Goal: Task Accomplishment & Management: Use online tool/utility

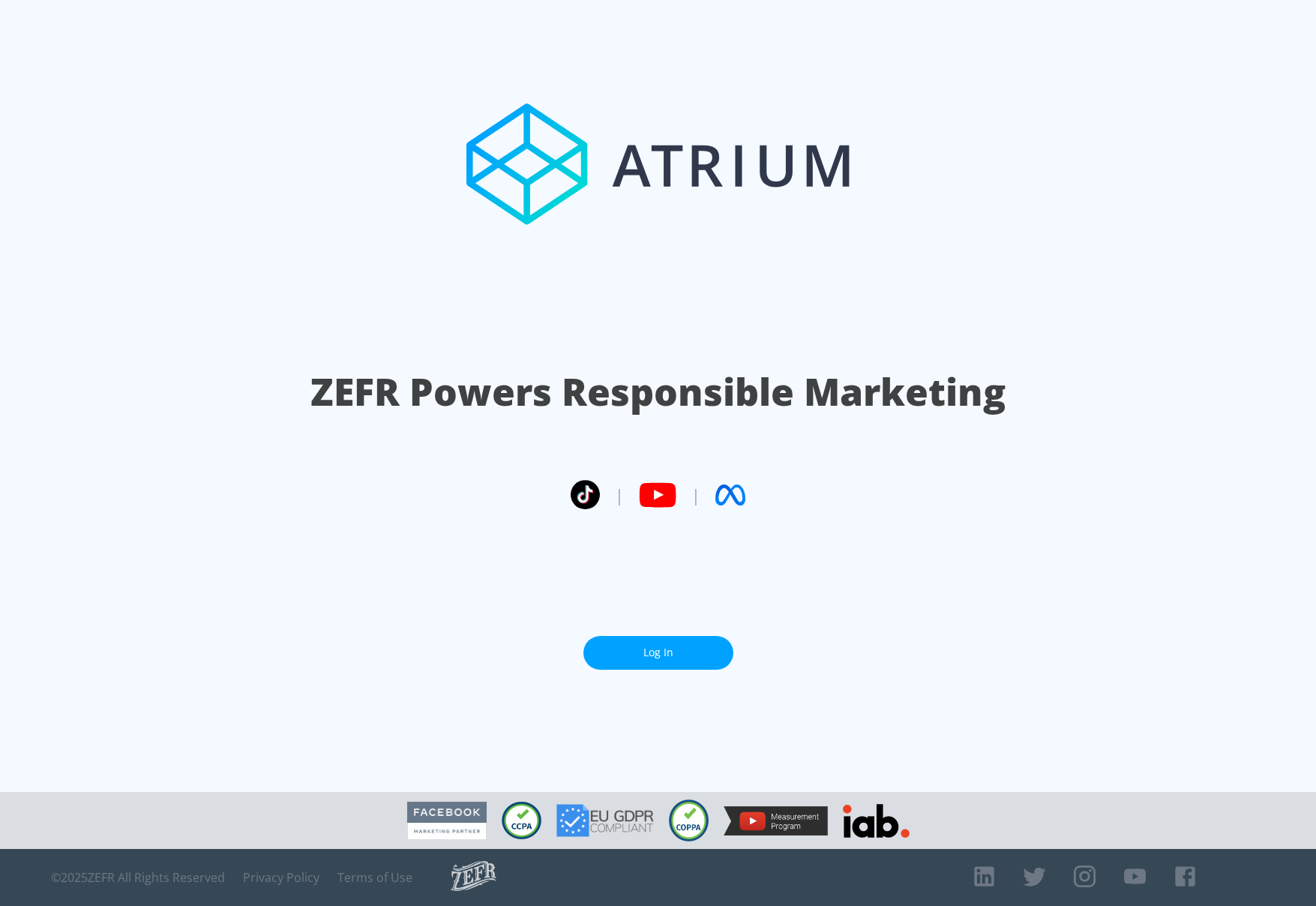
click at [663, 647] on link "Log In" at bounding box center [658, 653] width 150 height 34
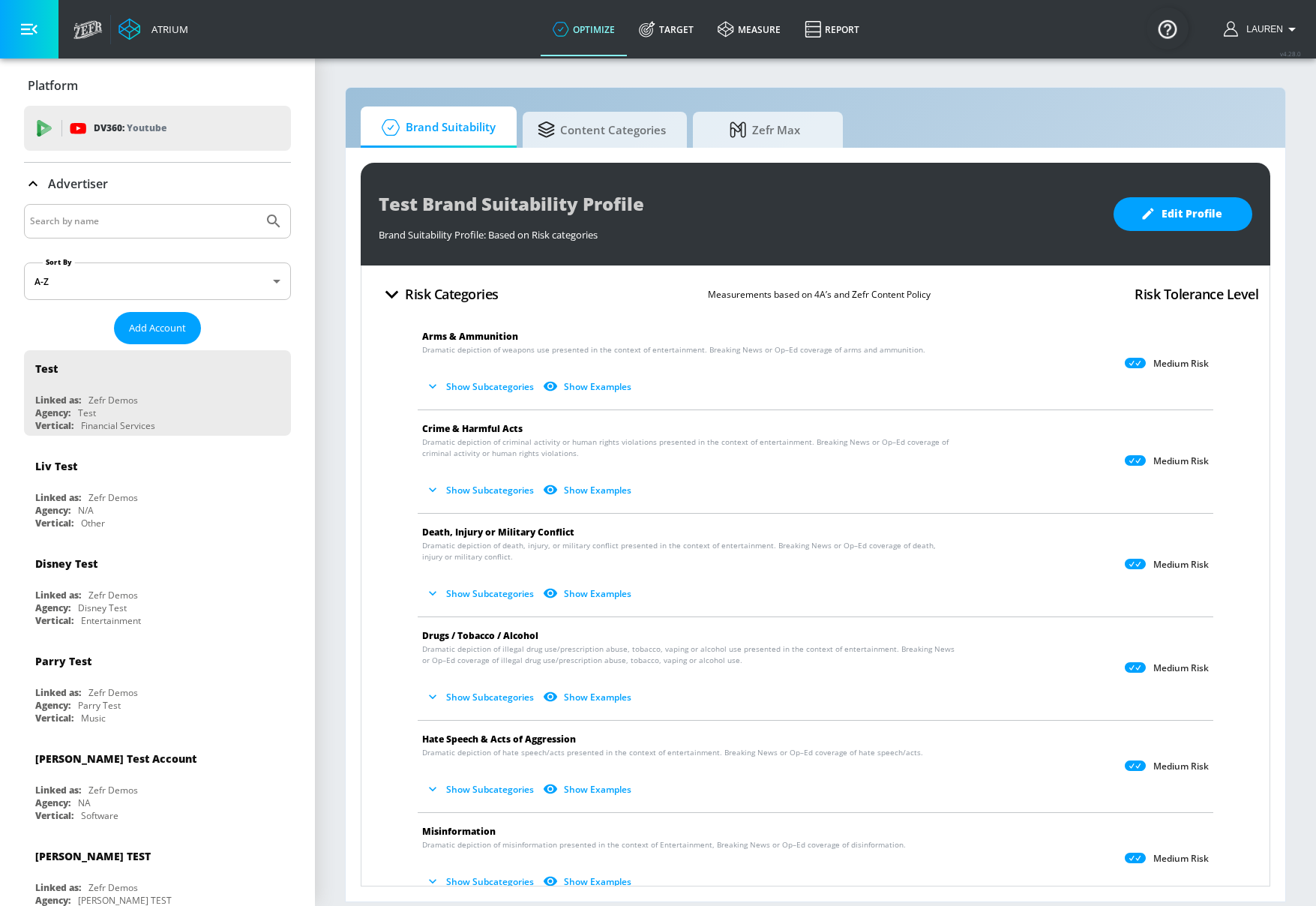
click at [174, 201] on div "Advertiser" at bounding box center [158, 184] width 267 height 42
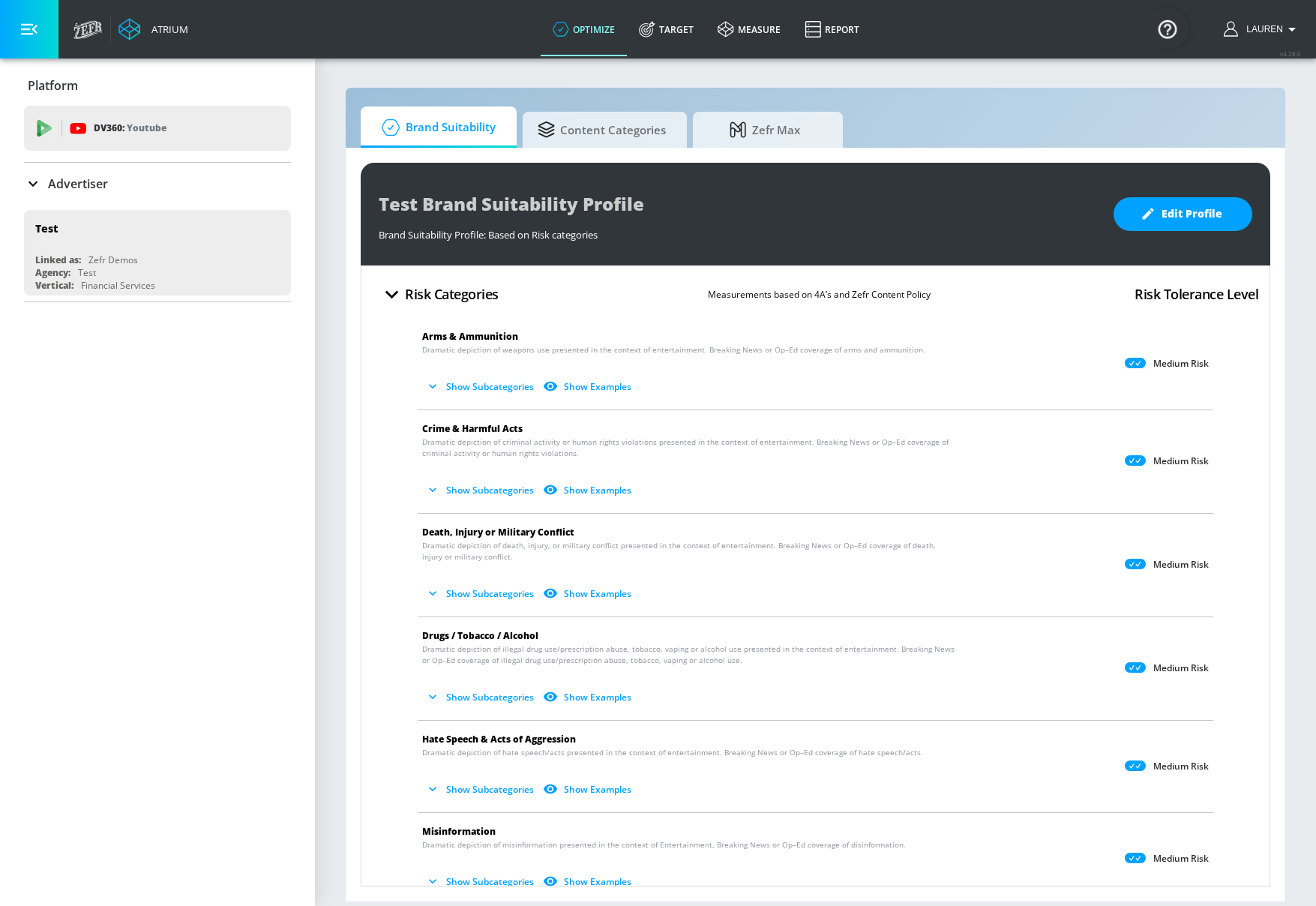
click at [170, 220] on input "Search by name" at bounding box center [144, 221] width 227 height 19
click at [84, 180] on p "Advertiser" at bounding box center [77, 184] width 60 height 17
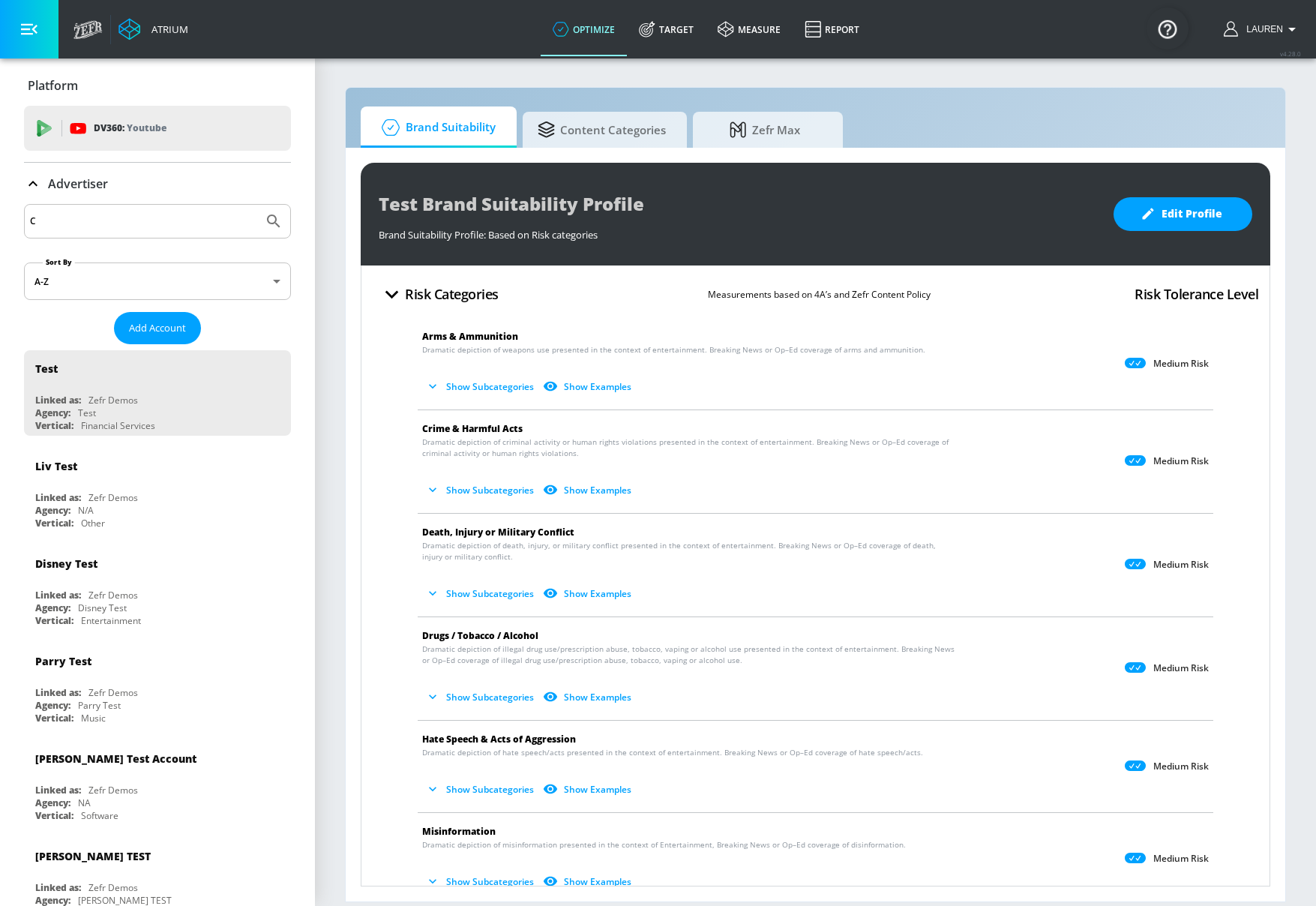
click at [111, 222] on input "C" at bounding box center [144, 221] width 227 height 19
type input "CBS"
click at [257, 205] on button "Submit Search" at bounding box center [273, 221] width 33 height 33
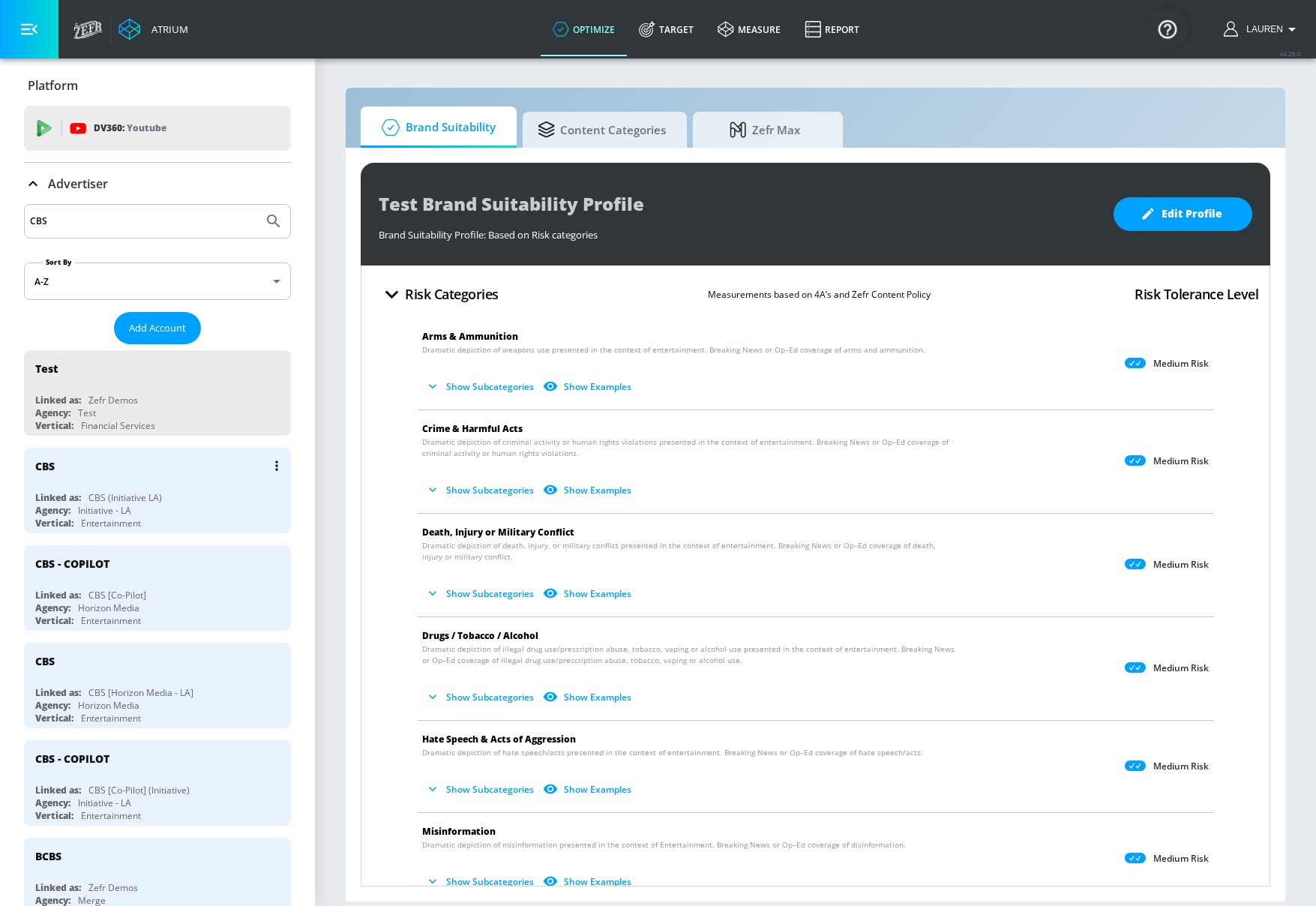
click at [195, 503] on div "Linked as: CBS (Initiative LA)" at bounding box center [161, 497] width 252 height 13
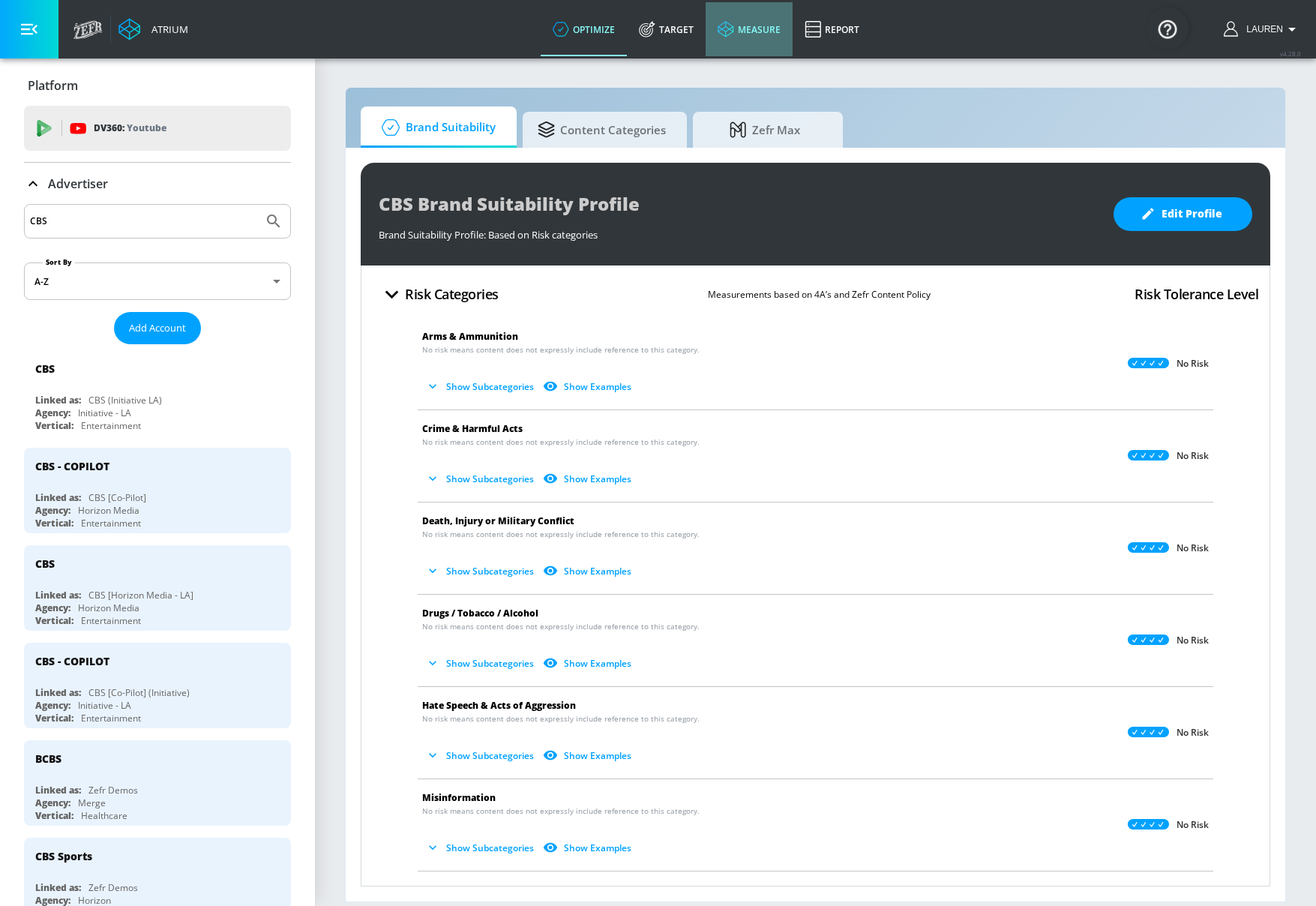
click at [706, 24] on link "measure" at bounding box center [749, 29] width 87 height 54
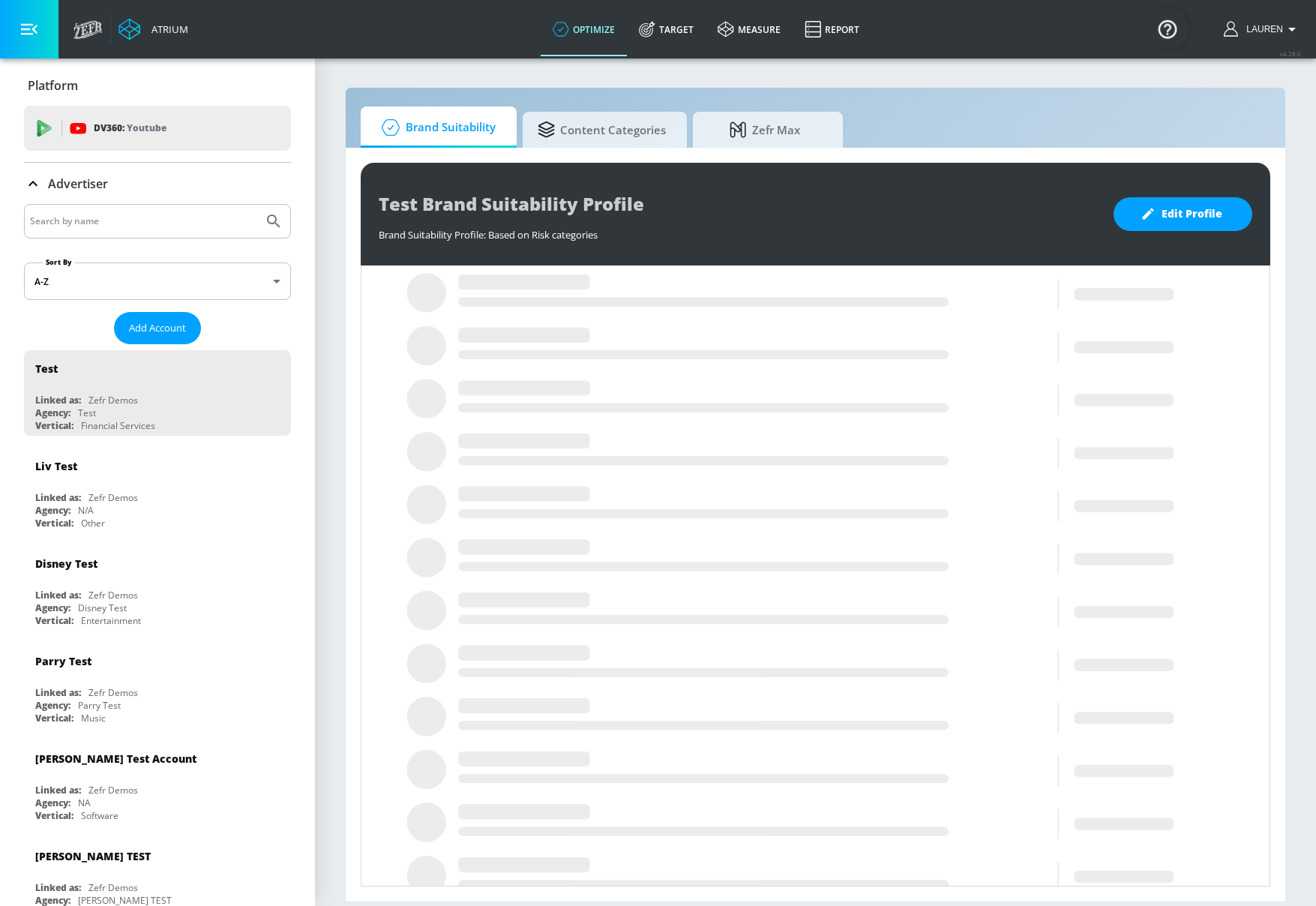
click at [192, 221] on input "Search by name" at bounding box center [144, 221] width 227 height 19
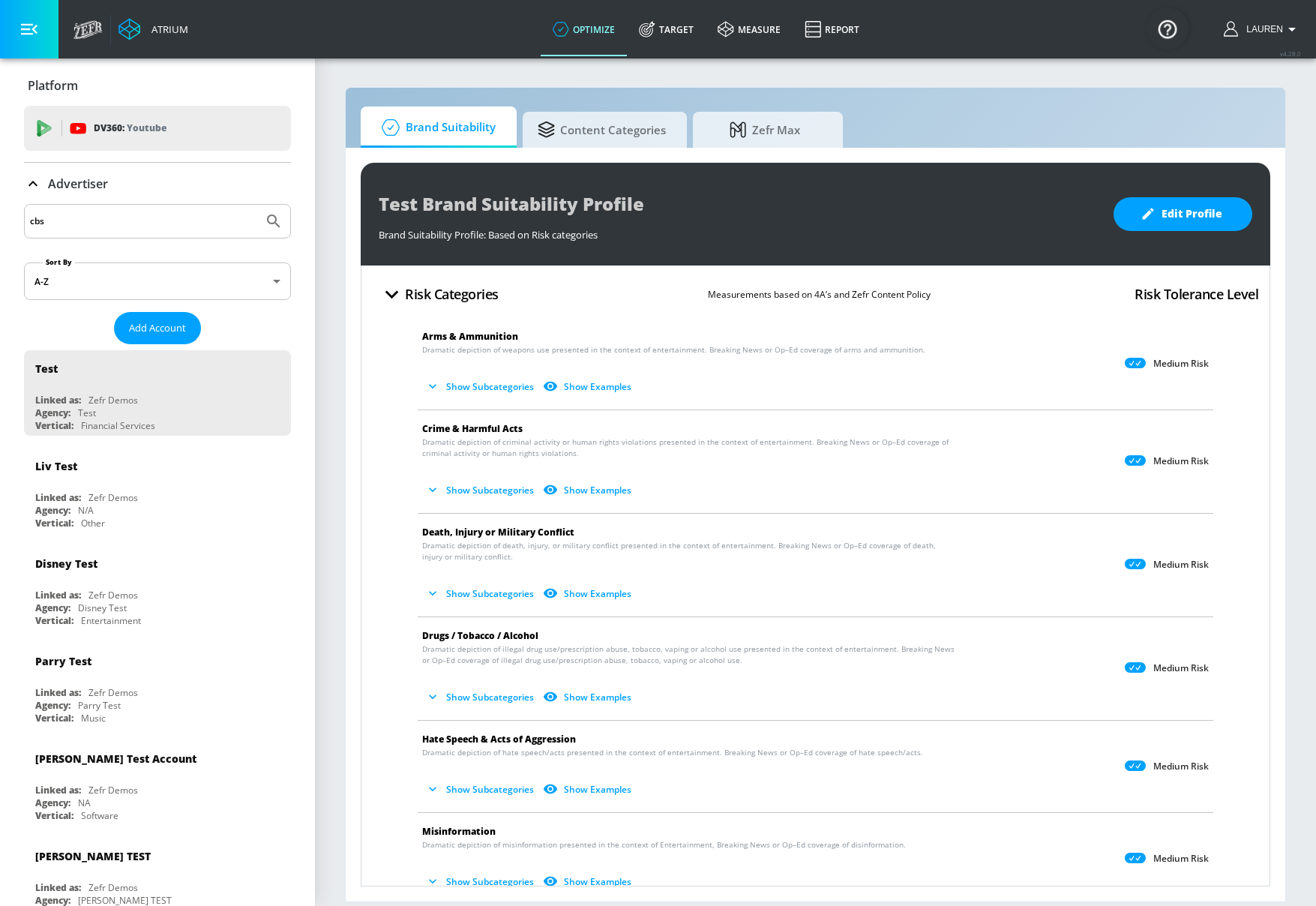
type input "cbs"
click at [257, 205] on button "Submit Search" at bounding box center [273, 221] width 33 height 33
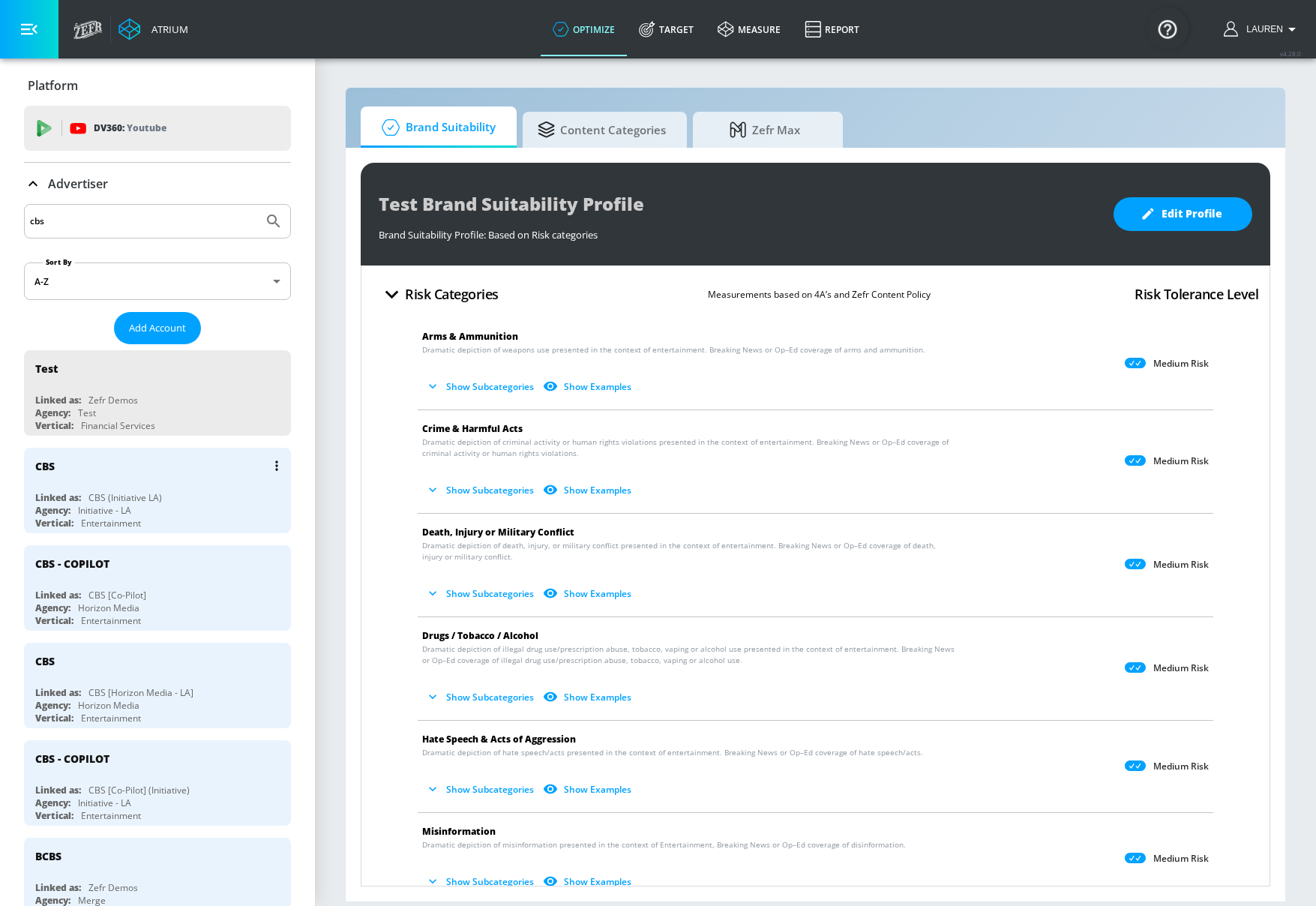
click at [193, 514] on div "Agency: Initiative - LA" at bounding box center [161, 510] width 252 height 13
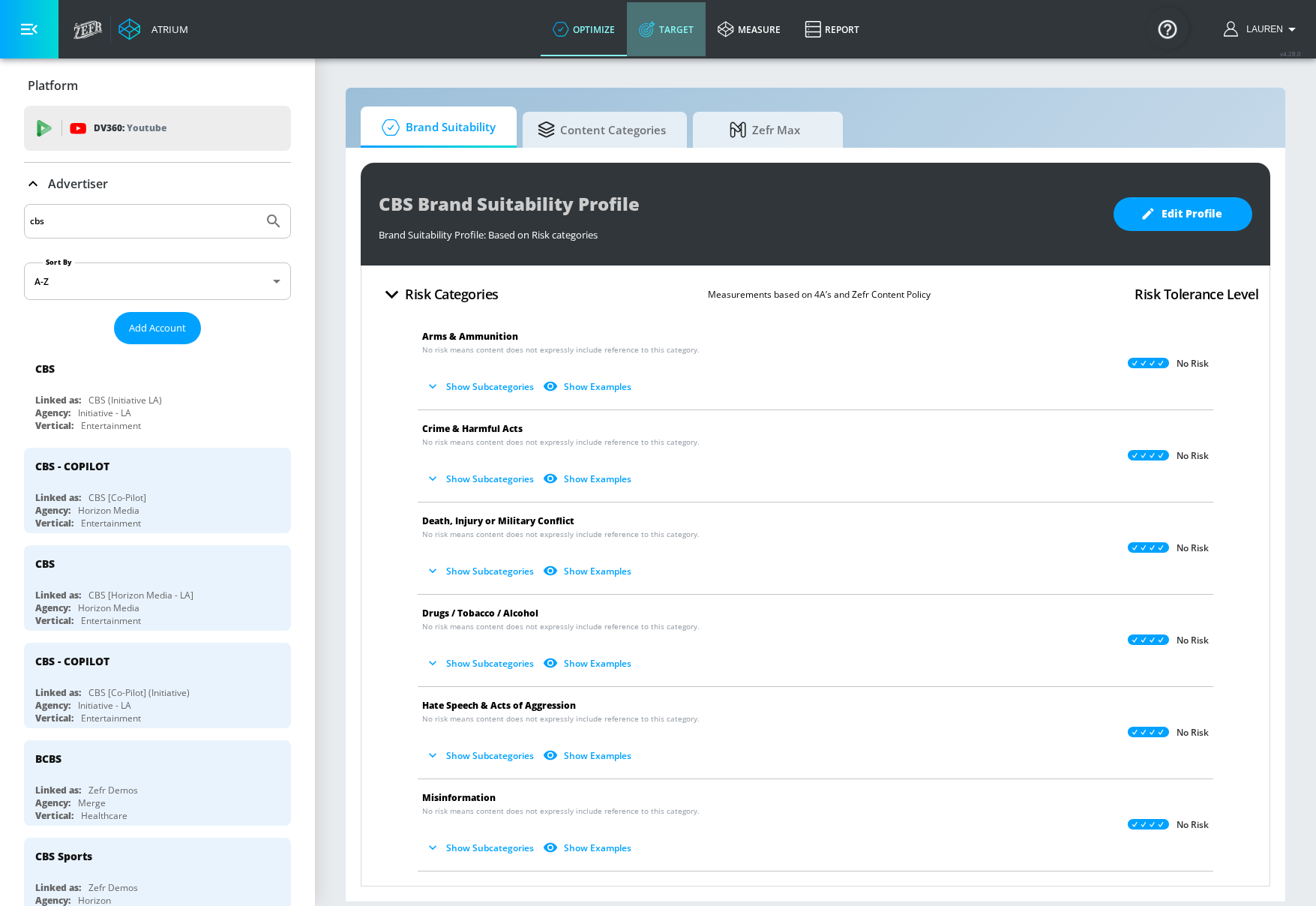
click at [676, 36] on link "Target" at bounding box center [666, 29] width 79 height 54
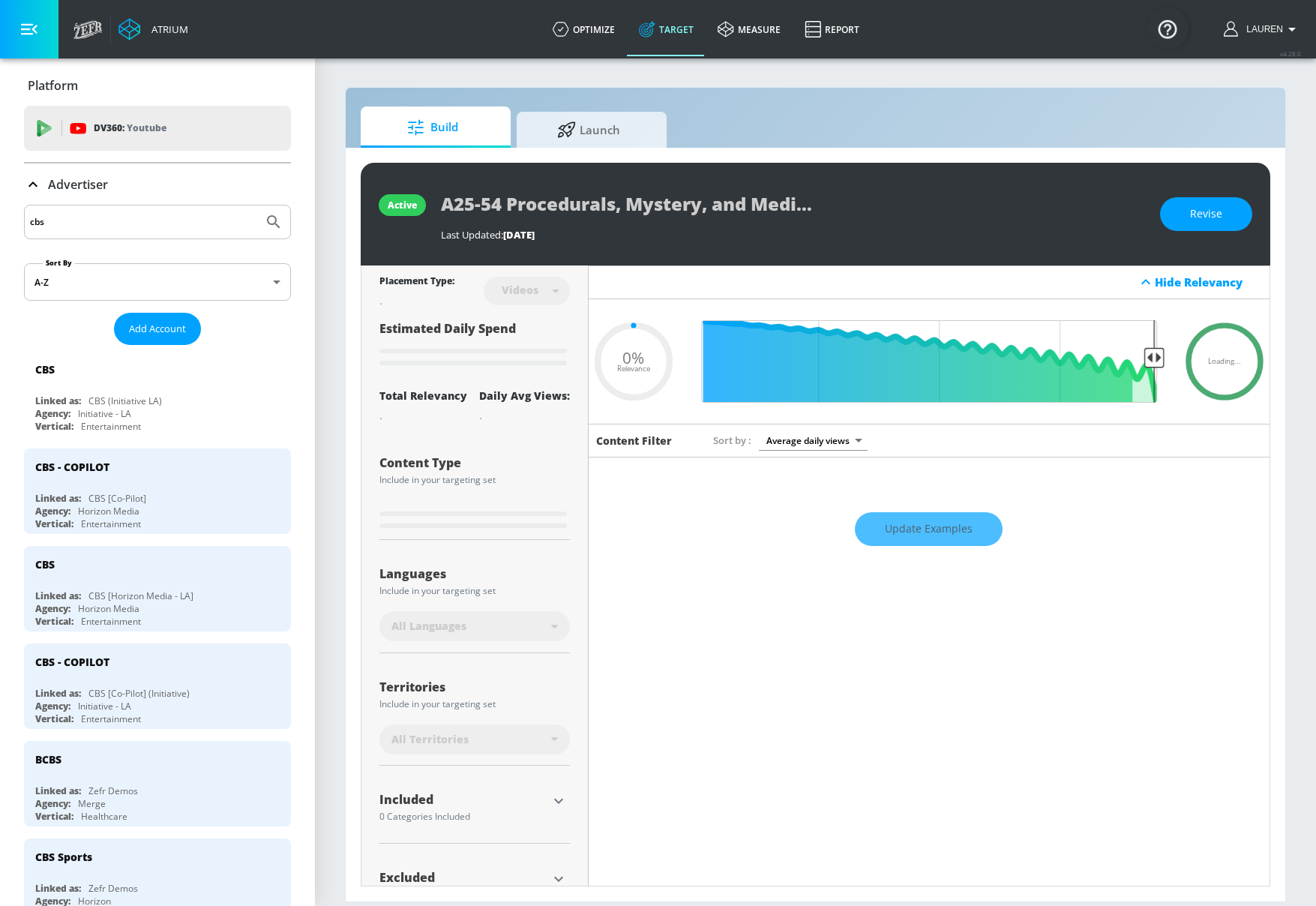
type input "0.05"
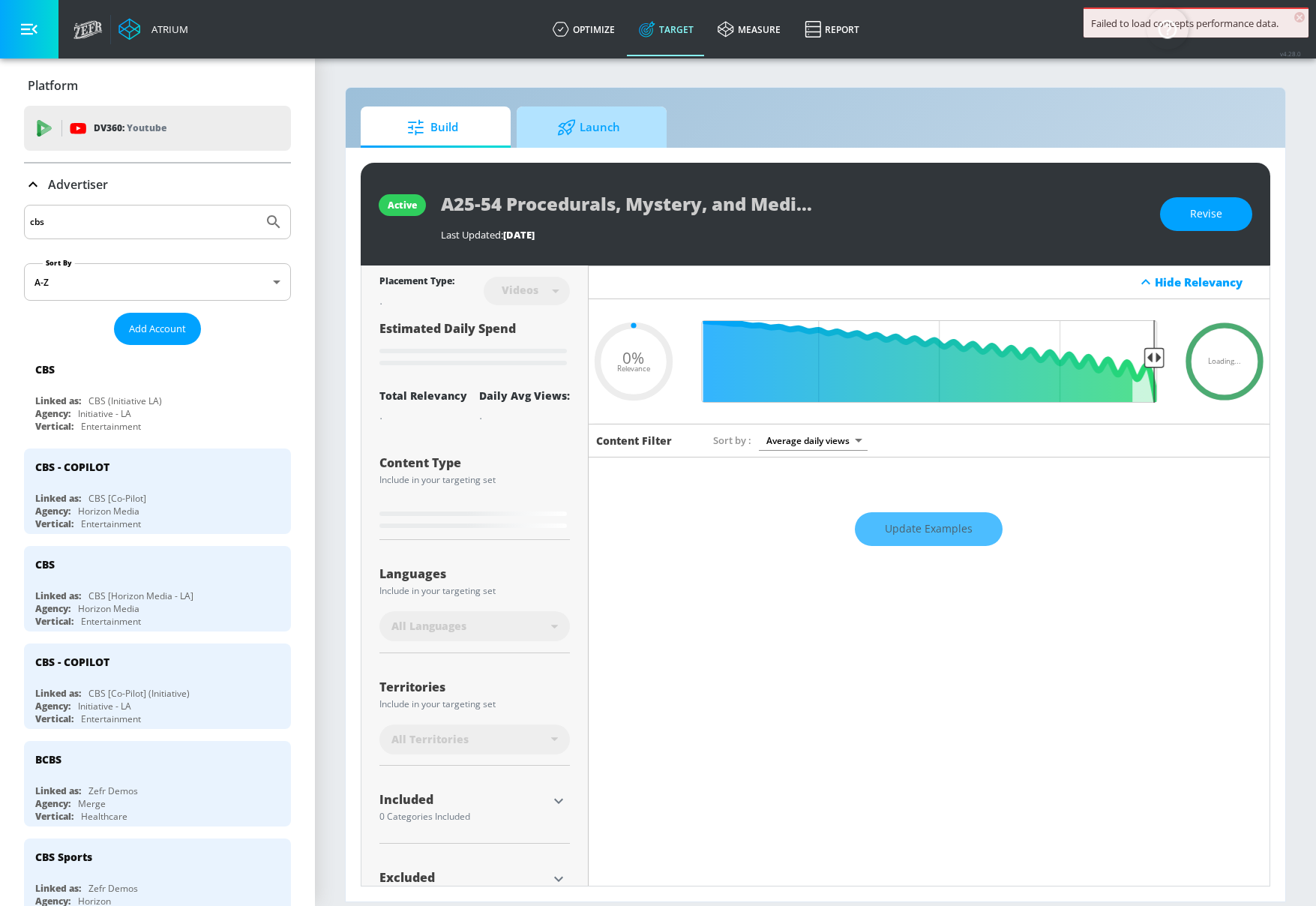
click at [598, 132] on span "Launch" at bounding box center [589, 127] width 114 height 36
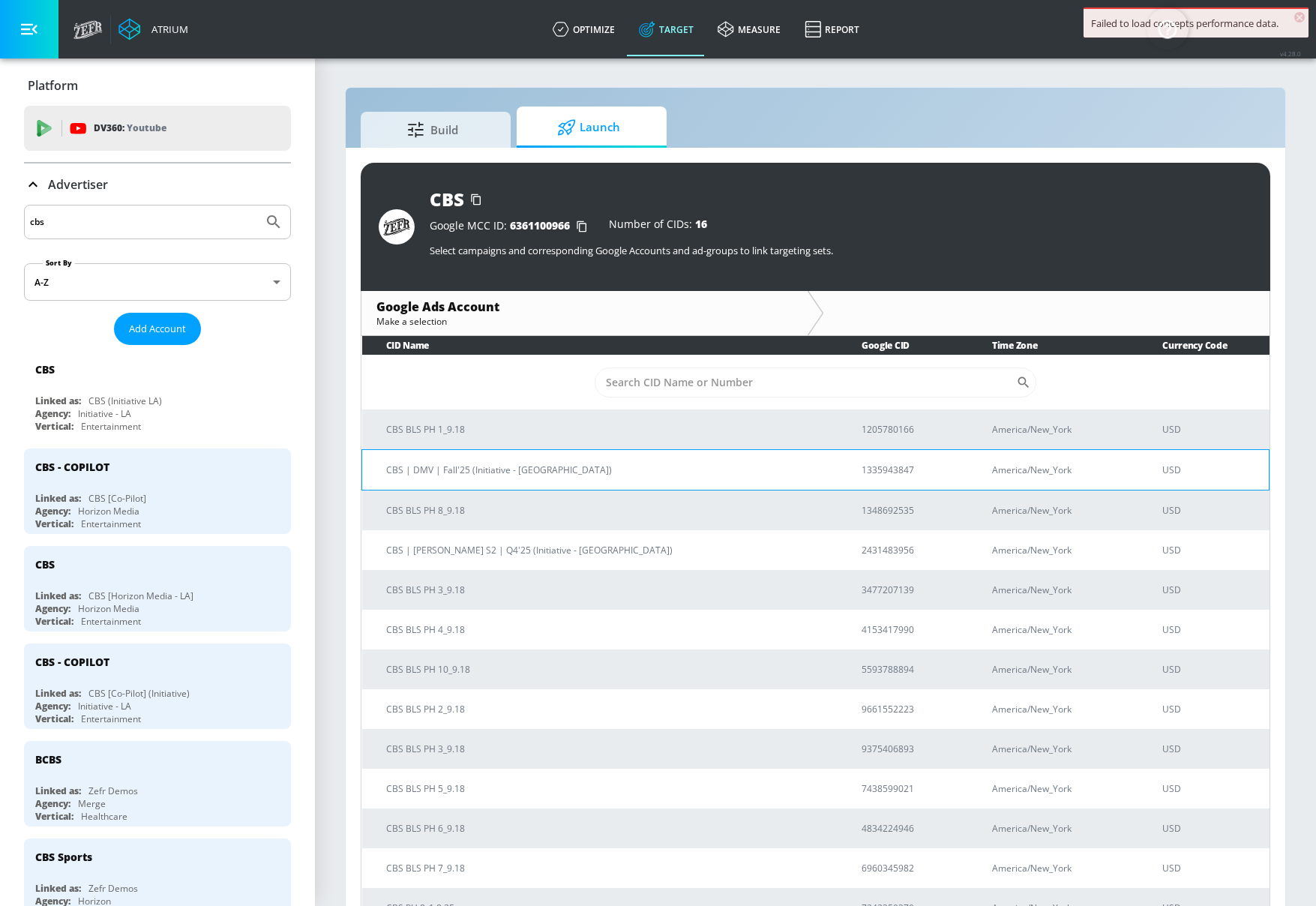
click at [497, 474] on p "CBS | DMV | Fall'25 (Initiative - LA)" at bounding box center [606, 469] width 440 height 16
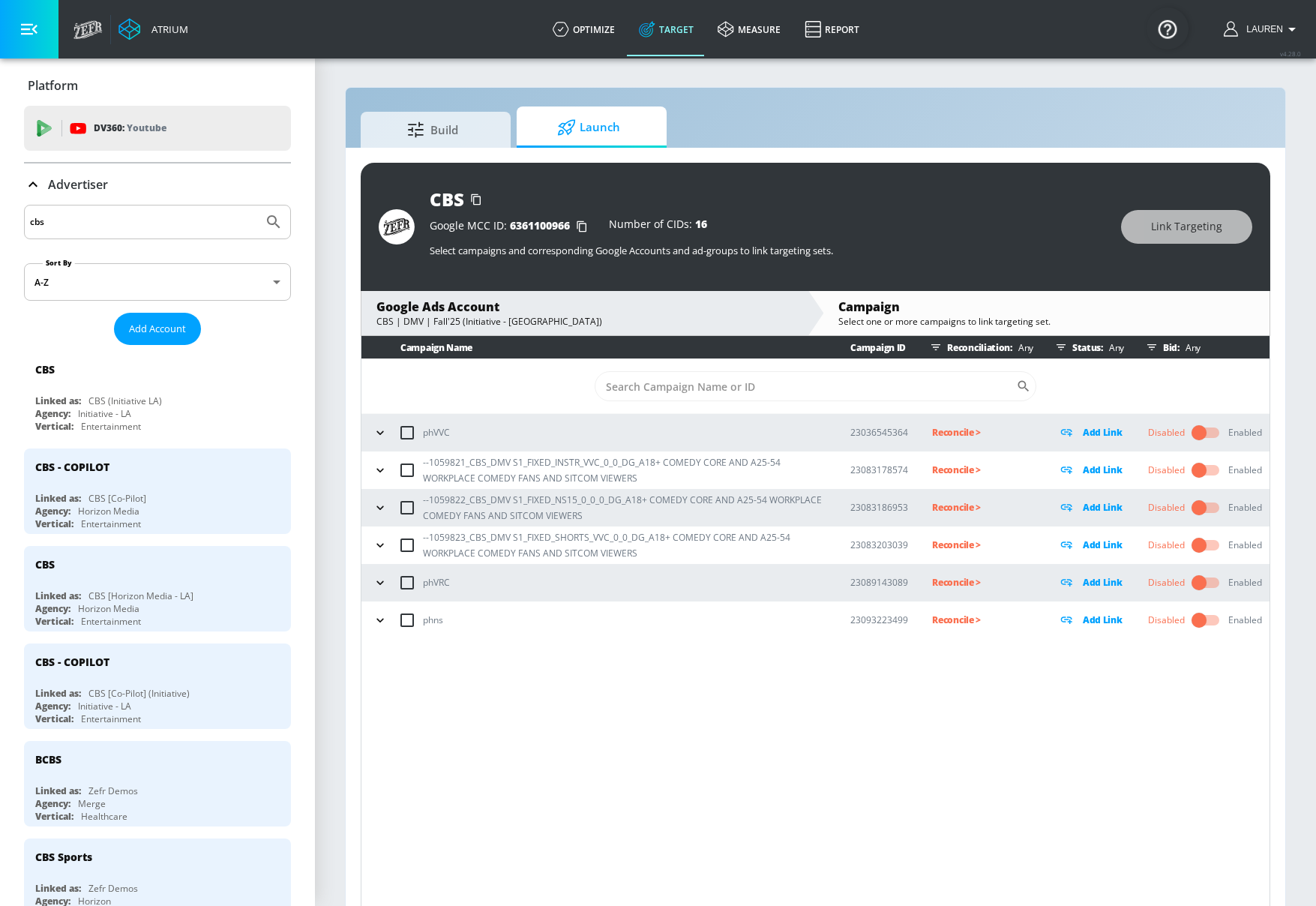
click at [384, 472] on icon "button" at bounding box center [380, 470] width 15 height 15
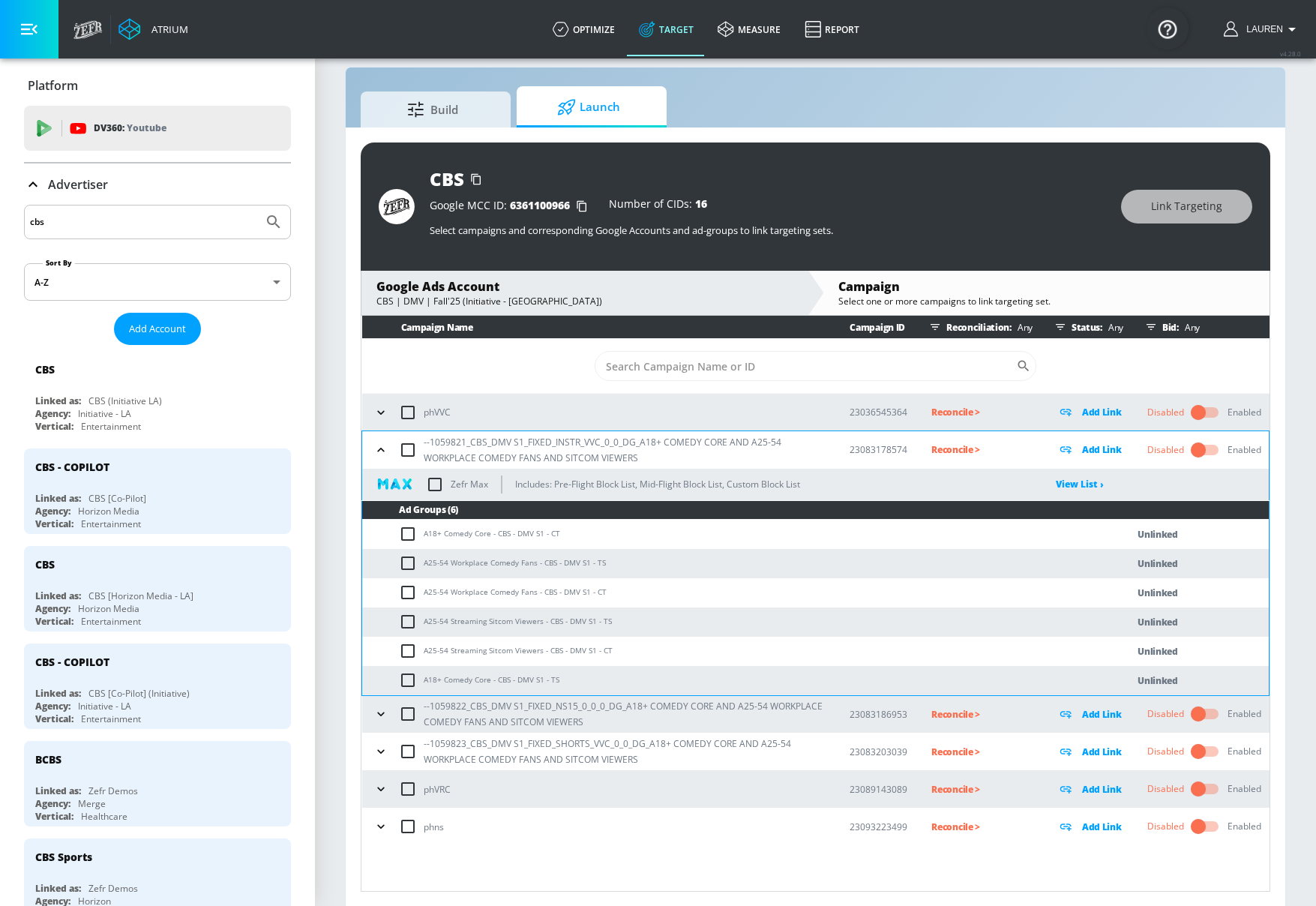
scroll to position [22, 0]
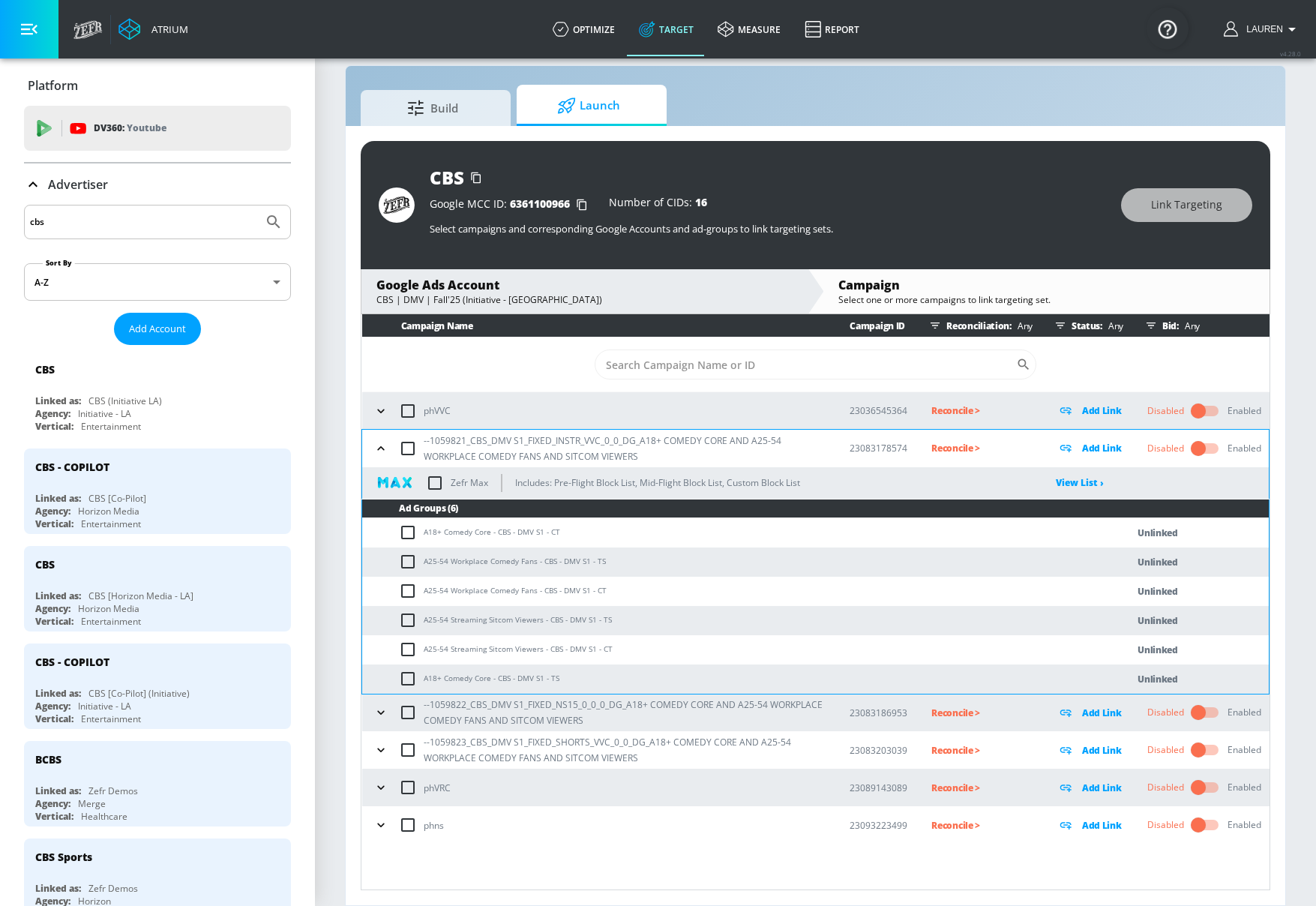
click at [385, 714] on icon "button" at bounding box center [381, 713] width 15 height 15
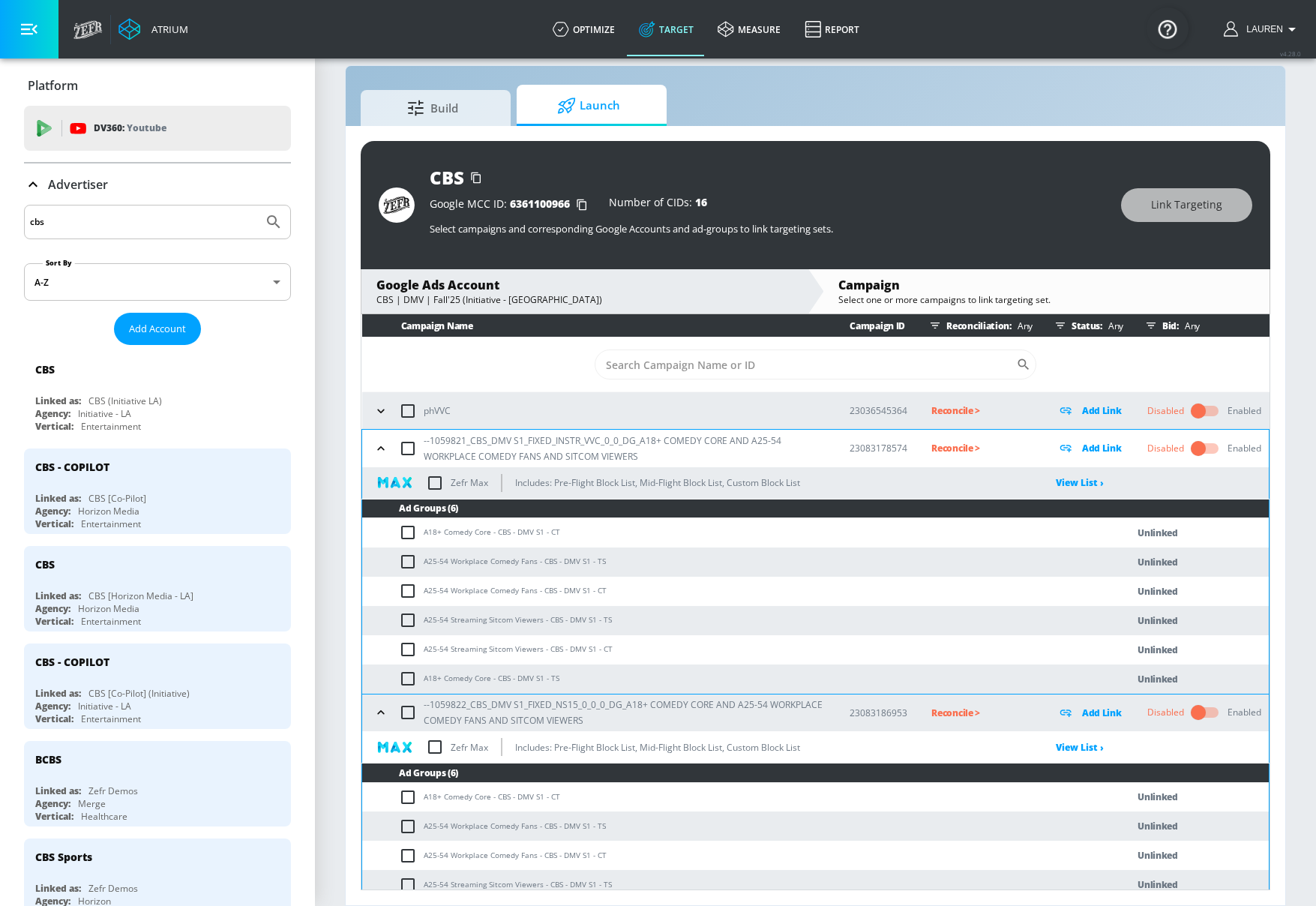
scroll to position [181, 0]
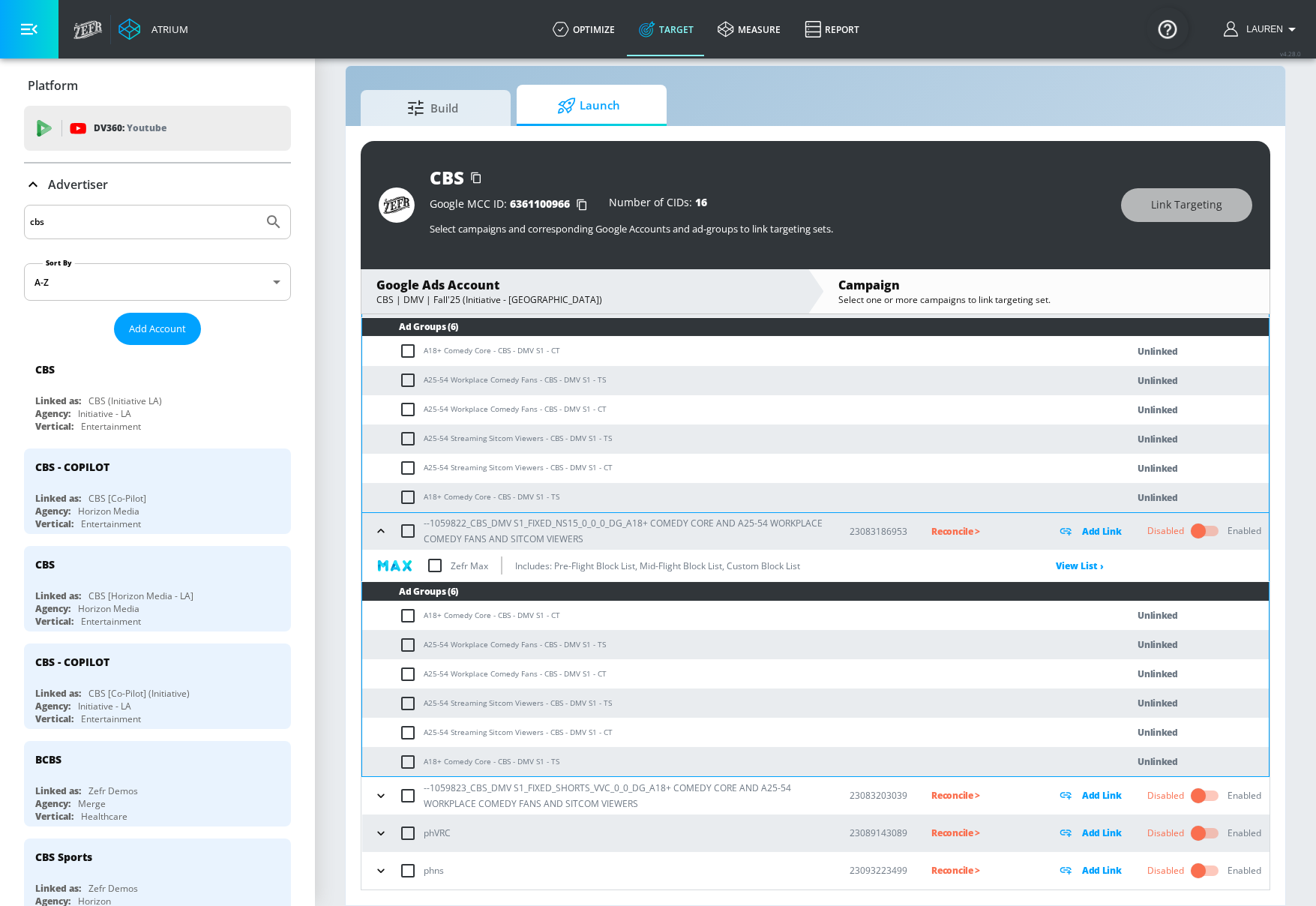
click at [409, 615] on input "checkbox" at bounding box center [410, 615] width 24 height 18
checkbox input "true"
click at [412, 348] on input "checkbox" at bounding box center [410, 350] width 24 height 18
checkbox input "true"
click at [384, 793] on icon "button" at bounding box center [381, 796] width 15 height 15
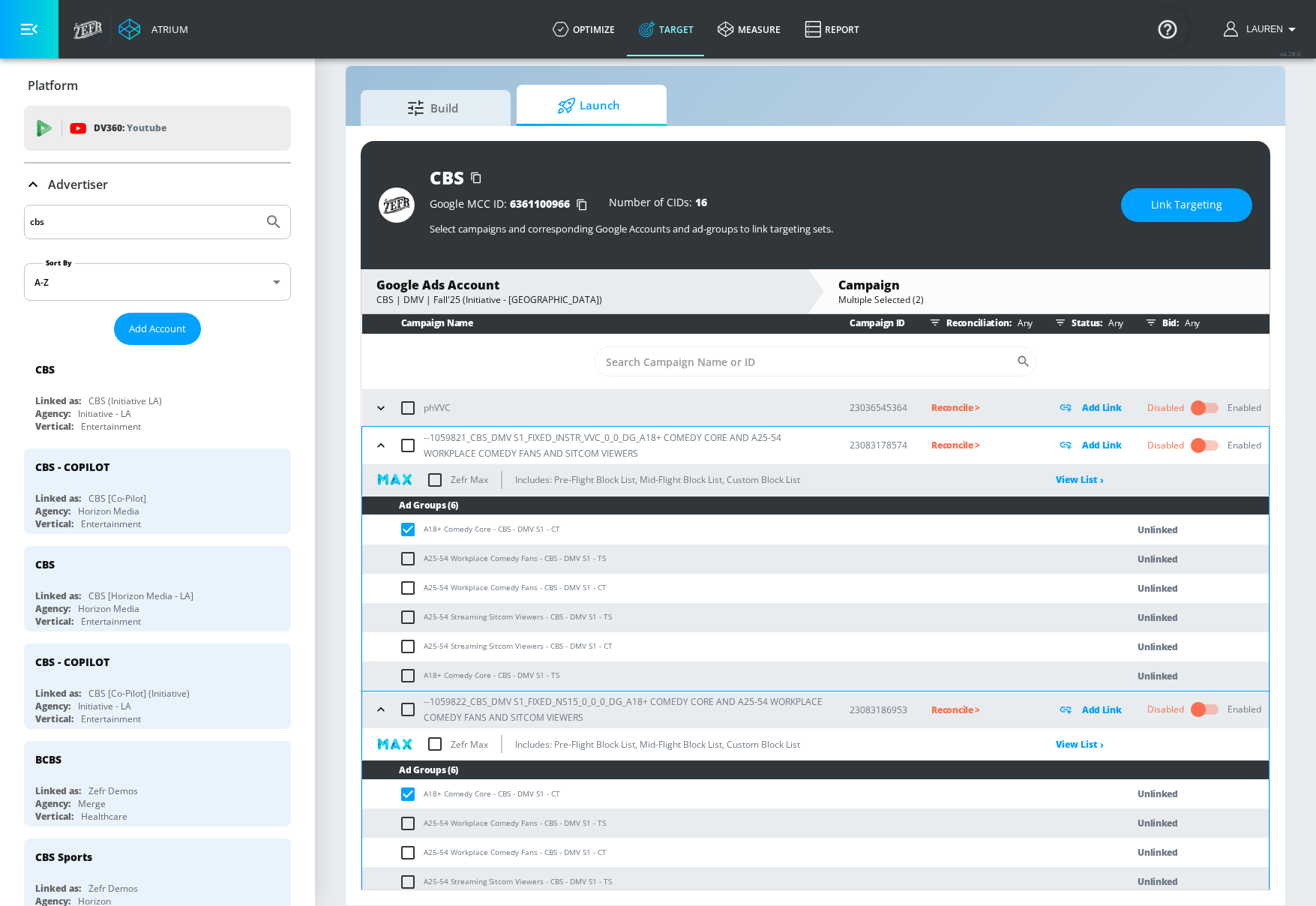
scroll to position [0, 0]
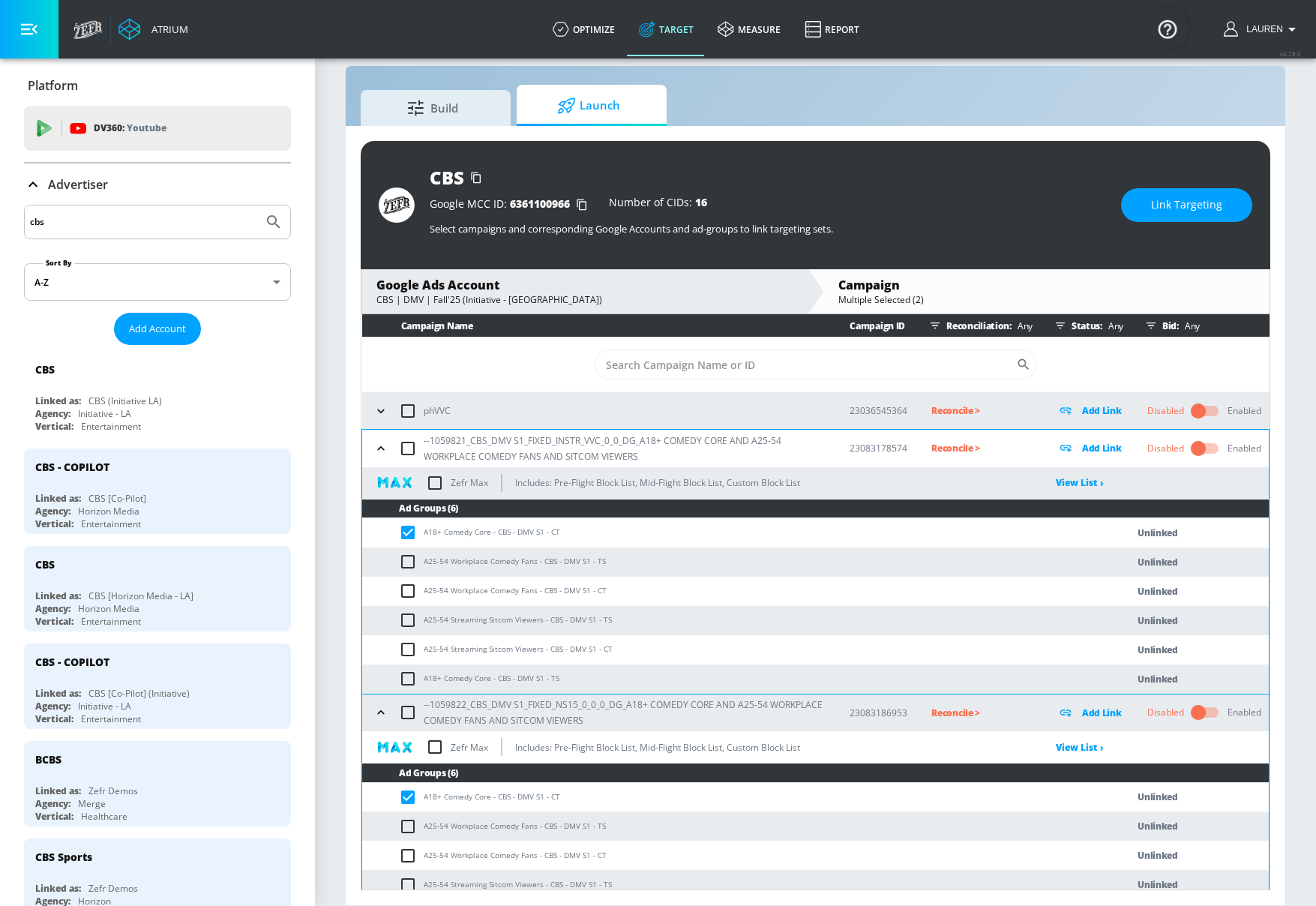
click at [1204, 203] on span "Link Targeting" at bounding box center [1187, 205] width 71 height 18
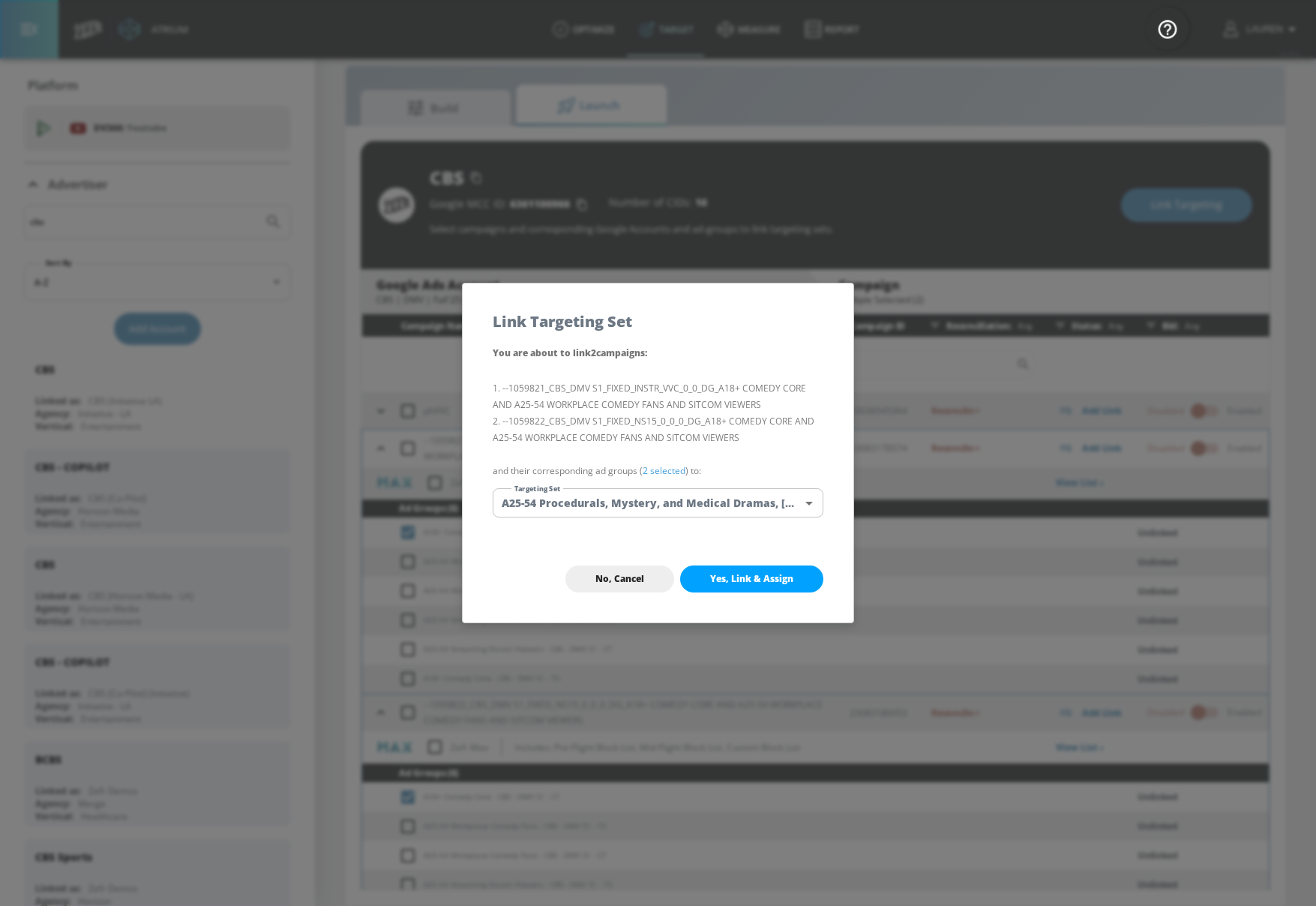
click at [673, 472] on link "2 selected" at bounding box center [664, 470] width 43 height 13
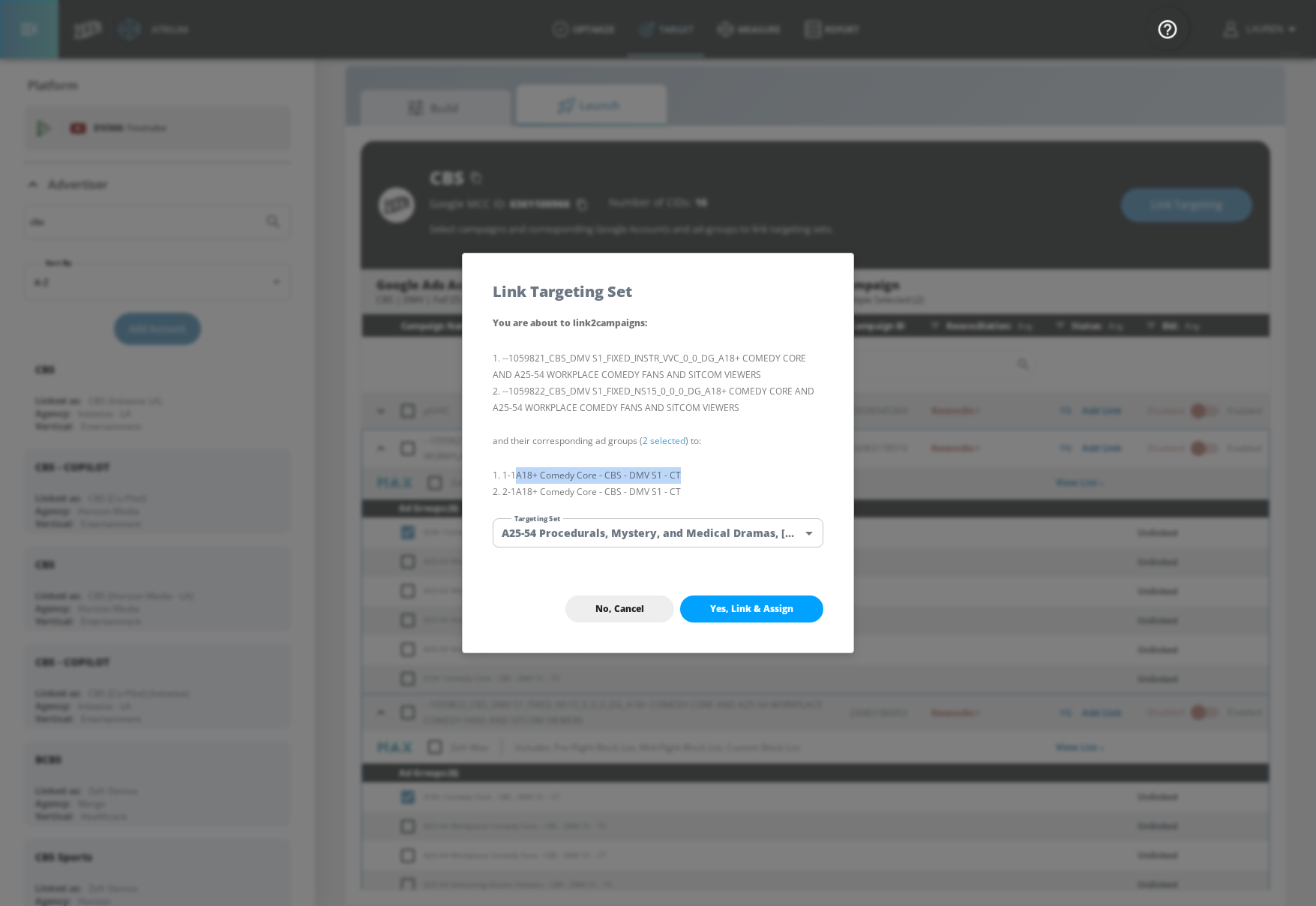
drag, startPoint x: 518, startPoint y: 478, endPoint x: 684, endPoint y: 477, distance: 166.0
click at [687, 478] on li "1-1 A18+ Comedy Core - CBS - DMV S1 - CT" at bounding box center [658, 476] width 331 height 17
copy li "A18+ Comedy Core - CBS - DMV S1 - CT"
click at [729, 531] on body "Atrium optimize Target measure Report optimize Target measure Report v 4.28.0 L…" at bounding box center [658, 442] width 1316 height 928
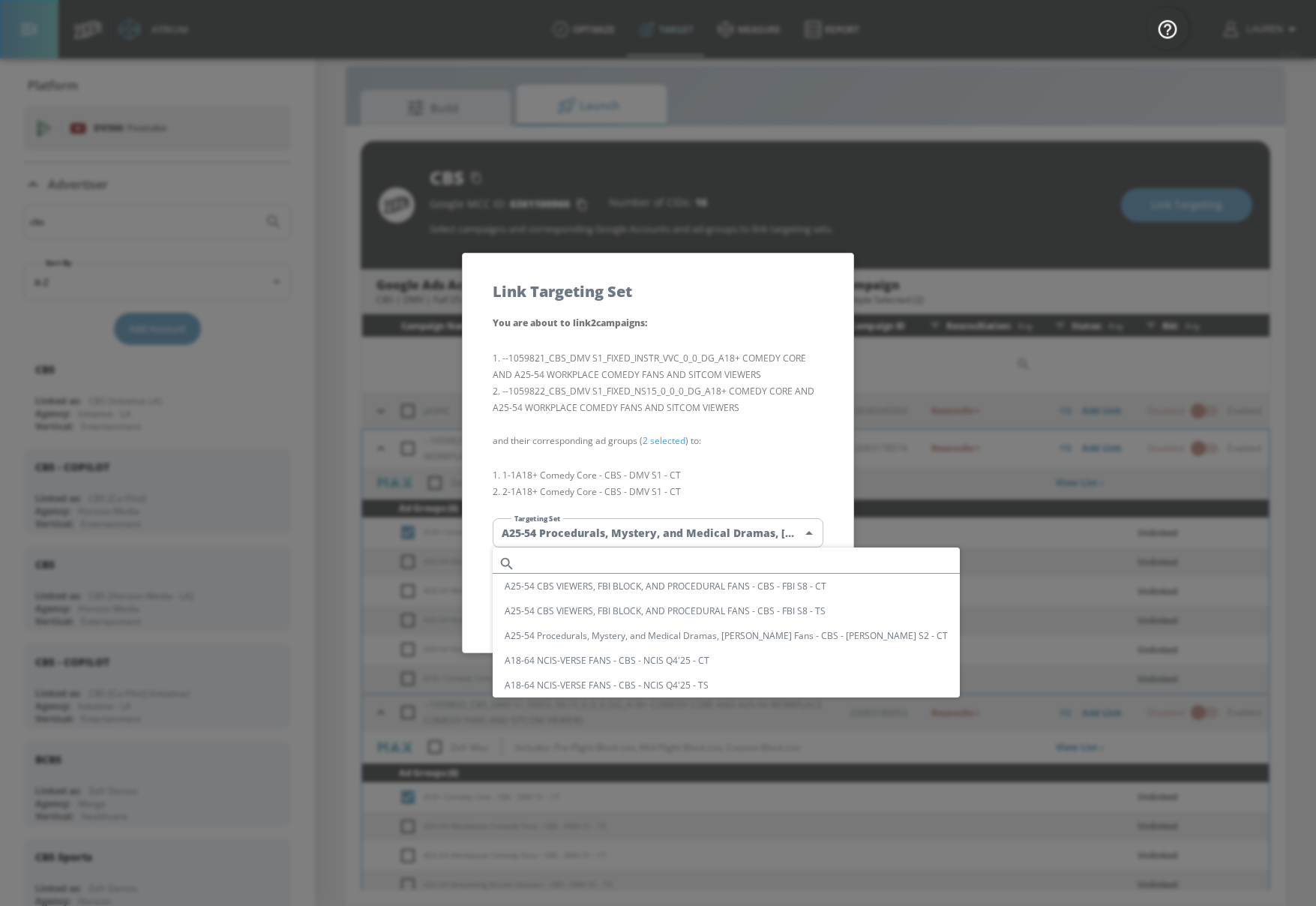
click at [734, 559] on input "text" at bounding box center [740, 563] width 439 height 20
paste input "A18+ Comedy Core - CBS - DMV S1 - CT"
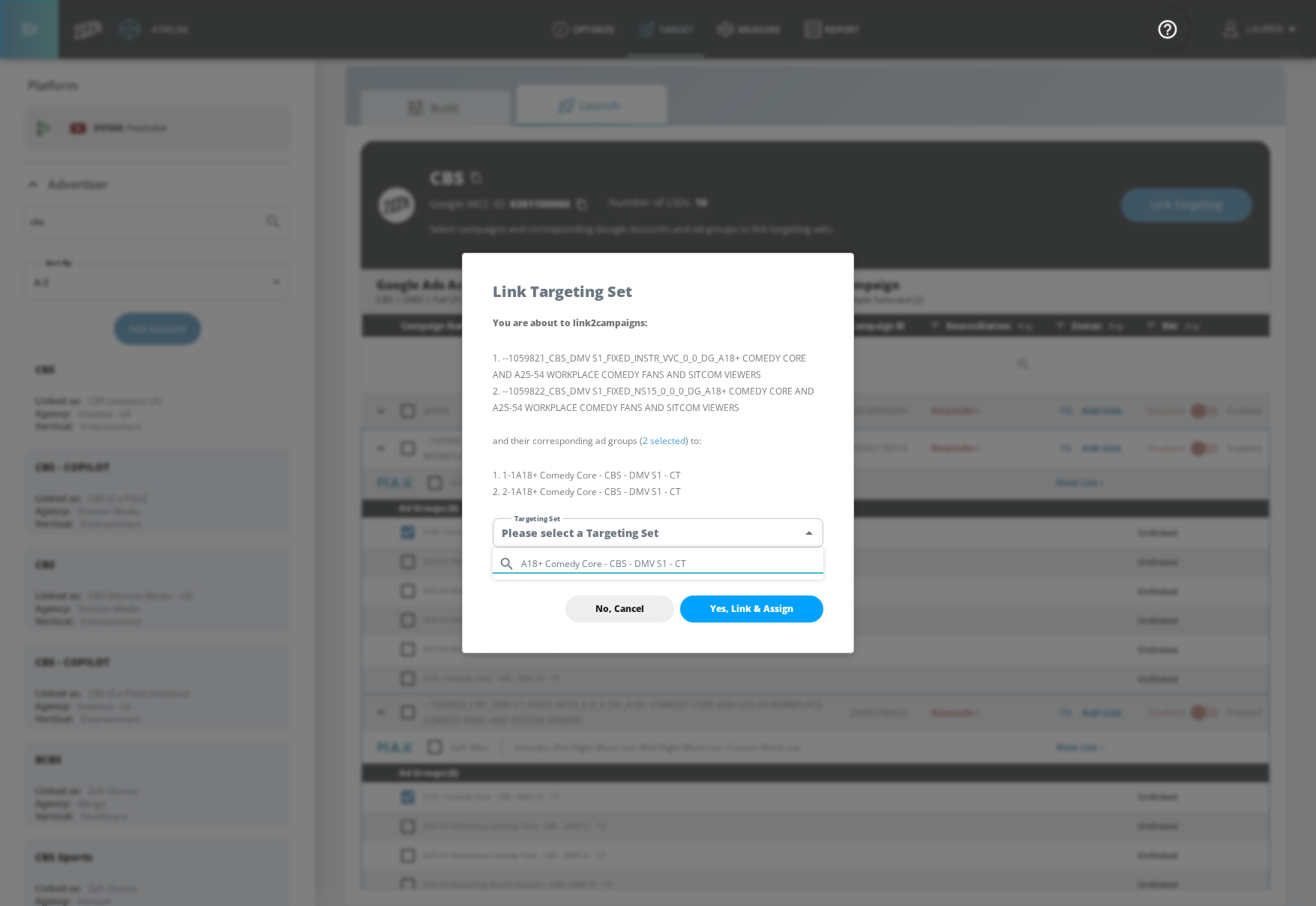
type input "A18+ Comedy Core - CBS - DMV S1 - CT"
click at [520, 566] on div "A18+ Comedy Core - CBS - DMV S1 - CT" at bounding box center [658, 563] width 331 height 20
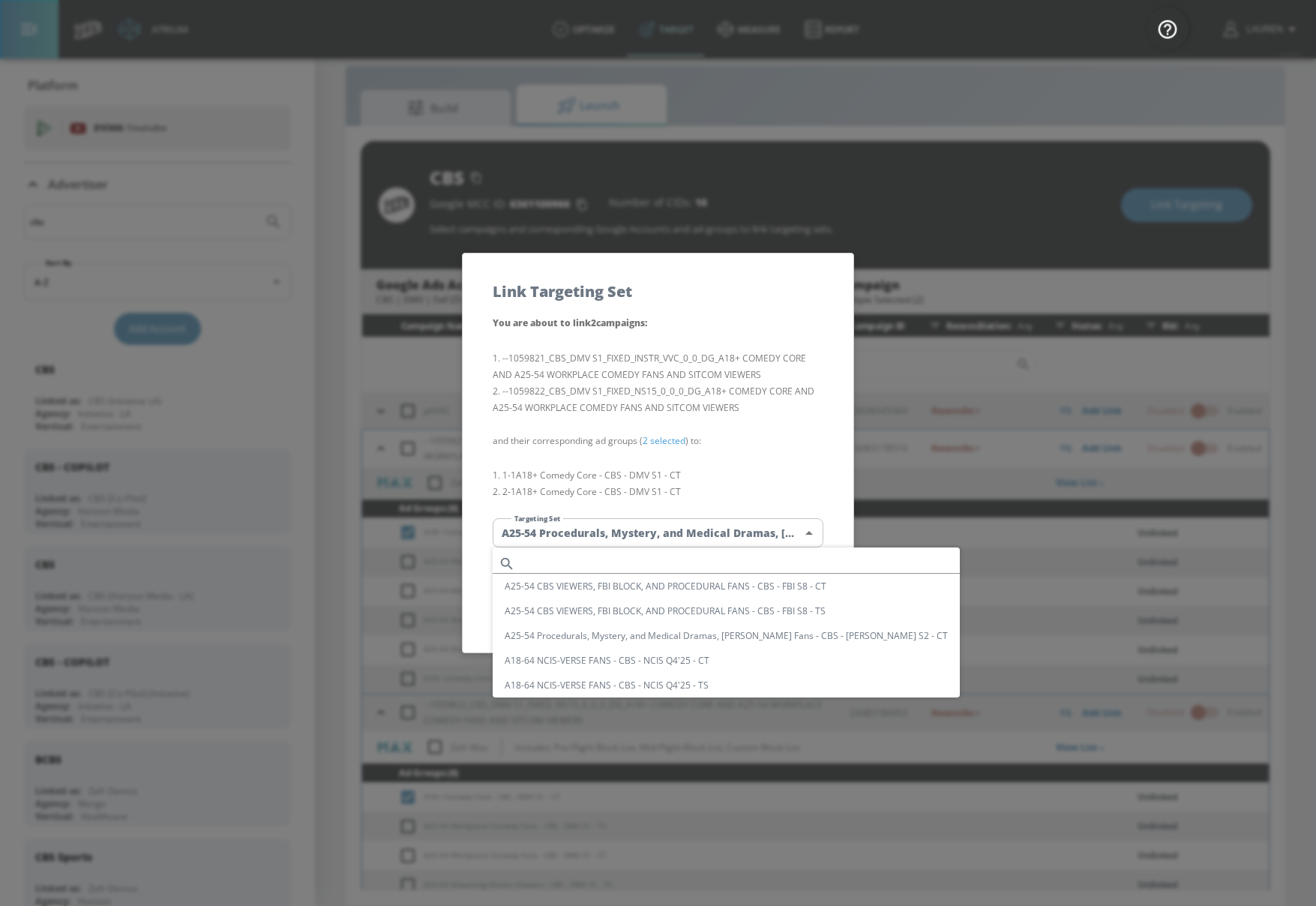
click at [685, 531] on body "Atrium optimize Target measure Report optimize Target measure Report v 4.28.0 L…" at bounding box center [658, 442] width 1316 height 928
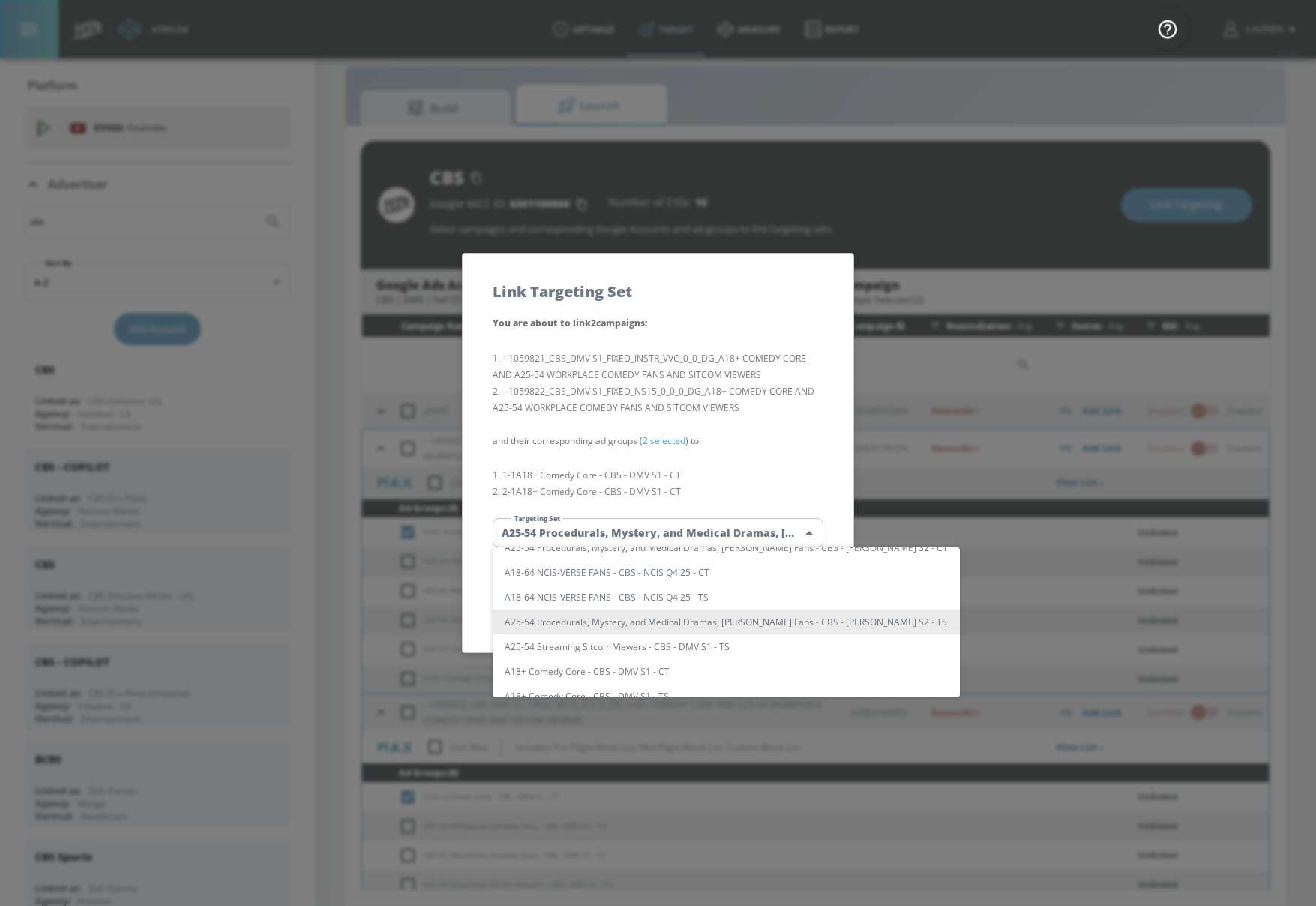
click at [646, 670] on li "A18+ Comedy Core - CBS - DMV S1 - CT" at bounding box center [726, 671] width 467 height 24
type input "262720fe-e8be-4930-8066-d0bf5cfdd0da"
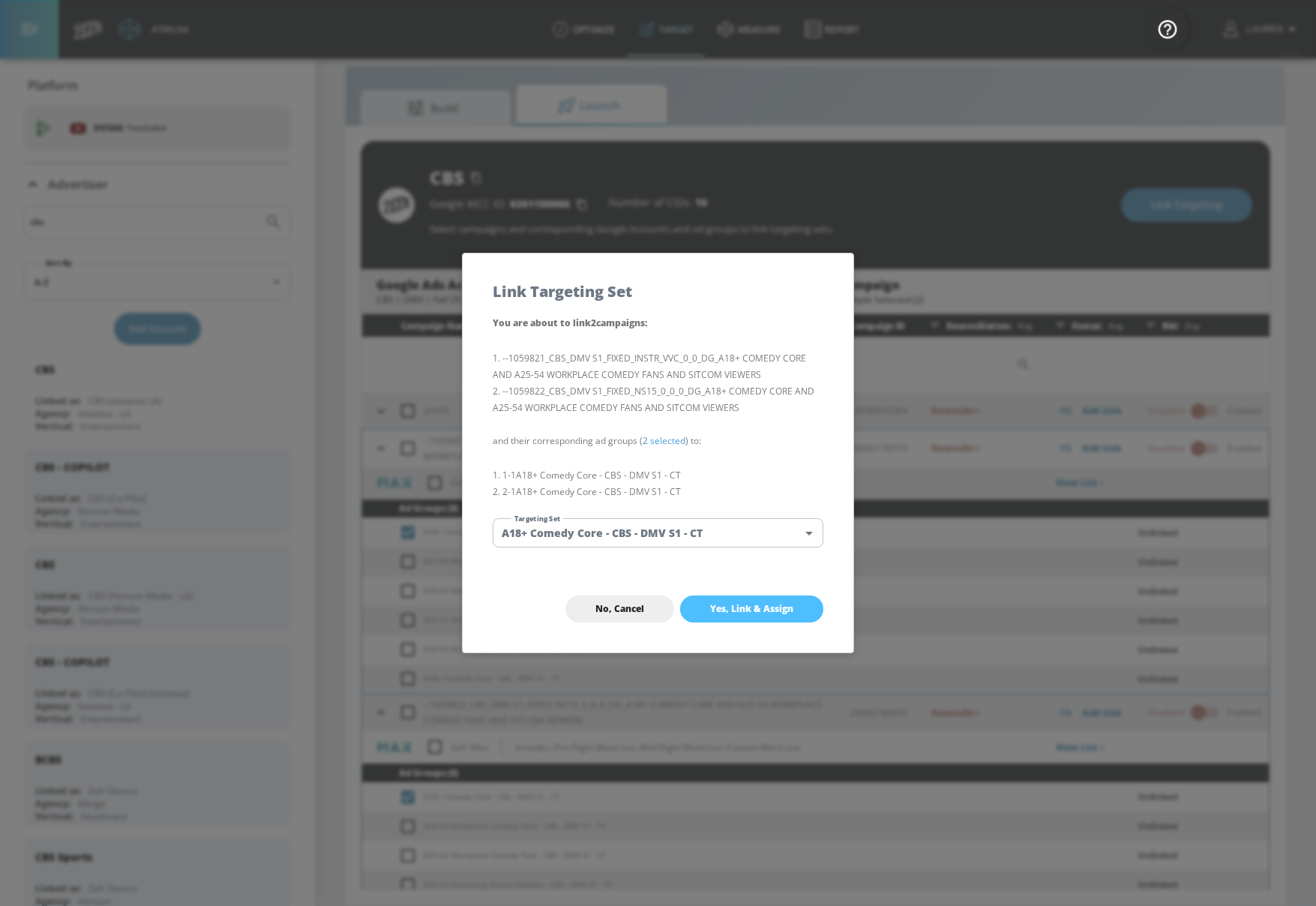
click at [777, 600] on button "Yes, Link & Assign" at bounding box center [751, 609] width 144 height 27
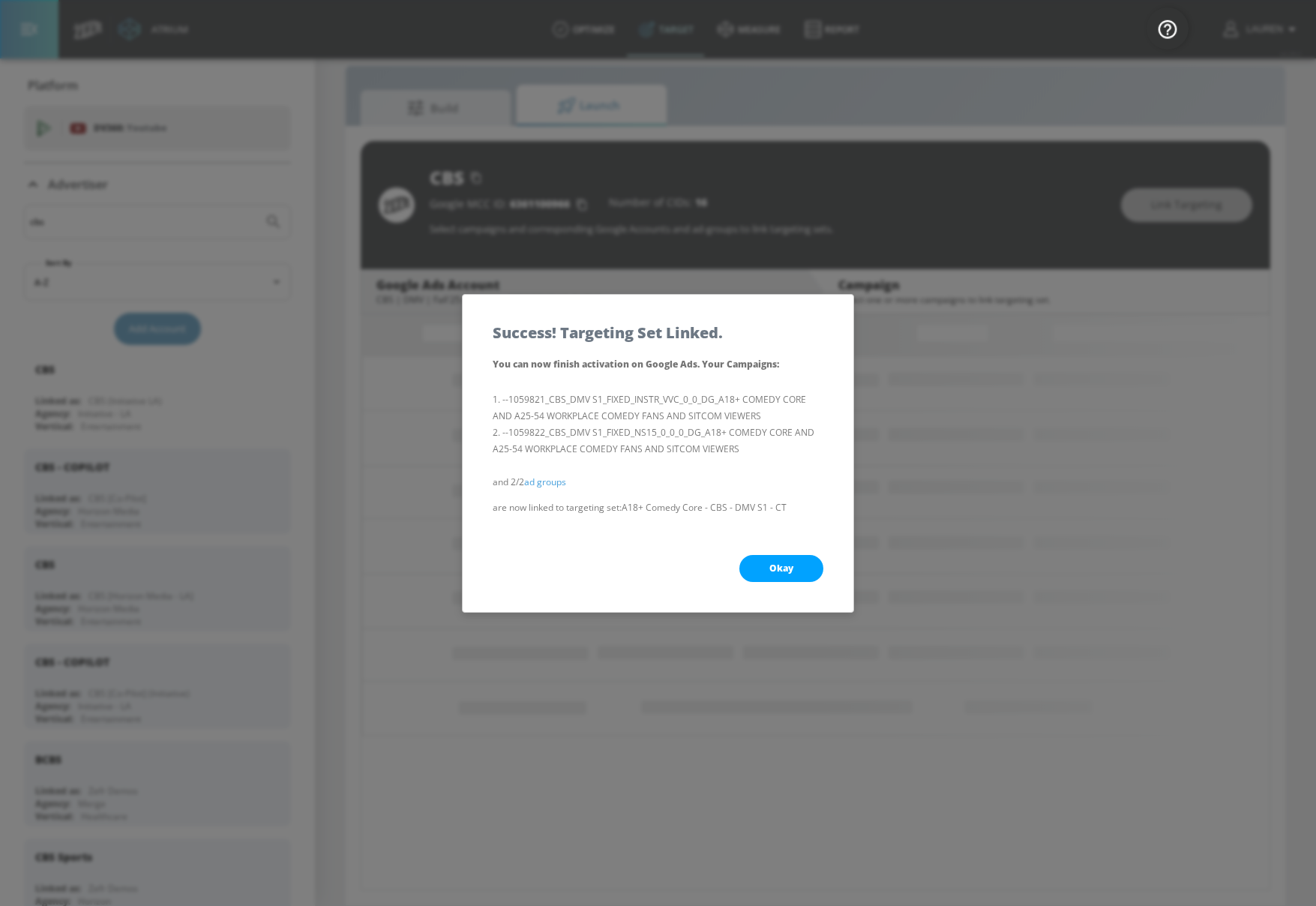
click at [776, 565] on span "Okay" at bounding box center [781, 568] width 24 height 12
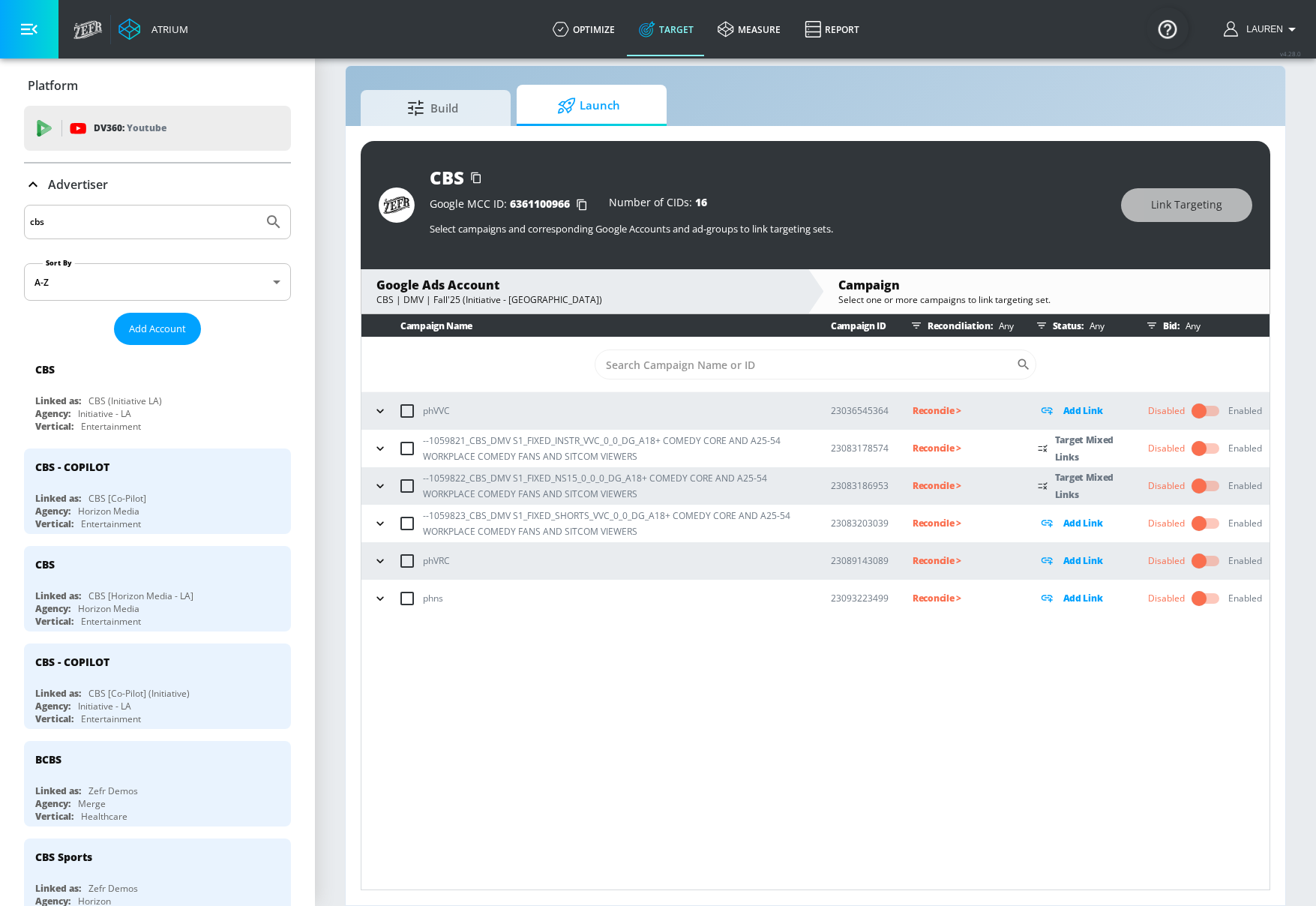
click at [373, 447] on icon "button" at bounding box center [380, 448] width 15 height 15
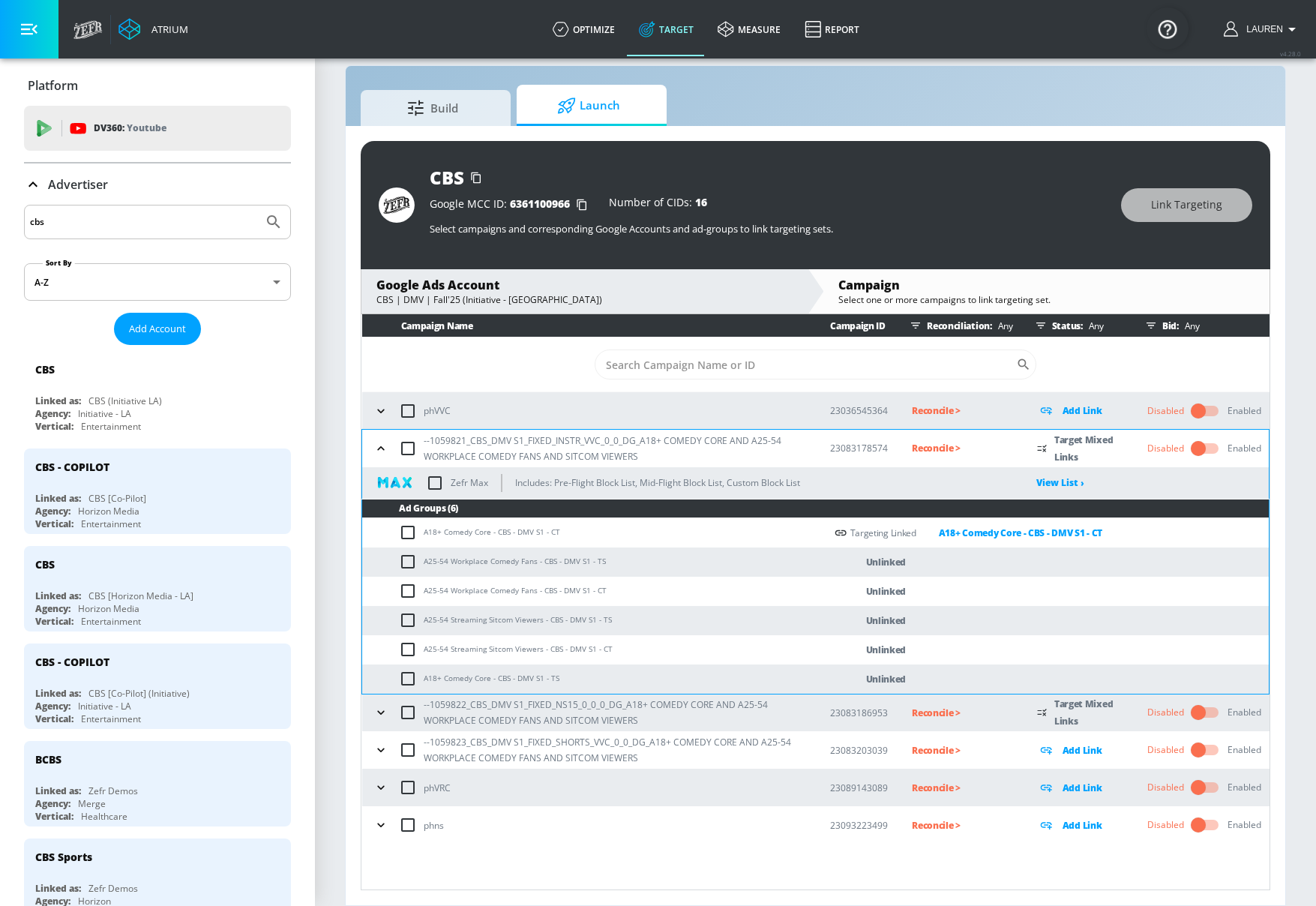
click at [389, 710] on button "button" at bounding box center [381, 712] width 23 height 23
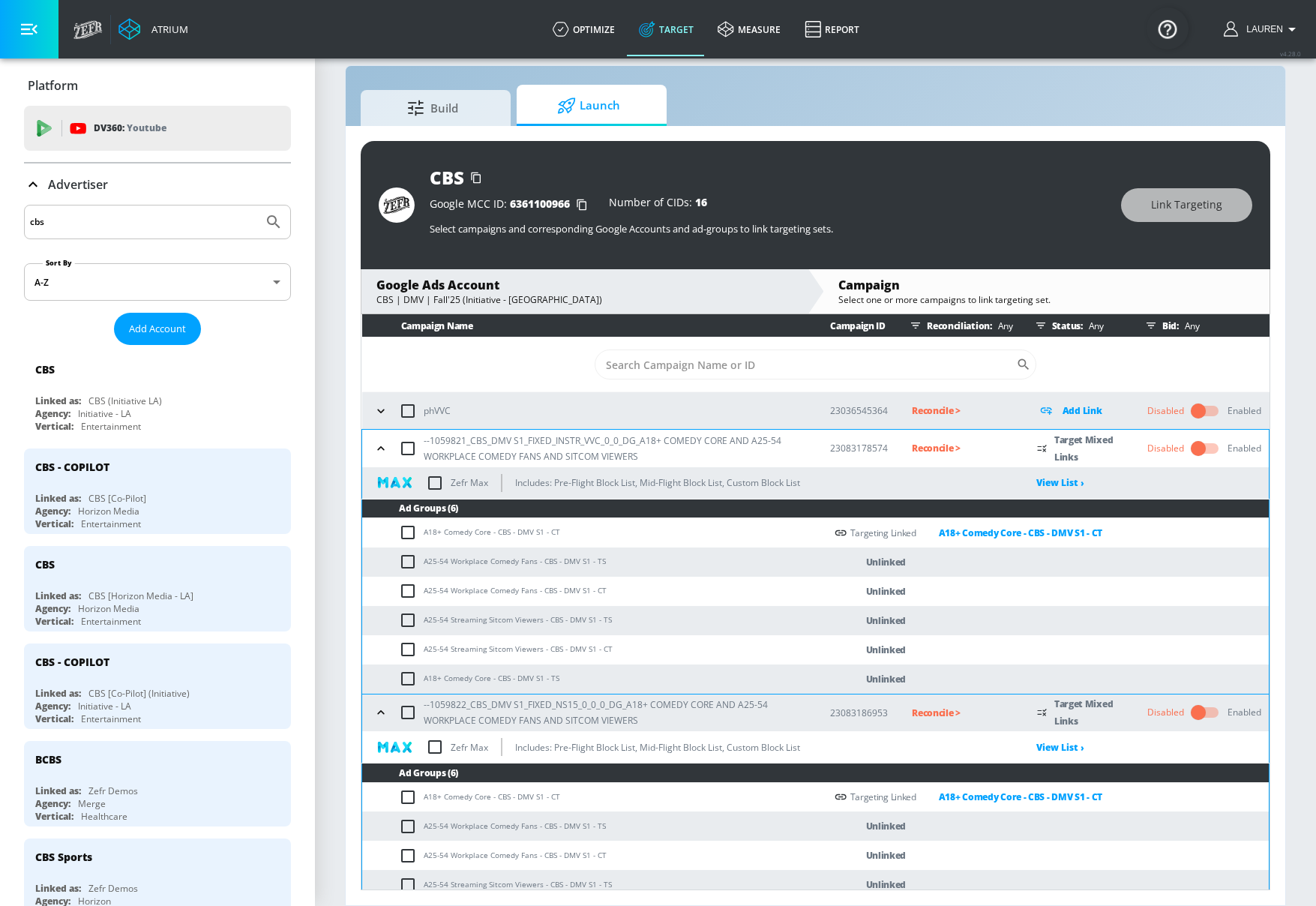
click at [410, 561] on input "checkbox" at bounding box center [410, 562] width 24 height 18
checkbox input "true"
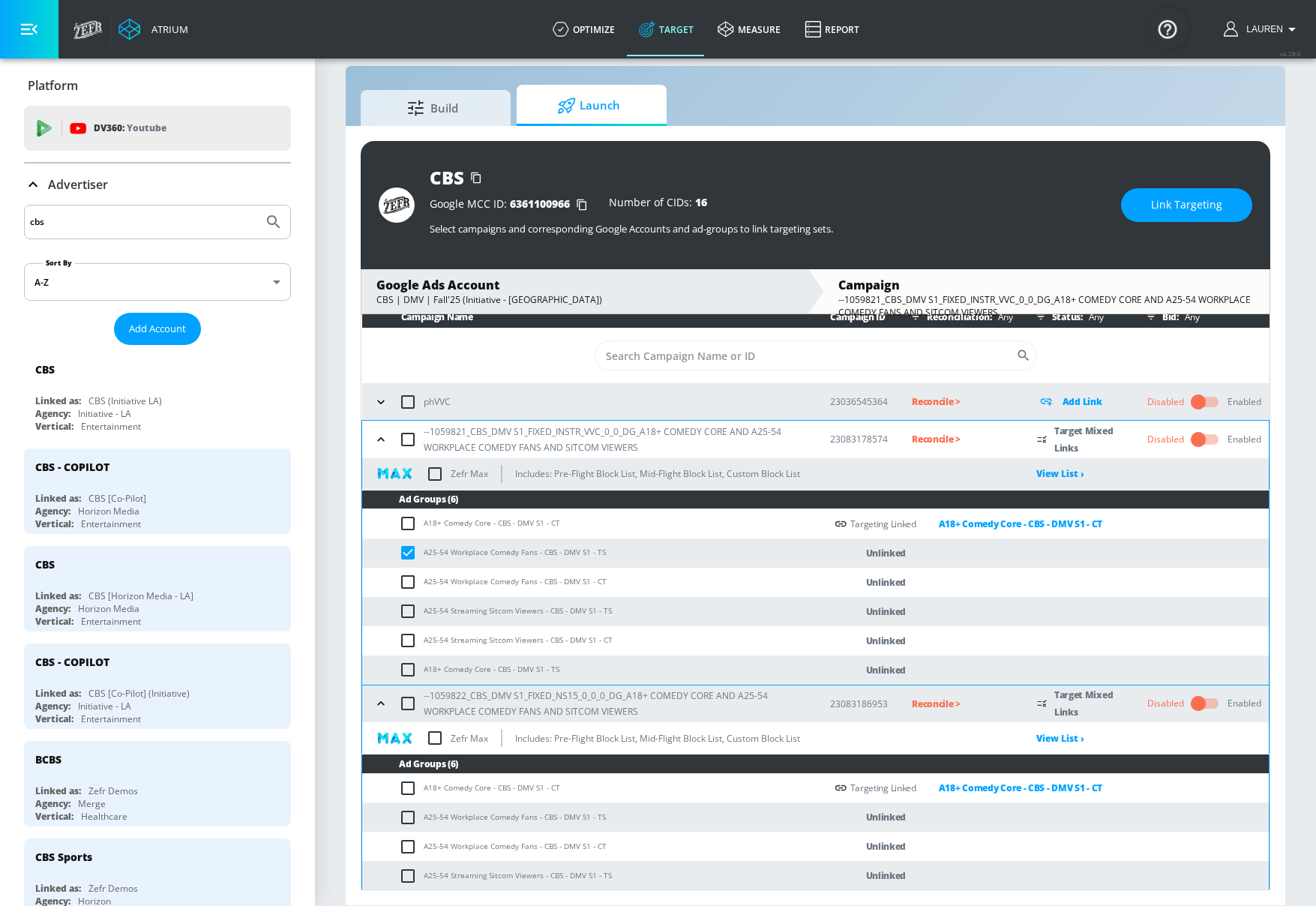
scroll to position [10, 0]
click at [406, 814] on input "checkbox" at bounding box center [410, 816] width 24 height 18
checkbox input "true"
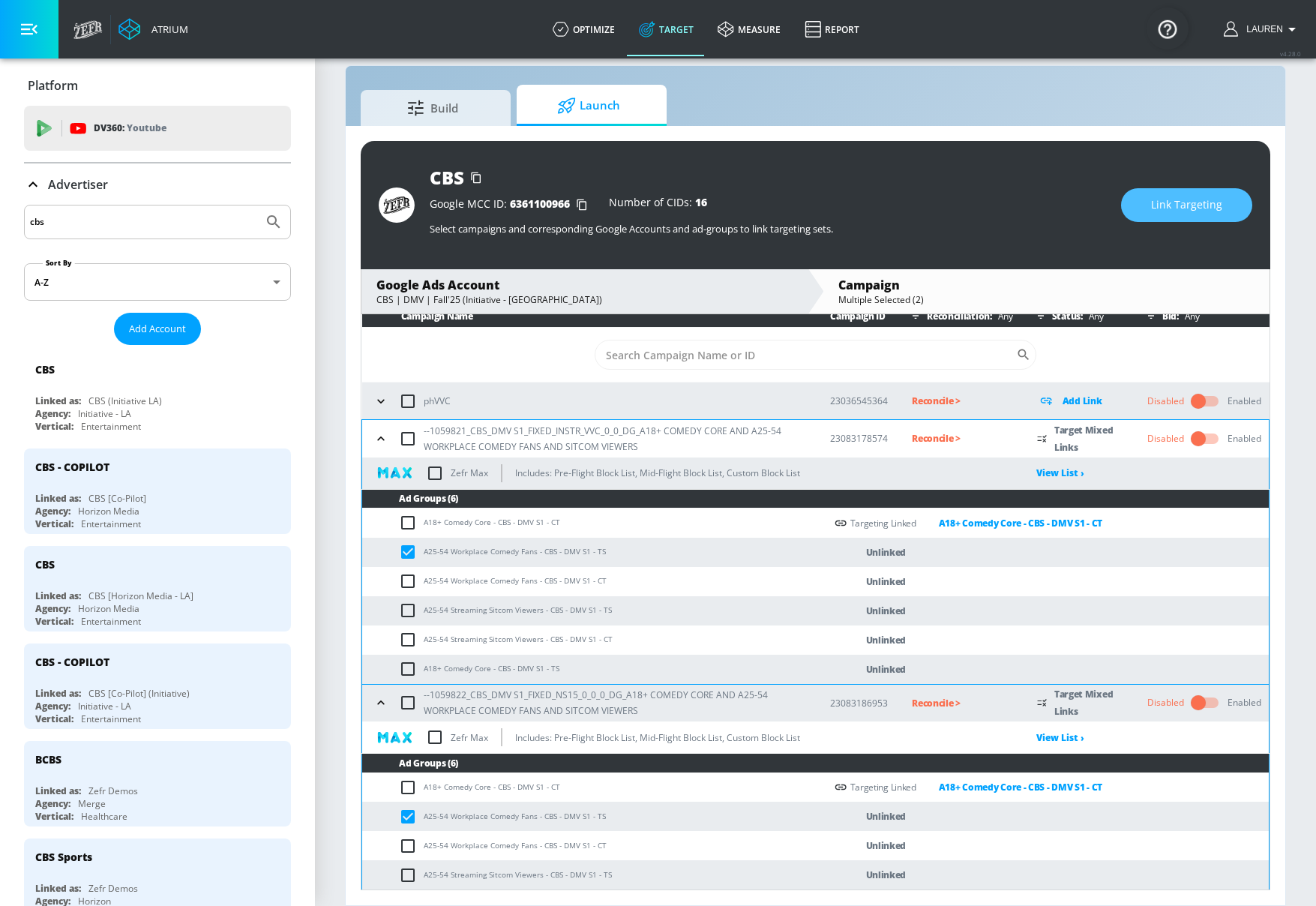
click at [1174, 194] on button "Link Targeting" at bounding box center [1187, 205] width 131 height 34
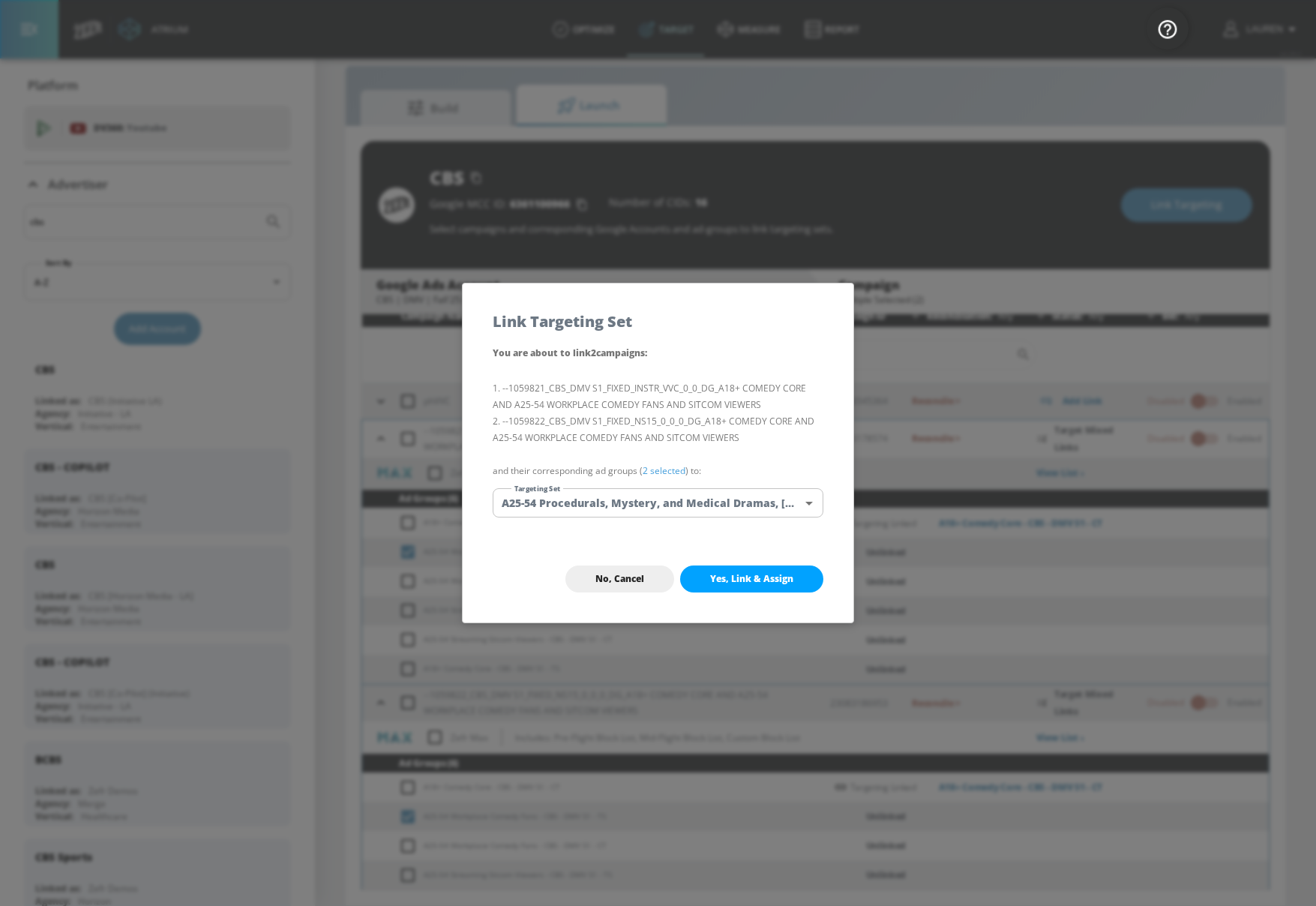
click at [661, 467] on link "2 selected" at bounding box center [664, 470] width 43 height 13
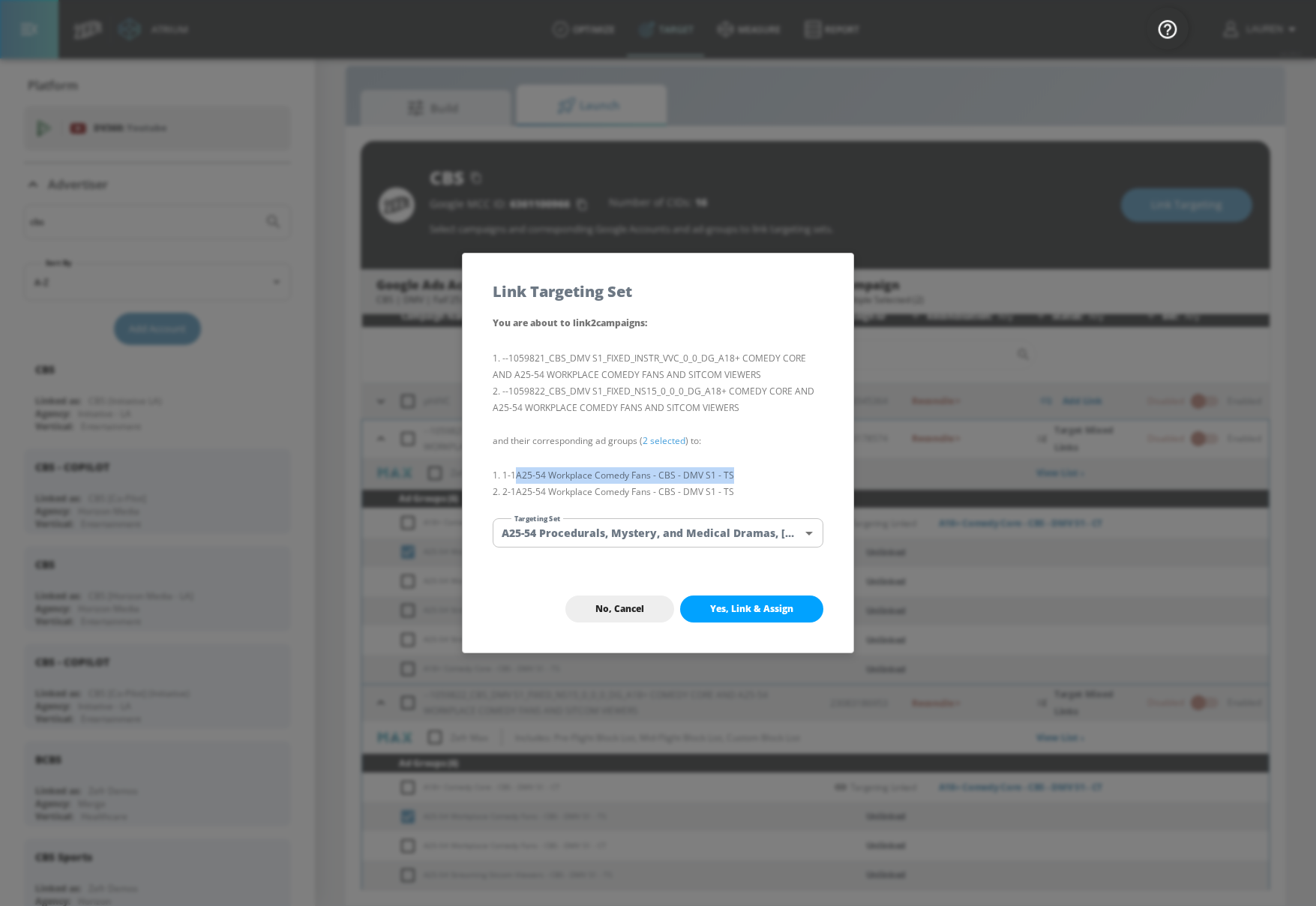
drag, startPoint x: 520, startPoint y: 474, endPoint x: 733, endPoint y: 480, distance: 213.1
click at [734, 480] on li "1-1 A25-54 Workplace Comedy Fans - CBS - DMV S1 - TS" at bounding box center [658, 476] width 331 height 17
copy li "A25-54 Workplace Comedy Fans - CBS - DMV S1 - TS"
click at [722, 530] on body "Atrium optimize Target measure Report optimize Target measure Report v 4.28.0 L…" at bounding box center [658, 442] width 1316 height 928
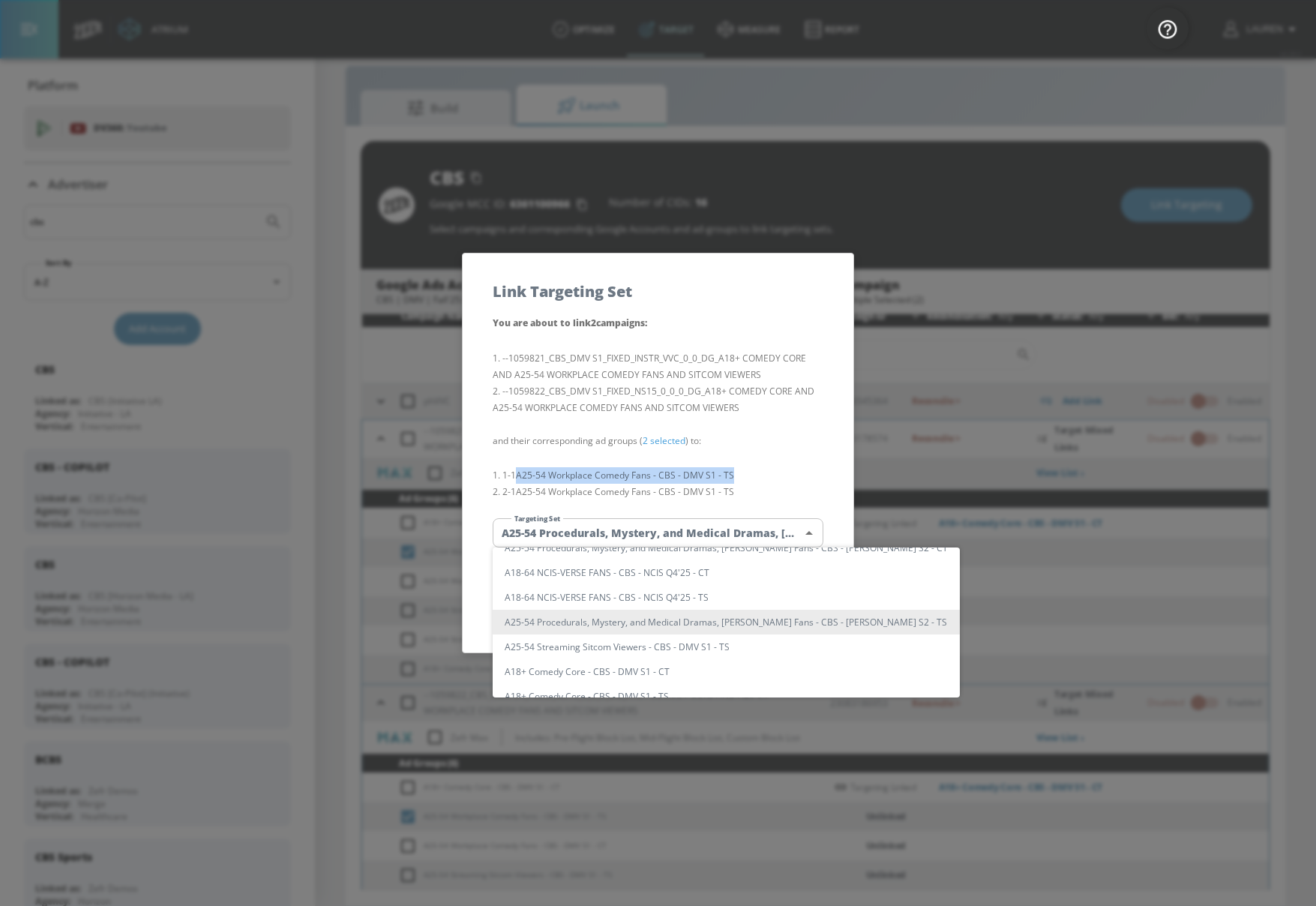
scroll to position [0, 0]
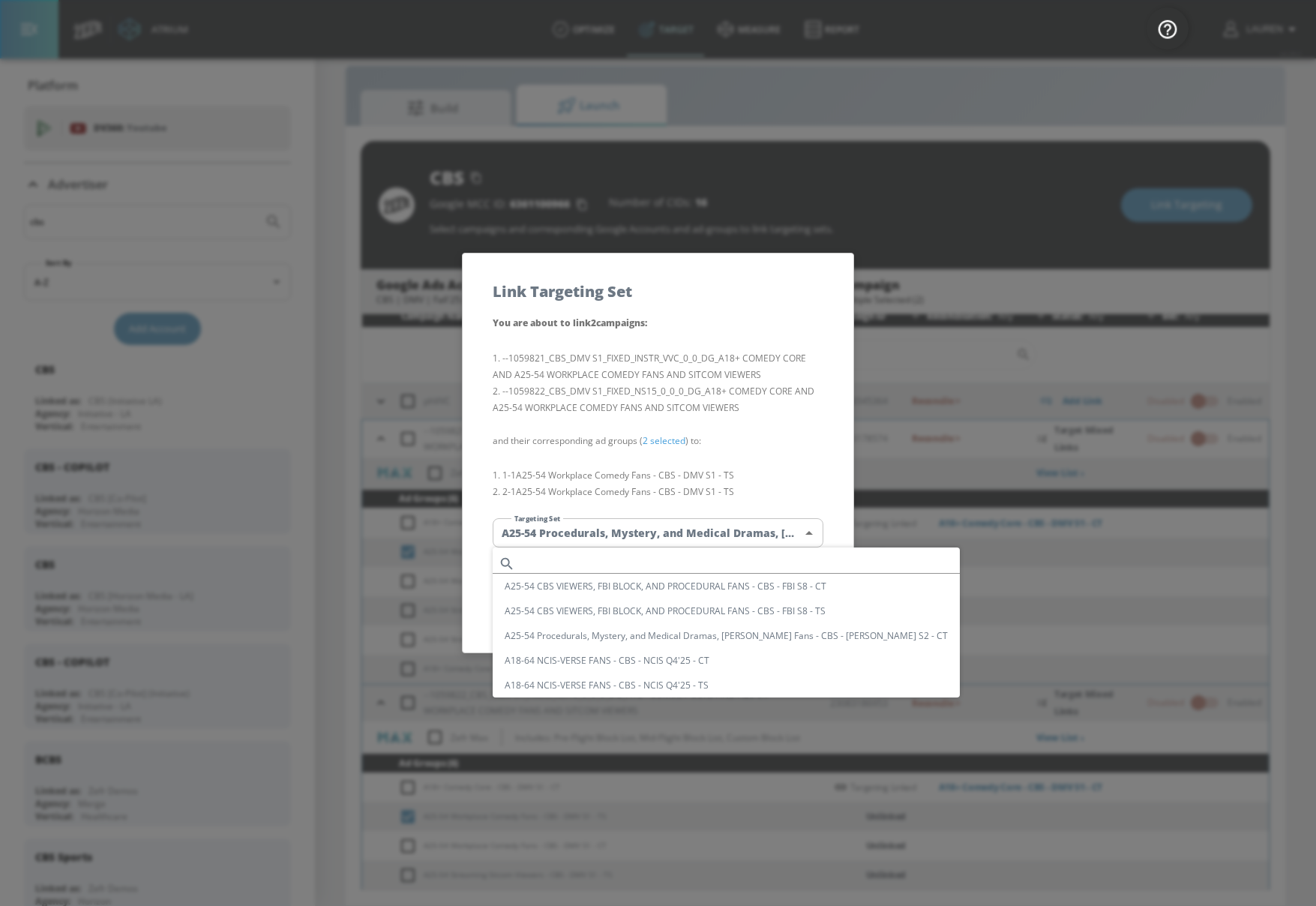
click at [737, 563] on input "text" at bounding box center [740, 563] width 439 height 20
paste input "A25-54 Workplace Comedy Fans - CBS - DMV S1 - TS"
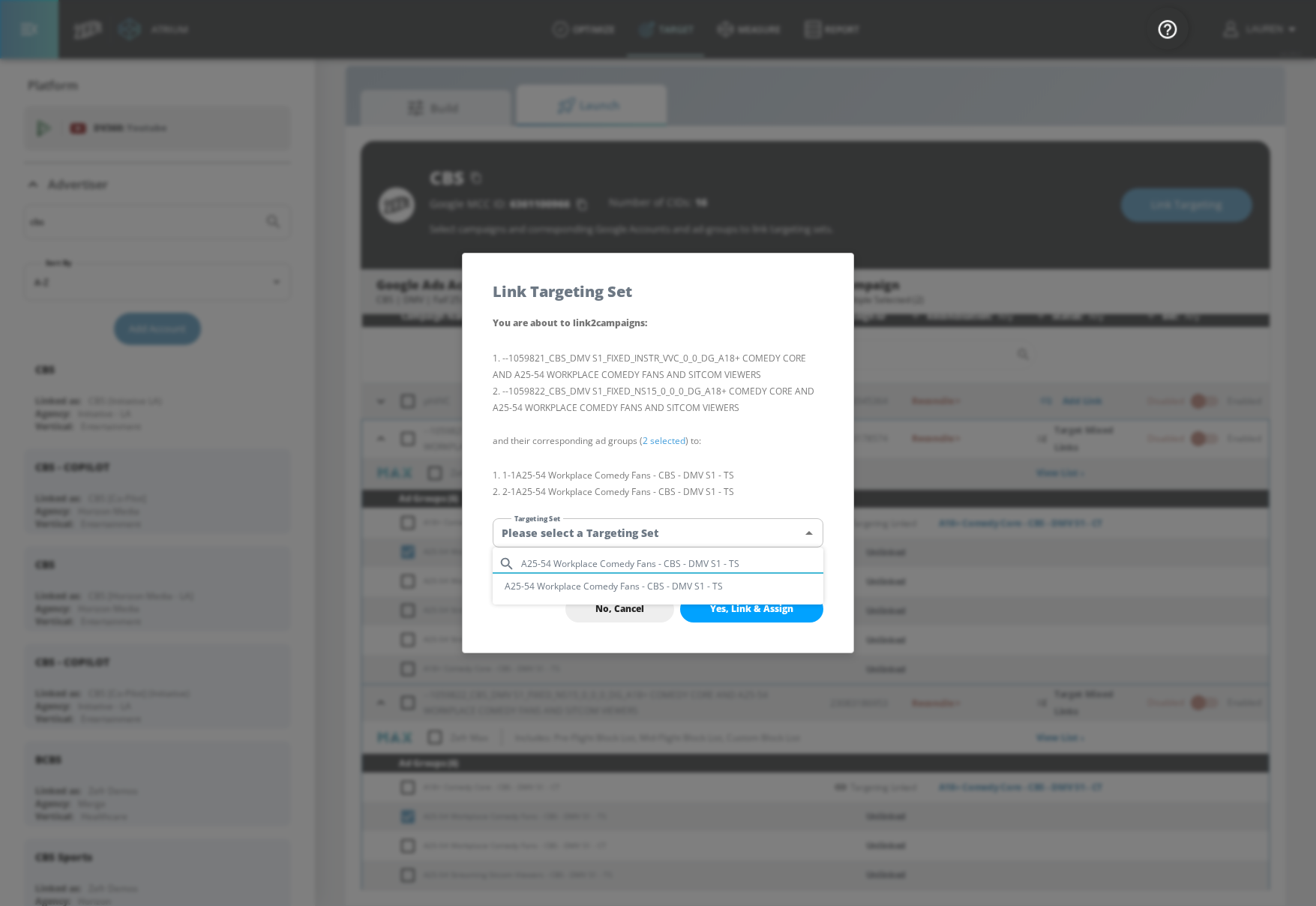
type input "A25-54 Workplace Comedy Fans - CBS - DMV S1 - TS"
click at [720, 589] on li "A25-54 Workplace Comedy Fans - CBS - DMV S1 - TS" at bounding box center [658, 586] width 331 height 24
type input "16feabb8-e1f2-4f76-a3b6-a3ee32d7e9d3"
click at [752, 616] on button "Yes, Link & Assign" at bounding box center [751, 609] width 144 height 27
checkbox input "false"
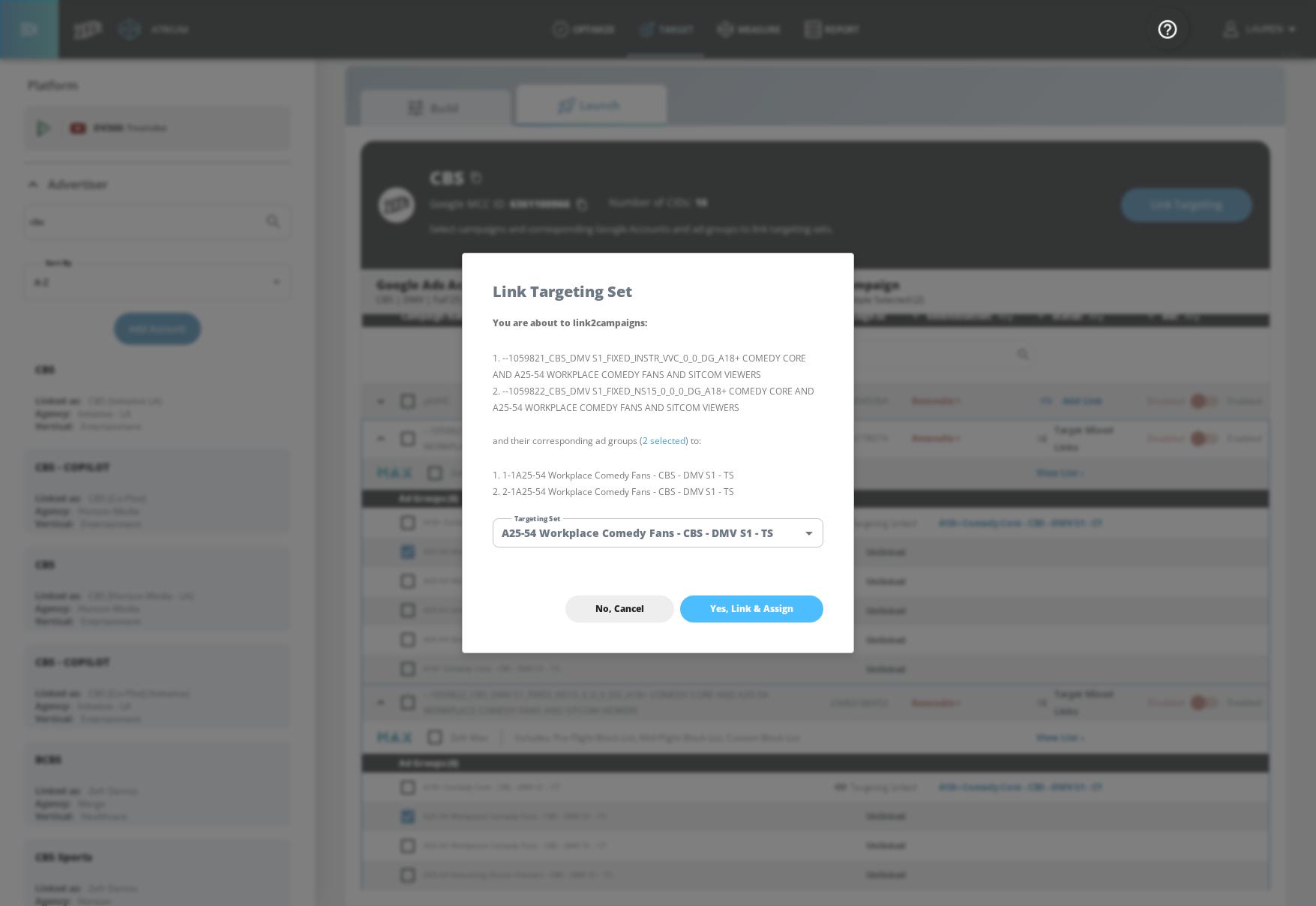
checkbox input "false"
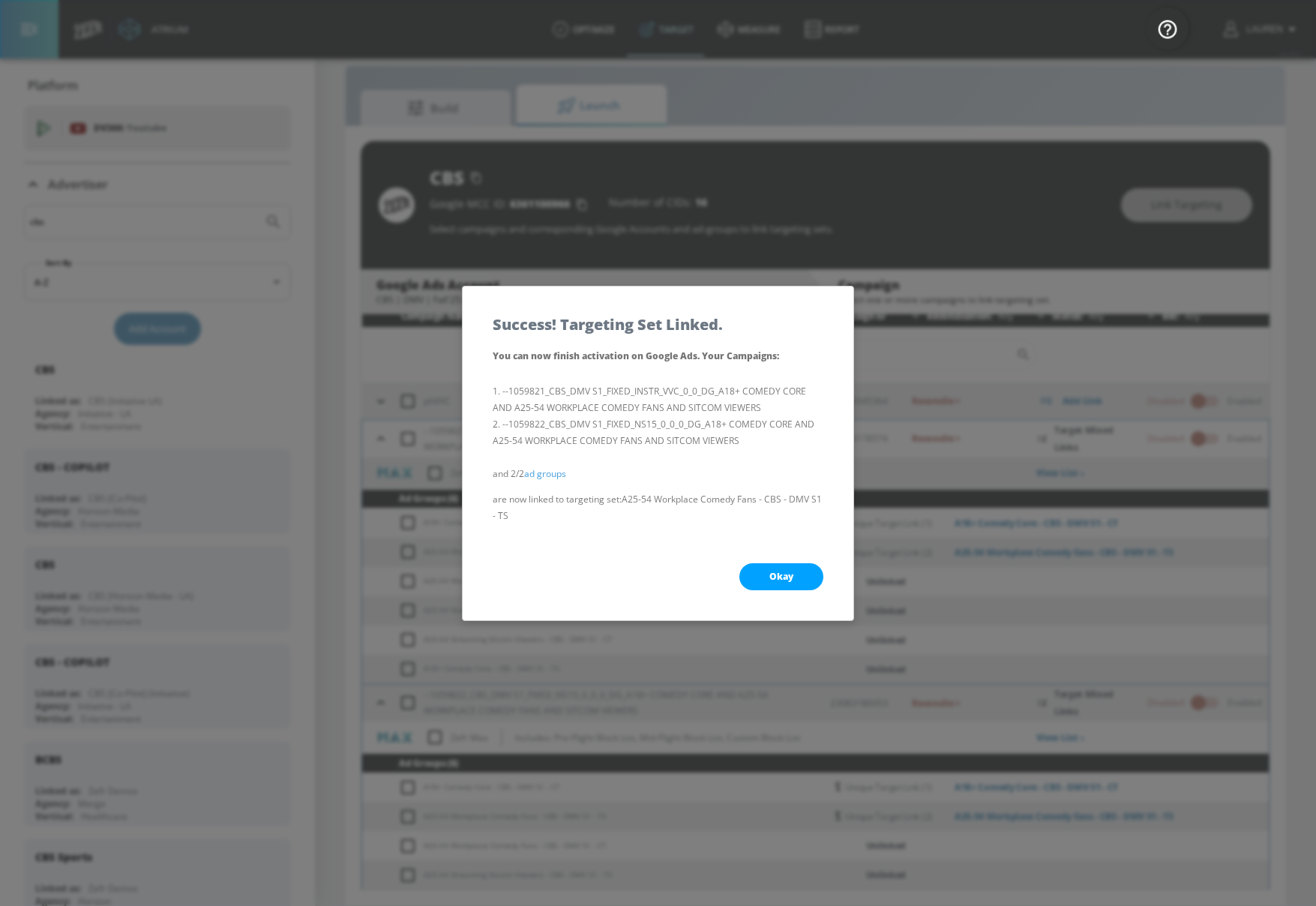
click at [787, 563] on button "Okay" at bounding box center [781, 577] width 84 height 27
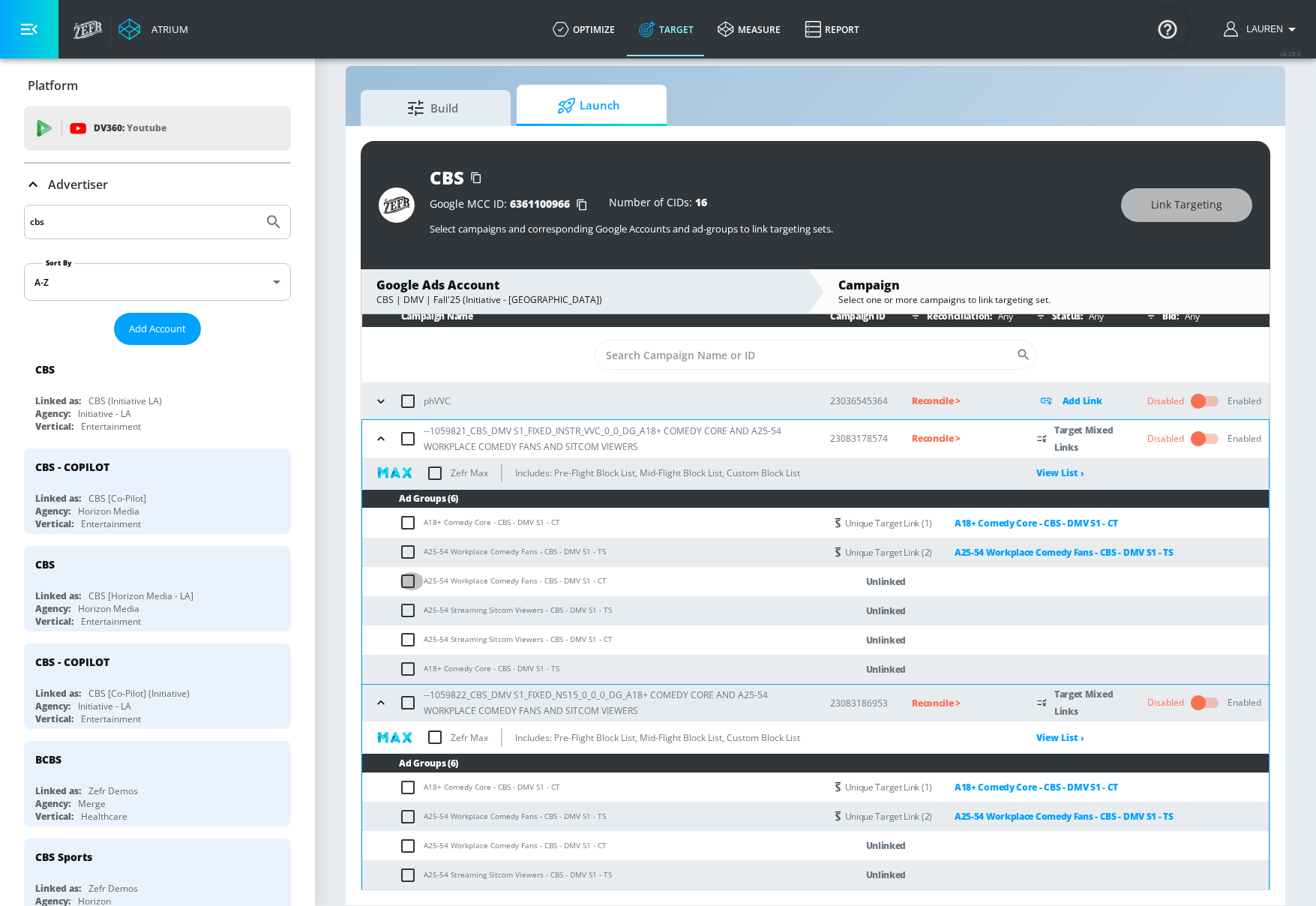
click at [410, 584] on input "checkbox" at bounding box center [410, 581] width 24 height 18
checkbox input "true"
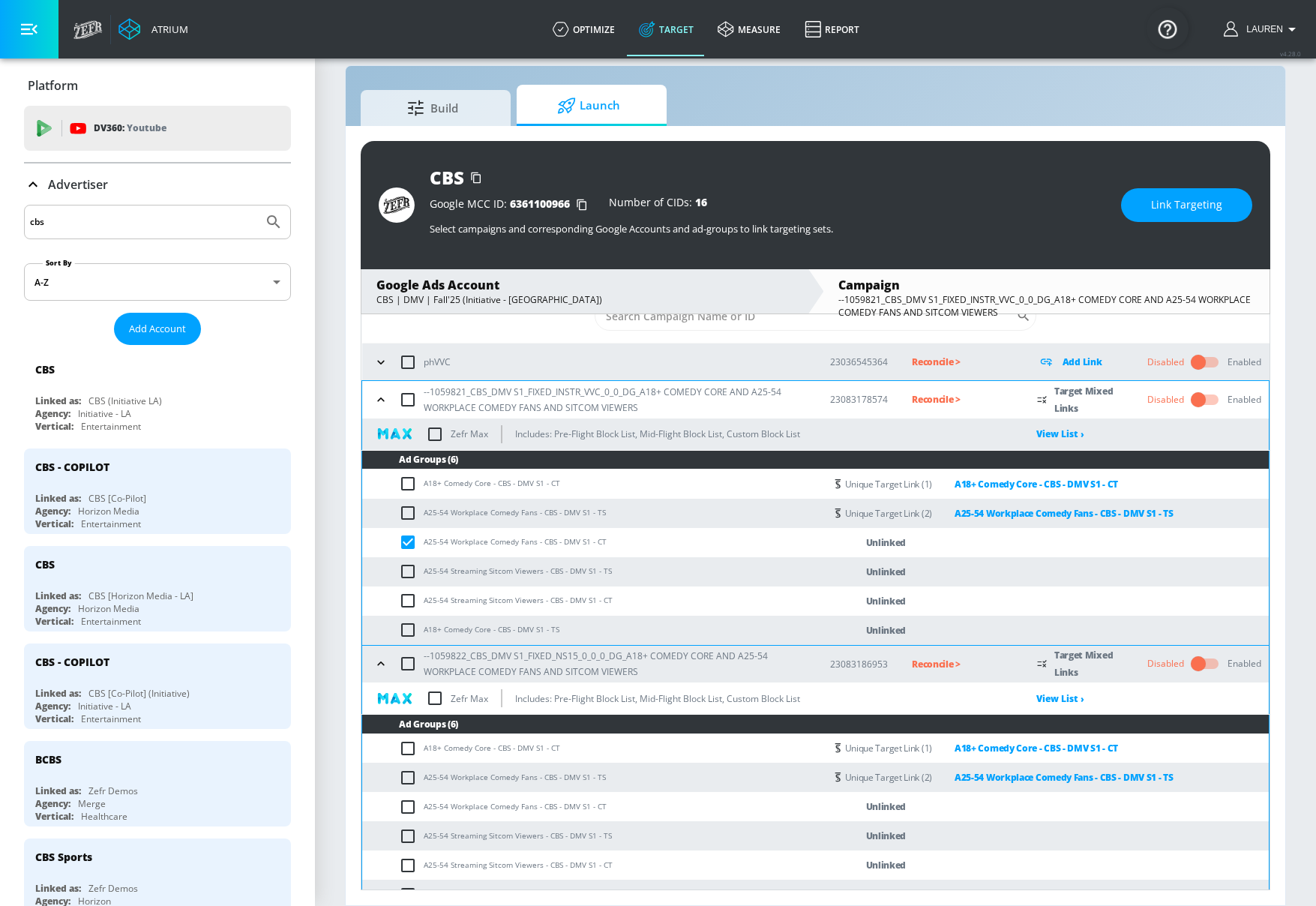
scroll to position [48, 0]
click at [405, 803] on input "checkbox" at bounding box center [410, 808] width 24 height 18
checkbox input "true"
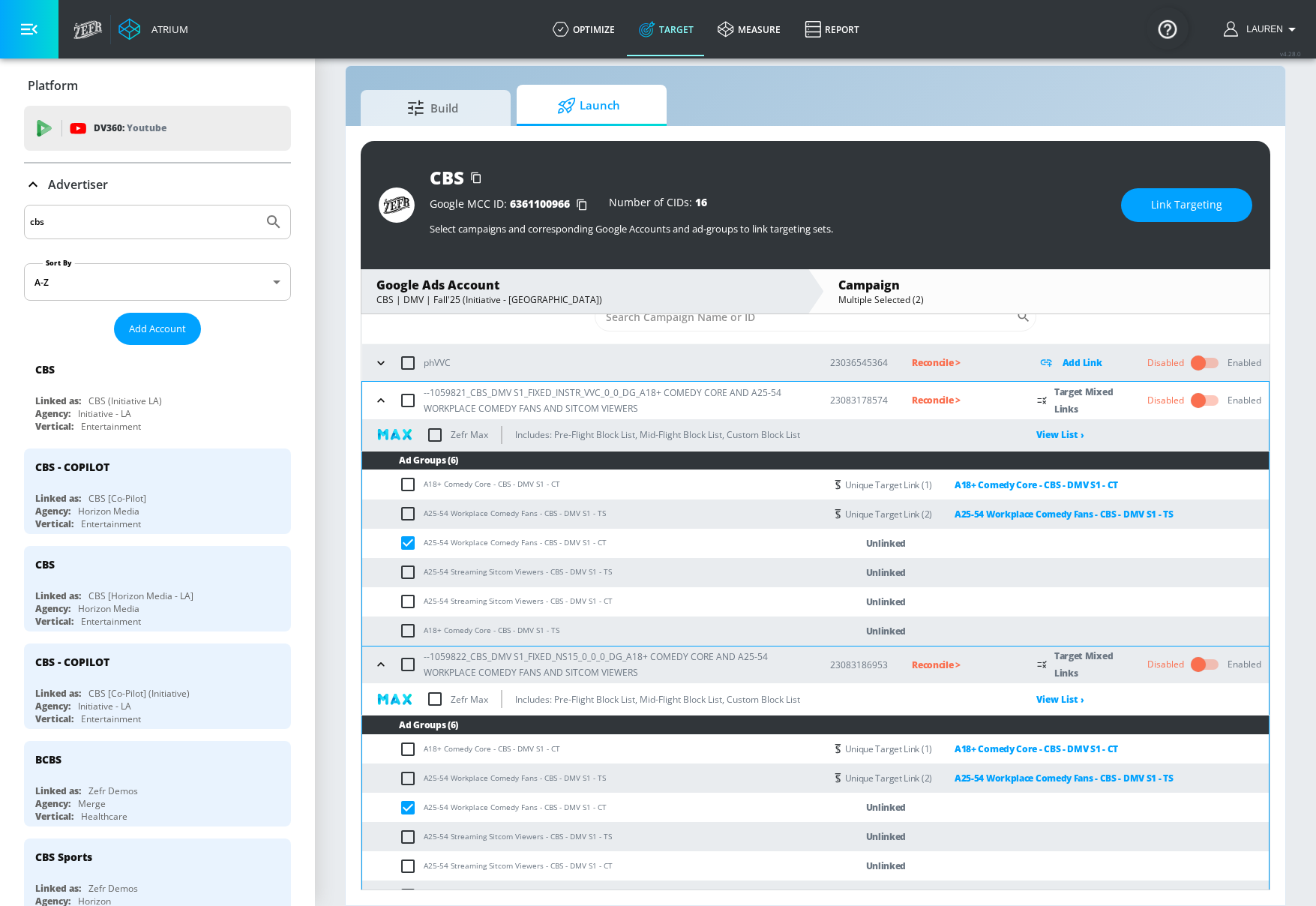
click at [1187, 207] on span "Link Targeting" at bounding box center [1187, 205] width 71 height 18
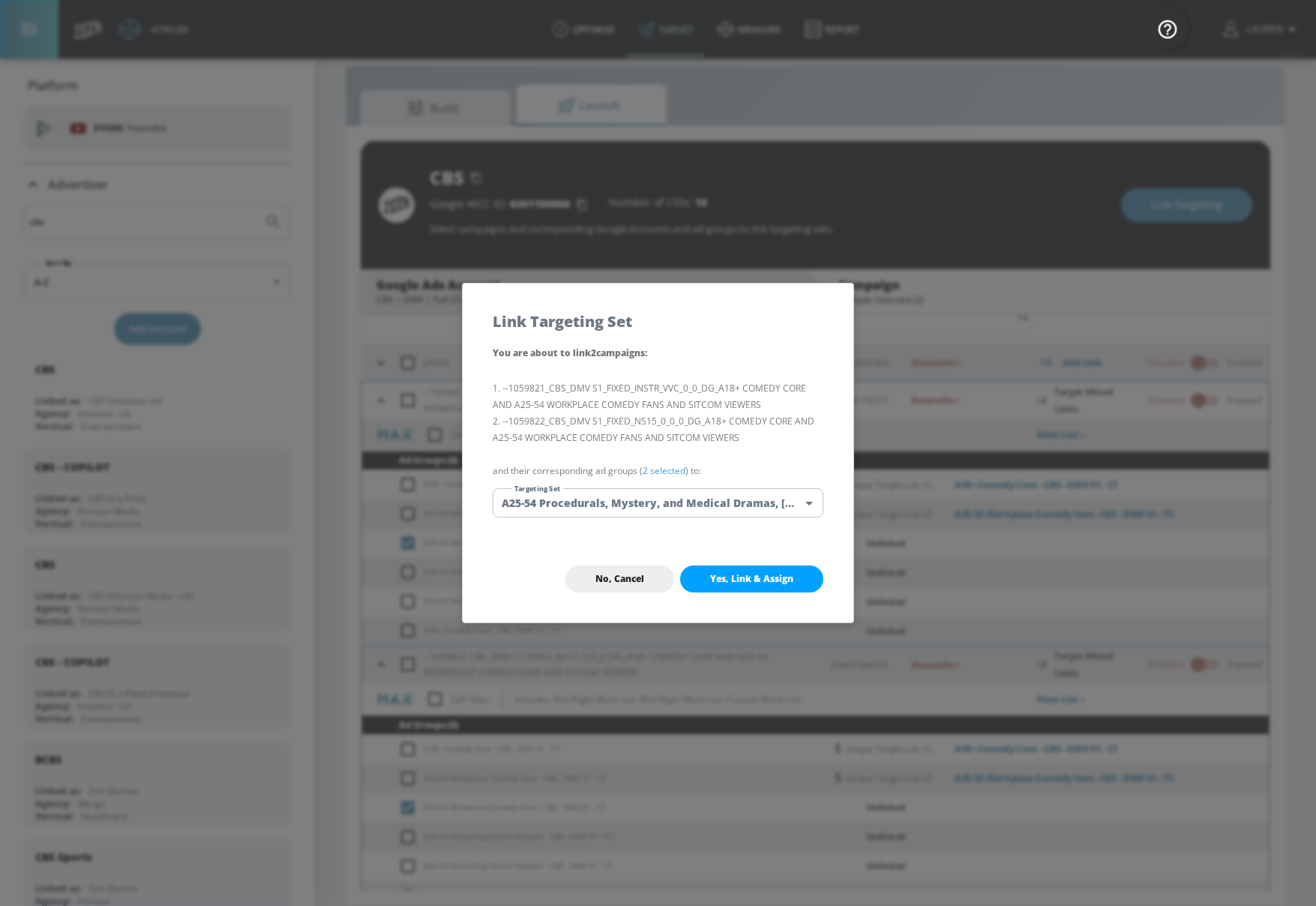
click at [676, 471] on link "2 selected" at bounding box center [664, 470] width 43 height 13
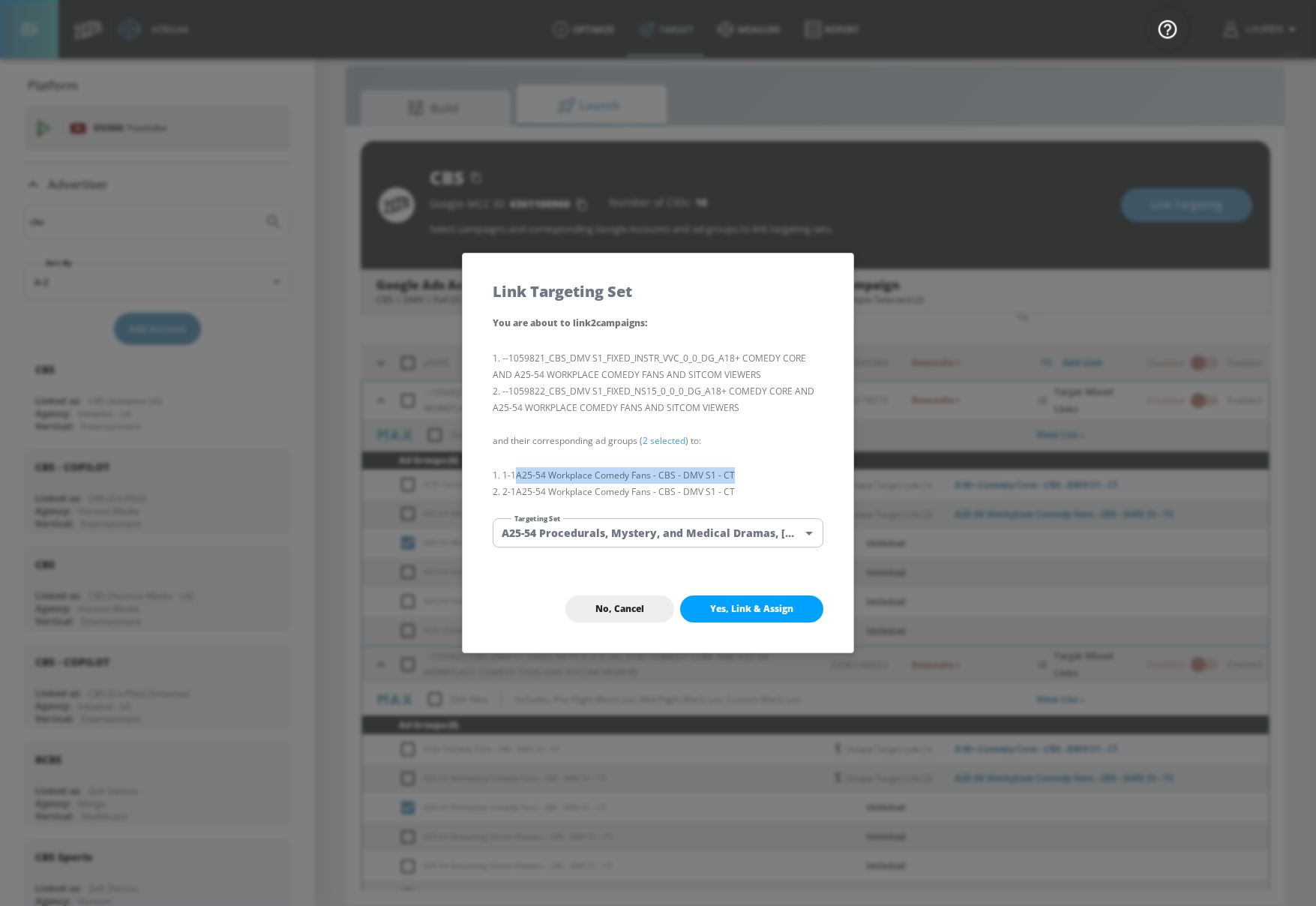
drag, startPoint x: 518, startPoint y: 476, endPoint x: 744, endPoint y: 476, distance: 226.0
click at [747, 476] on li "1-1 A25-54 Workplace Comedy Fans - CBS - DMV S1 - CT" at bounding box center [658, 476] width 331 height 17
copy li "A25-54 Workplace Comedy Fans - CBS - DMV S1 - CT"
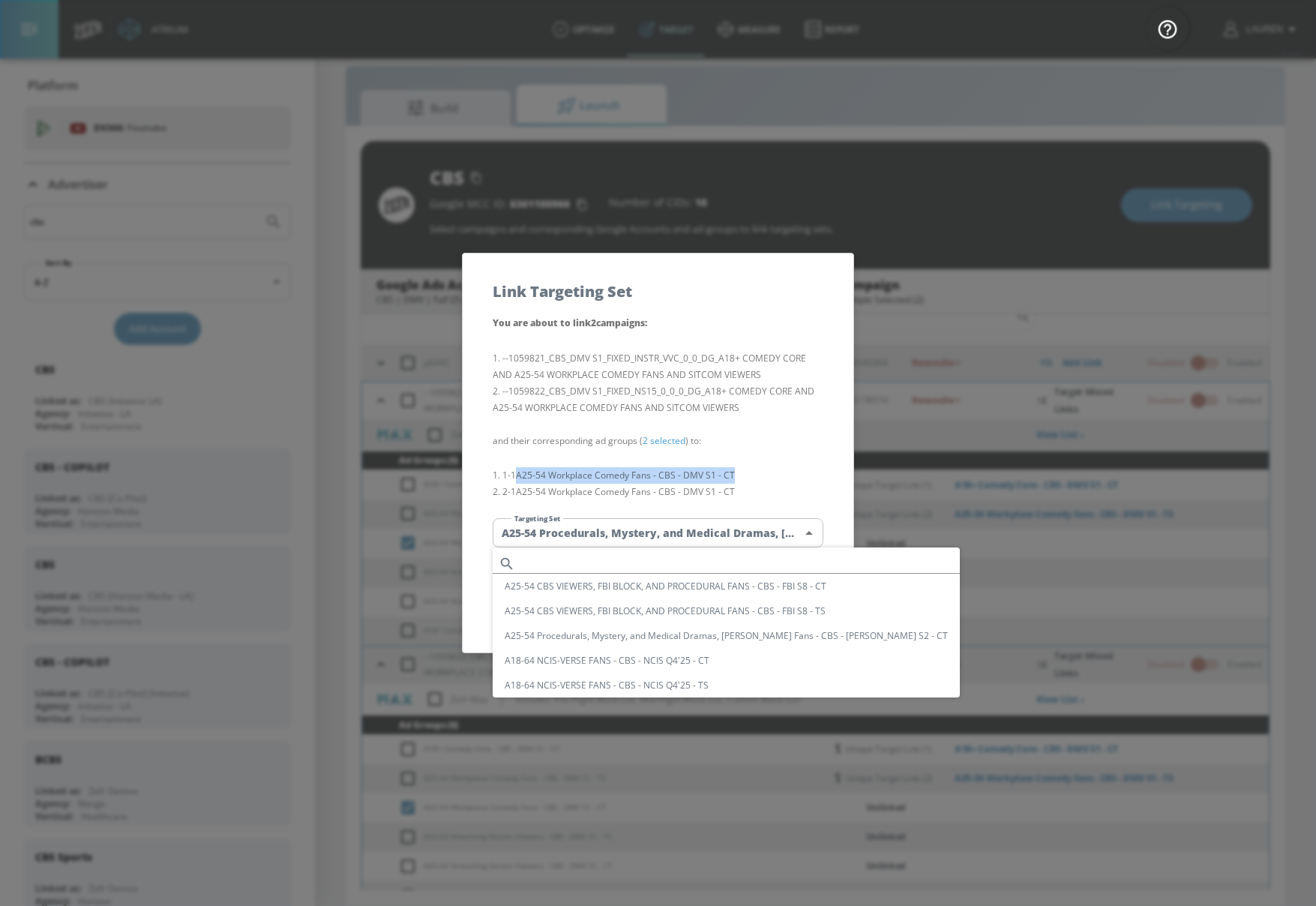
click at [724, 537] on body "Atrium optimize Target measure Report optimize Target measure Report v 4.28.0 L…" at bounding box center [658, 442] width 1316 height 928
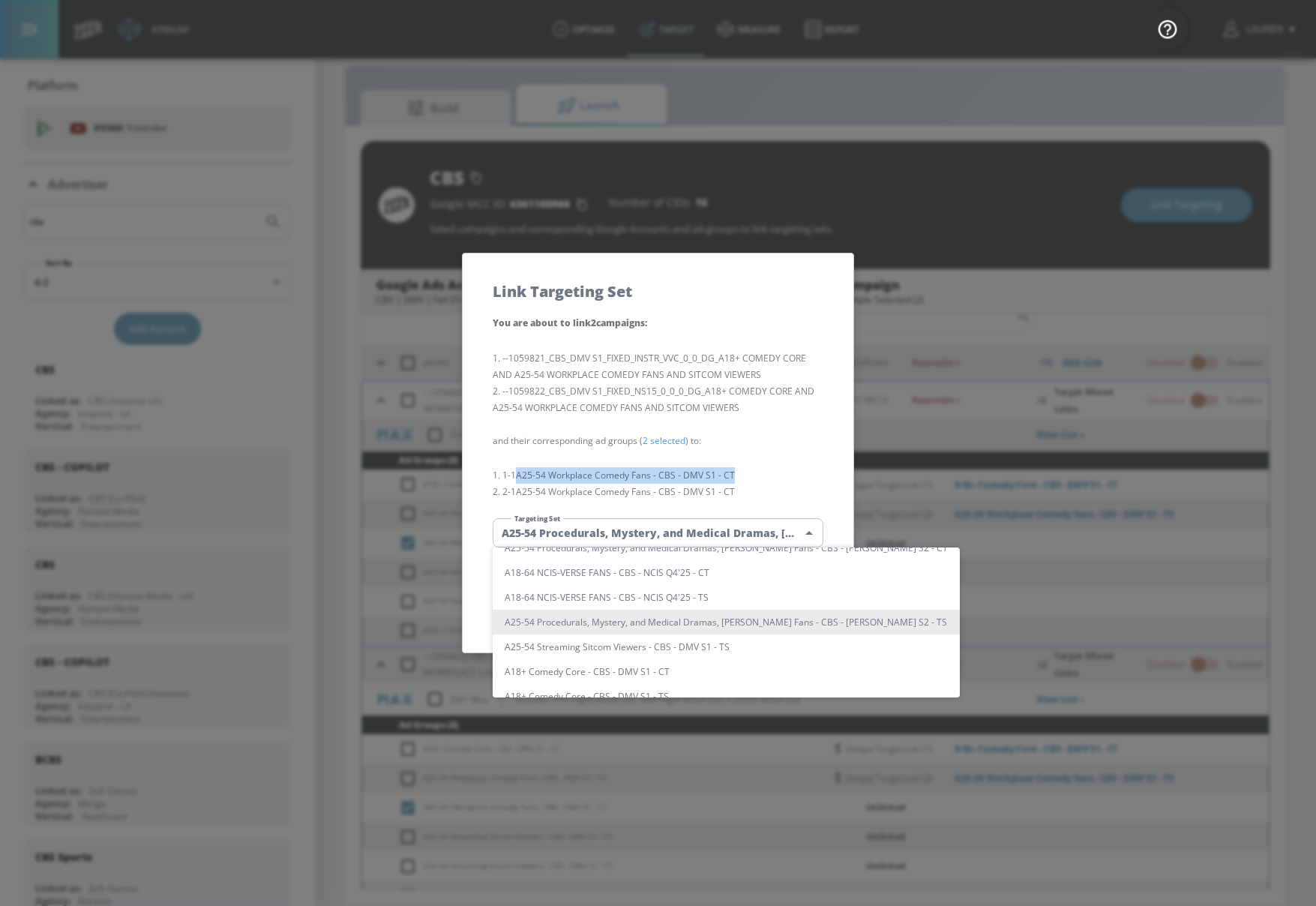
scroll to position [0, 0]
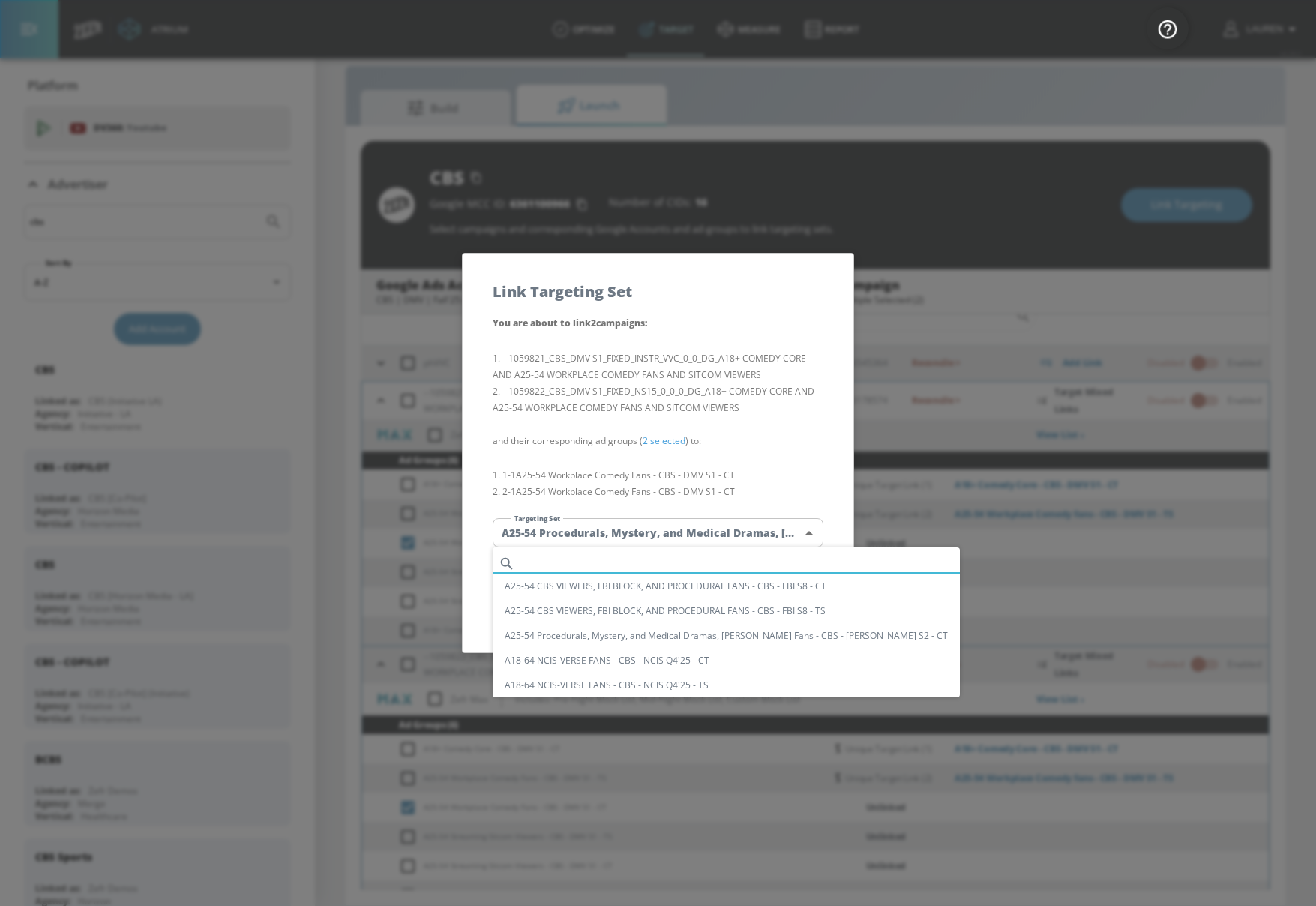
click at [636, 559] on input "text" at bounding box center [740, 563] width 439 height 20
paste input "A25-54 Workplace Comedy Fans - CBS - DMV S1 - CT"
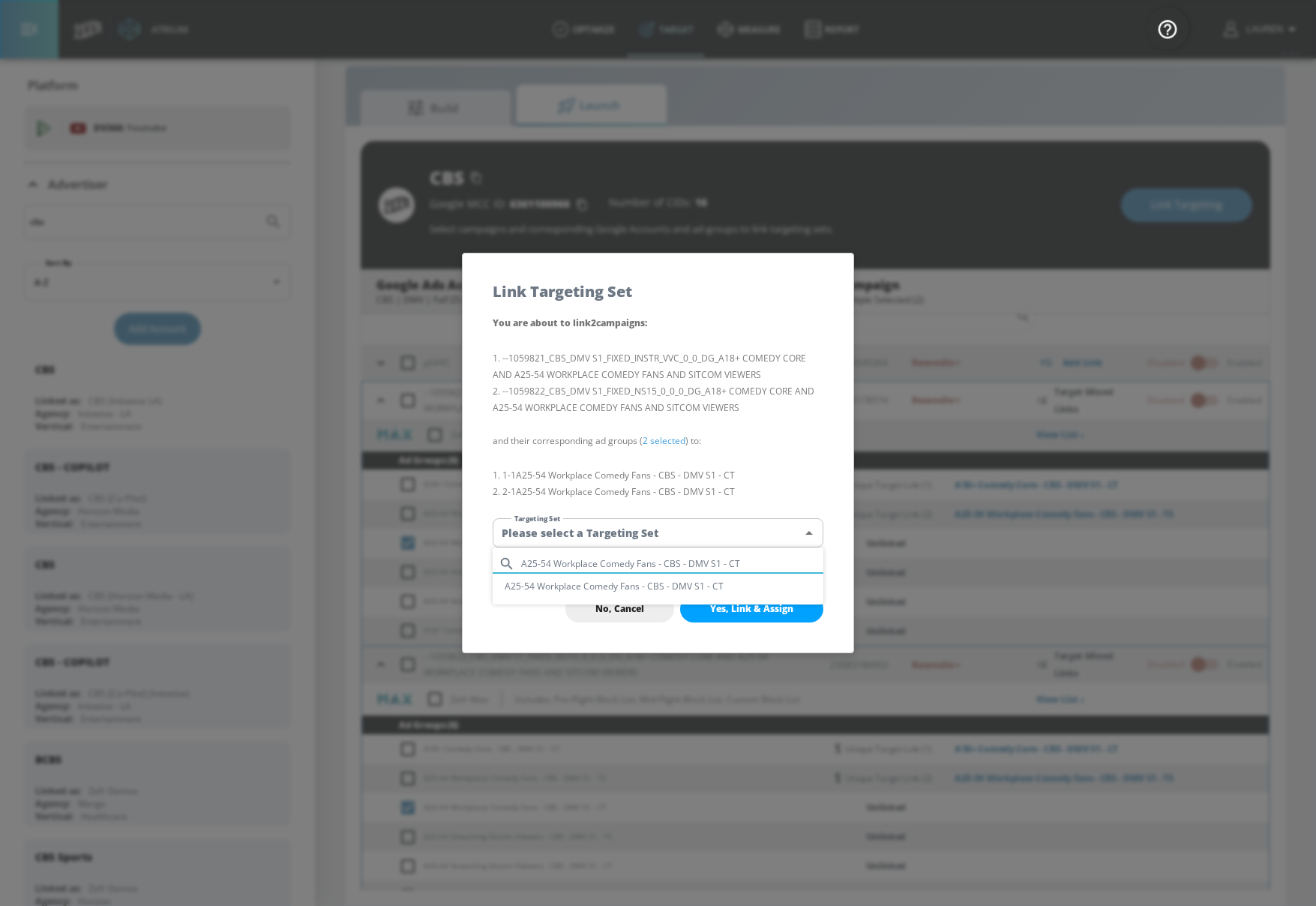
type input "A25-54 Workplace Comedy Fans - CBS - DMV S1 - CT"
click at [639, 589] on li "A25-54 Workplace Comedy Fans - CBS - DMV S1 - CT" at bounding box center [658, 586] width 331 height 24
type input "44ff7a95-3636-43af-8fe7-d74952848e41"
click at [762, 603] on span "Yes, Link & Assign" at bounding box center [751, 609] width 83 height 12
checkbox input "false"
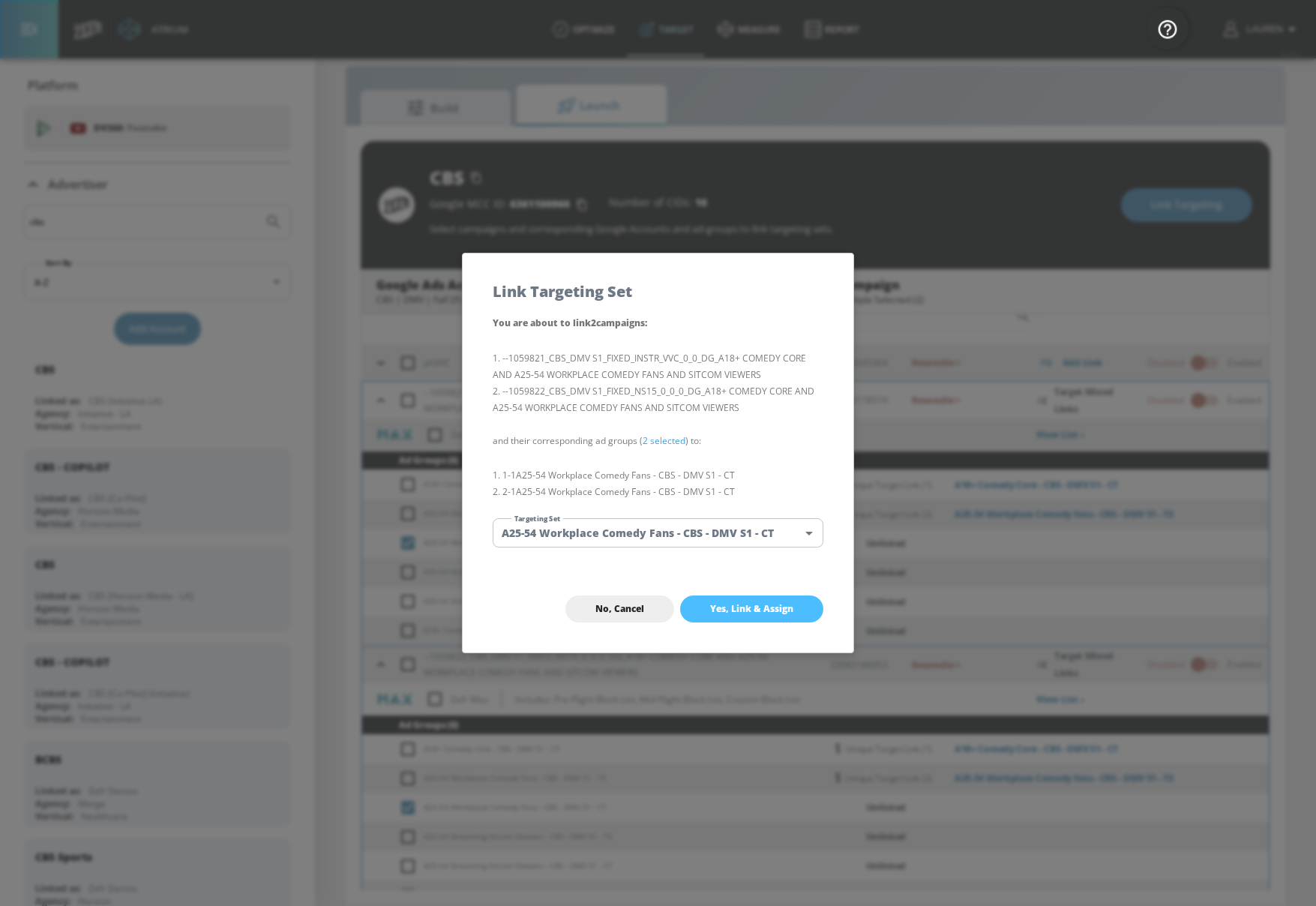
checkbox input "false"
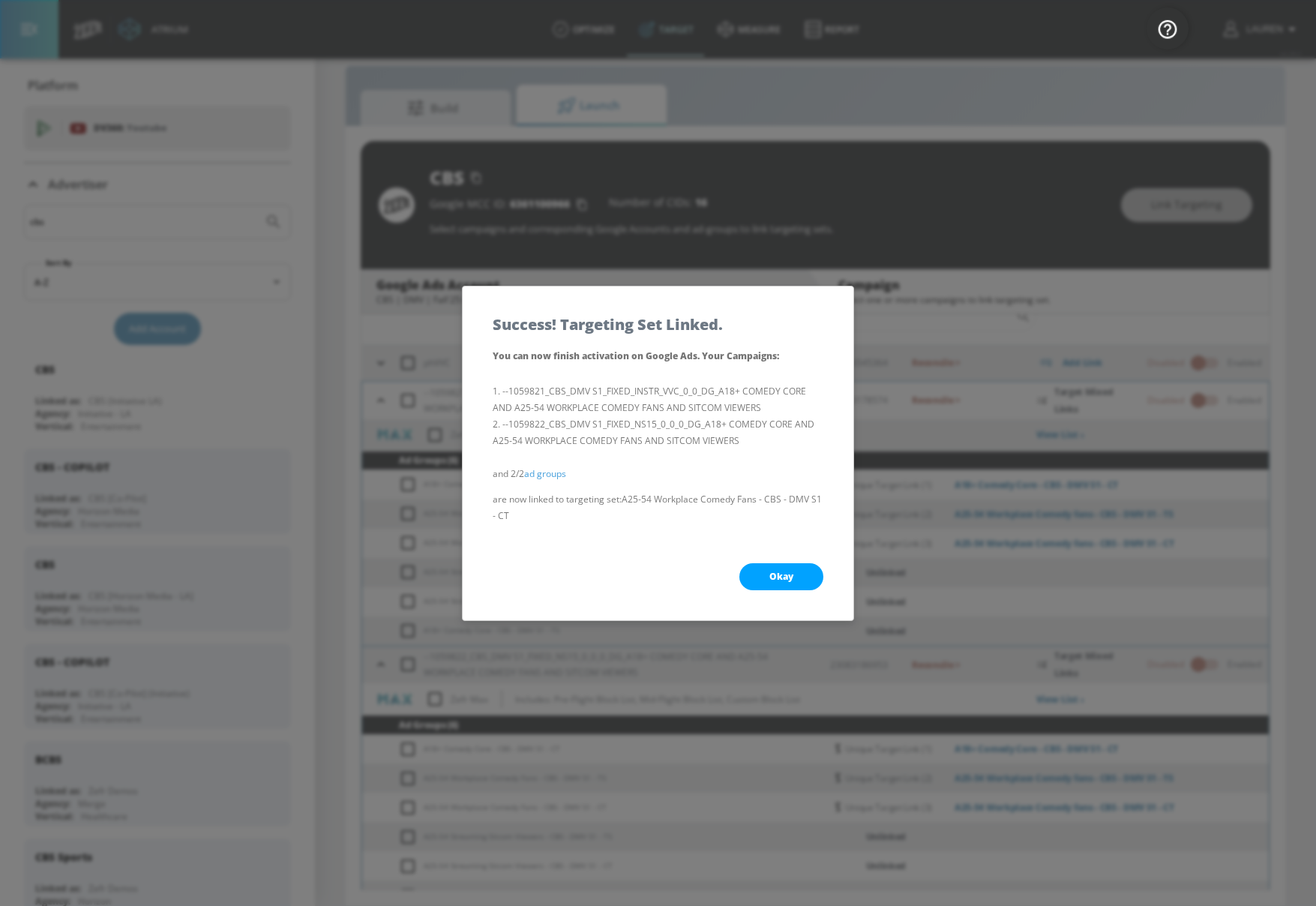
click at [767, 578] on button "Okay" at bounding box center [781, 577] width 84 height 27
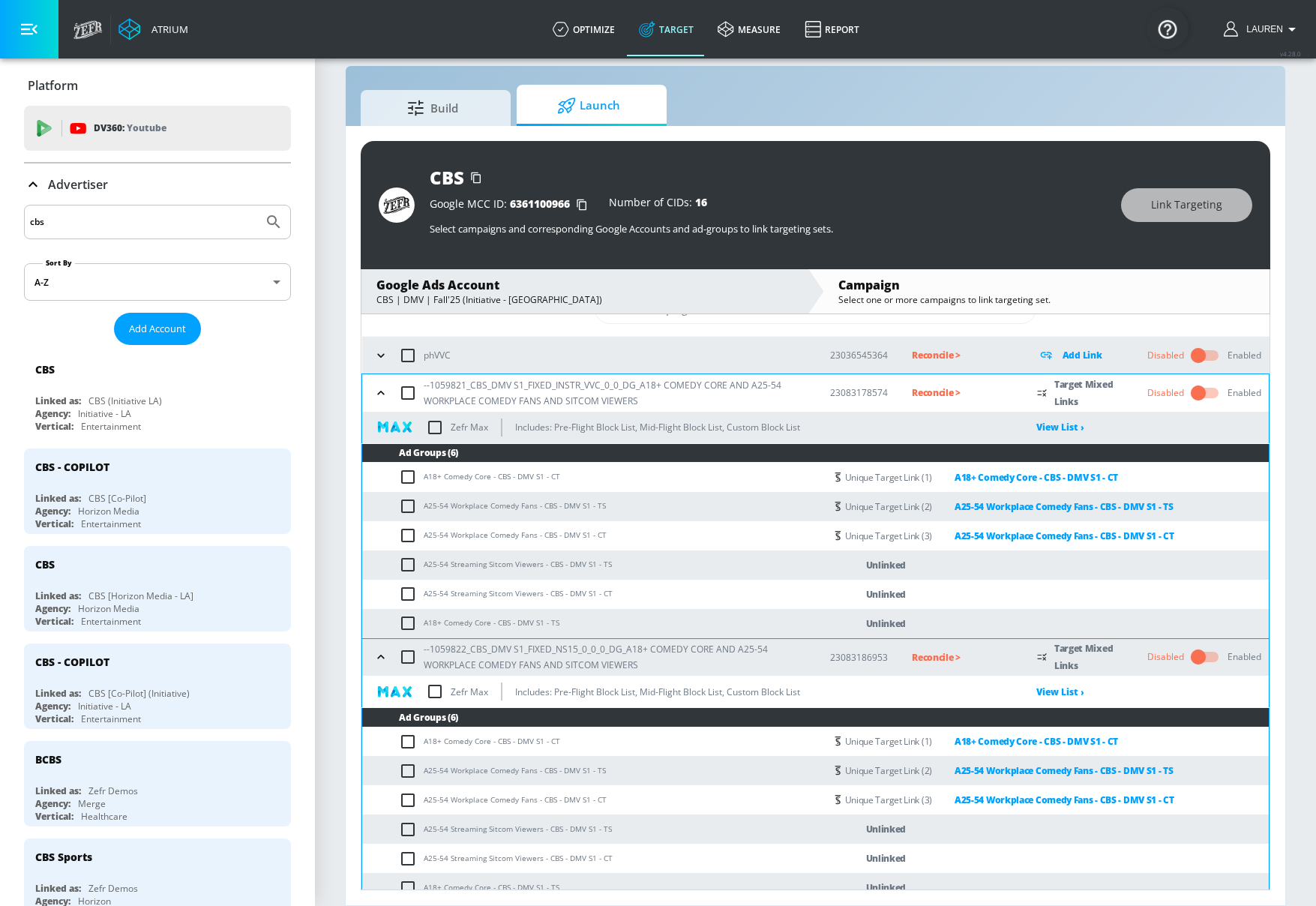
scroll to position [60, 0]
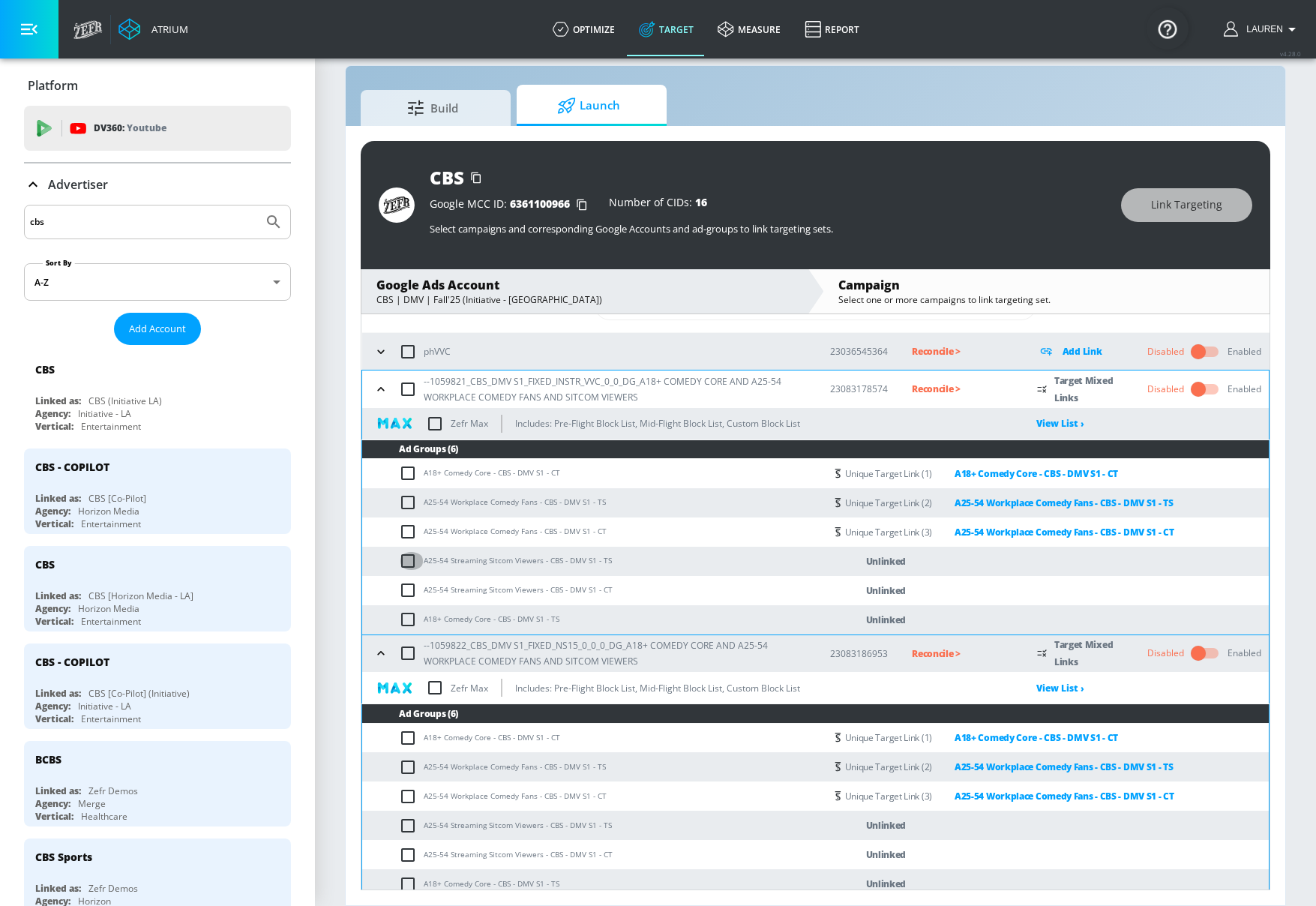
click at [410, 560] on input "checkbox" at bounding box center [410, 561] width 24 height 18
checkbox input "true"
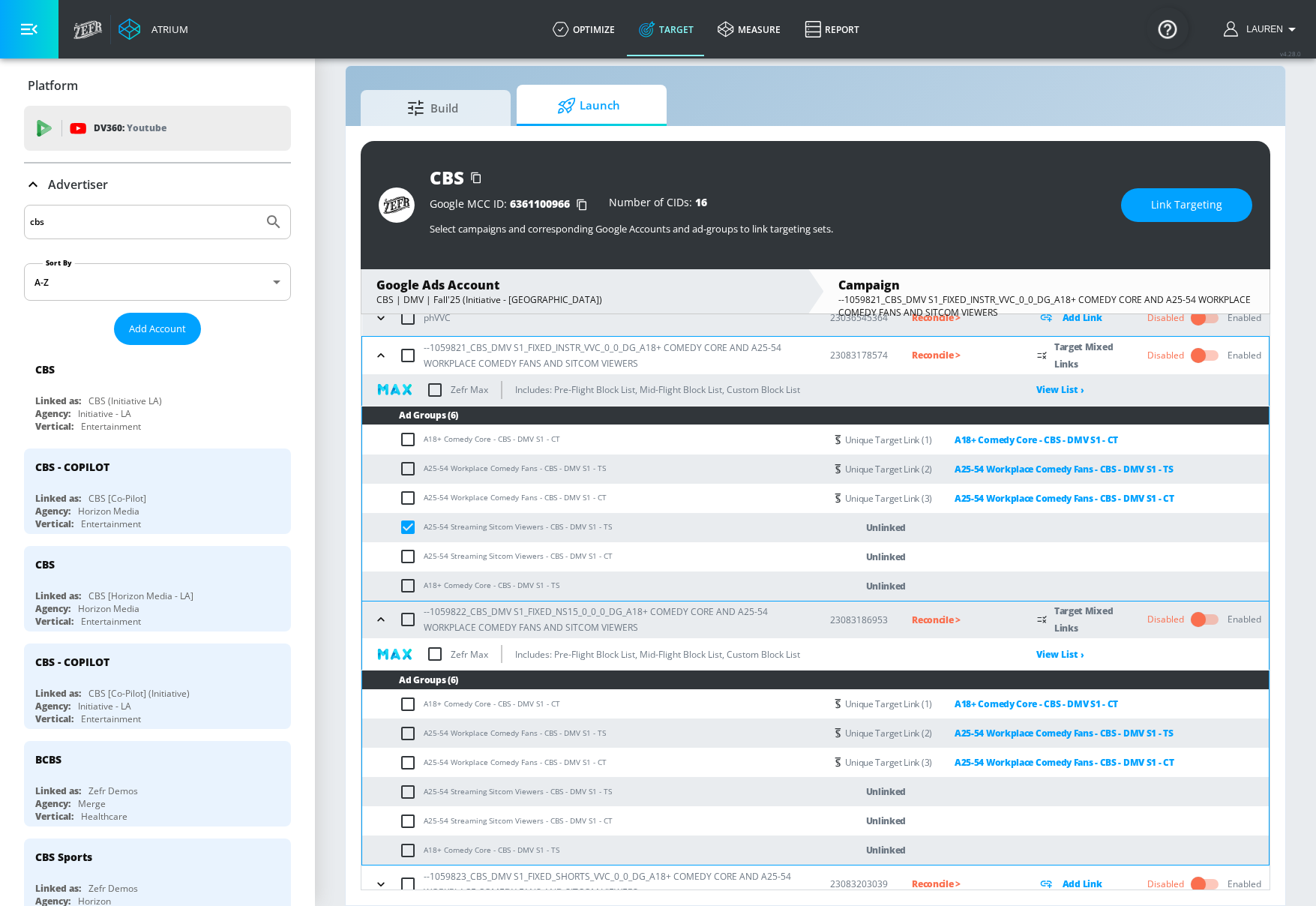
scroll to position [100, 0]
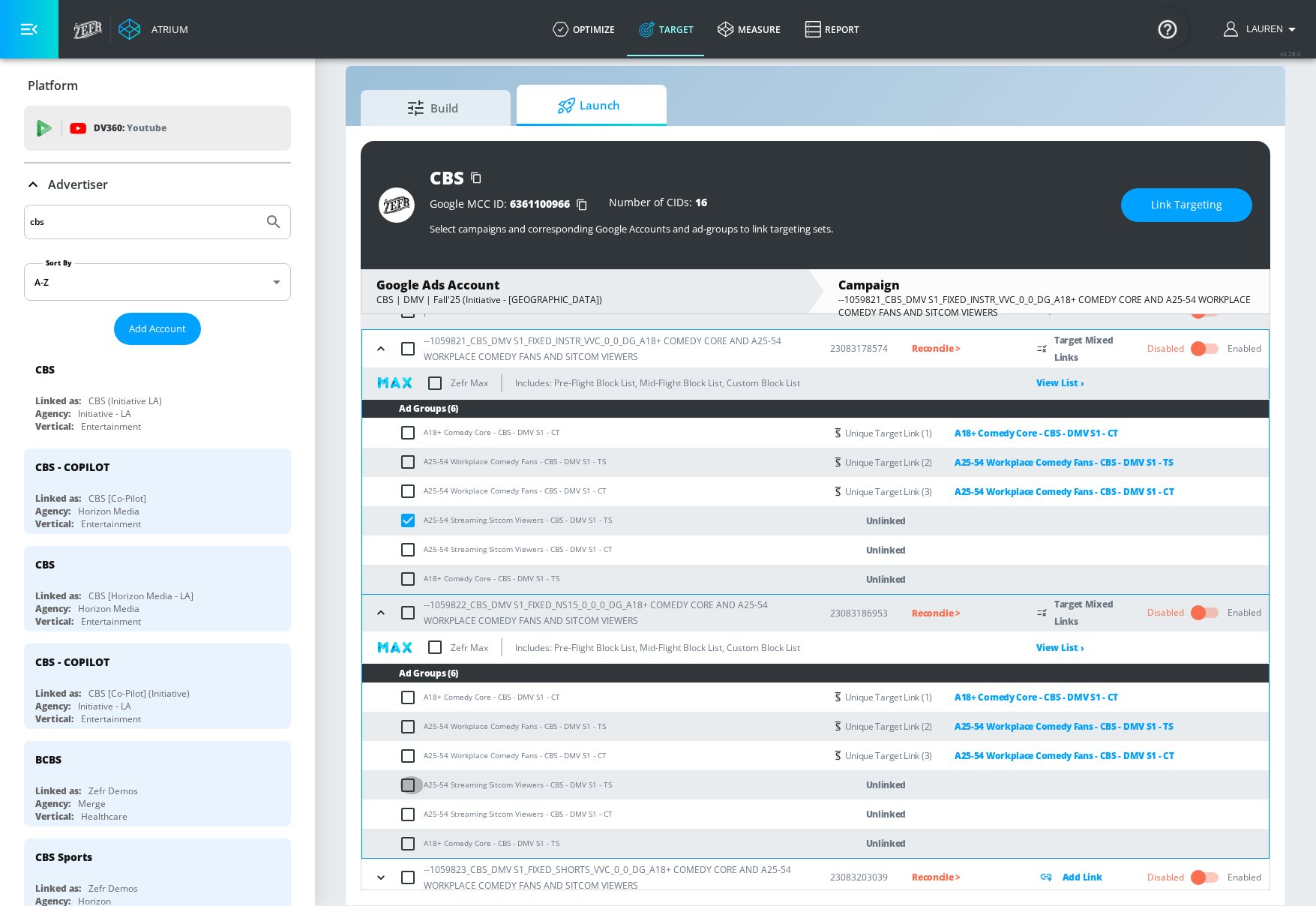
click at [403, 788] on input "checkbox" at bounding box center [410, 785] width 24 height 18
checkbox input "true"
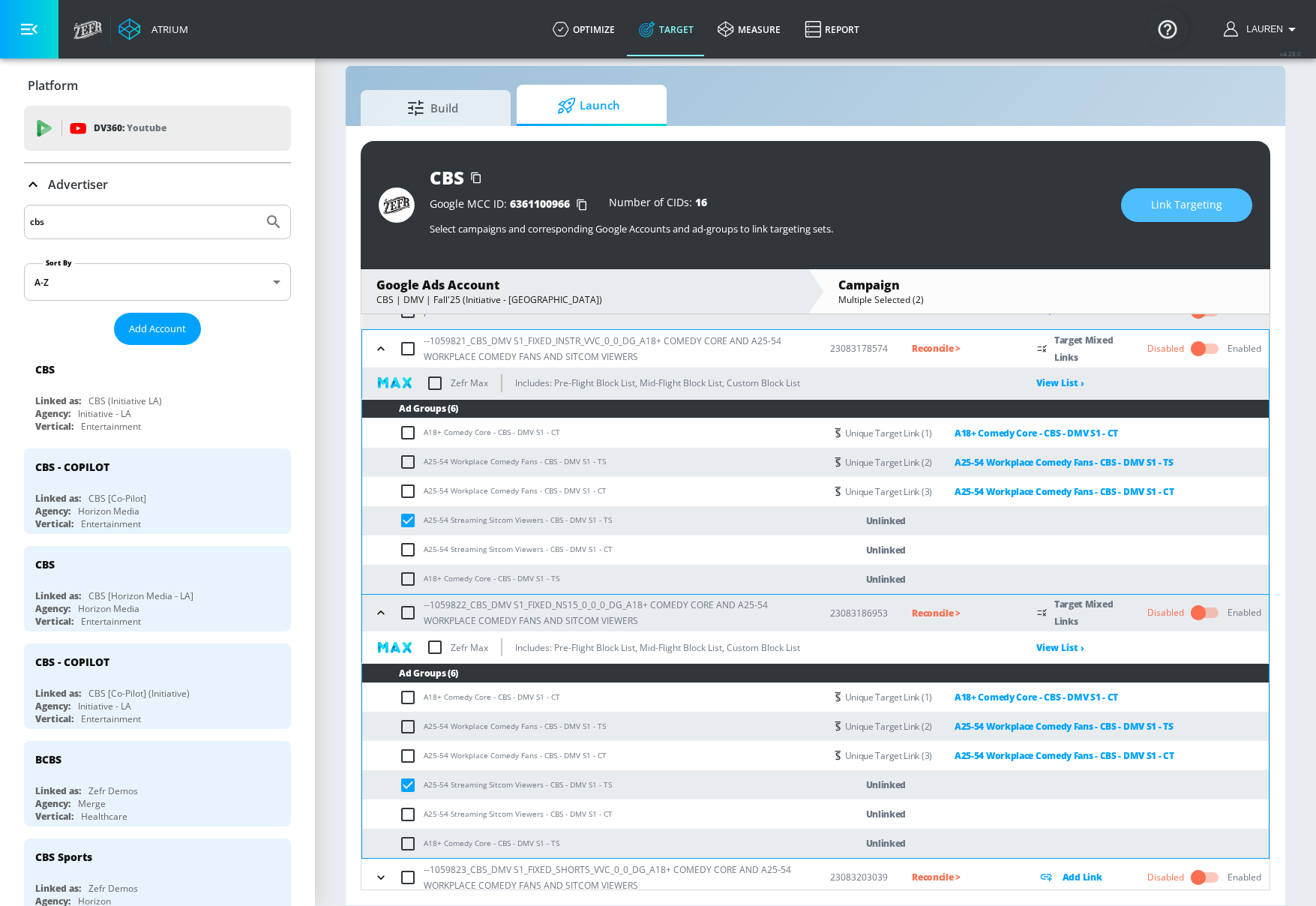
click at [1183, 199] on span "Link Targeting" at bounding box center [1187, 205] width 71 height 18
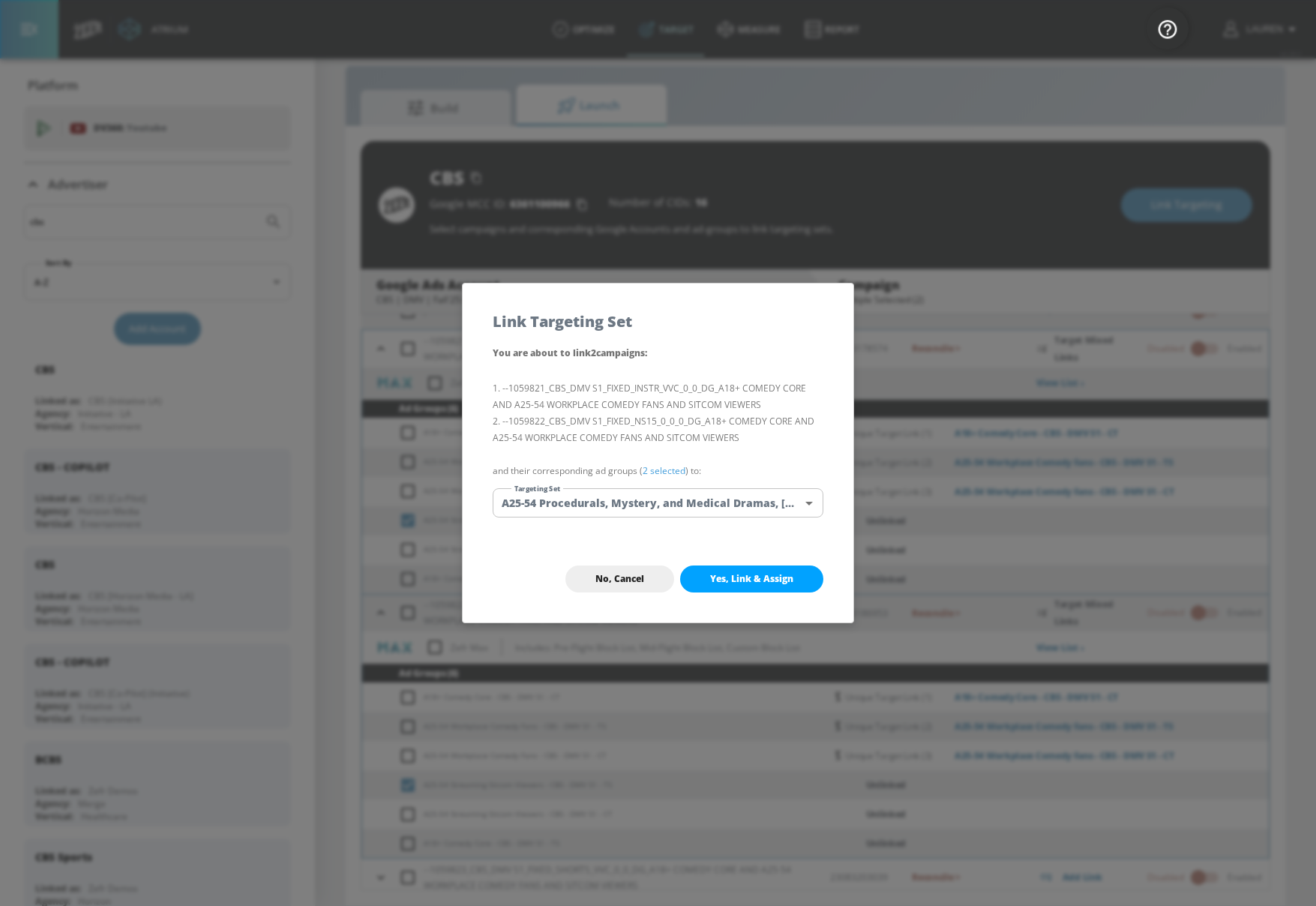
click at [659, 463] on p "and their corresponding ad groups ( 2 selected ) to:" at bounding box center [658, 471] width 331 height 17
click at [654, 476] on link "2 selected" at bounding box center [664, 470] width 43 height 13
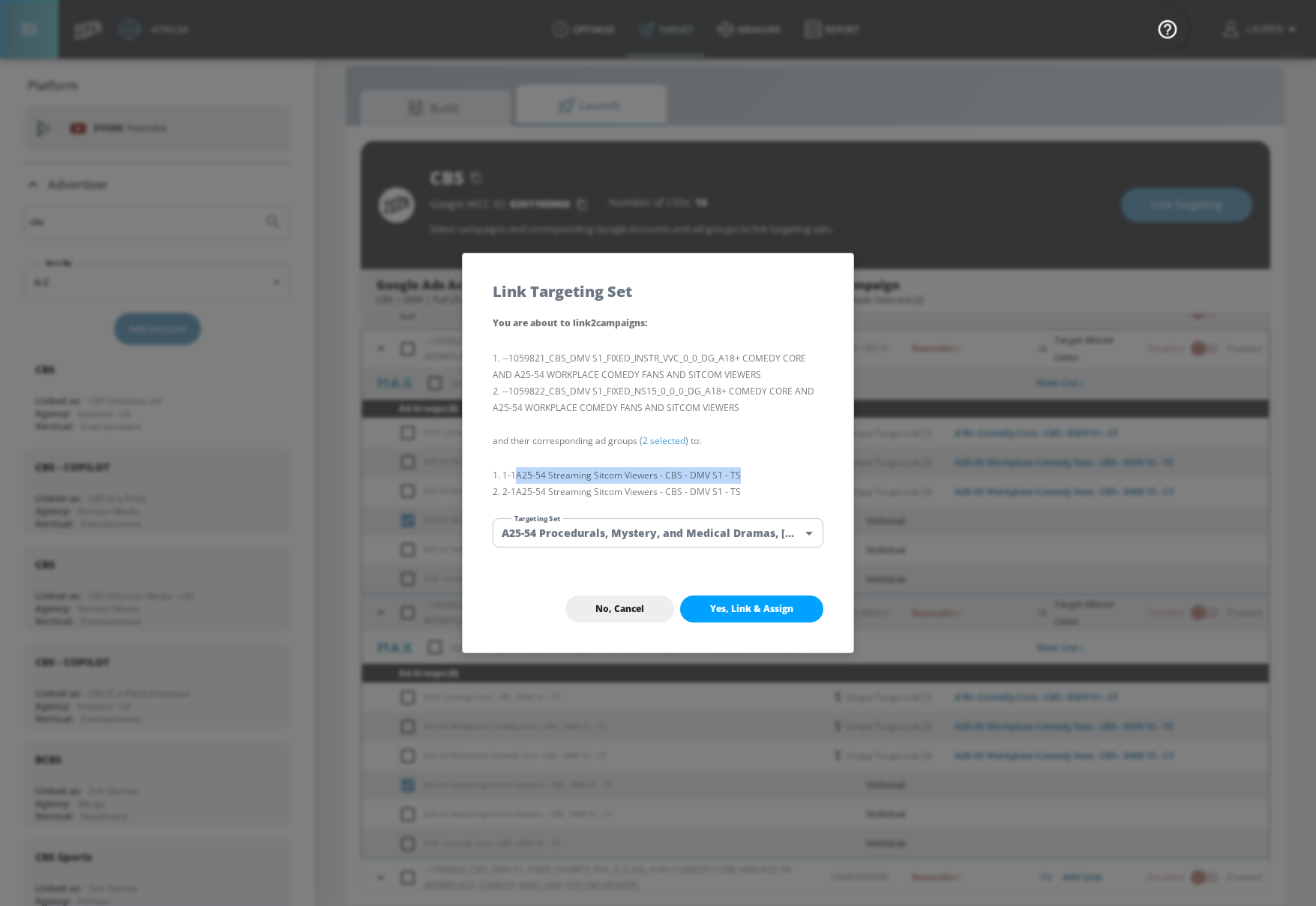
drag, startPoint x: 518, startPoint y: 476, endPoint x: 757, endPoint y: 474, distance: 239.0
click at [757, 475] on li "1-1 A25-54 Streaming Sitcom Viewers - CBS - DMV S1 - TS" at bounding box center [658, 476] width 331 height 17
copy li "A25-54 Streaming Sitcom Viewers - CBS - DMV S1 - TS"
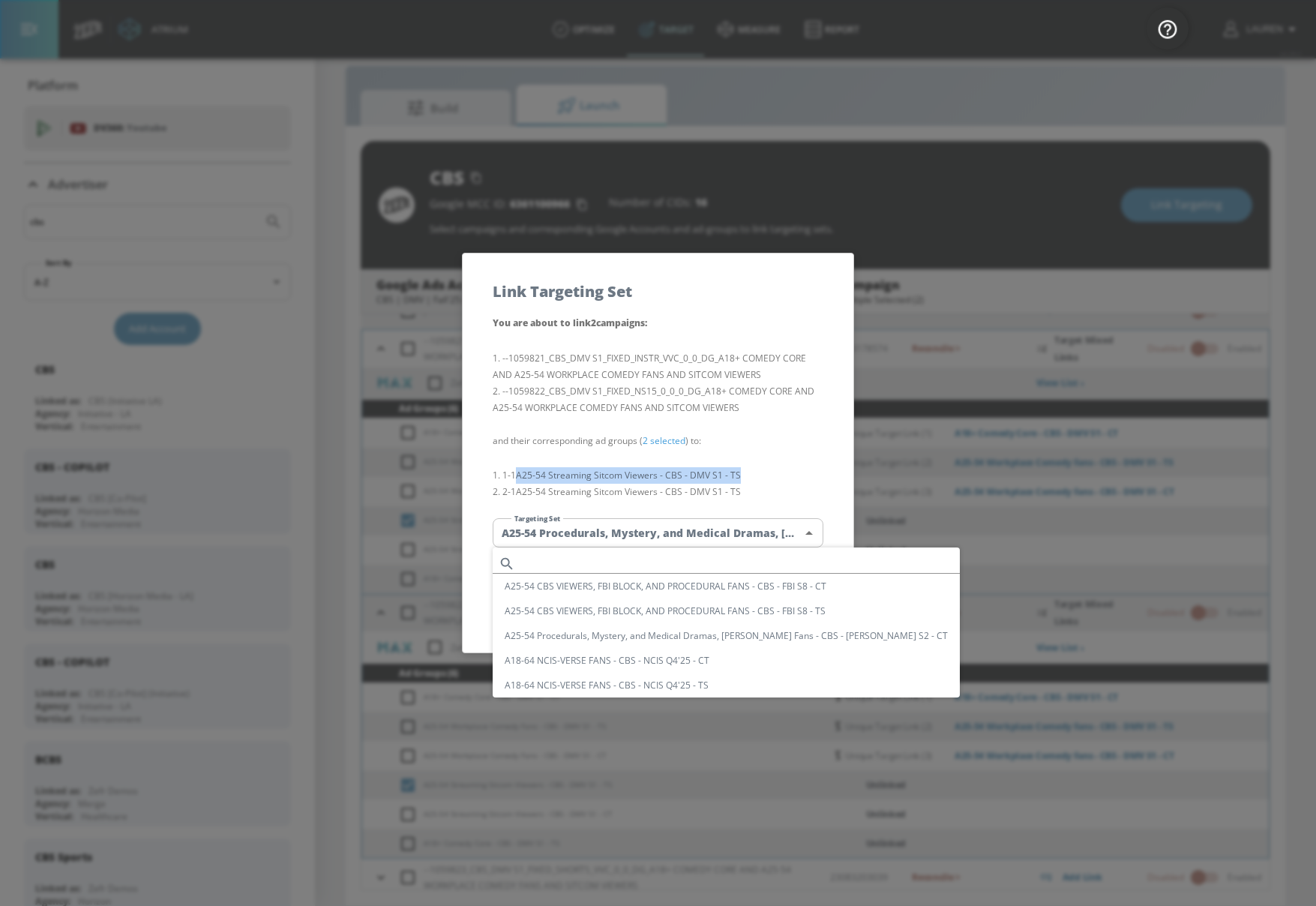
click at [729, 532] on body "Atrium optimize Target measure Report optimize Target measure Report v 4.28.0 L…" at bounding box center [658, 442] width 1316 height 928
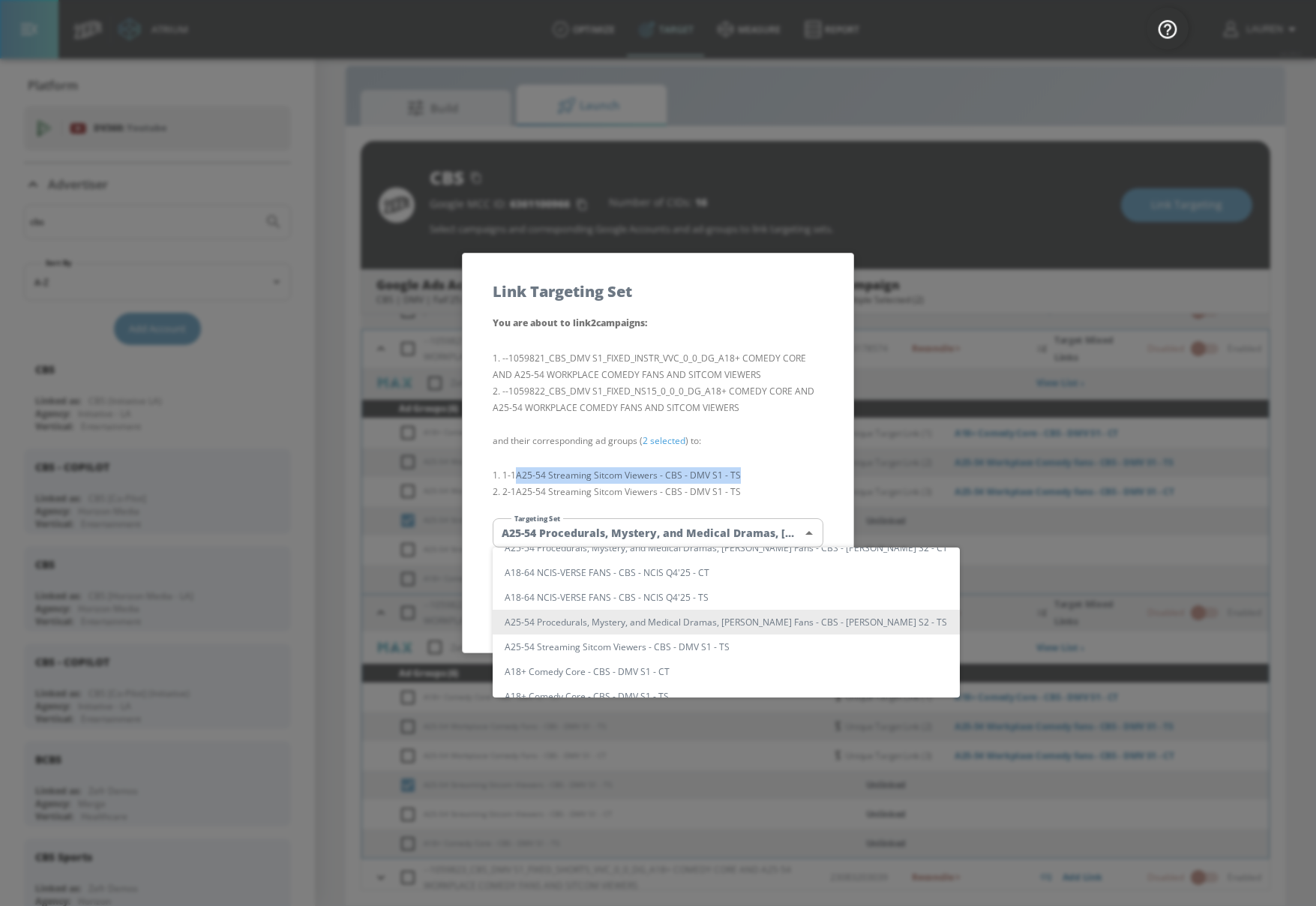
scroll to position [0, 0]
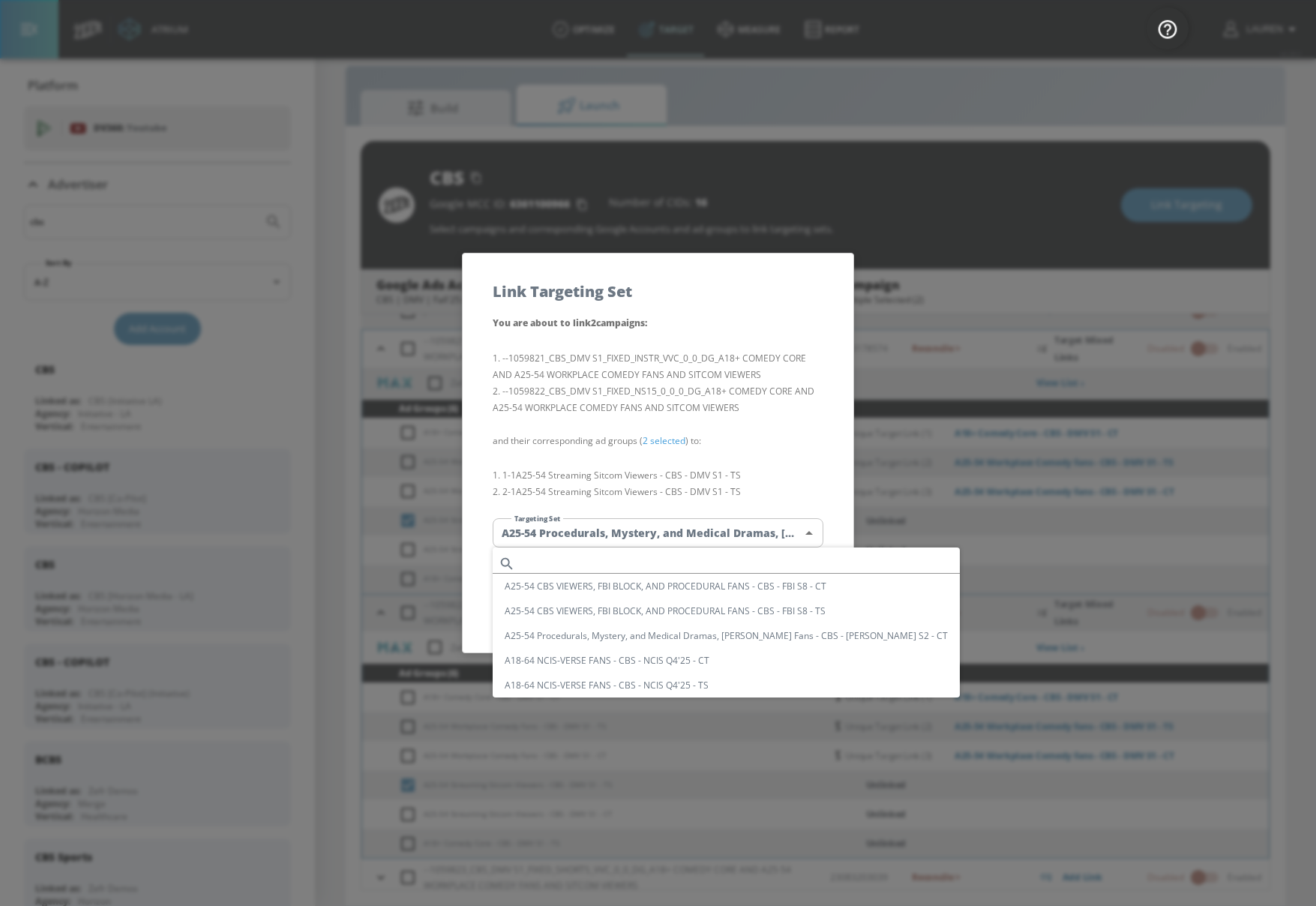
click at [684, 561] on input "text" at bounding box center [740, 563] width 439 height 20
paste input "A25-54 Streaming Sitcom Viewers - CBS - DMV S1 - TS"
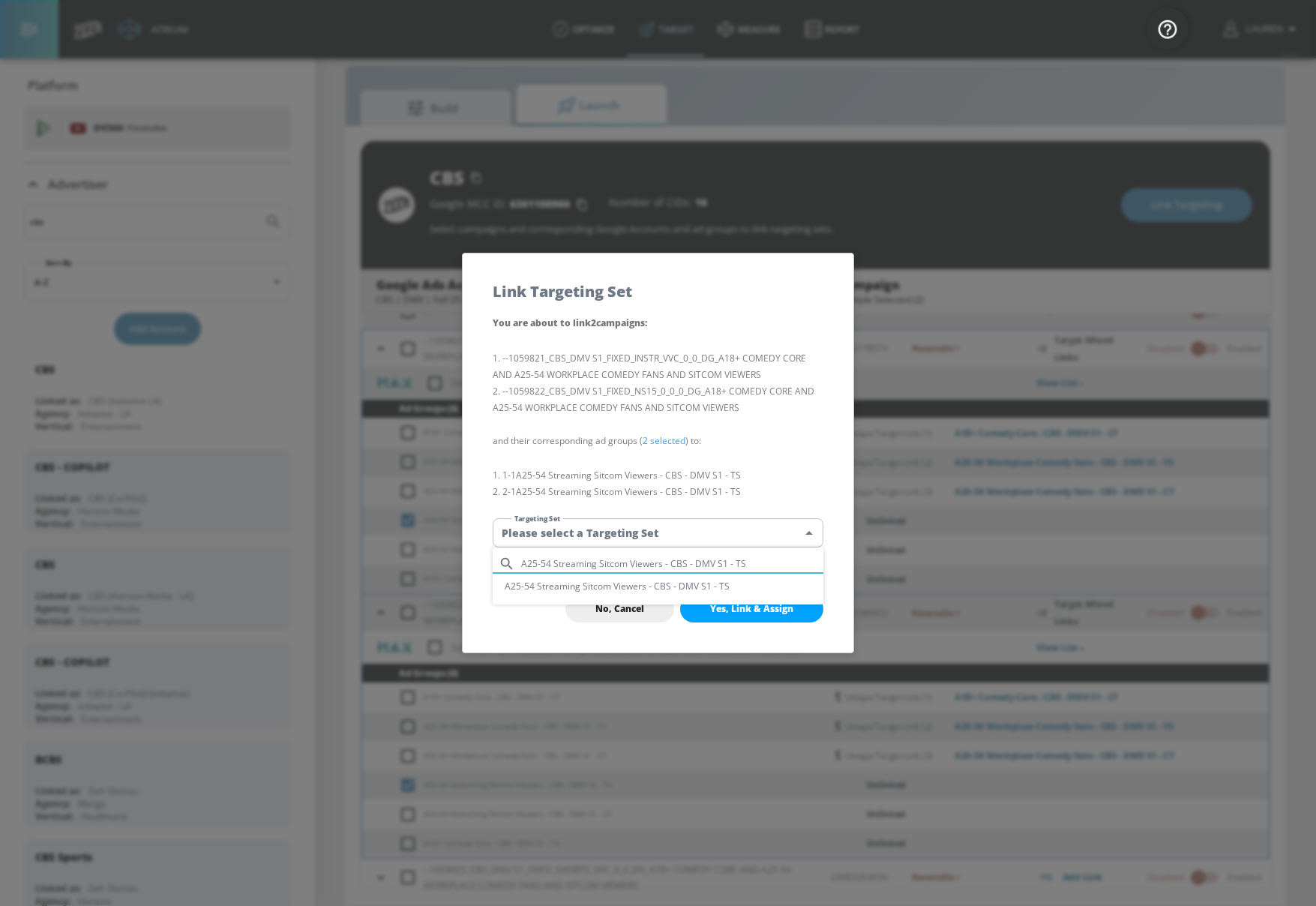
type input "A25-54 Streaming Sitcom Viewers - CBS - DMV S1 - TS"
click at [682, 586] on li "A25-54 Streaming Sitcom Viewers - CBS - DMV S1 - TS" at bounding box center [658, 586] width 331 height 24
type input "3b5aa1e7-3069-4343-a370-a23a58928920"
click at [750, 610] on span "Yes, Link & Assign" at bounding box center [751, 609] width 83 height 12
checkbox input "false"
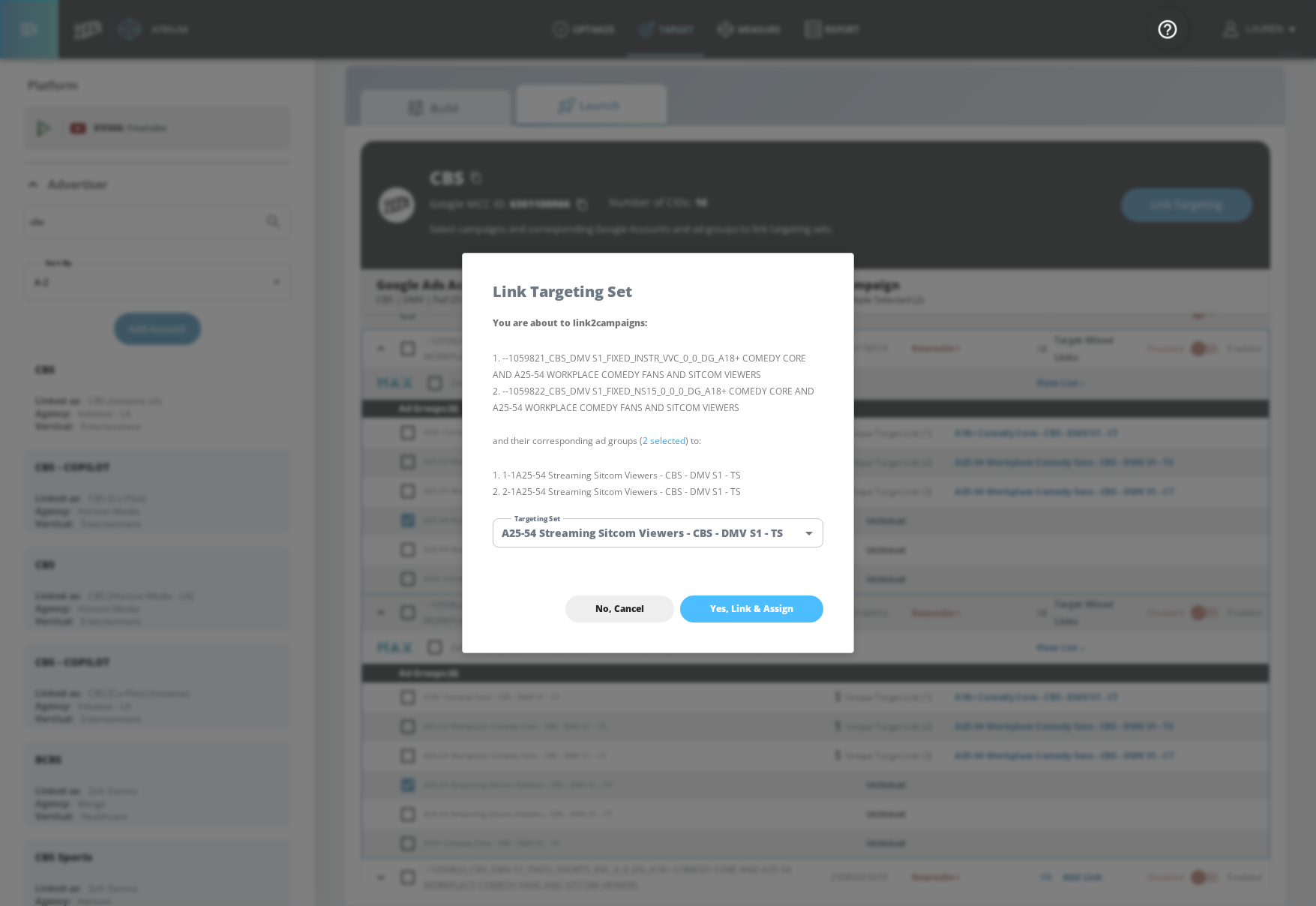
checkbox input "false"
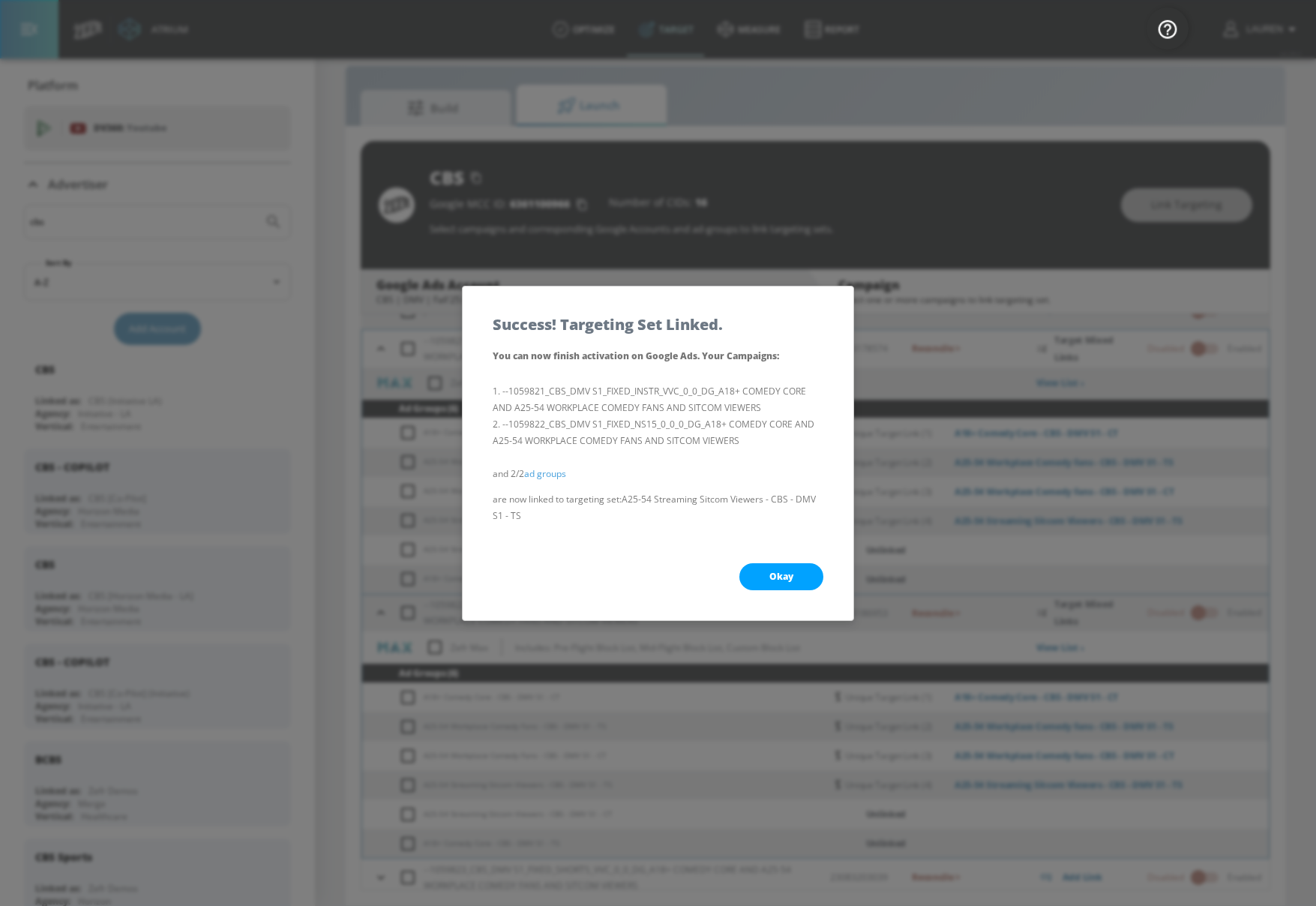
click at [786, 578] on span "Okay" at bounding box center [781, 577] width 24 height 12
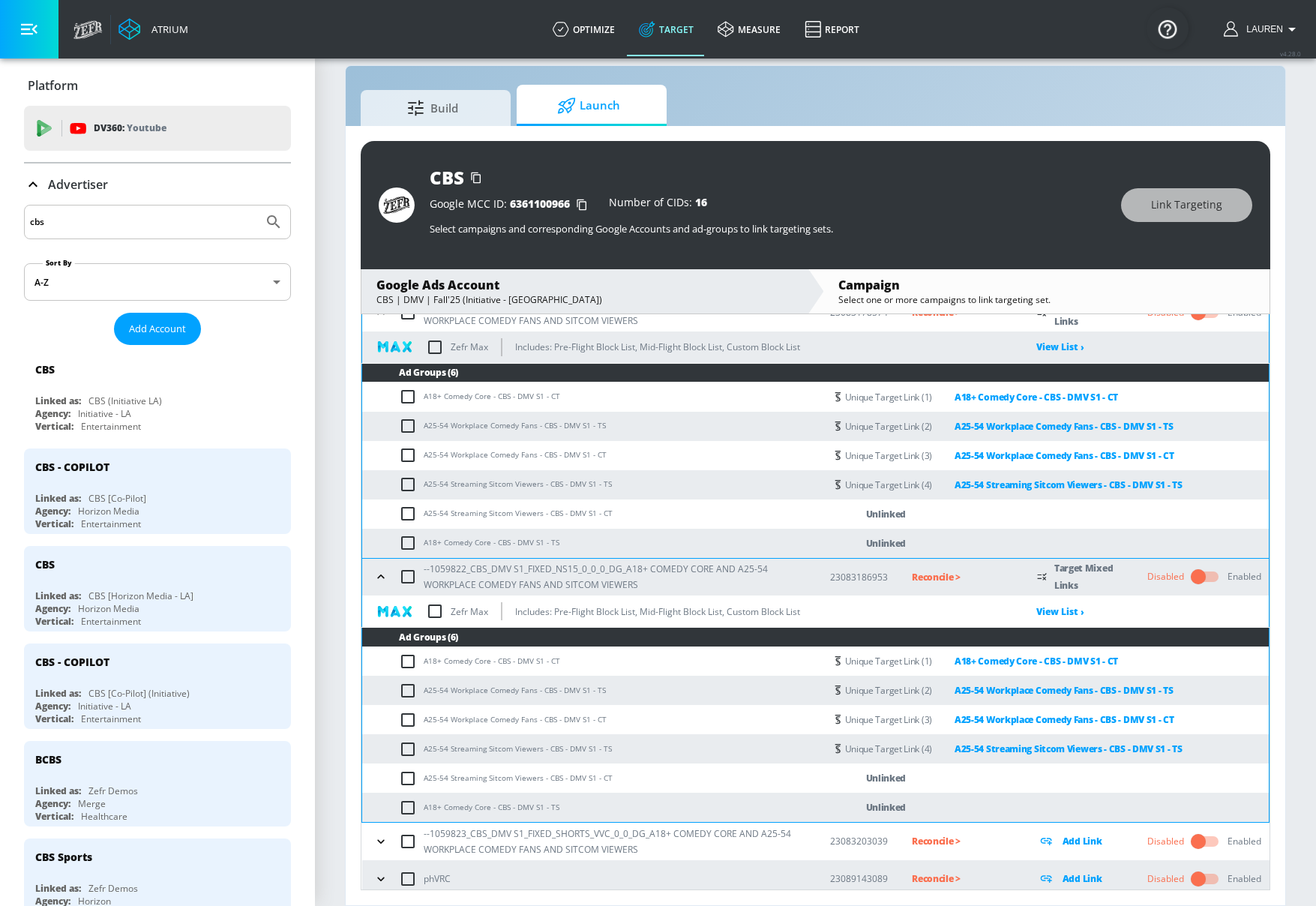
scroll to position [138, 0]
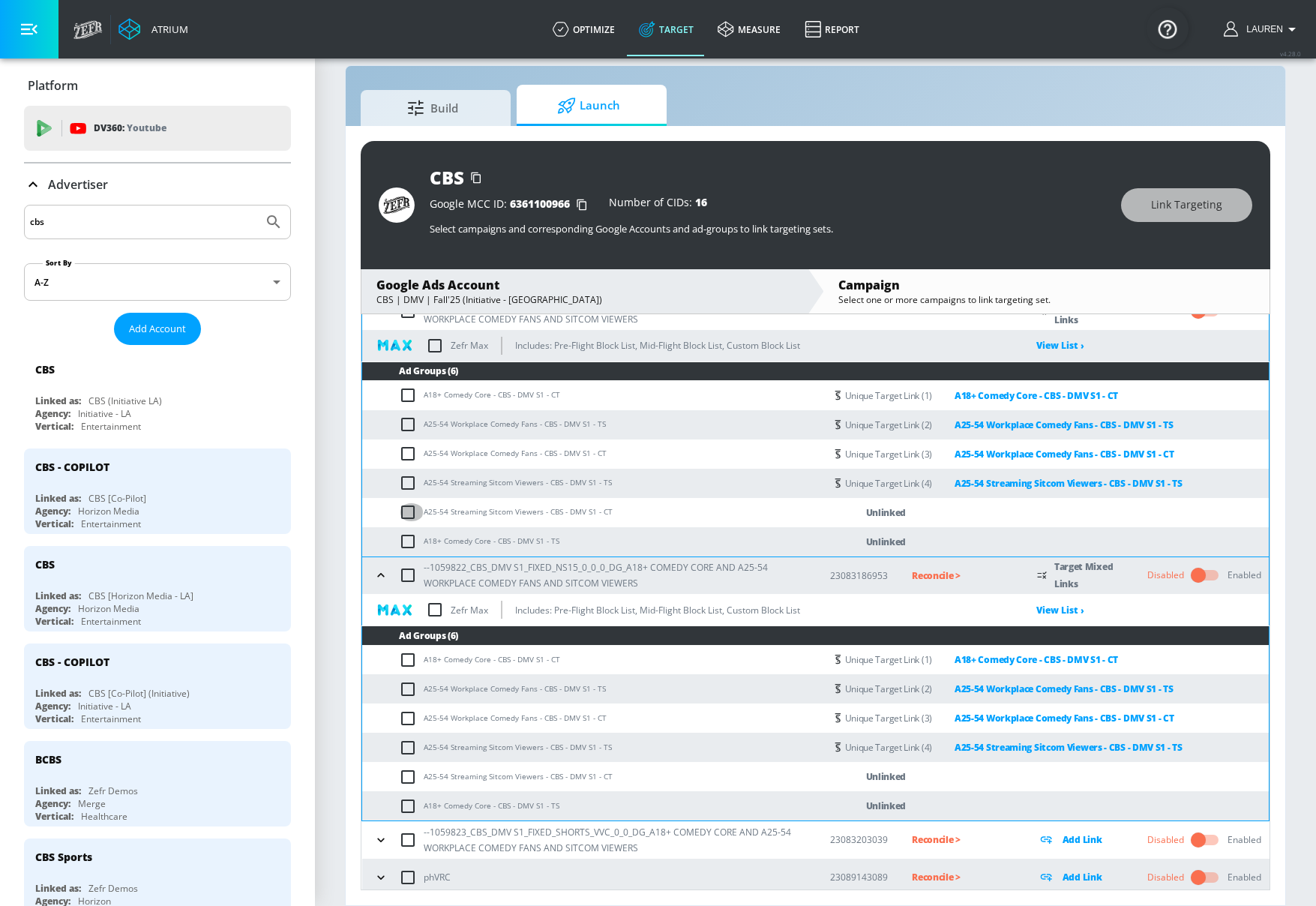
click at [411, 518] on input "checkbox" at bounding box center [410, 512] width 24 height 18
checkbox input "true"
click at [413, 780] on input "checkbox" at bounding box center [410, 777] width 24 height 18
checkbox input "true"
click at [1206, 213] on span "Link Targeting" at bounding box center [1187, 205] width 71 height 18
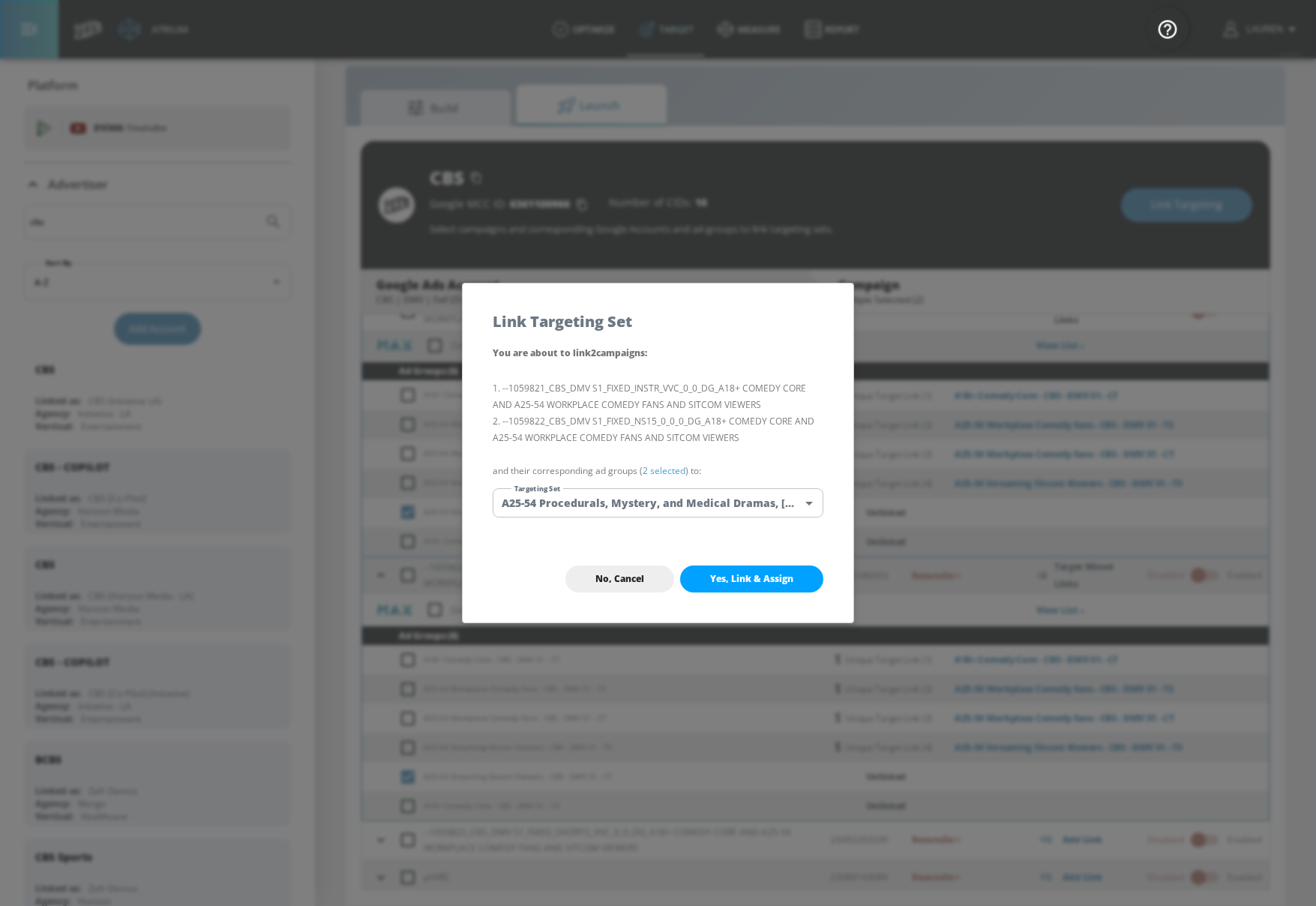
click at [659, 469] on link "2 selected" at bounding box center [664, 470] width 43 height 13
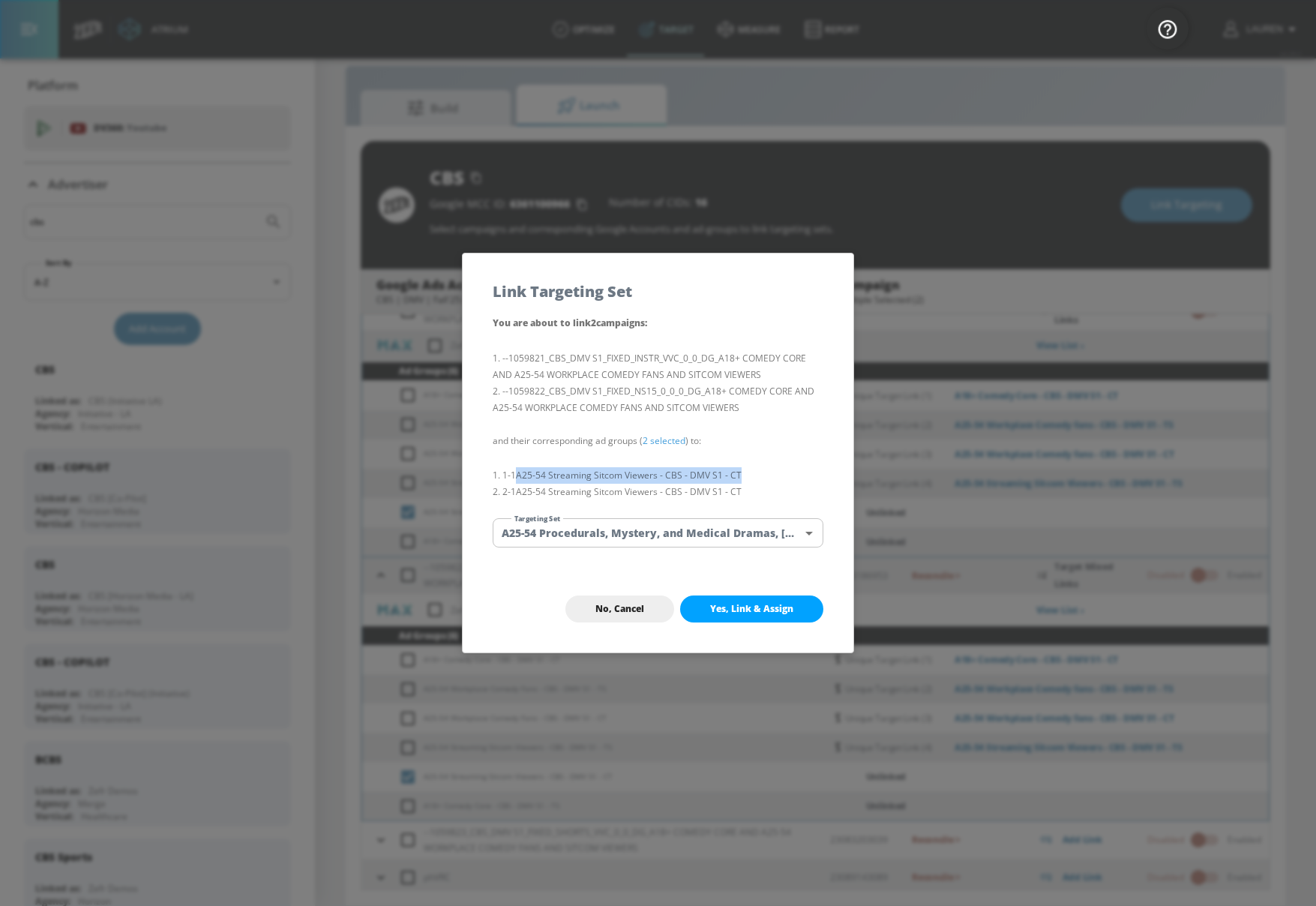
drag, startPoint x: 518, startPoint y: 476, endPoint x: 750, endPoint y: 476, distance: 232.0
click at [751, 477] on li "1-1 A25-54 Streaming Sitcom Viewers - CBS - DMV S1 - CT" at bounding box center [658, 476] width 331 height 17
copy li "A25-54 Streaming Sitcom Viewers - CBS - DMV S1 - CT"
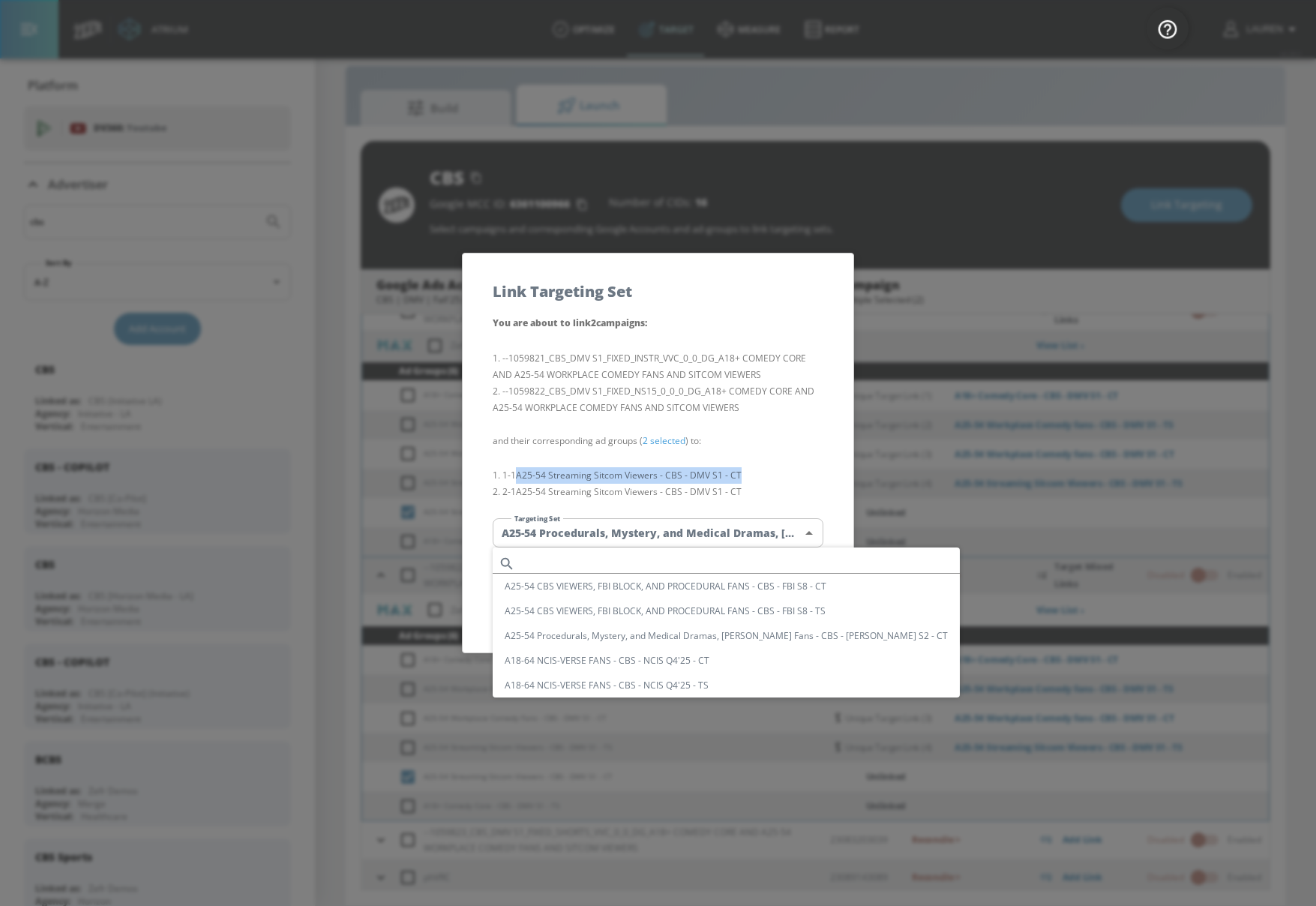
click at [743, 532] on body "Atrium optimize Target measure Report optimize Target measure Report v 4.28.0 L…" at bounding box center [658, 442] width 1316 height 928
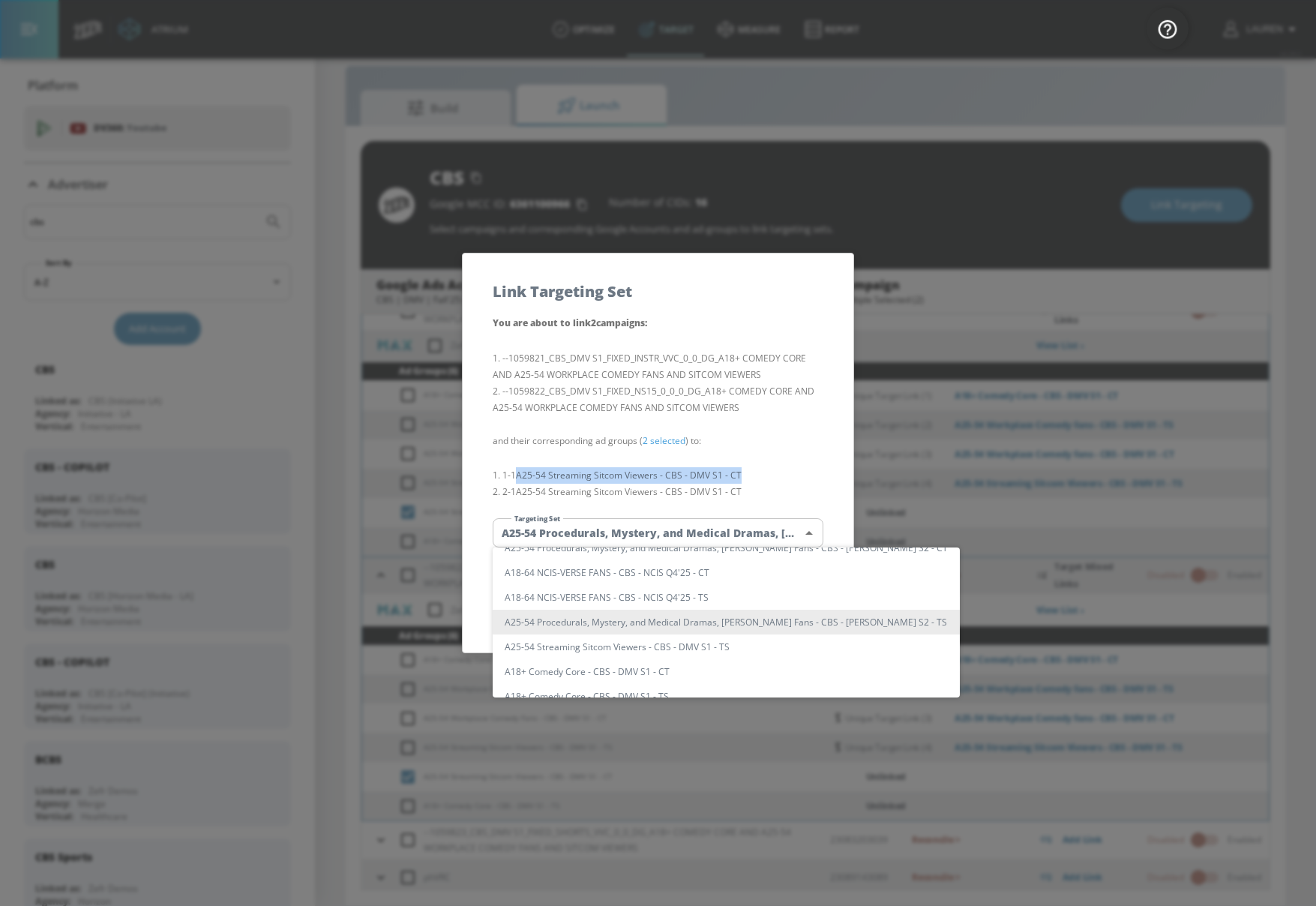
scroll to position [0, 0]
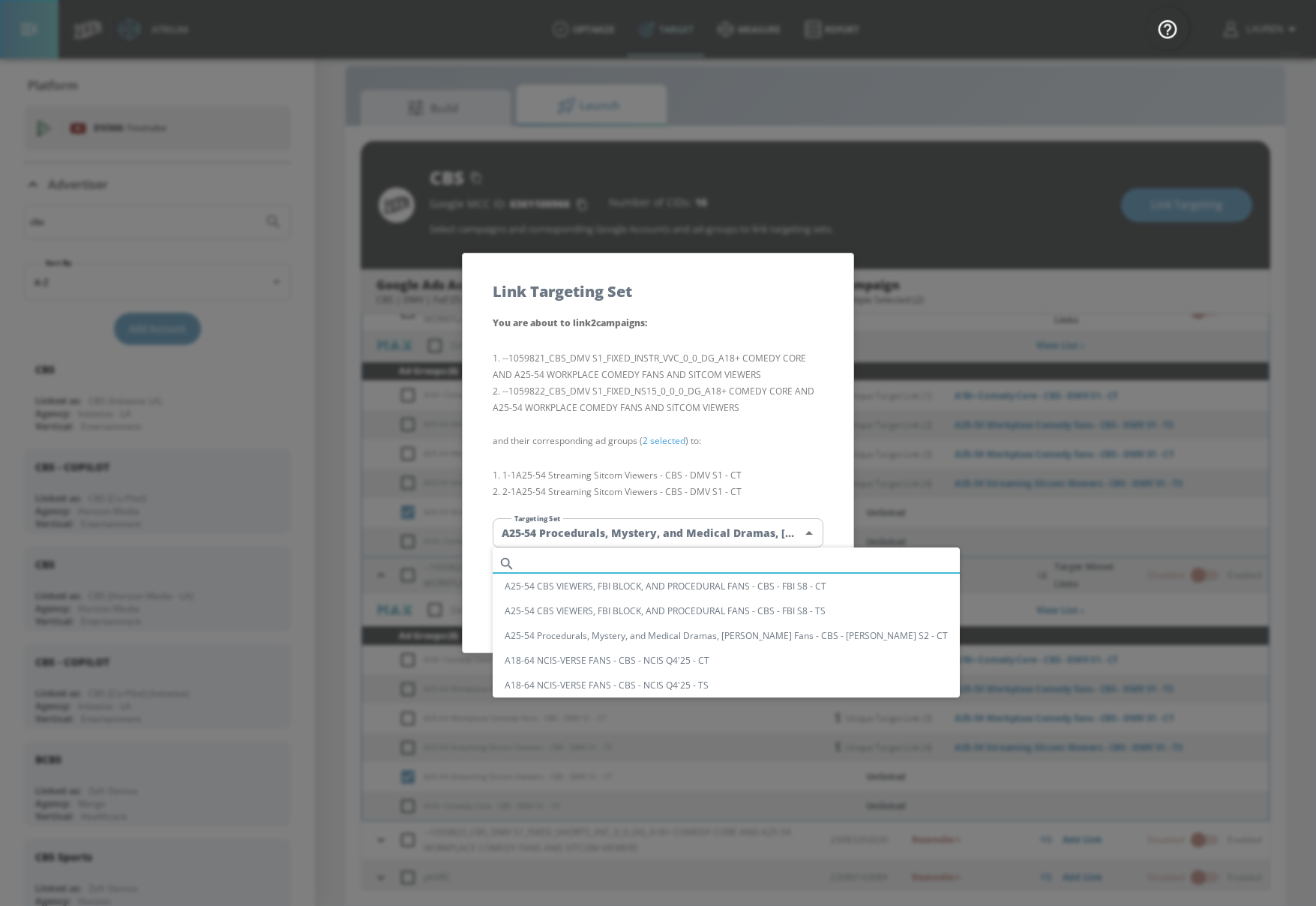
click at [681, 560] on input "text" at bounding box center [740, 563] width 439 height 20
paste input "A25-54 Streaming Sitcom Viewers - CBS - DMV S1 - CT"
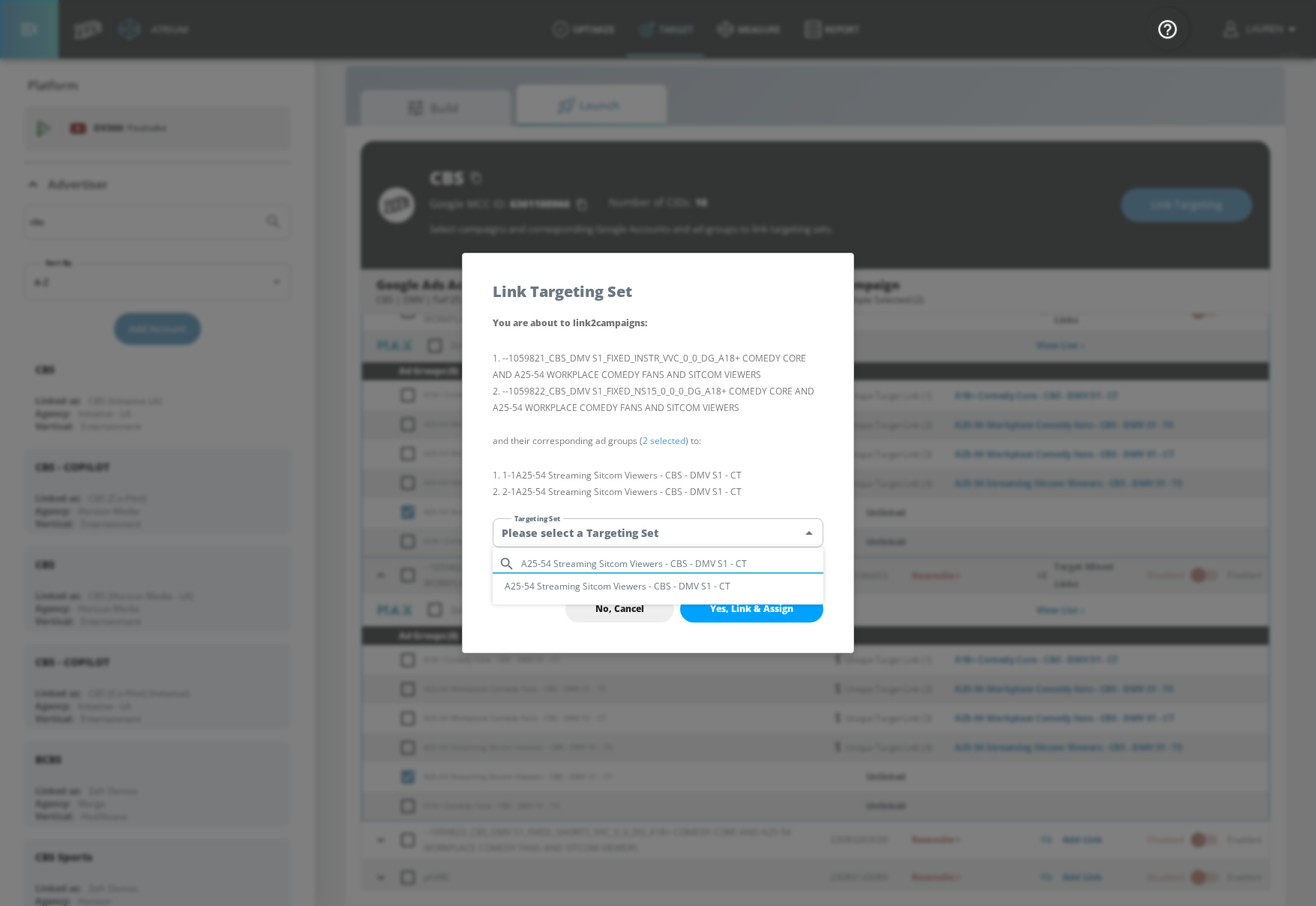
type input "A25-54 Streaming Sitcom Viewers - CBS - DMV S1 - CT"
click at [673, 583] on li "A25-54 Streaming Sitcom Viewers - CBS - DMV S1 - CT" at bounding box center [658, 586] width 331 height 24
type input "22ec40dc-f18b-46af-a044-b64bd7c90eea"
click at [765, 607] on span "Yes, Link & Assign" at bounding box center [751, 609] width 83 height 12
checkbox input "false"
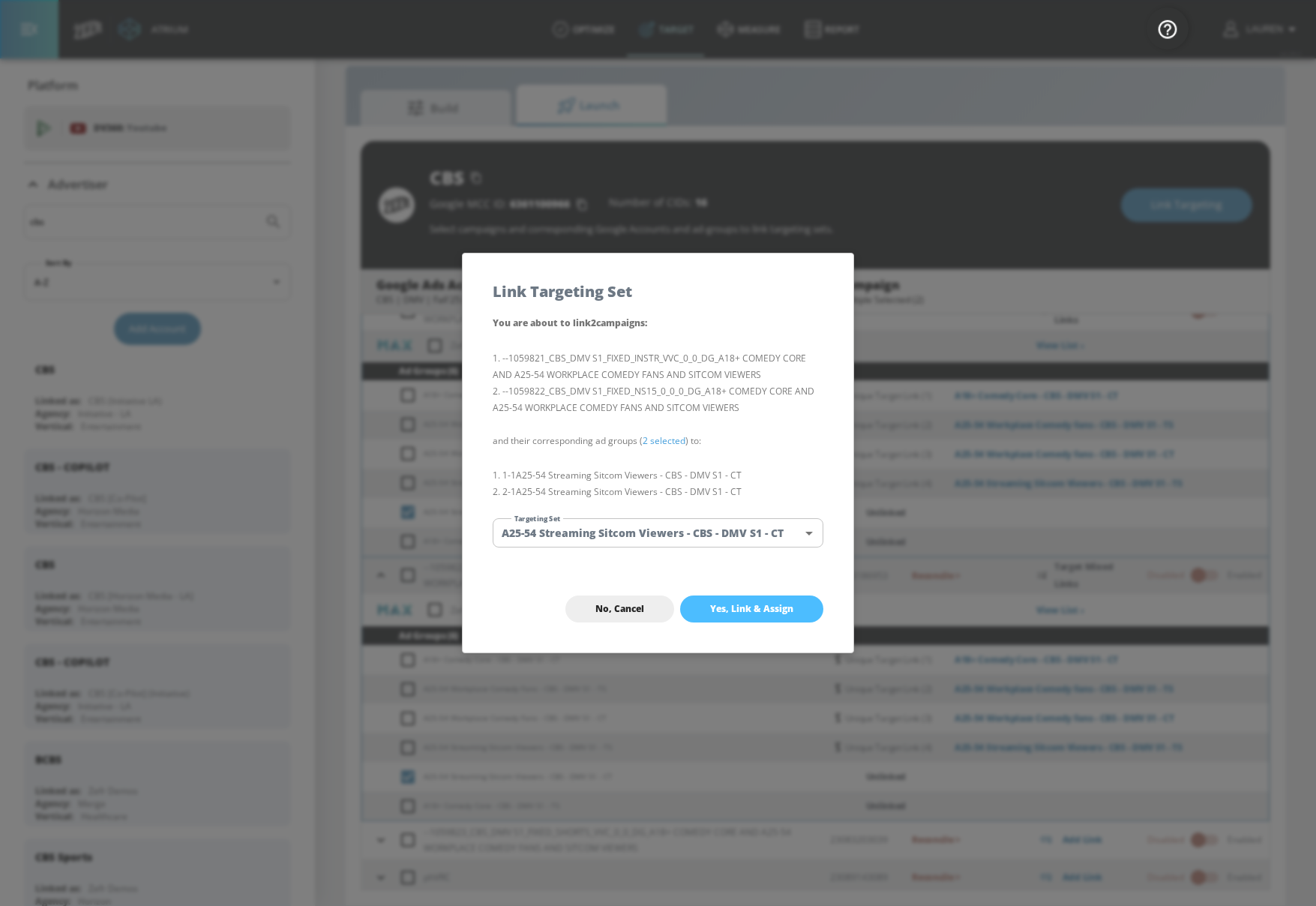
checkbox input "false"
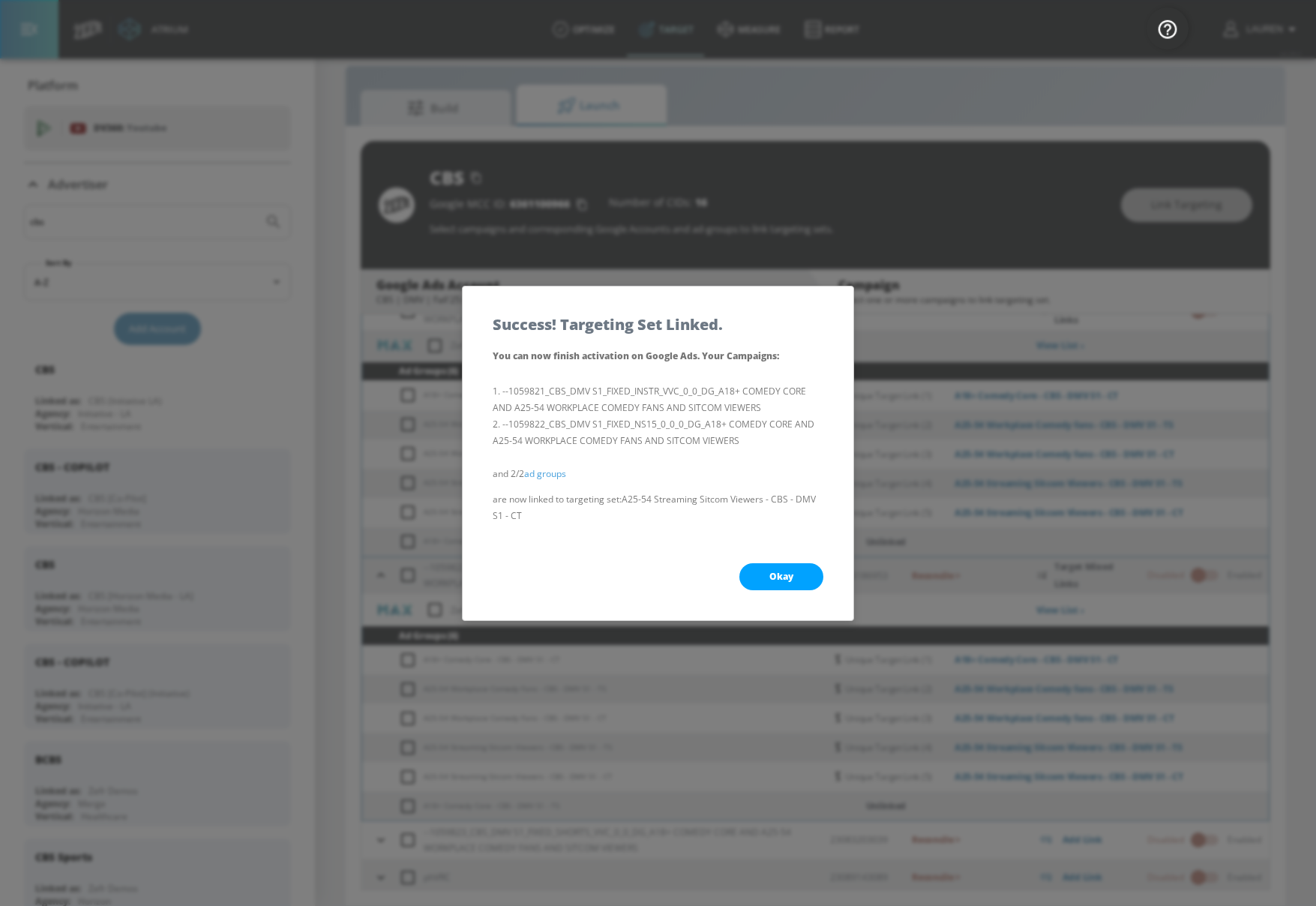
click at [797, 563] on div "Okay" at bounding box center [658, 577] width 391 height 87
click at [789, 584] on button "Okay" at bounding box center [781, 577] width 84 height 27
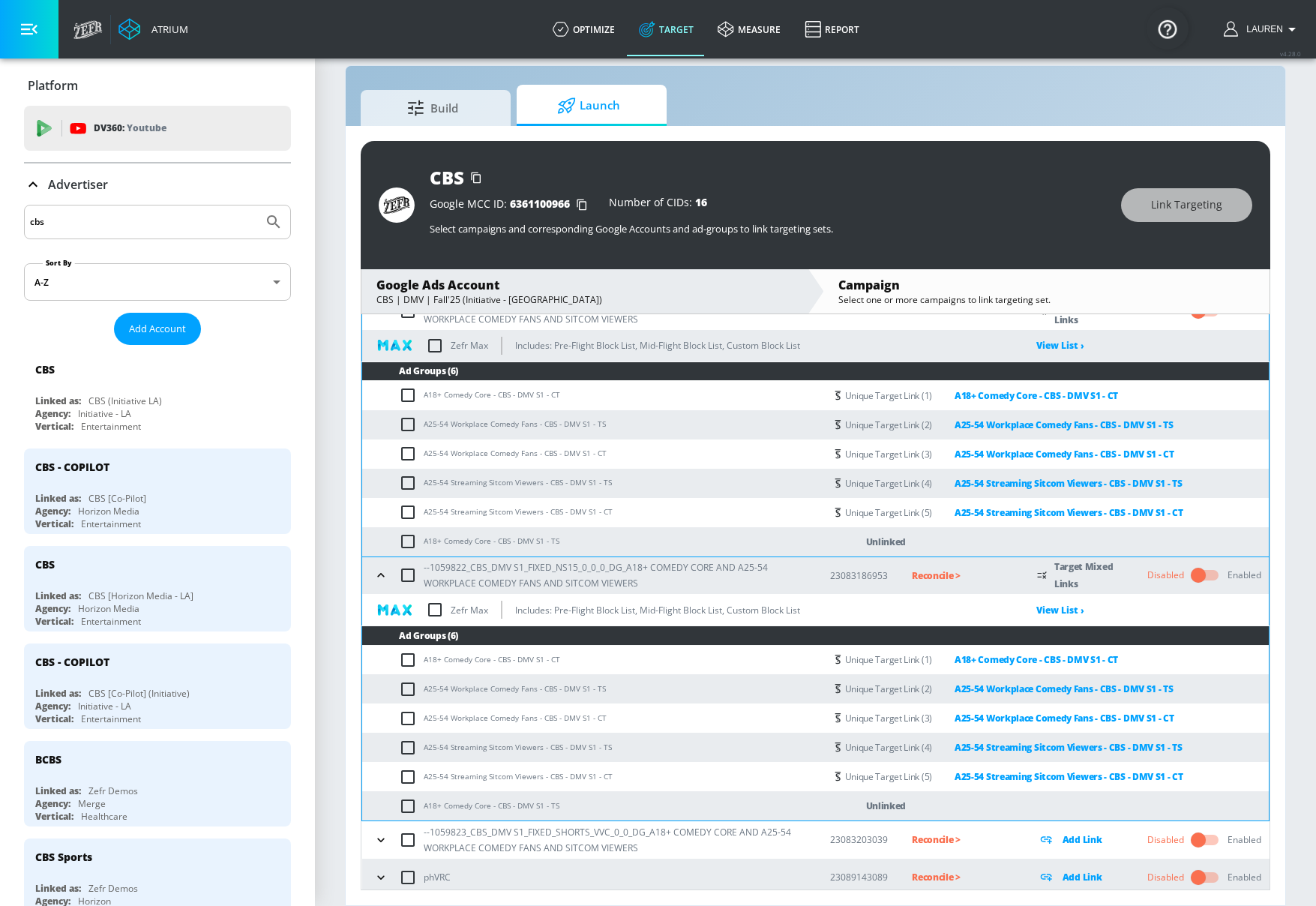
click at [405, 542] on input "checkbox" at bounding box center [410, 541] width 24 height 18
checkbox input "true"
click at [401, 804] on input "checkbox" at bounding box center [410, 806] width 24 height 18
checkbox input "true"
click at [1155, 183] on div "CBS Google MCC ID: 6361100966 Number of CIDs: 16 Select campaigns and correspon…" at bounding box center [816, 205] width 910 height 128
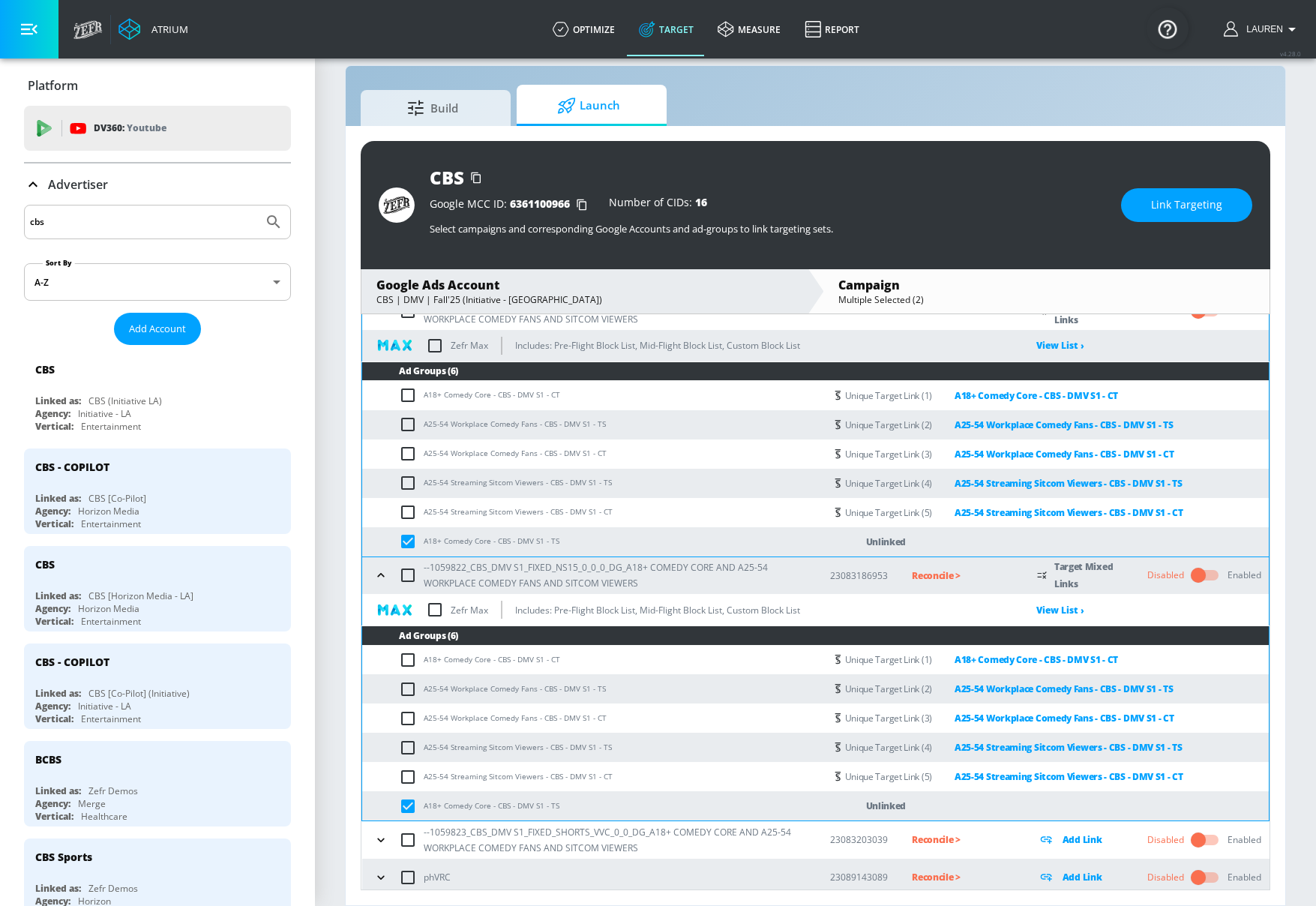
click at [1155, 207] on span "Link Targeting" at bounding box center [1187, 205] width 71 height 18
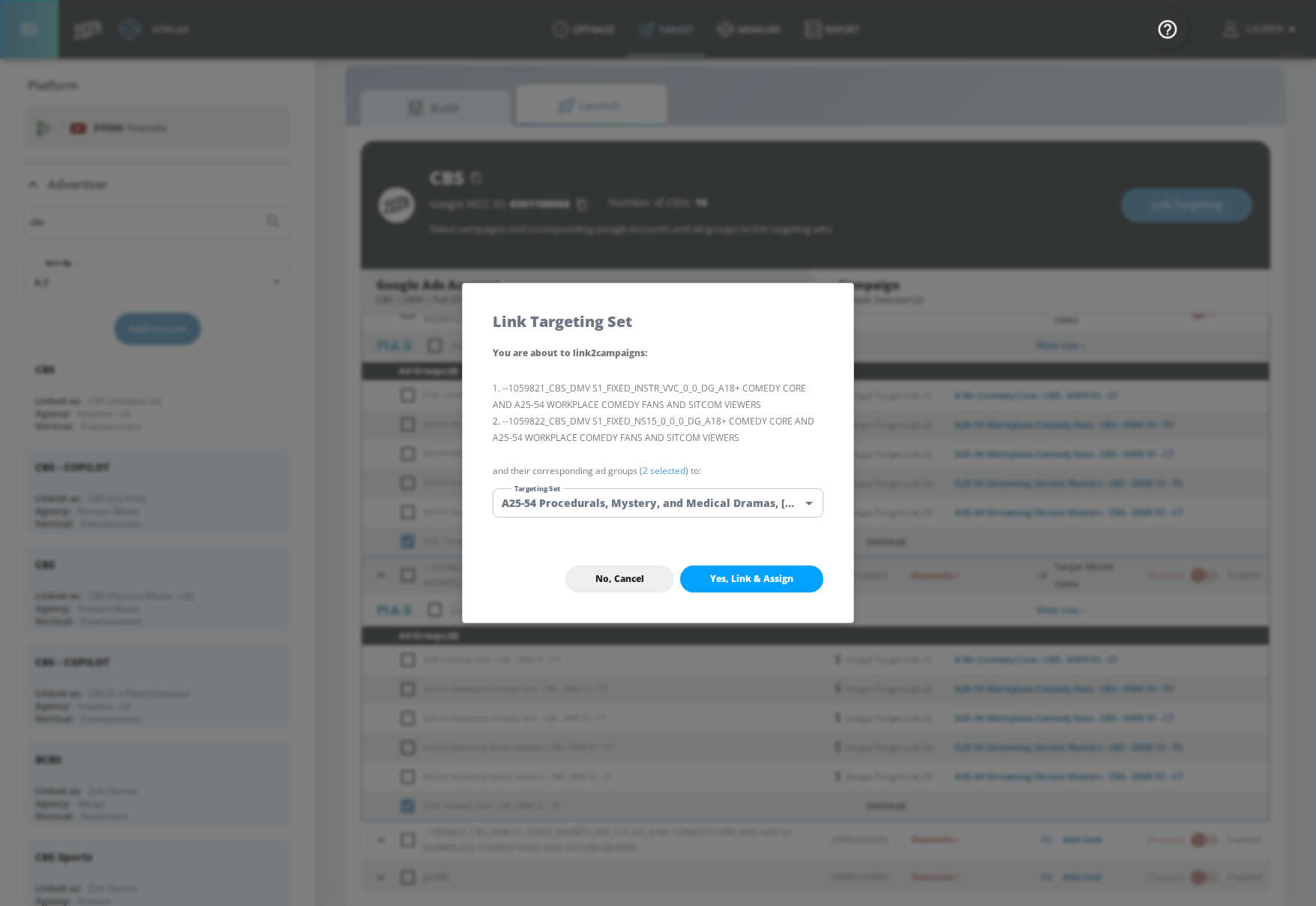
click at [655, 475] on link "2 selected" at bounding box center [664, 470] width 43 height 13
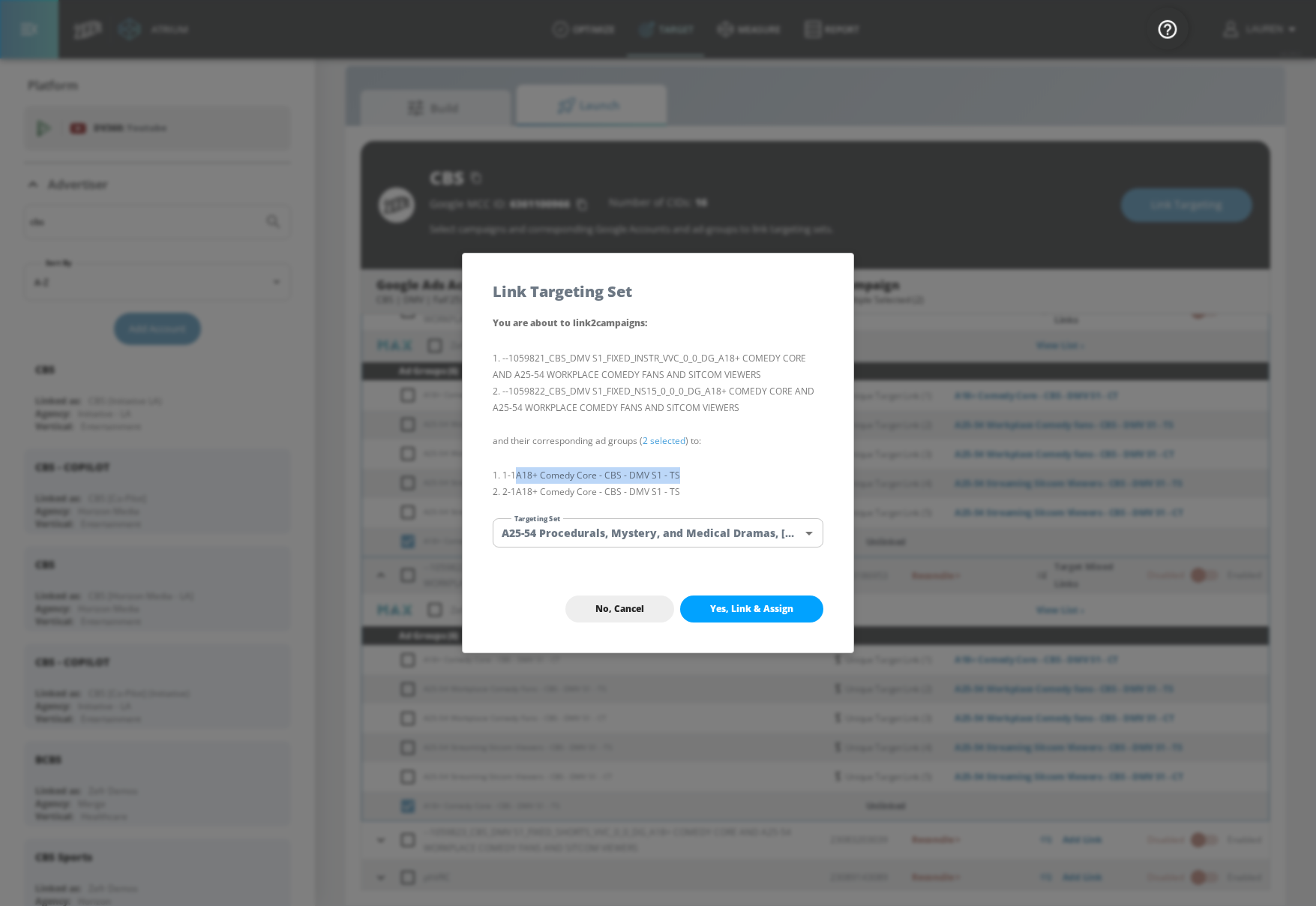
drag, startPoint x: 519, startPoint y: 474, endPoint x: 744, endPoint y: 472, distance: 225.0
click at [746, 474] on li "1-1 A18+ Comedy Core - CBS - DMV S1 - TS" at bounding box center [658, 476] width 331 height 17
copy li "A18+ Comedy Core - CBS - DMV S1 - TS"
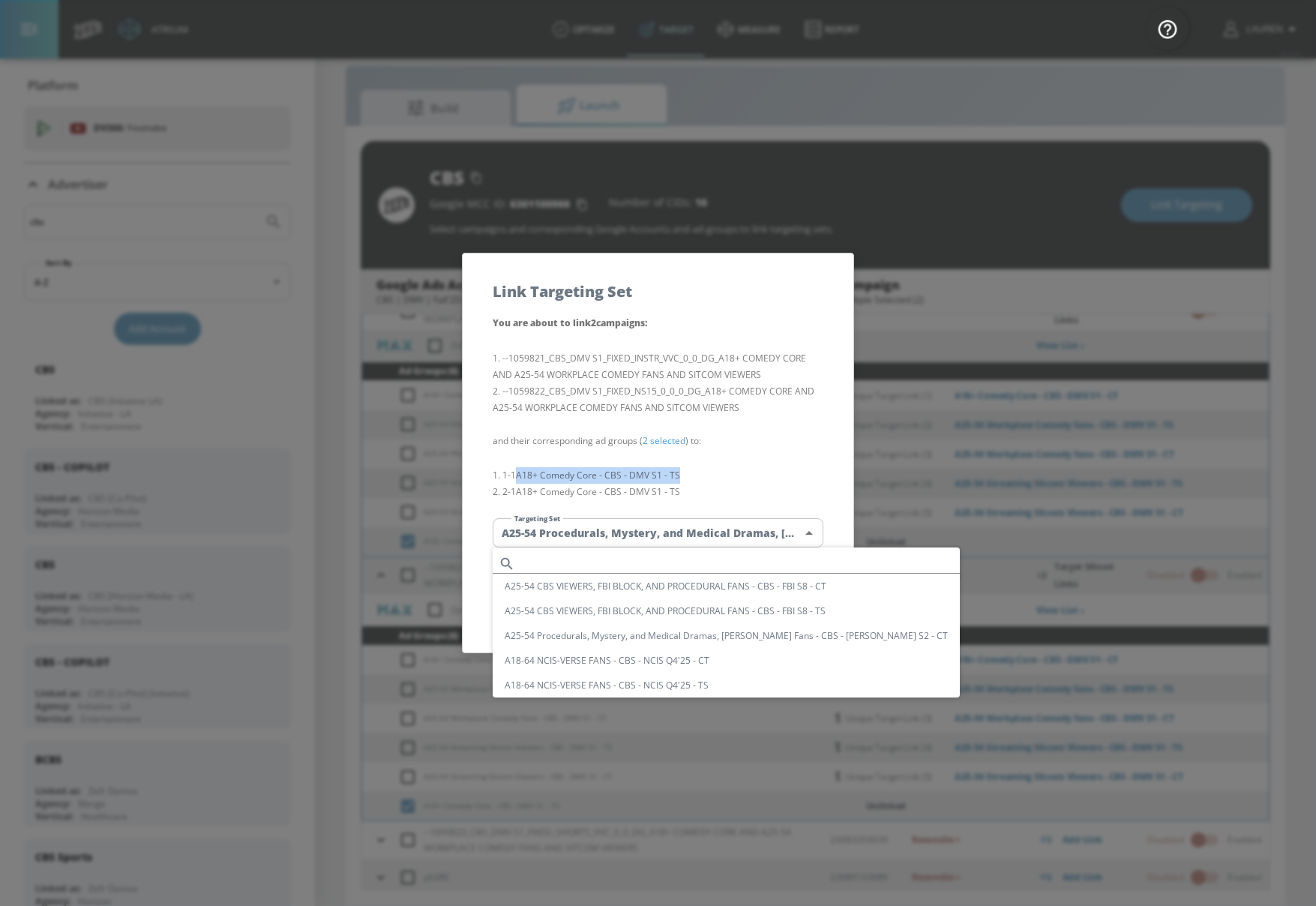
click at [725, 525] on body "Atrium optimize Target measure Report optimize Target measure Report v 4.28.0 L…" at bounding box center [658, 442] width 1316 height 928
click at [697, 553] on input "text" at bounding box center [740, 563] width 439 height 20
paste input "A18+ Comedy Core - CBS - DMV S1 - TS"
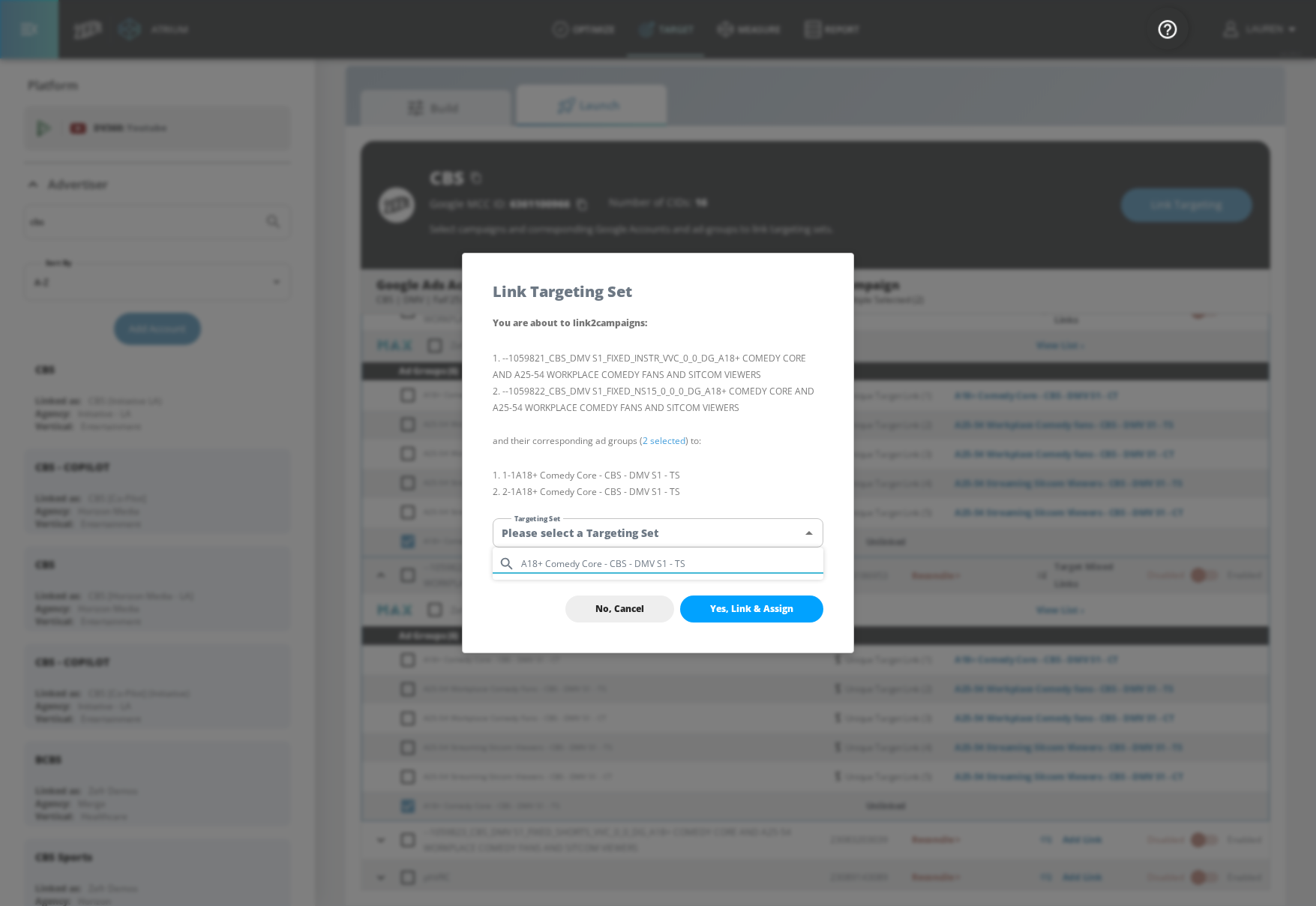
type input "A18+ Comedy Core - CBS - DMV S1 - TS"
click at [765, 538] on div at bounding box center [658, 453] width 1316 height 906
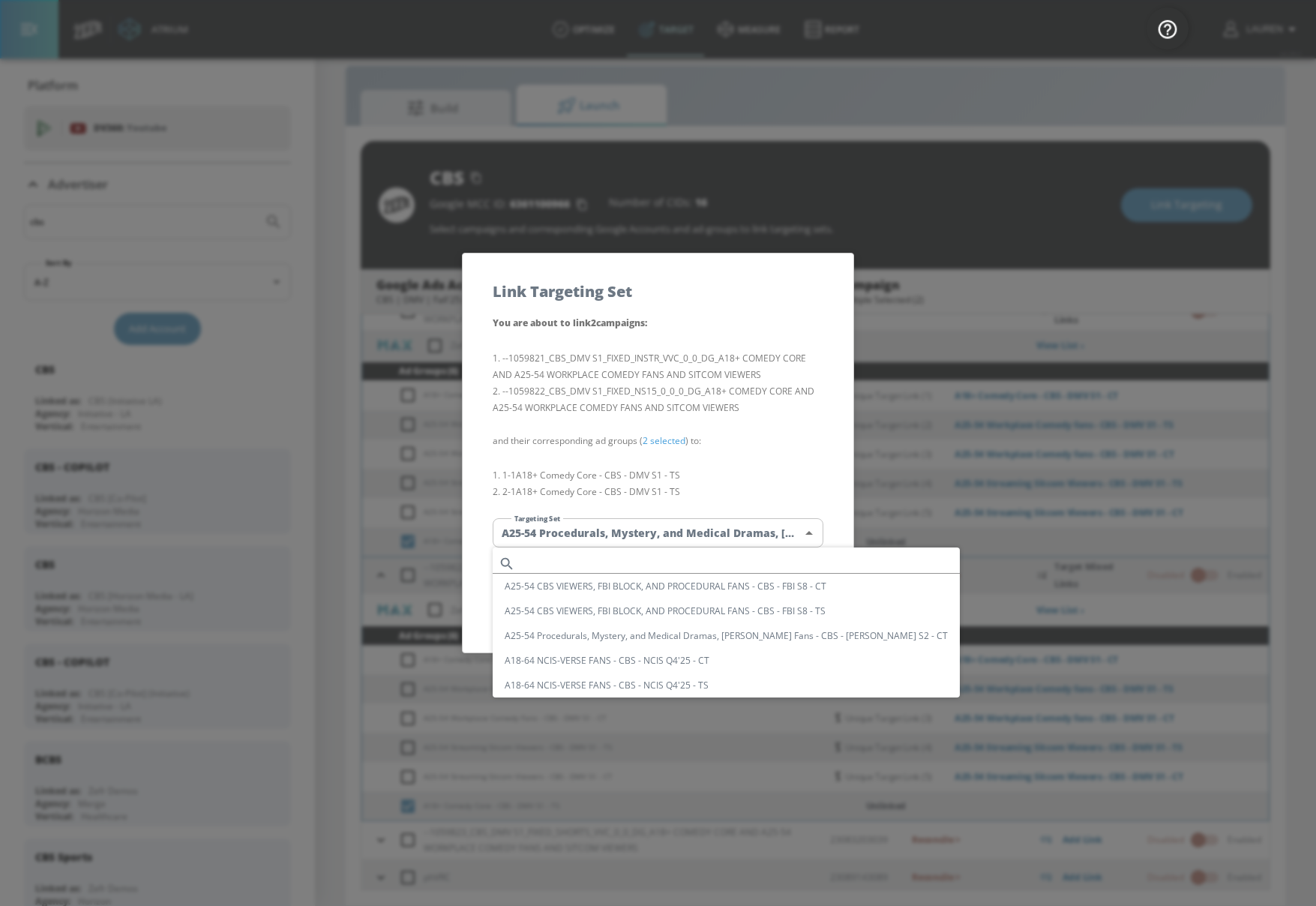
click at [771, 532] on body "Atrium optimize Target measure Report optimize Target measure Report v 4.28.0 L…" at bounding box center [658, 442] width 1316 height 928
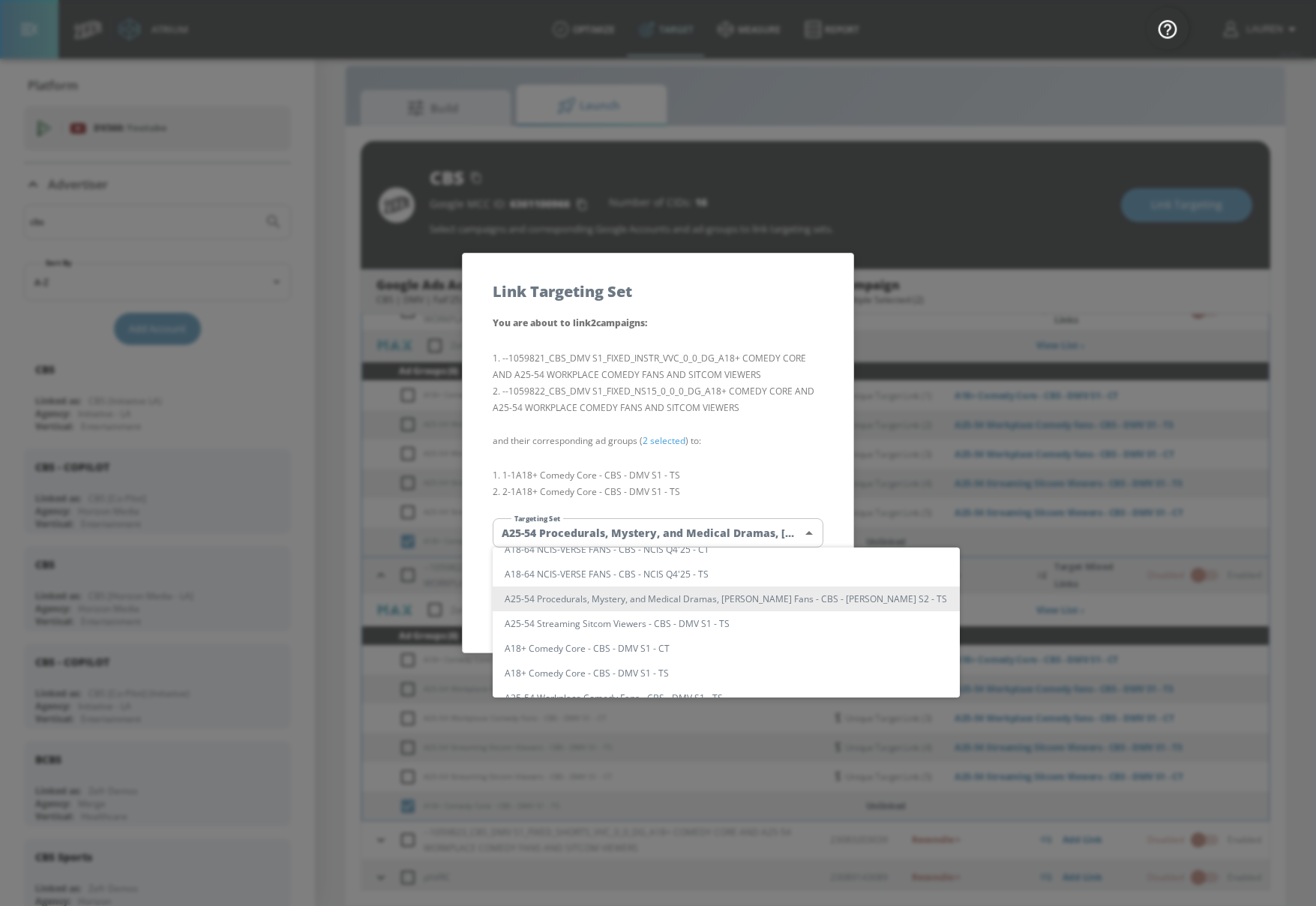
scroll to position [116, 0]
click at [727, 672] on li "A18+ Comedy Core - CBS - DMV S1 - TS" at bounding box center [726, 668] width 467 height 24
type input "5456802b-fcad-4c5c-a29a-3b3cb8e92ee7"
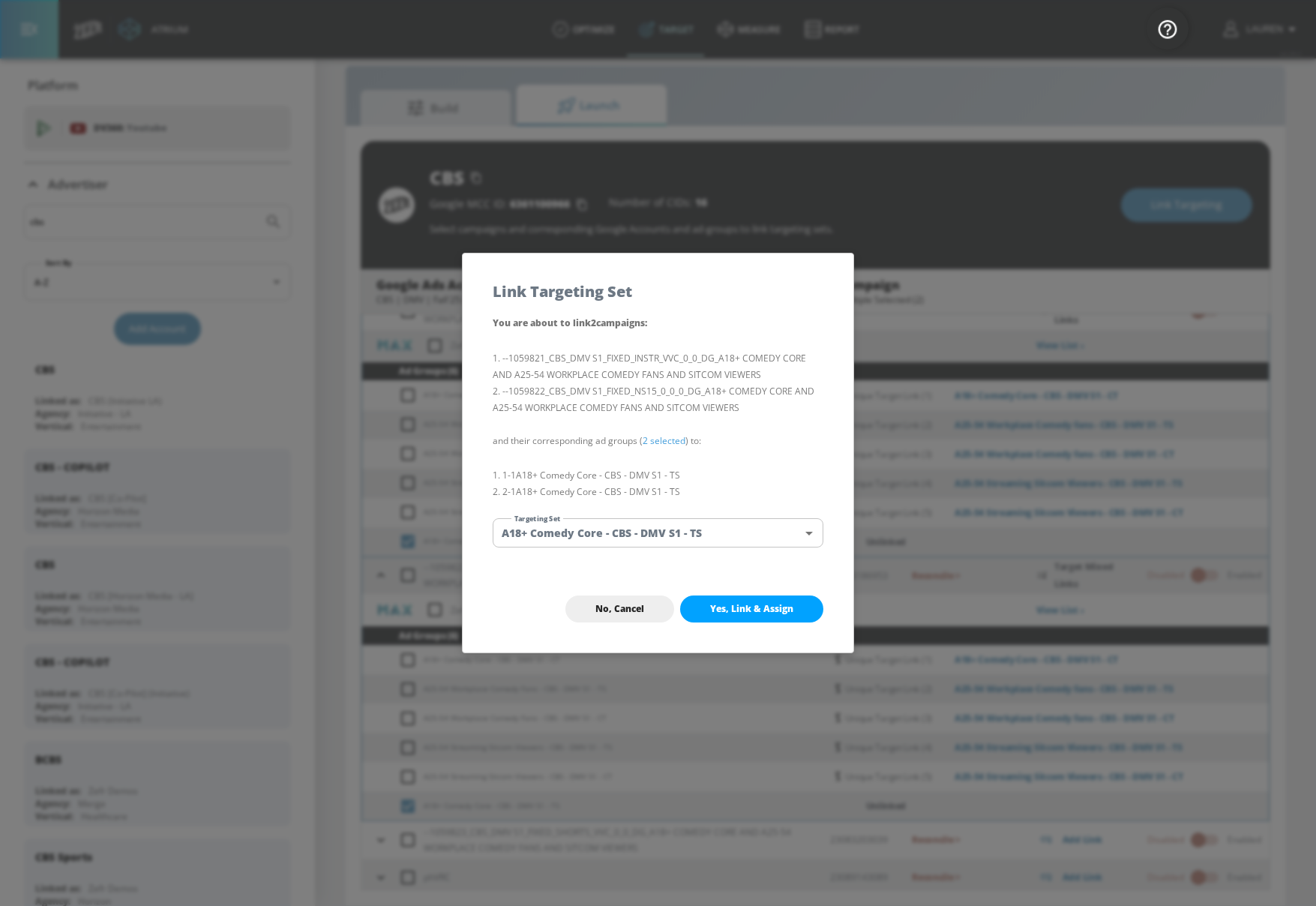
click at [794, 611] on button "Yes, Link & Assign" at bounding box center [751, 609] width 144 height 27
checkbox input "false"
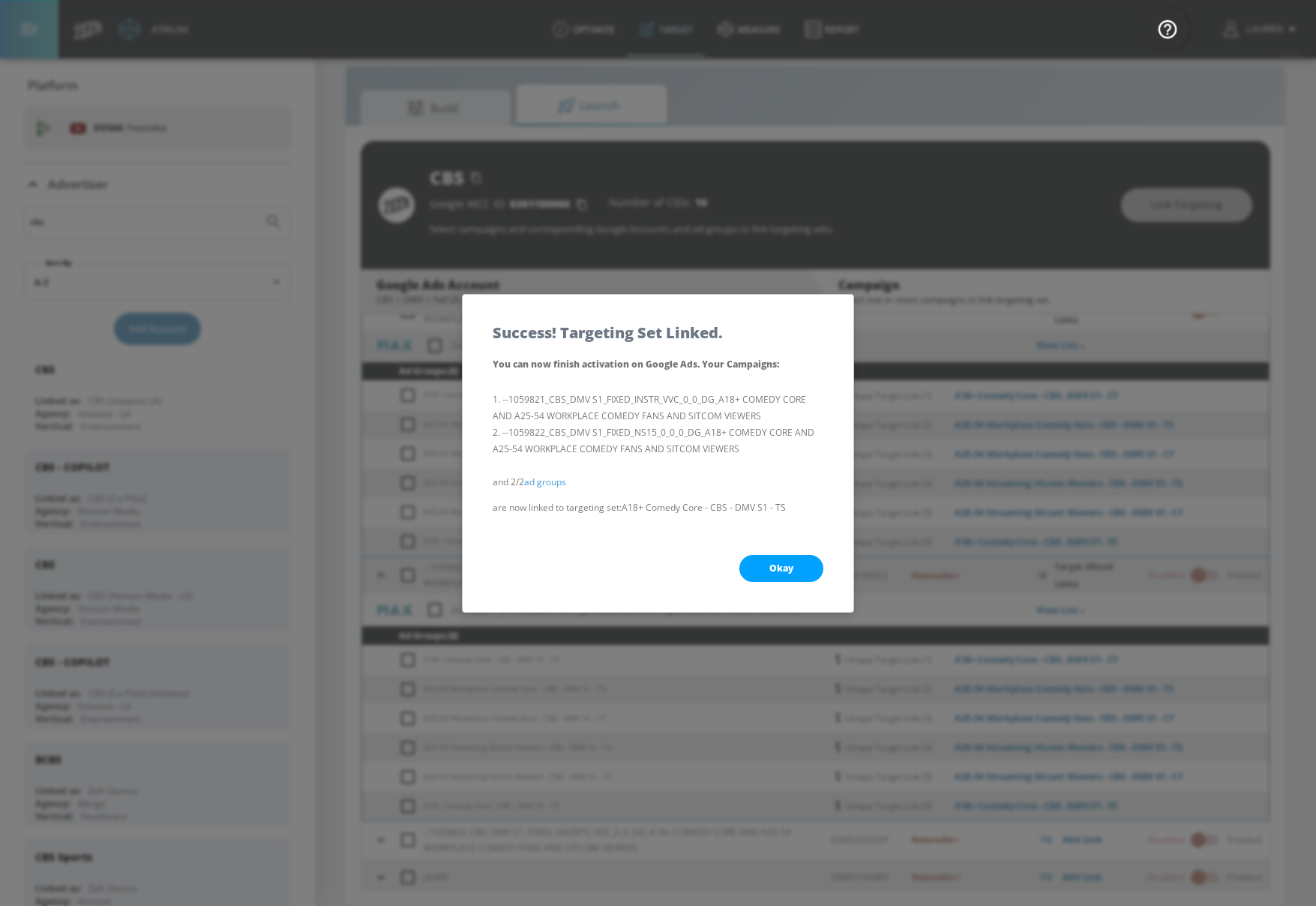
click at [791, 577] on button "Okay" at bounding box center [781, 568] width 84 height 27
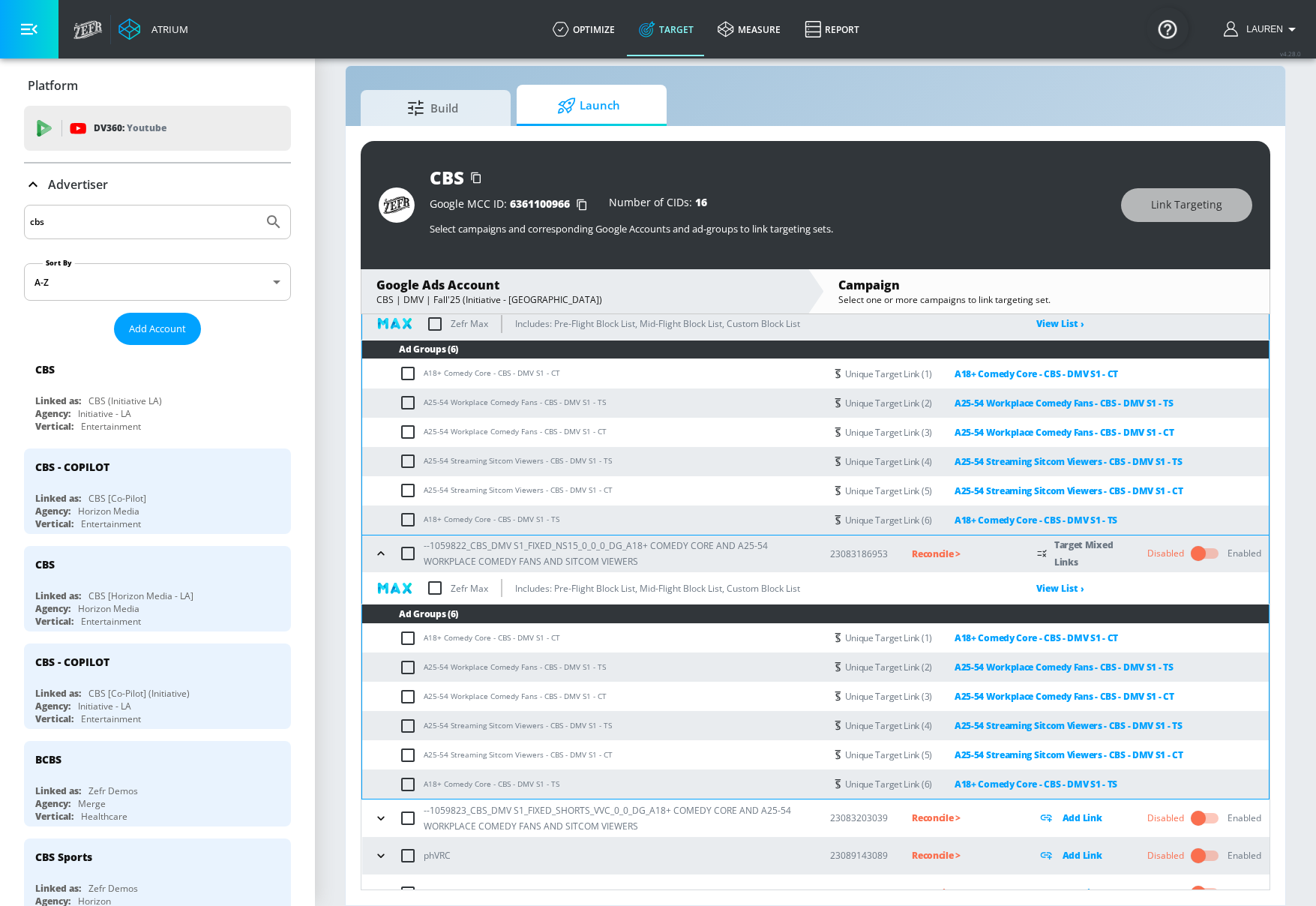
scroll to position [181, 0]
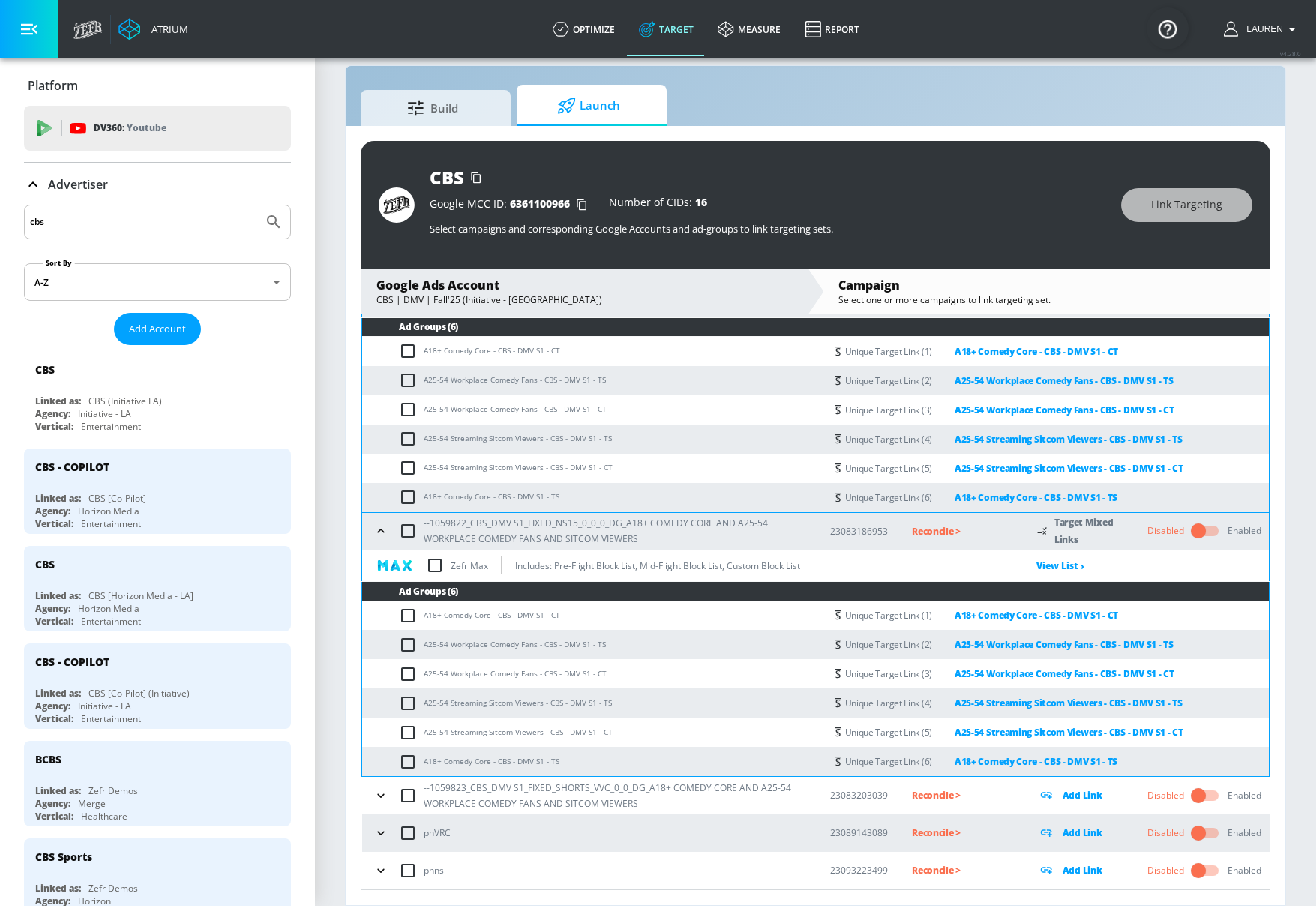
click at [380, 795] on icon "button" at bounding box center [381, 796] width 15 height 15
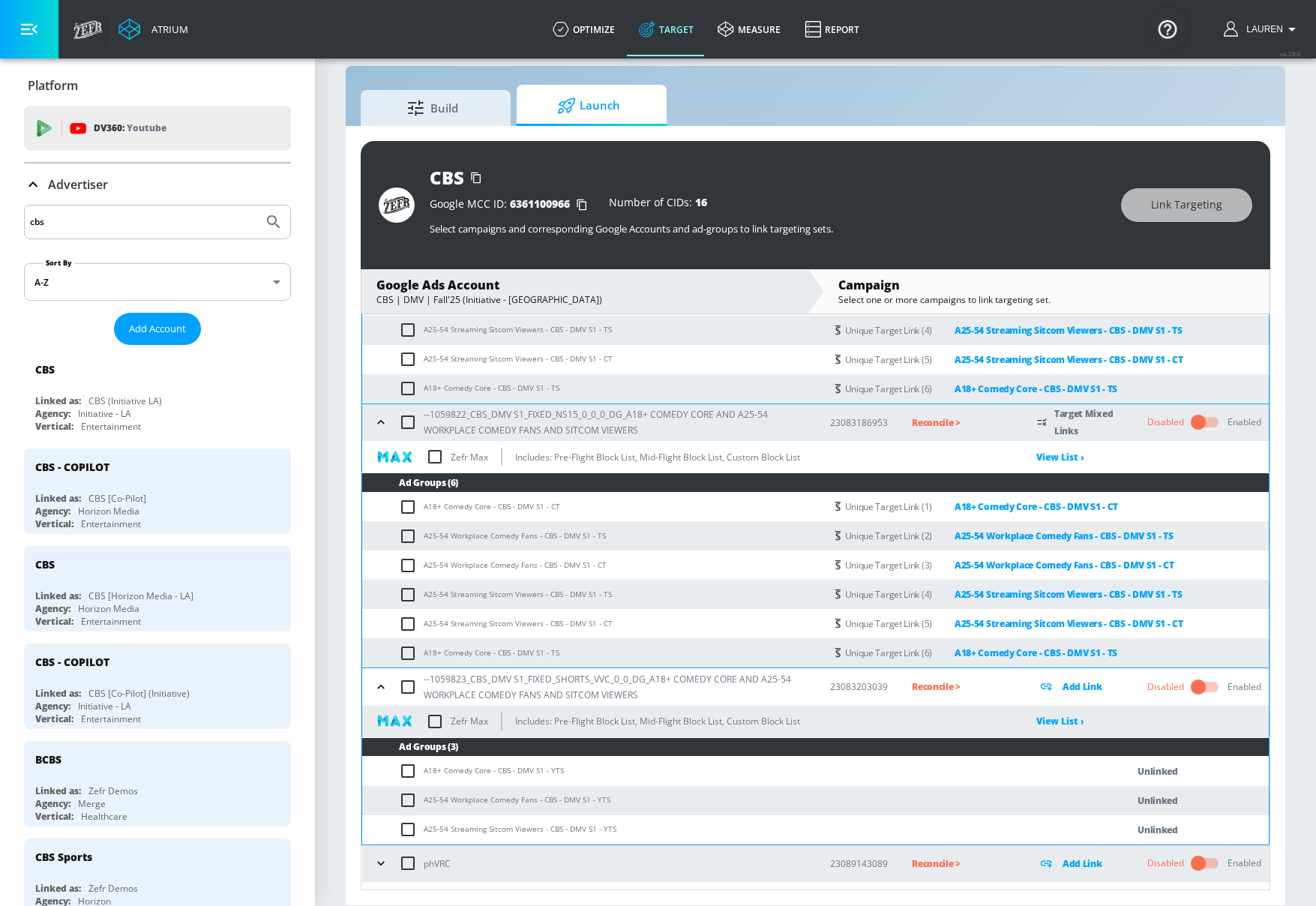
scroll to position [321, 0]
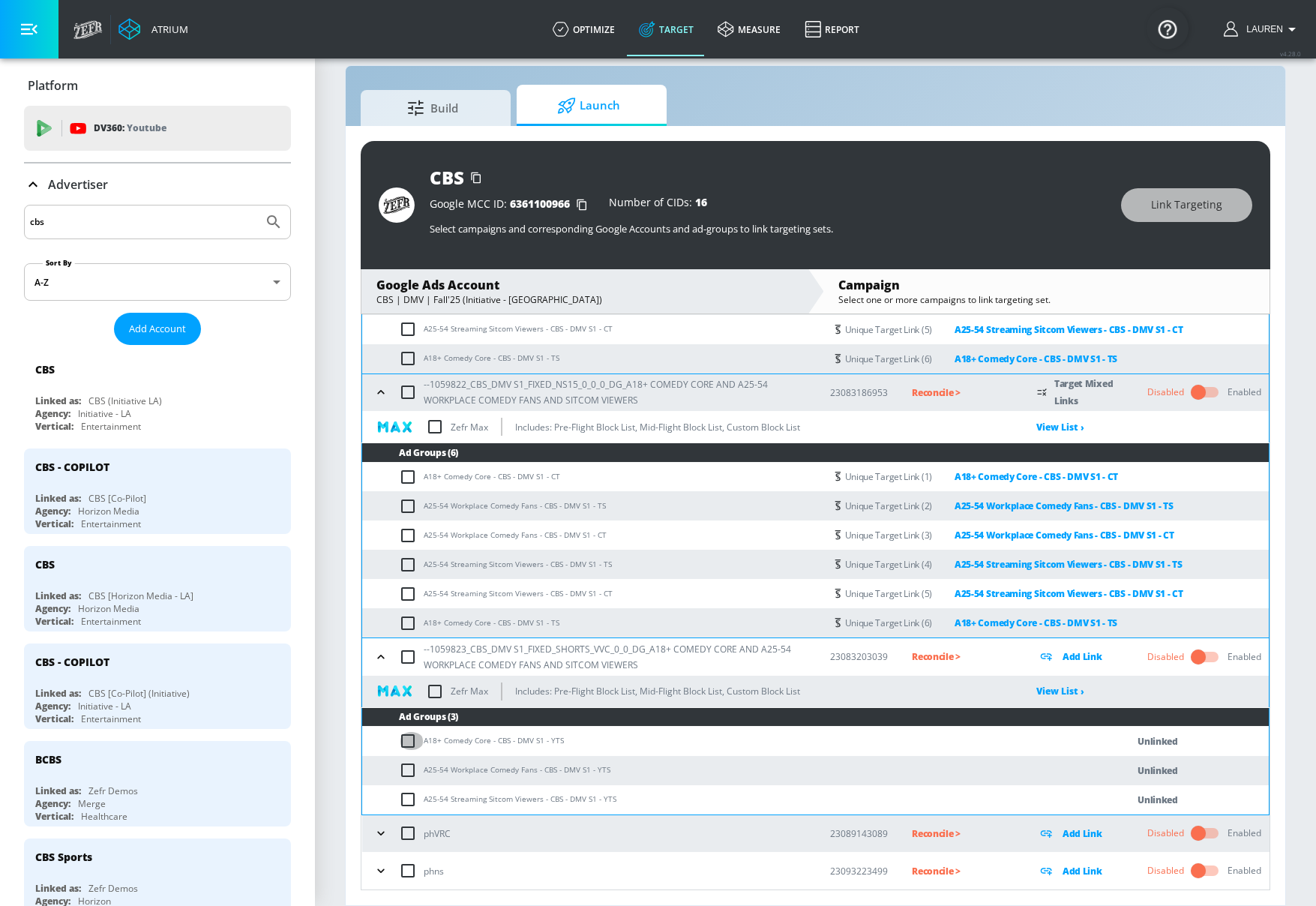
click at [410, 747] on input "checkbox" at bounding box center [410, 741] width 24 height 18
checkbox input "true"
click at [1214, 206] on span "Link Targeting" at bounding box center [1187, 205] width 71 height 18
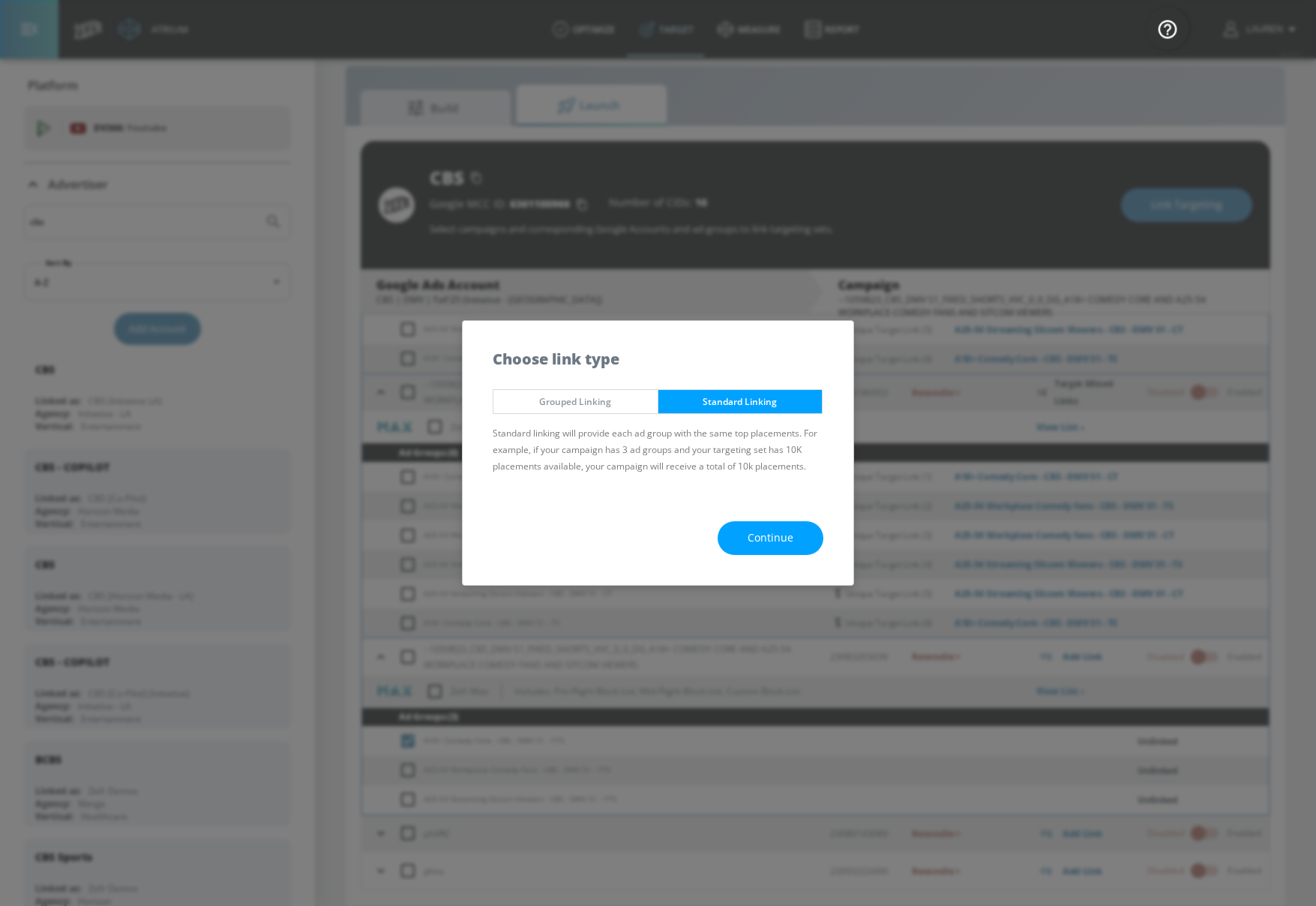
click at [792, 531] on span "Continue" at bounding box center [770, 538] width 46 height 18
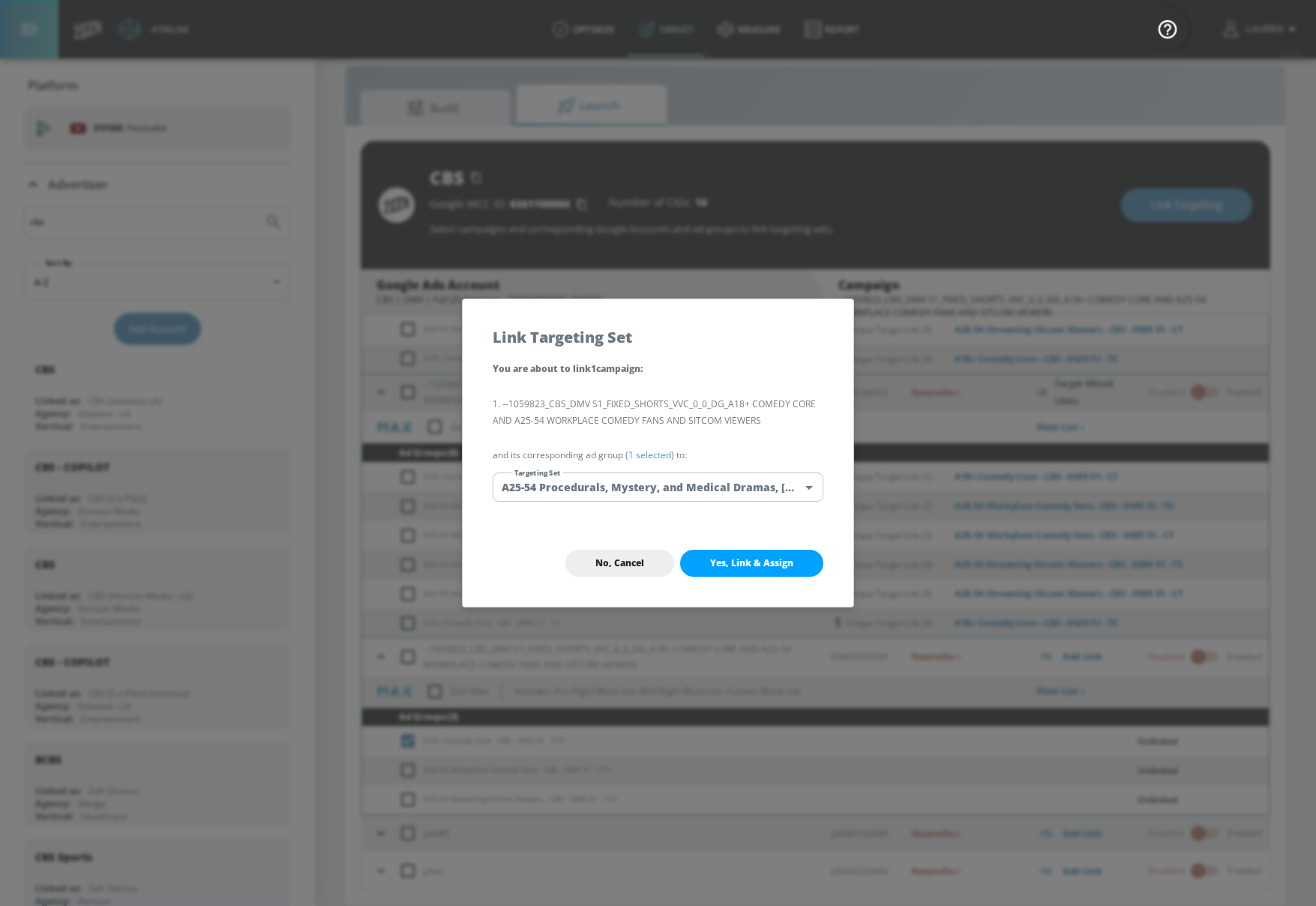
click at [659, 454] on link "1 selected" at bounding box center [650, 454] width 43 height 13
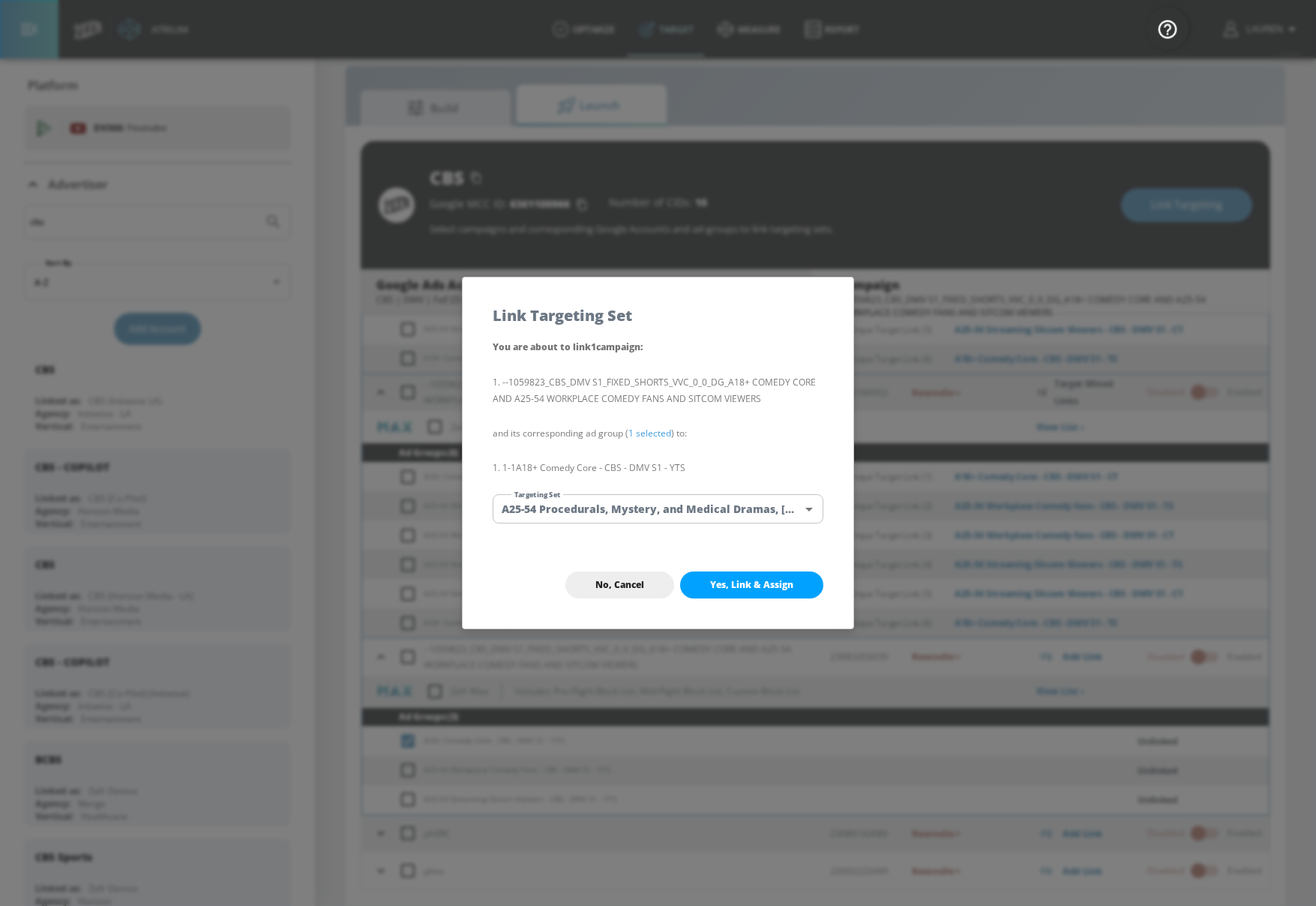
click at [691, 504] on body "Atrium optimize Target measure Report optimize Target measure Report v 4.28.0 L…" at bounding box center [658, 442] width 1316 height 928
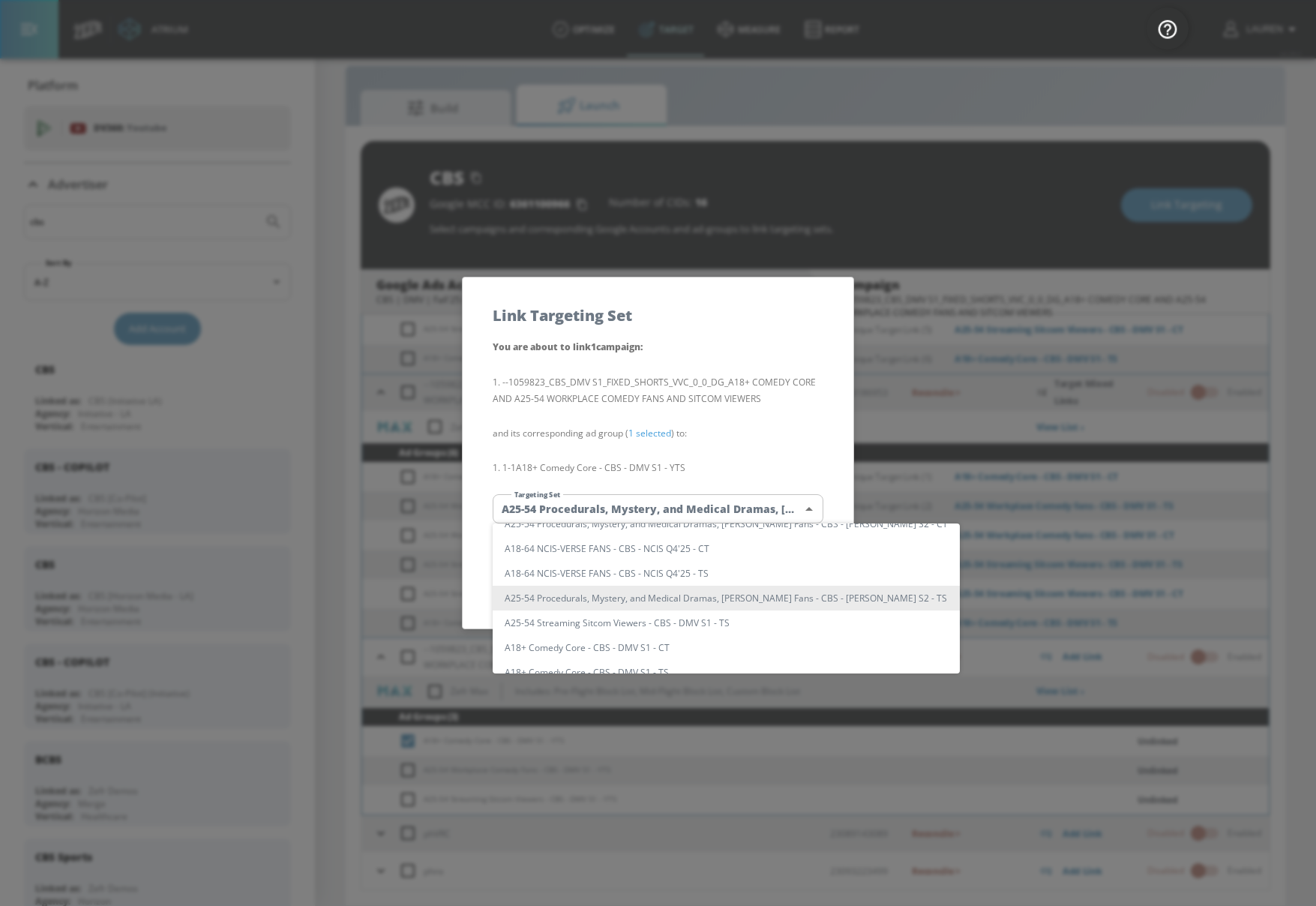
scroll to position [0, 0]
click at [692, 546] on input "text" at bounding box center [740, 540] width 439 height 20
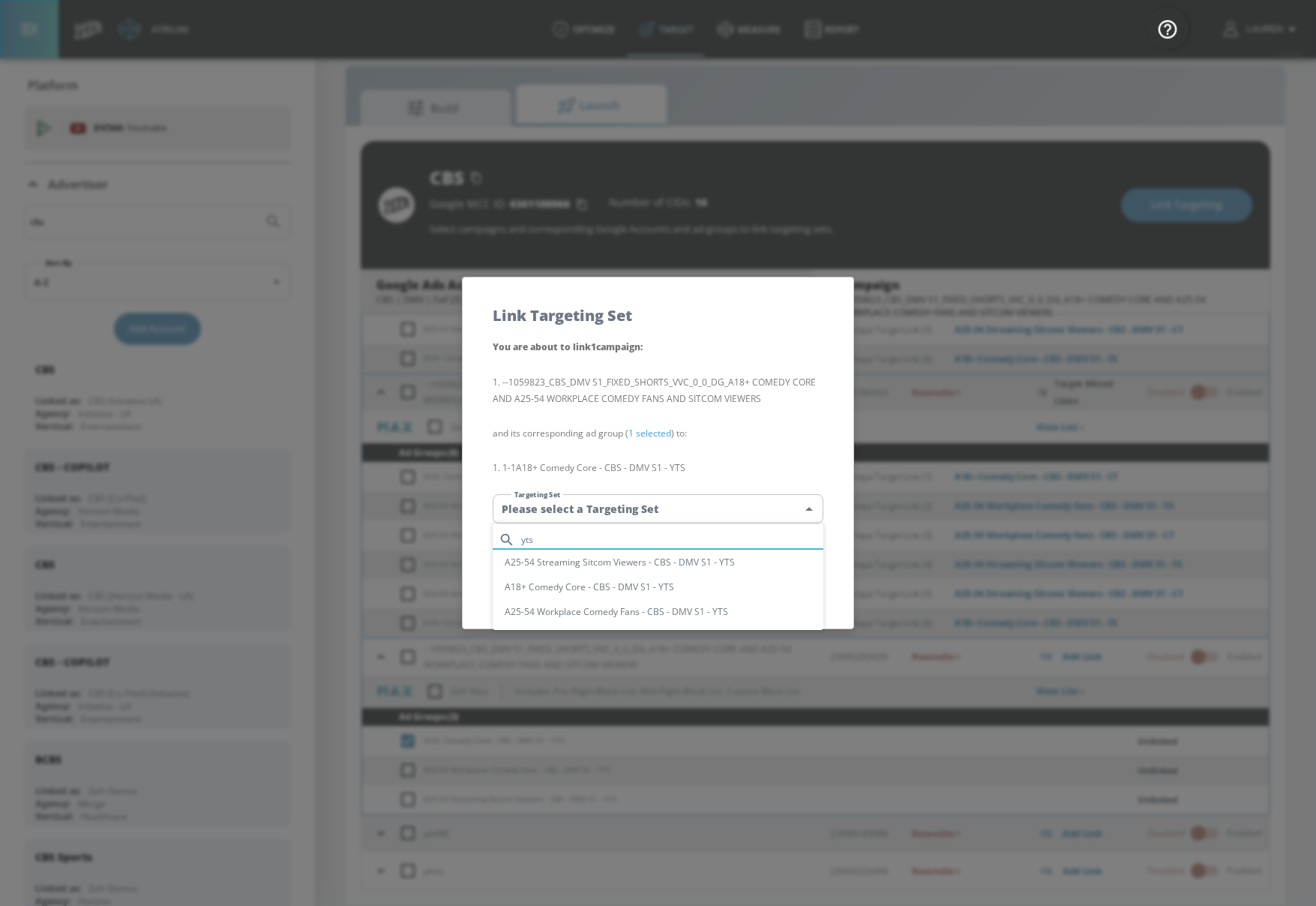
type input "yts"
click at [610, 589] on li "A18+ Comedy Core - CBS - DMV S1 - YTS" at bounding box center [658, 586] width 331 height 24
type input "d23a22a6-5648-4f36-97cc-af4e5753ebc1"
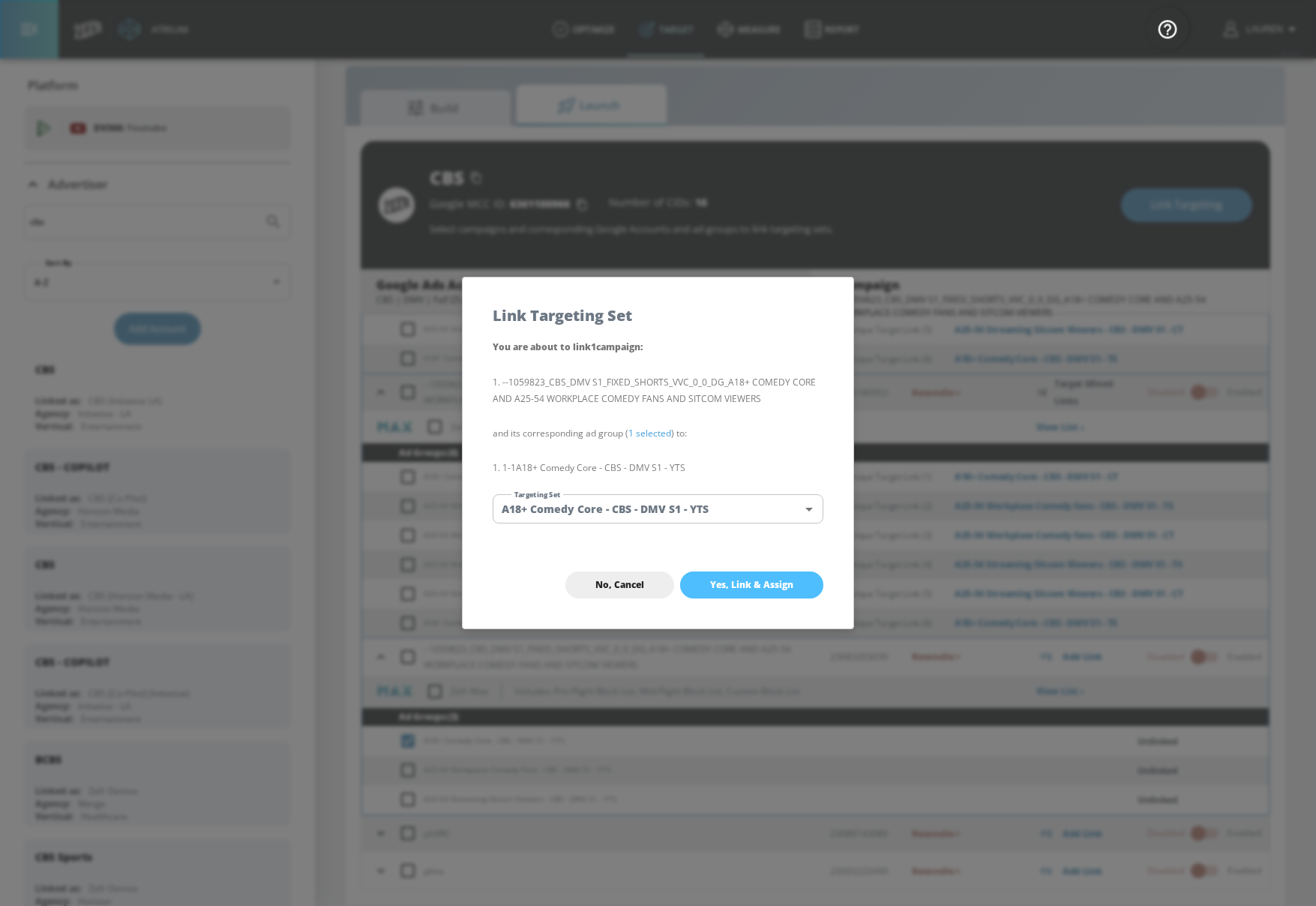
click at [772, 584] on span "Yes, Link & Assign" at bounding box center [751, 585] width 83 height 12
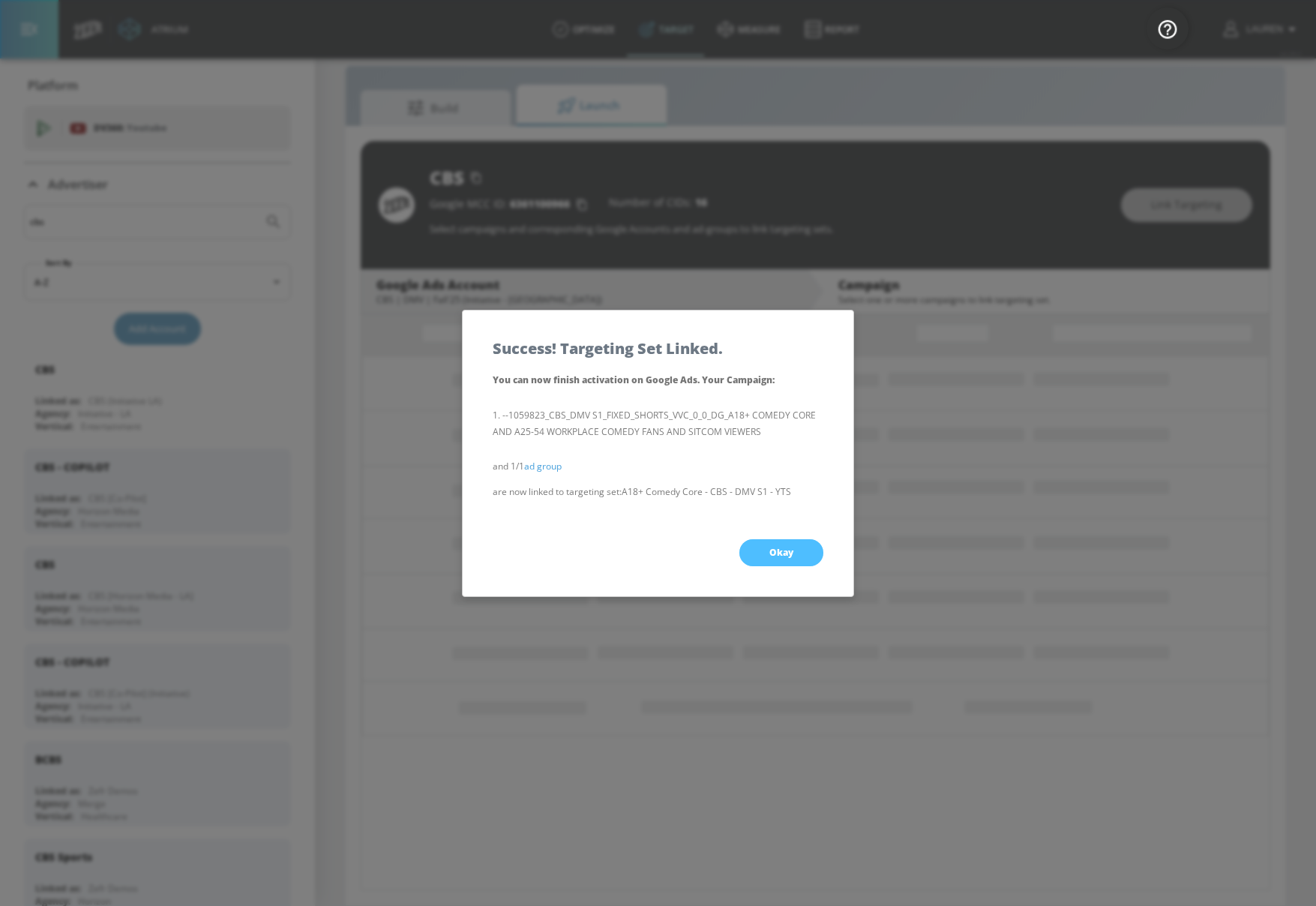
click at [784, 551] on span "Okay" at bounding box center [781, 553] width 24 height 12
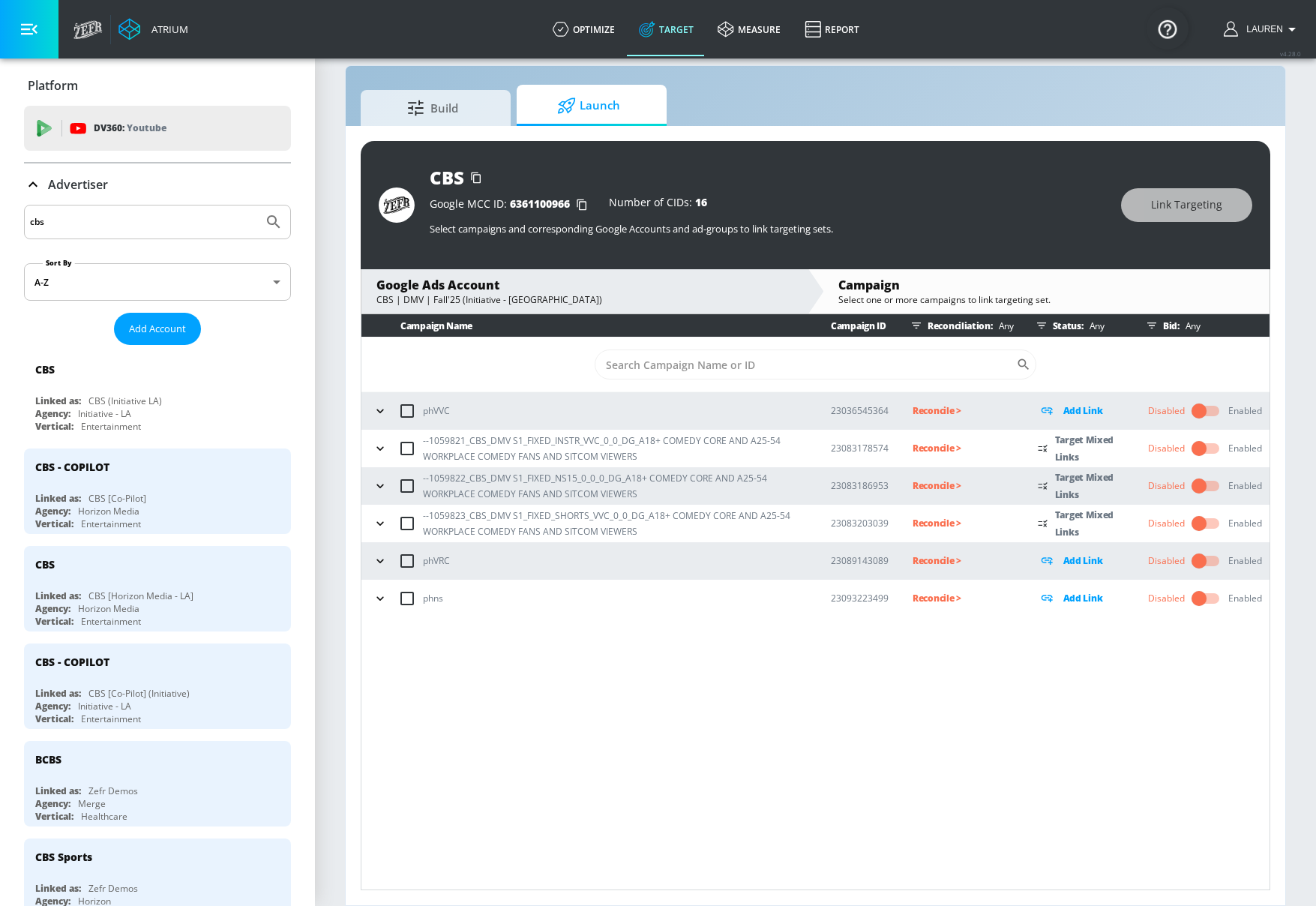
click at [385, 522] on icon "button" at bounding box center [380, 524] width 15 height 15
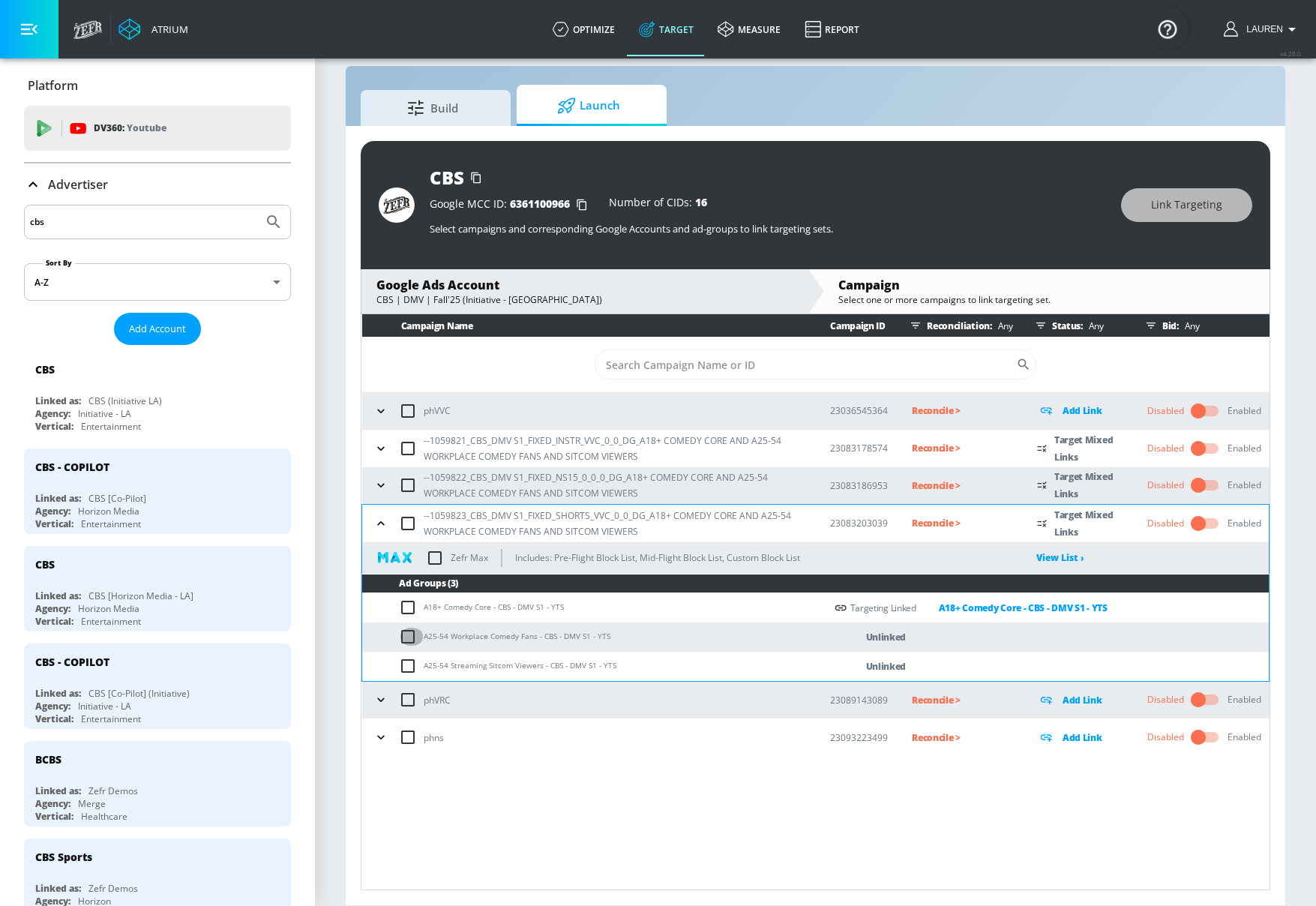
click at [401, 641] on input "checkbox" at bounding box center [410, 636] width 24 height 18
checkbox input "true"
click at [1176, 201] on span "Link Targeting" at bounding box center [1187, 205] width 71 height 18
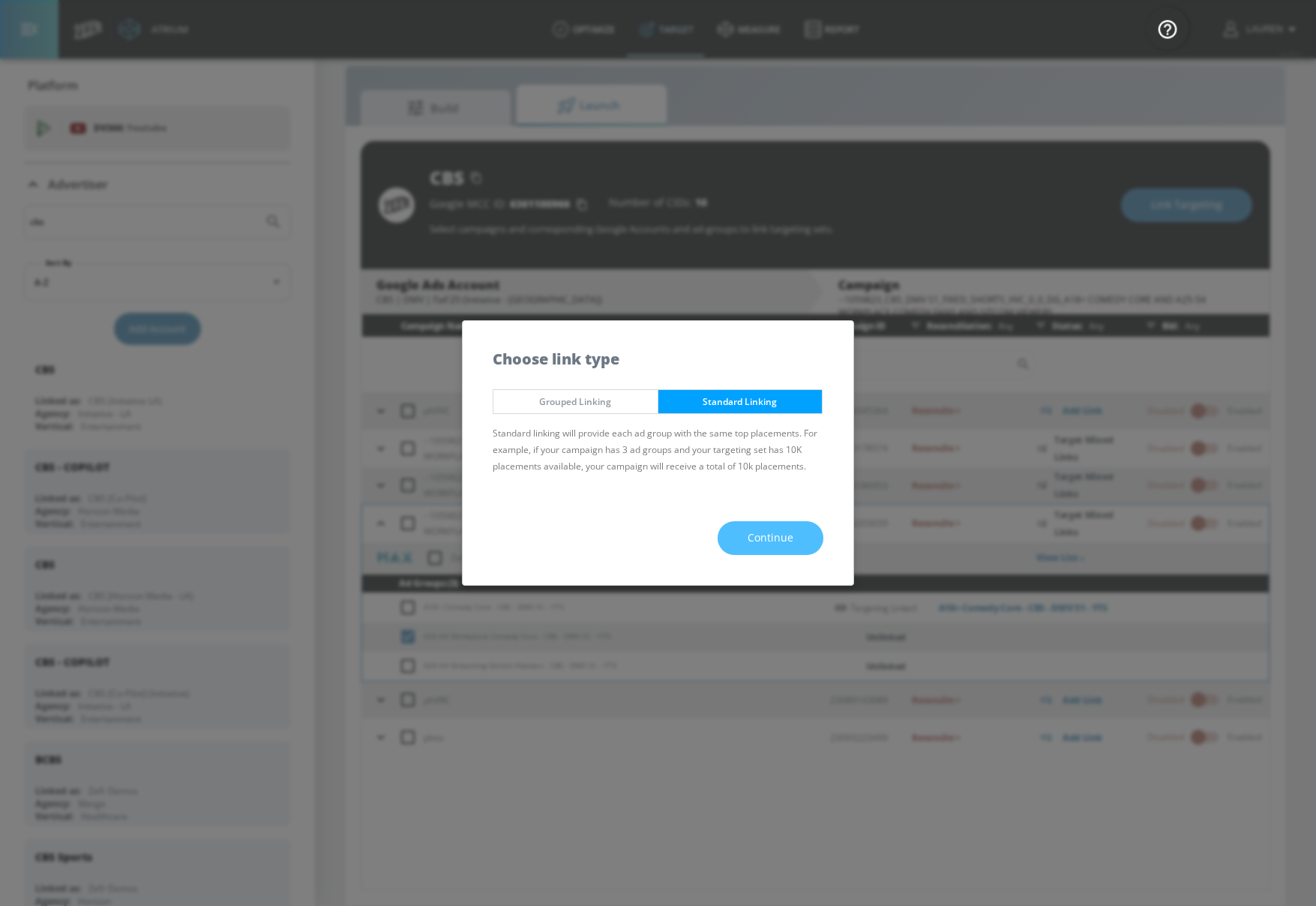
click at [743, 528] on button "Continue" at bounding box center [770, 538] width 106 height 34
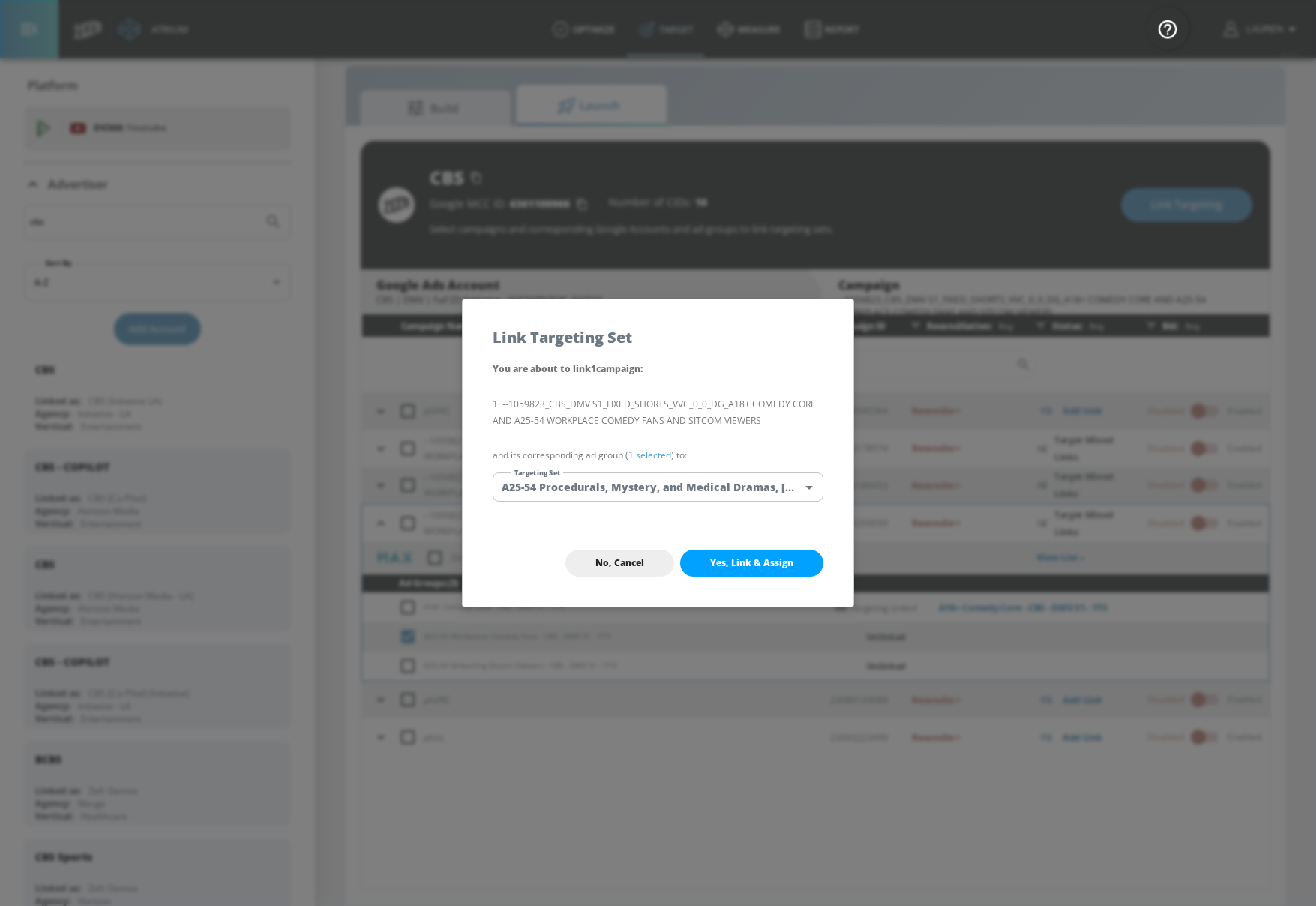
click at [655, 453] on link "1 selected" at bounding box center [650, 454] width 43 height 13
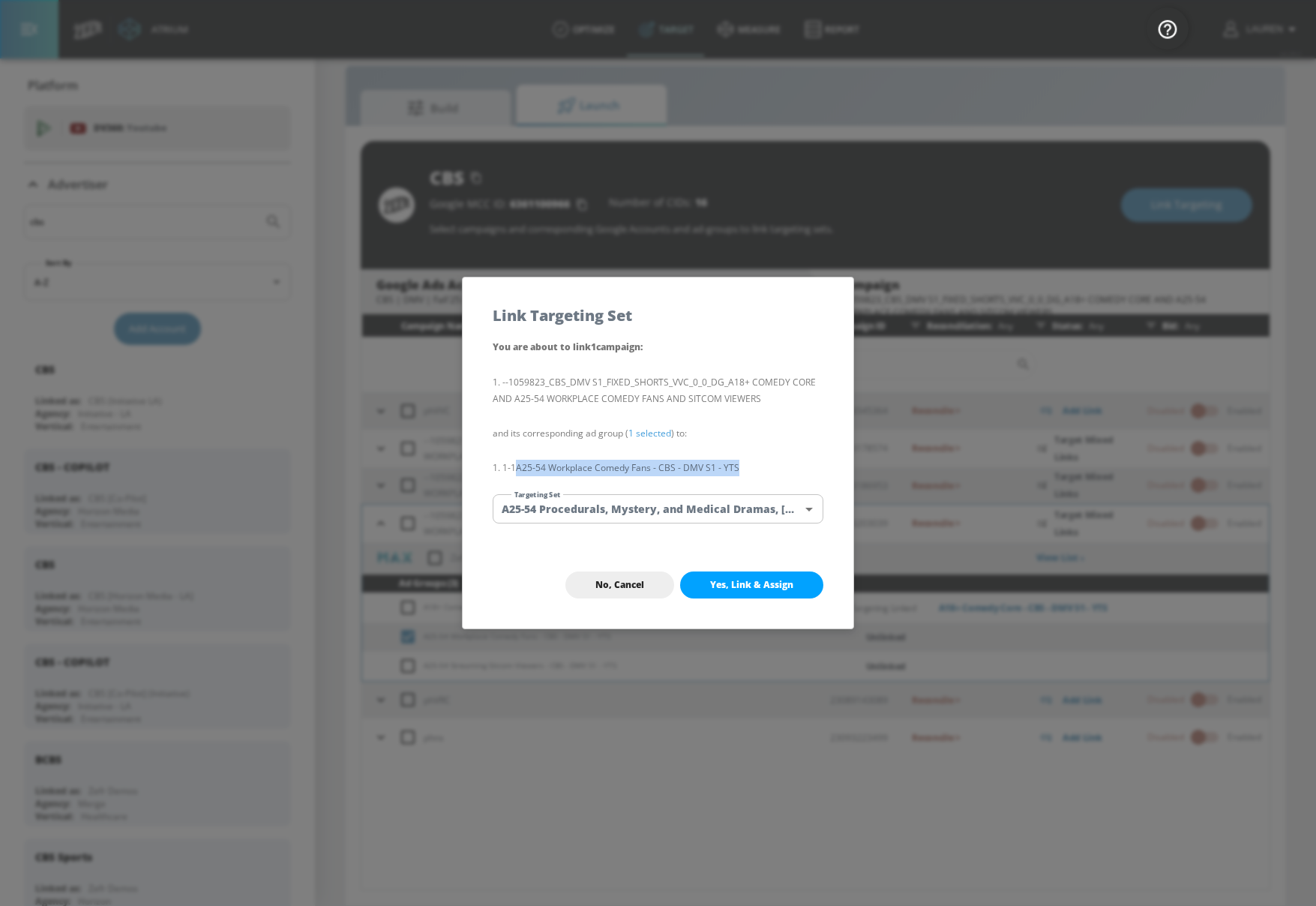
drag, startPoint x: 518, startPoint y: 469, endPoint x: 769, endPoint y: 475, distance: 251.1
click at [770, 476] on li "1-1 A25-54 Workplace Comedy Fans - CBS - DMV S1 - YTS" at bounding box center [658, 469] width 331 height 17
copy li "A25-54 Workplace Comedy Fans - CBS - DMV S1 - YTS"
click at [760, 516] on body "Atrium optimize Target measure Report optimize Target measure Report v 4.28.0 L…" at bounding box center [658, 442] width 1316 height 928
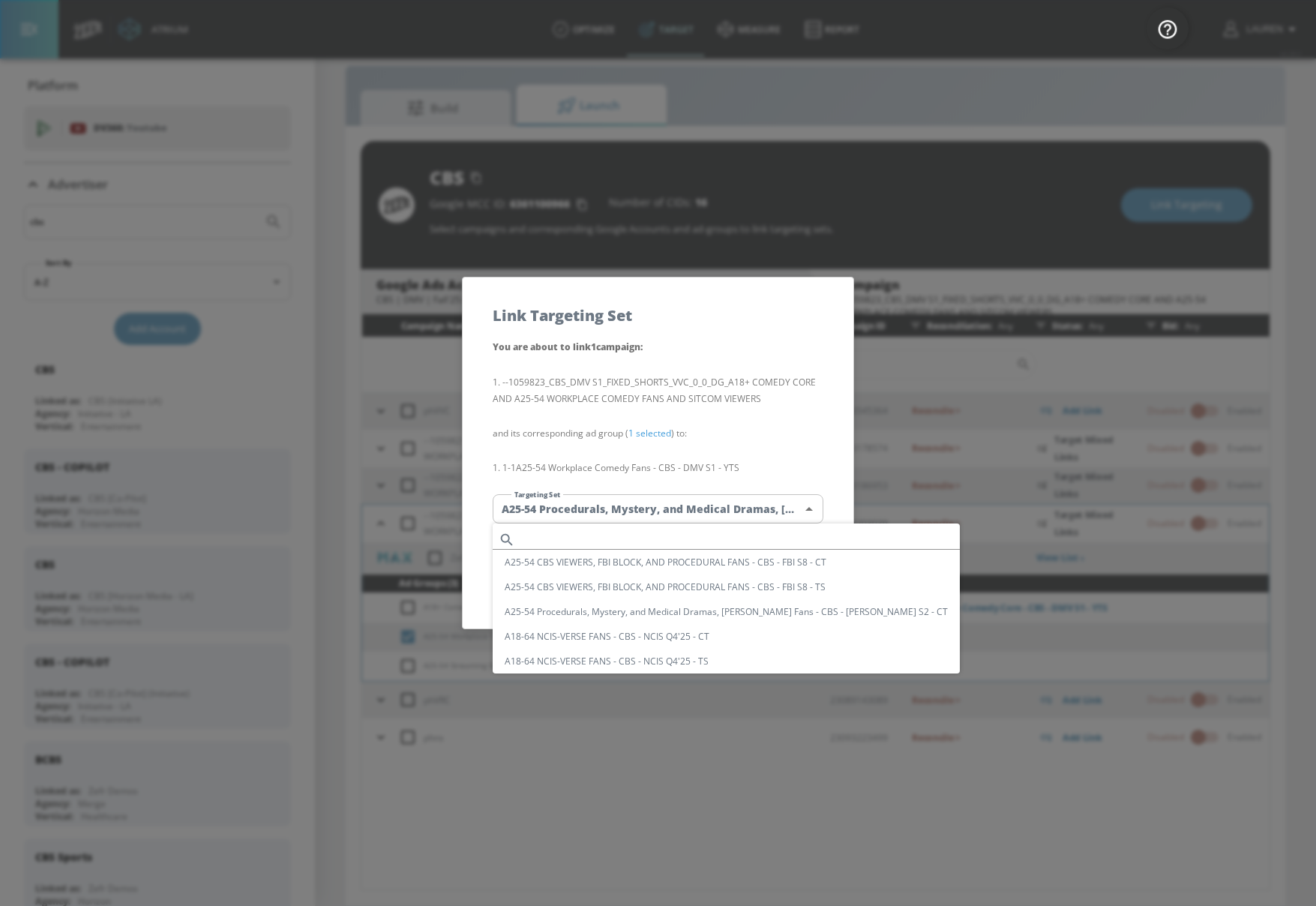
click at [654, 533] on input "text" at bounding box center [740, 540] width 439 height 20
paste input "A25-54 Workplace Comedy Fans - CBS - DMV S1 - YTS"
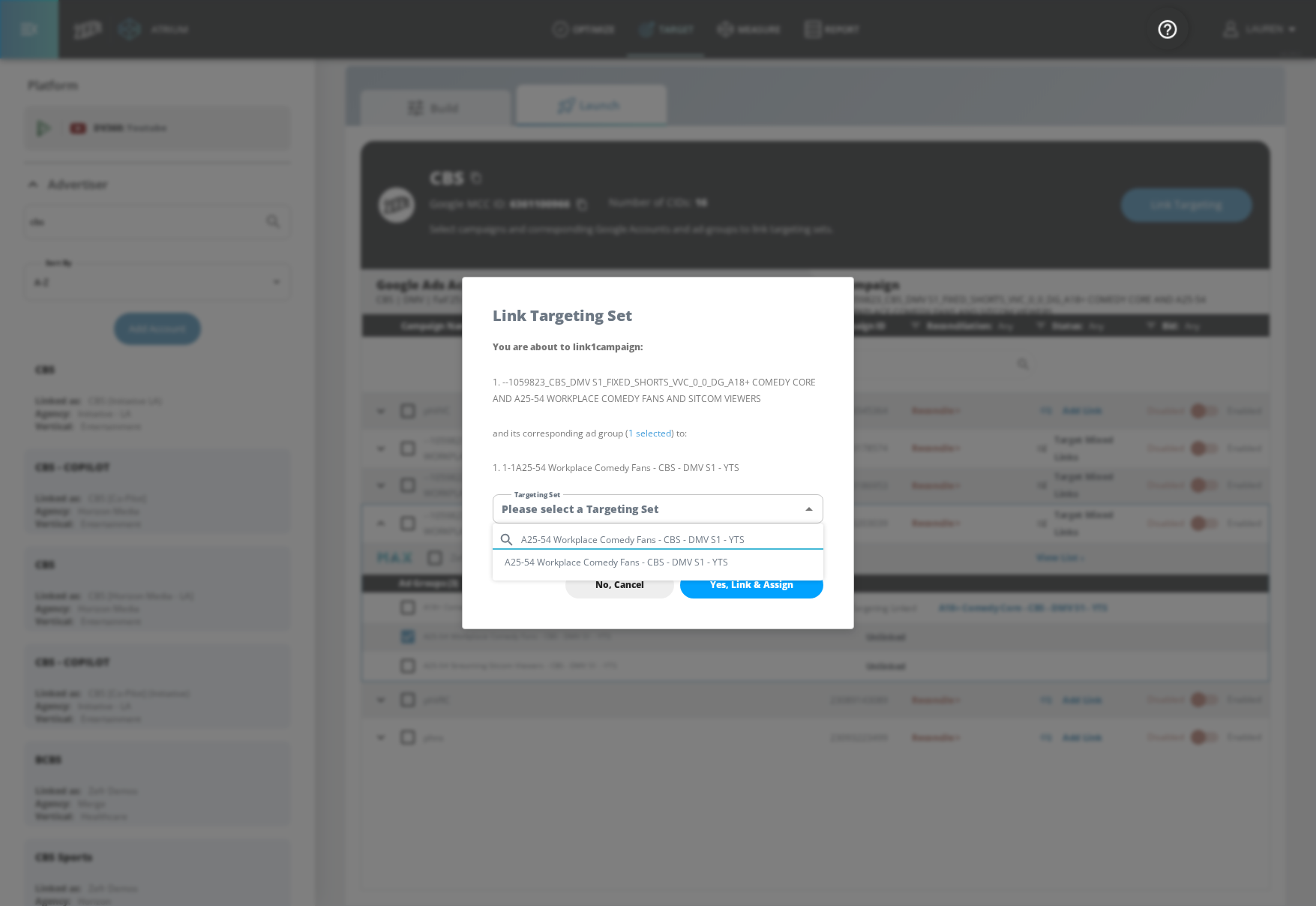
type input "A25-54 Workplace Comedy Fans - CBS - DMV S1 - YTS"
click at [651, 563] on li "A25-54 Workplace Comedy Fans - CBS - DMV S1 - YTS" at bounding box center [658, 562] width 331 height 24
type input "fe6f3781-8832-4f61-be5d-99d1aa5d7efa"
click at [766, 591] on button "Yes, Link & Assign" at bounding box center [751, 585] width 144 height 27
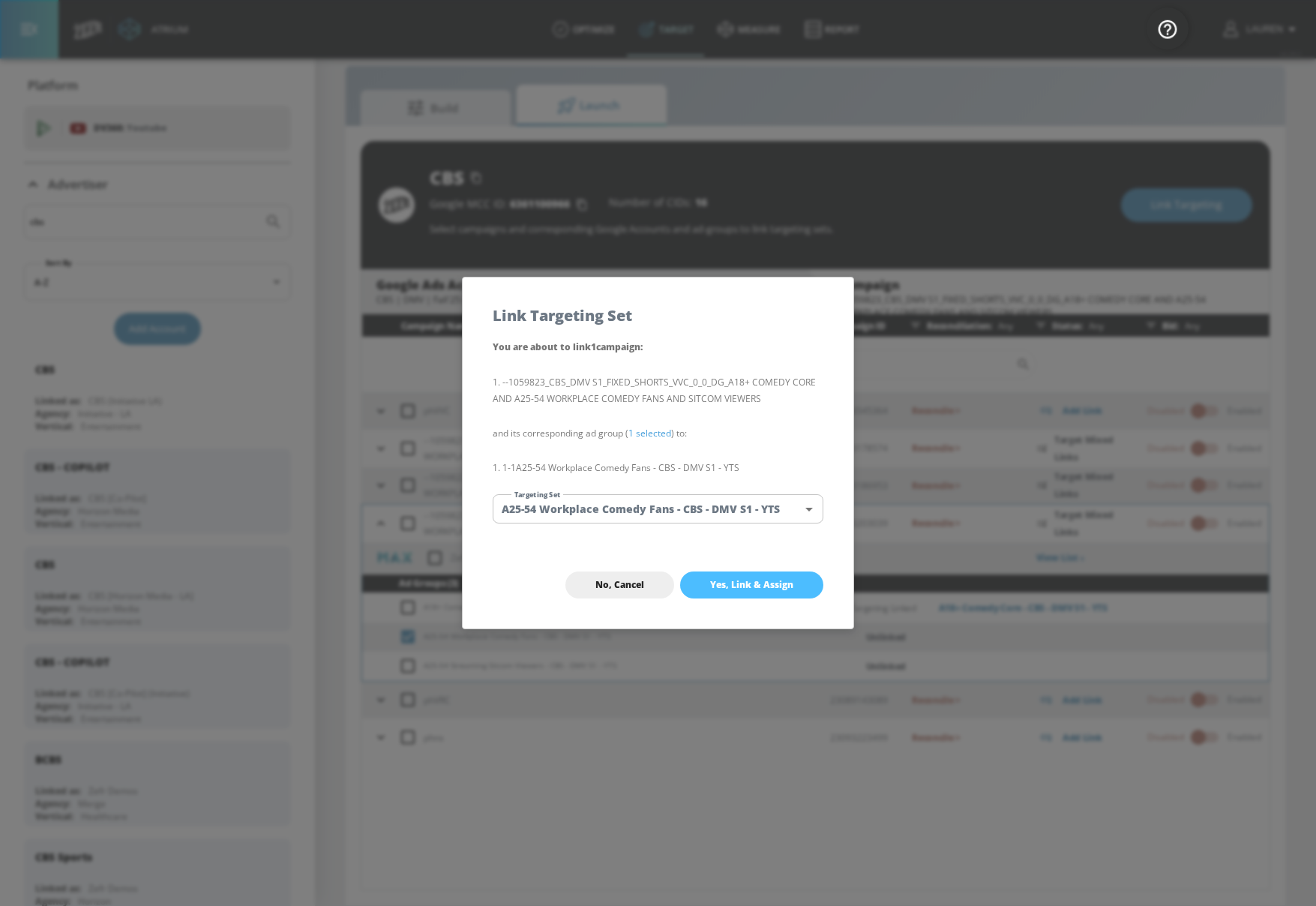
checkbox input "false"
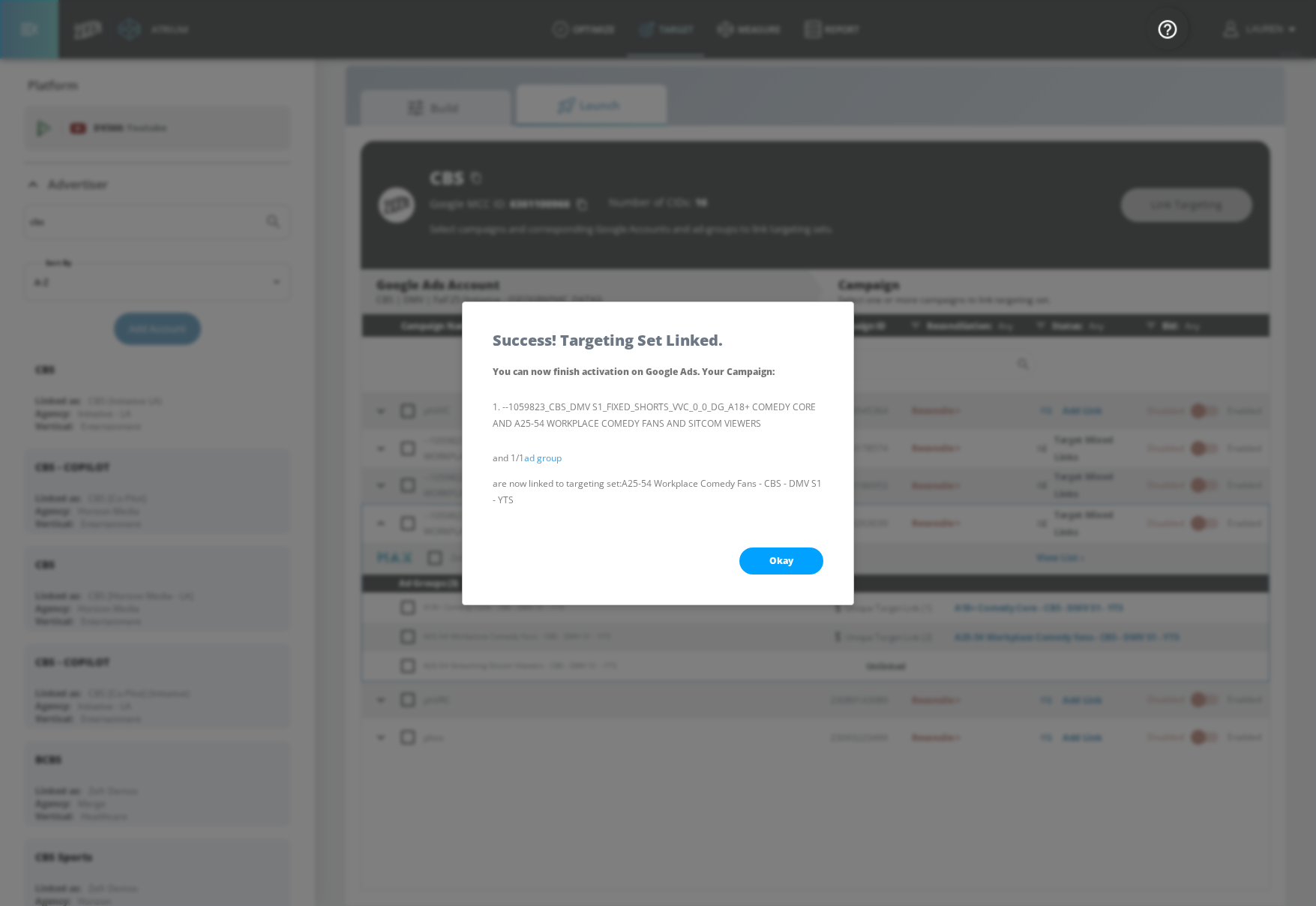
click at [777, 533] on div "Okay" at bounding box center [658, 562] width 391 height 87
click at [777, 553] on button "Okay" at bounding box center [781, 561] width 84 height 27
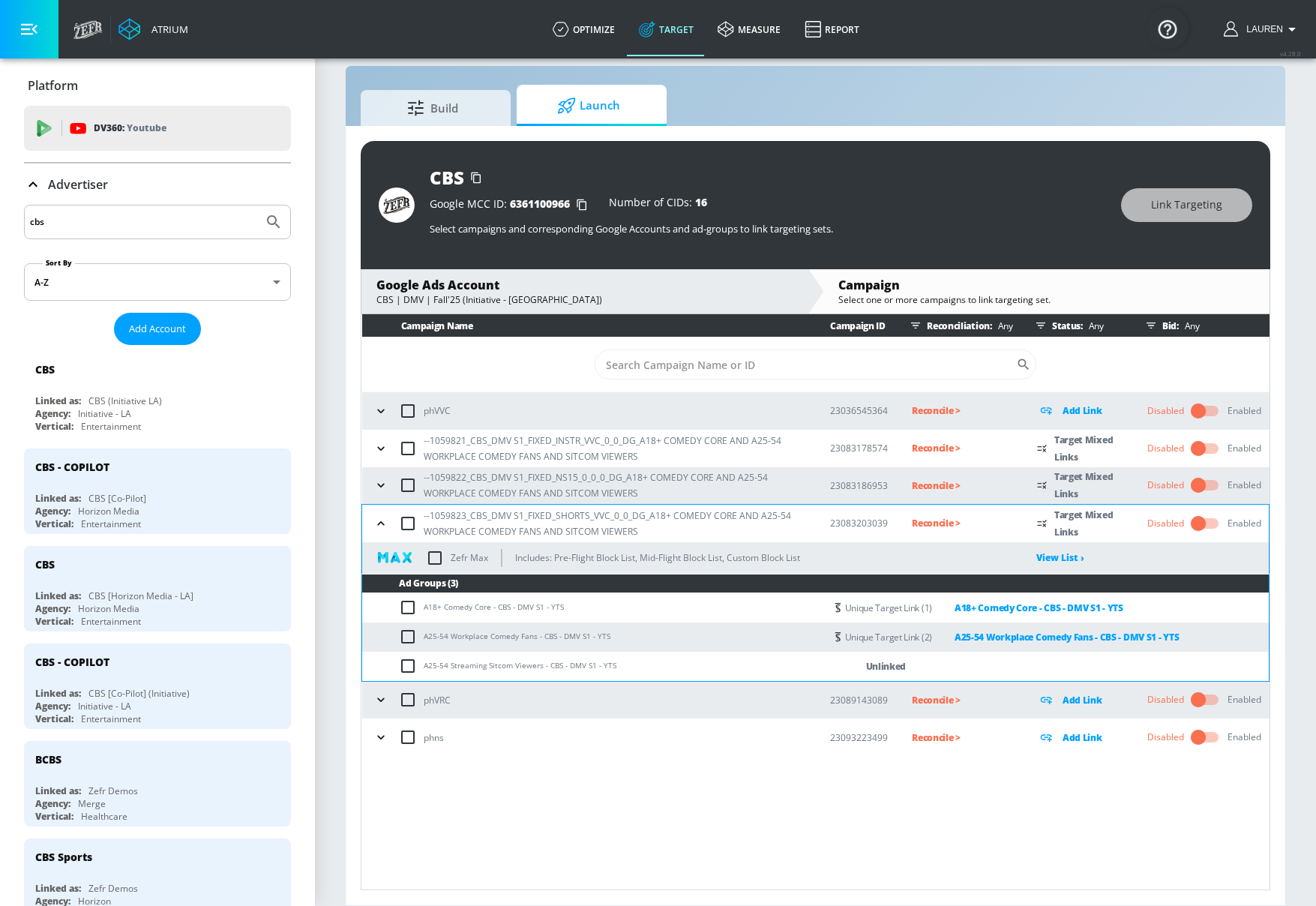
click at [411, 658] on input "checkbox" at bounding box center [410, 666] width 24 height 18
checkbox input "true"
click at [1202, 208] on span "Link Targeting" at bounding box center [1187, 205] width 71 height 18
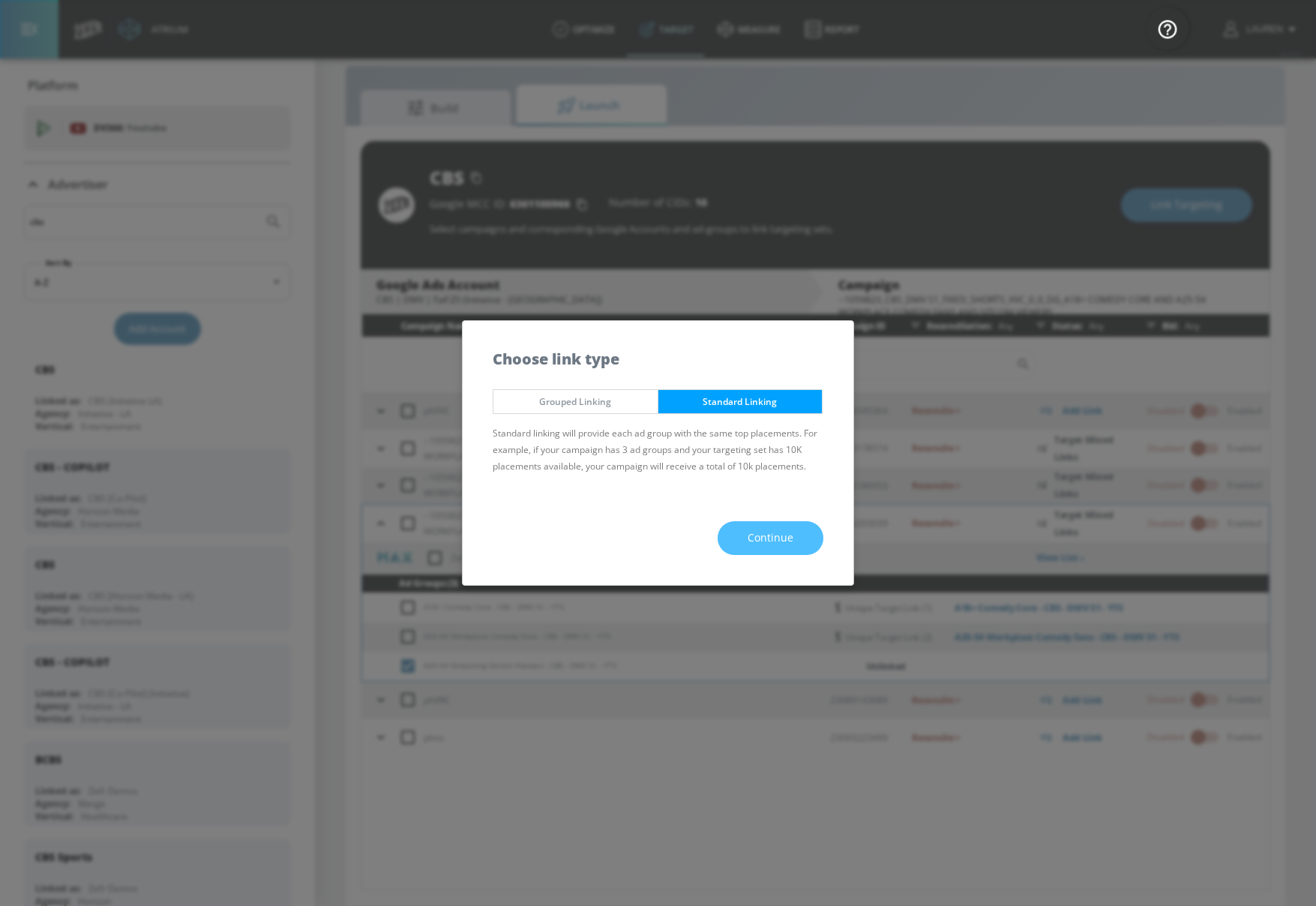
click at [770, 537] on span "Continue" at bounding box center [770, 538] width 46 height 18
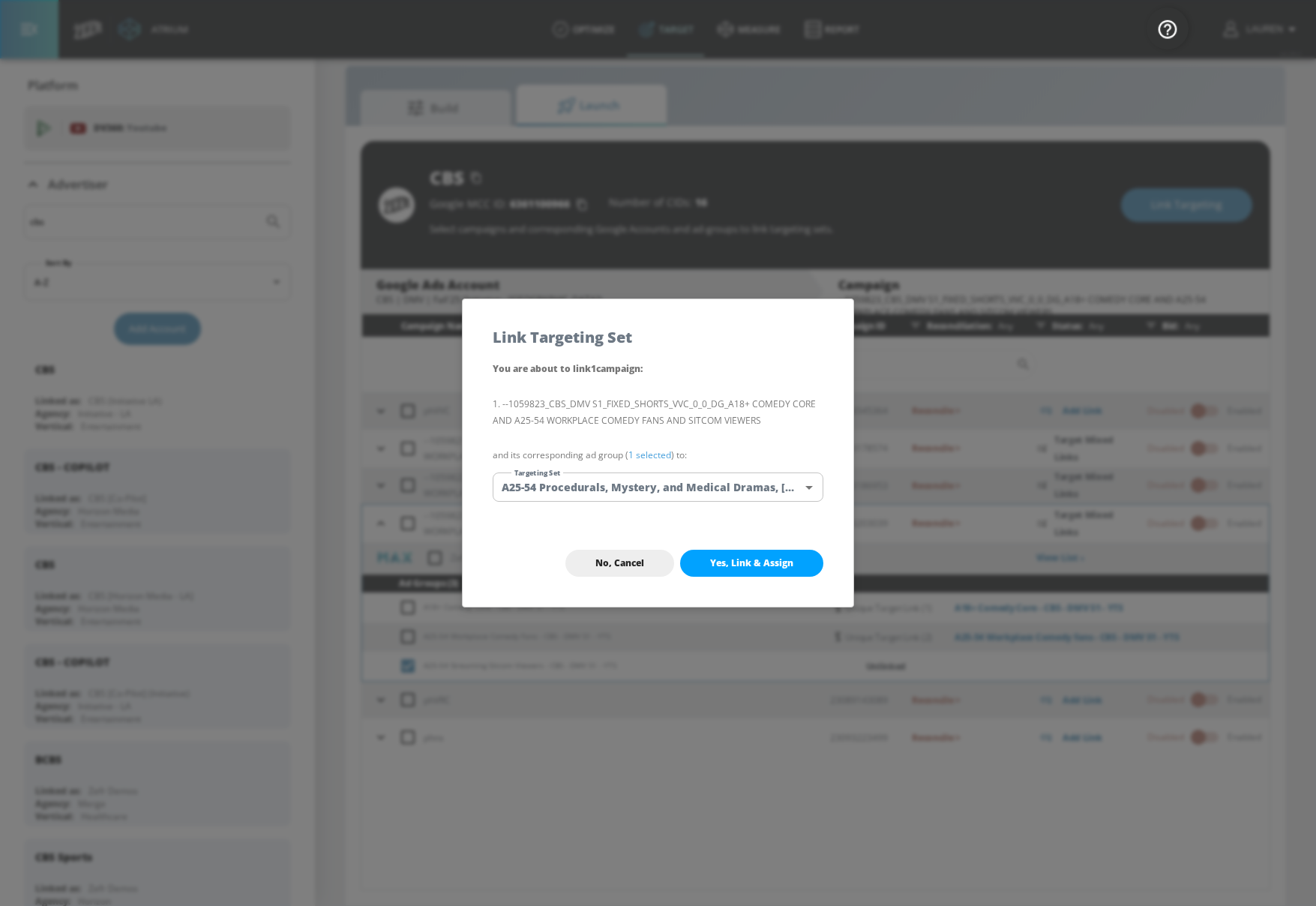
click at [645, 463] on div "You are about to link 1 campaign : --1059823_CBS_DMV S1_FIXED_SHORTS_VVC_0_0_DG…" at bounding box center [658, 440] width 391 height 160
click at [645, 456] on link "1 selected" at bounding box center [650, 454] width 43 height 13
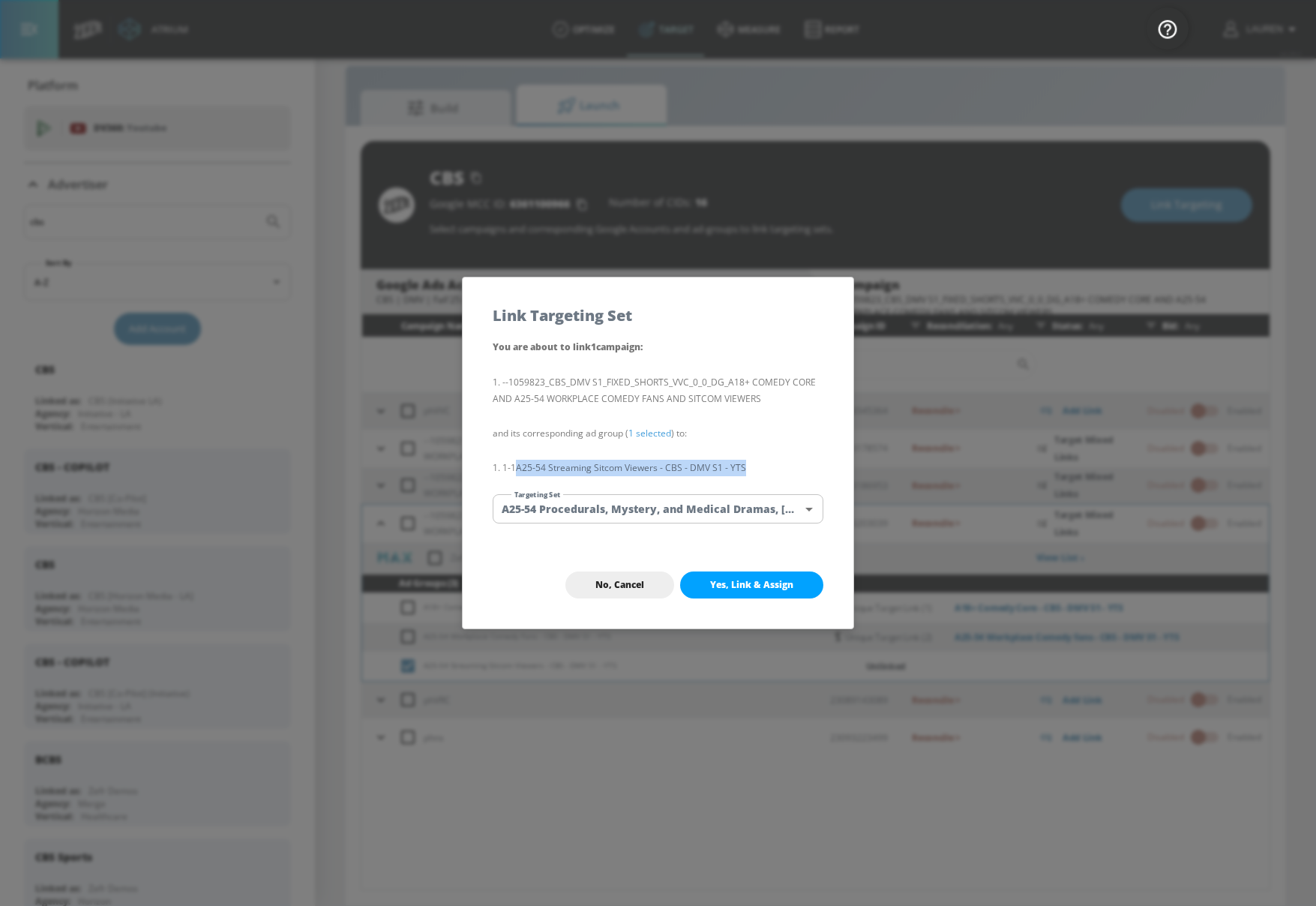
drag, startPoint x: 520, startPoint y: 467, endPoint x: 784, endPoint y: 474, distance: 264.1
click at [785, 474] on li "1-1 A25-54 Streaming Sitcom Viewers - CBS - DMV S1 - YTS" at bounding box center [658, 469] width 331 height 17
copy li "A25-54 Streaming Sitcom Viewers - CBS - DMV S1 - YTS"
click at [765, 510] on body "Atrium optimize Target measure Report optimize Target measure Report v 4.28.0 L…" at bounding box center [658, 442] width 1316 height 928
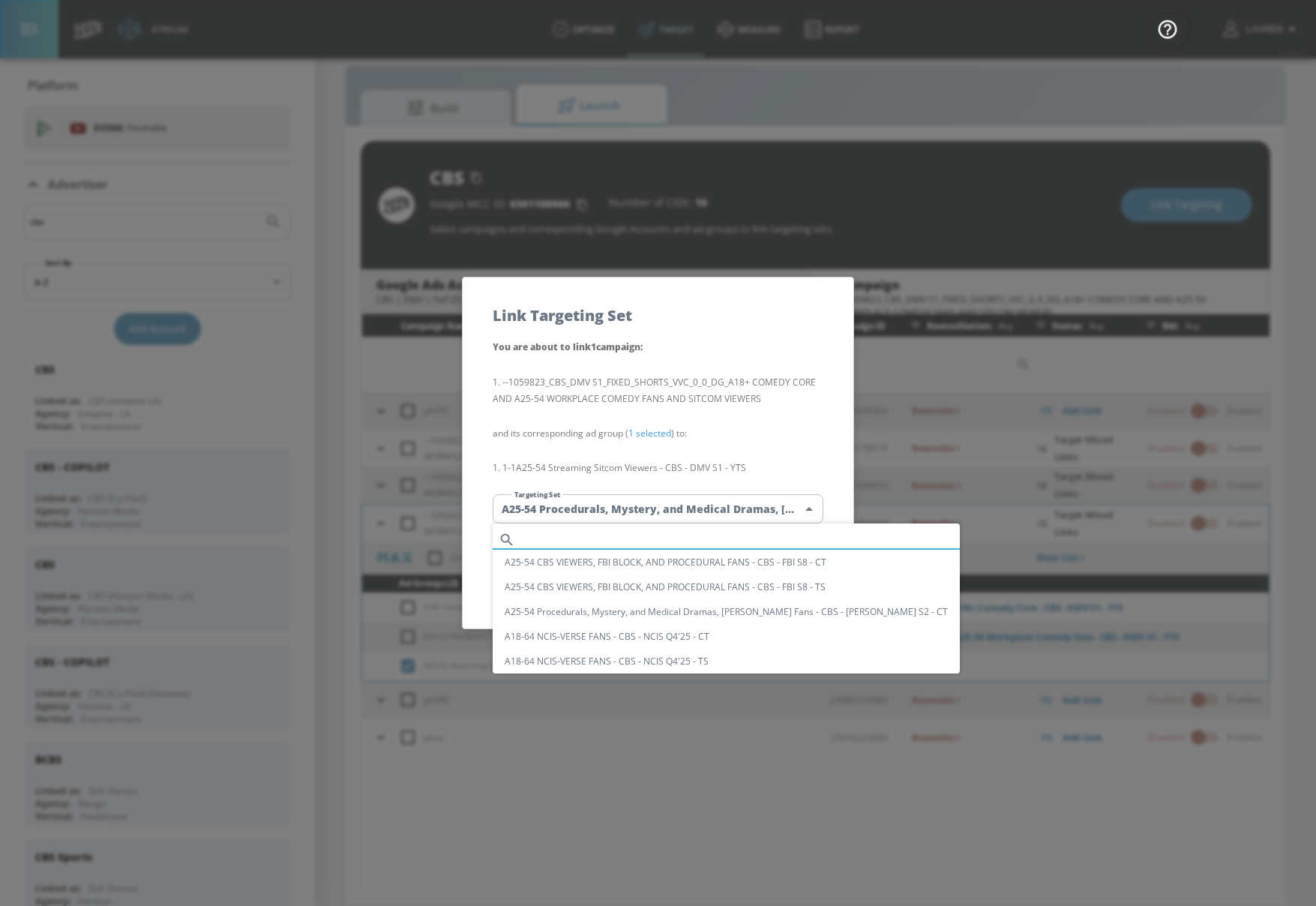
click at [718, 539] on input "text" at bounding box center [740, 540] width 439 height 20
paste input "A25-54 Streaming Sitcom Viewers - CBS - DMV S1 - YTS"
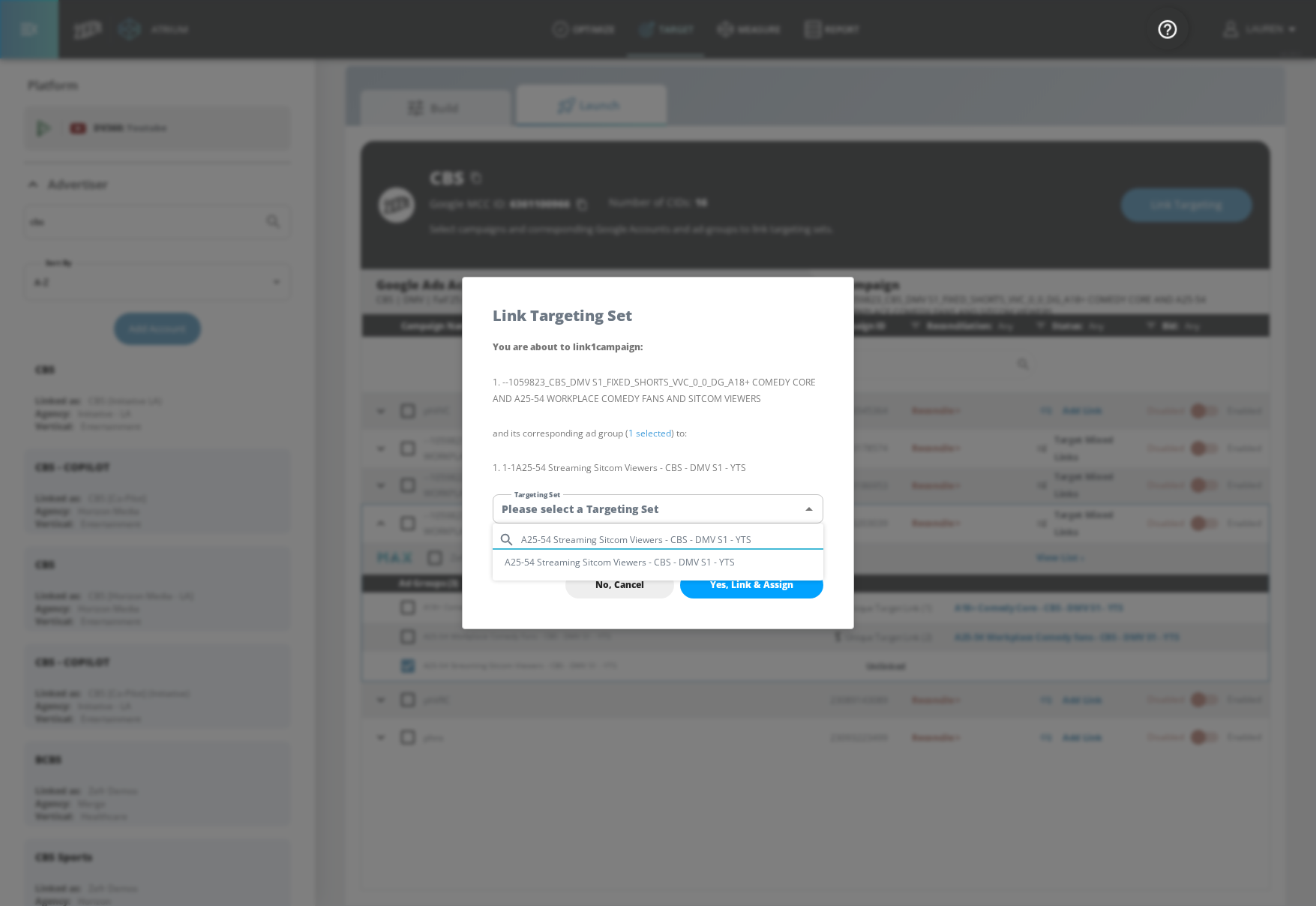
type input "A25-54 Streaming Sitcom Viewers - CBS - DMV S1 - YTS"
click at [715, 559] on li "A25-54 Streaming Sitcom Viewers - CBS - DMV S1 - YTS" at bounding box center [658, 562] width 331 height 24
type input "9e2121f5-4f0e-4650-96e3-a07150b53a1a"
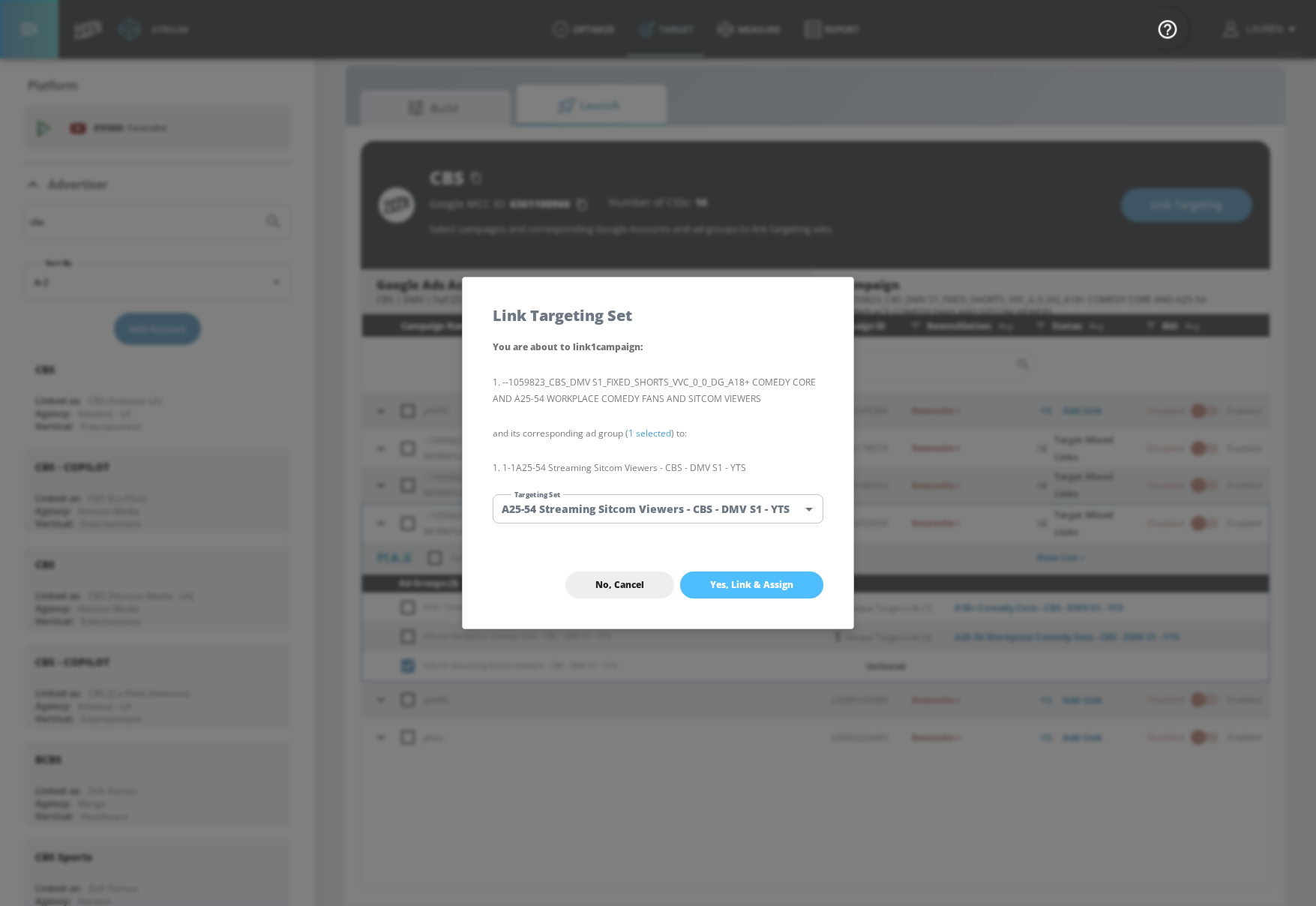
click at [764, 589] on span "Yes, Link & Assign" at bounding box center [751, 585] width 83 height 12
checkbox input "false"
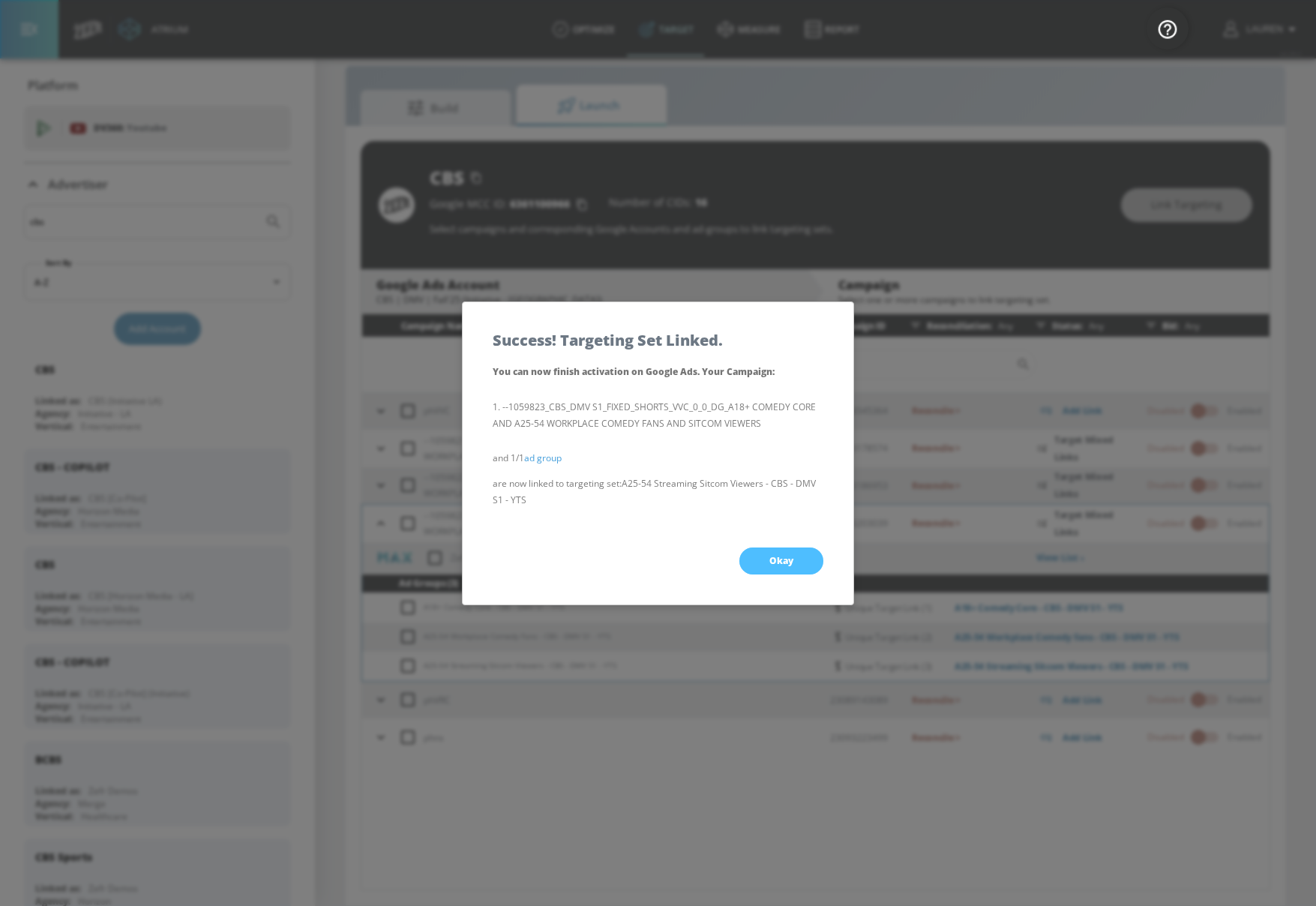
click at [771, 553] on button "Okay" at bounding box center [781, 561] width 84 height 27
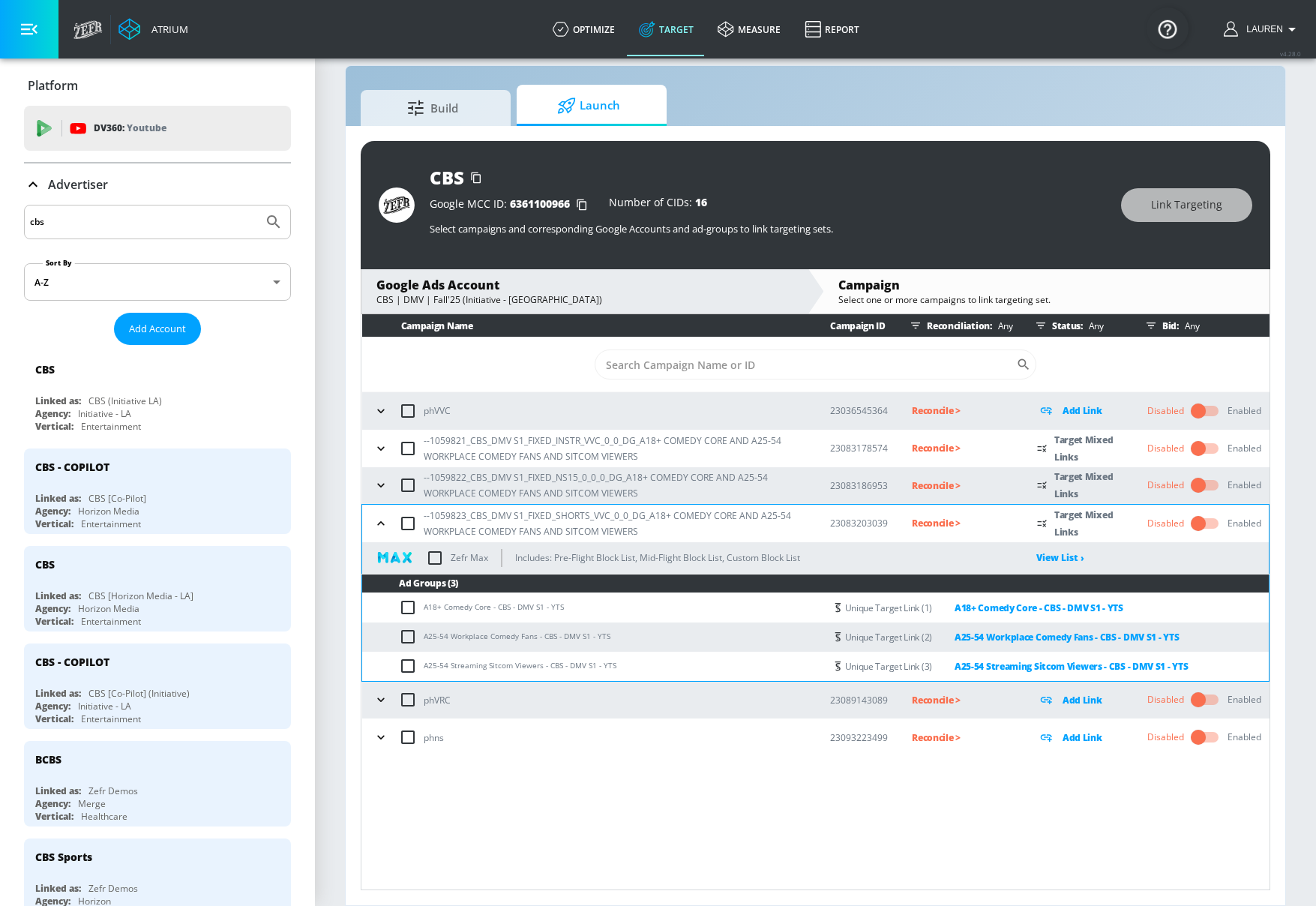
click at [937, 449] on p "Reconcile >" at bounding box center [963, 448] width 102 height 18
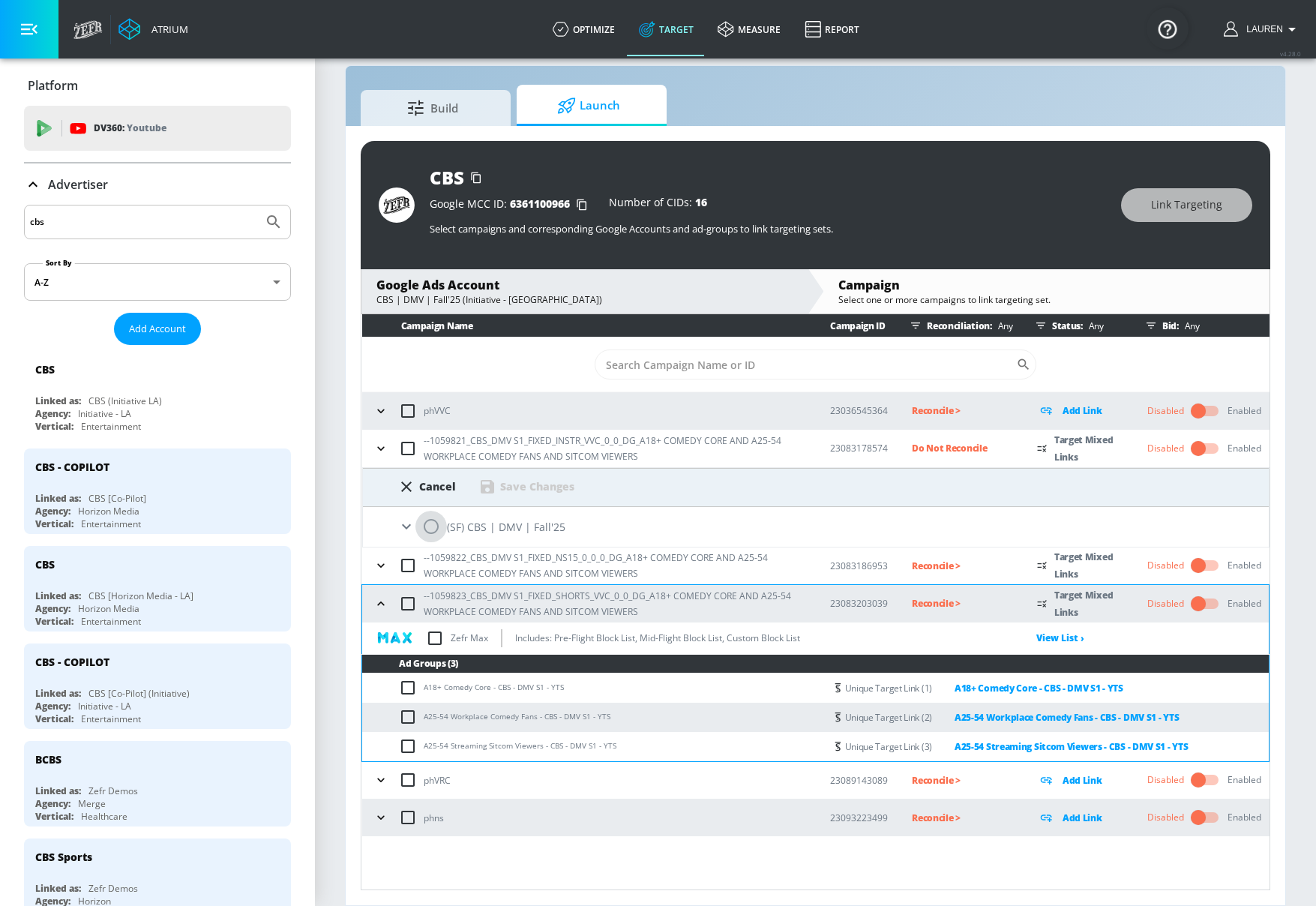
click at [436, 533] on input "radio" at bounding box center [431, 527] width 32 height 32
radio input "true"
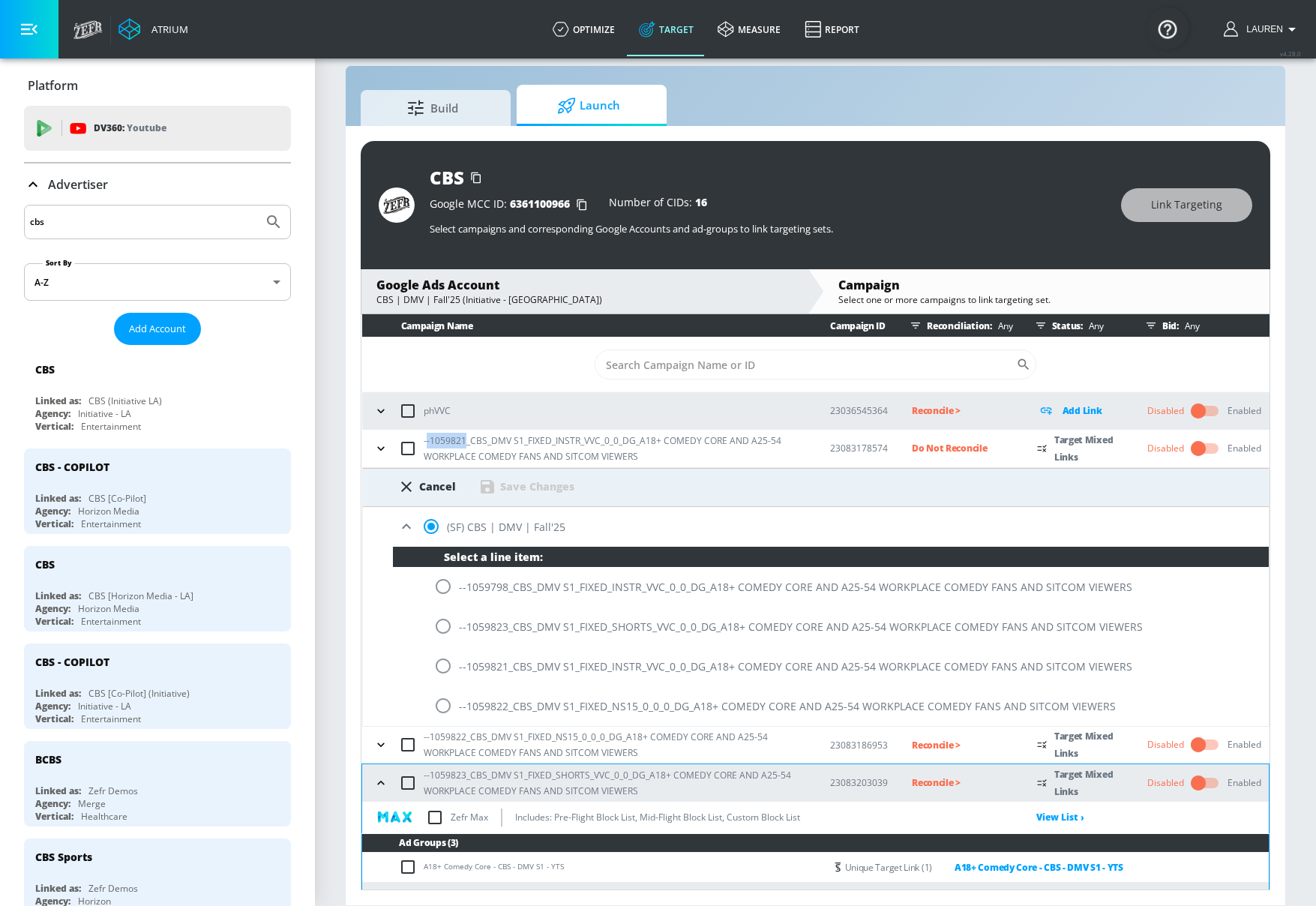
drag, startPoint x: 462, startPoint y: 439, endPoint x: 428, endPoint y: 439, distance: 34.0
click at [428, 439] on p "--1059821_CBS_DMV S1_FIXED_INSTR_VVC_0_0_DG_A18+ COMEDY CORE AND A25-54 WORKPLA…" at bounding box center [615, 449] width 384 height 32
drag, startPoint x: 428, startPoint y: 439, endPoint x: 463, endPoint y: 439, distance: 35.0
click at [463, 439] on p "--1059821_CBS_DMV S1_FIXED_INSTR_VVC_0_0_DG_A18+ COMEDY CORE AND A25-54 WORKPLA…" at bounding box center [615, 449] width 384 height 32
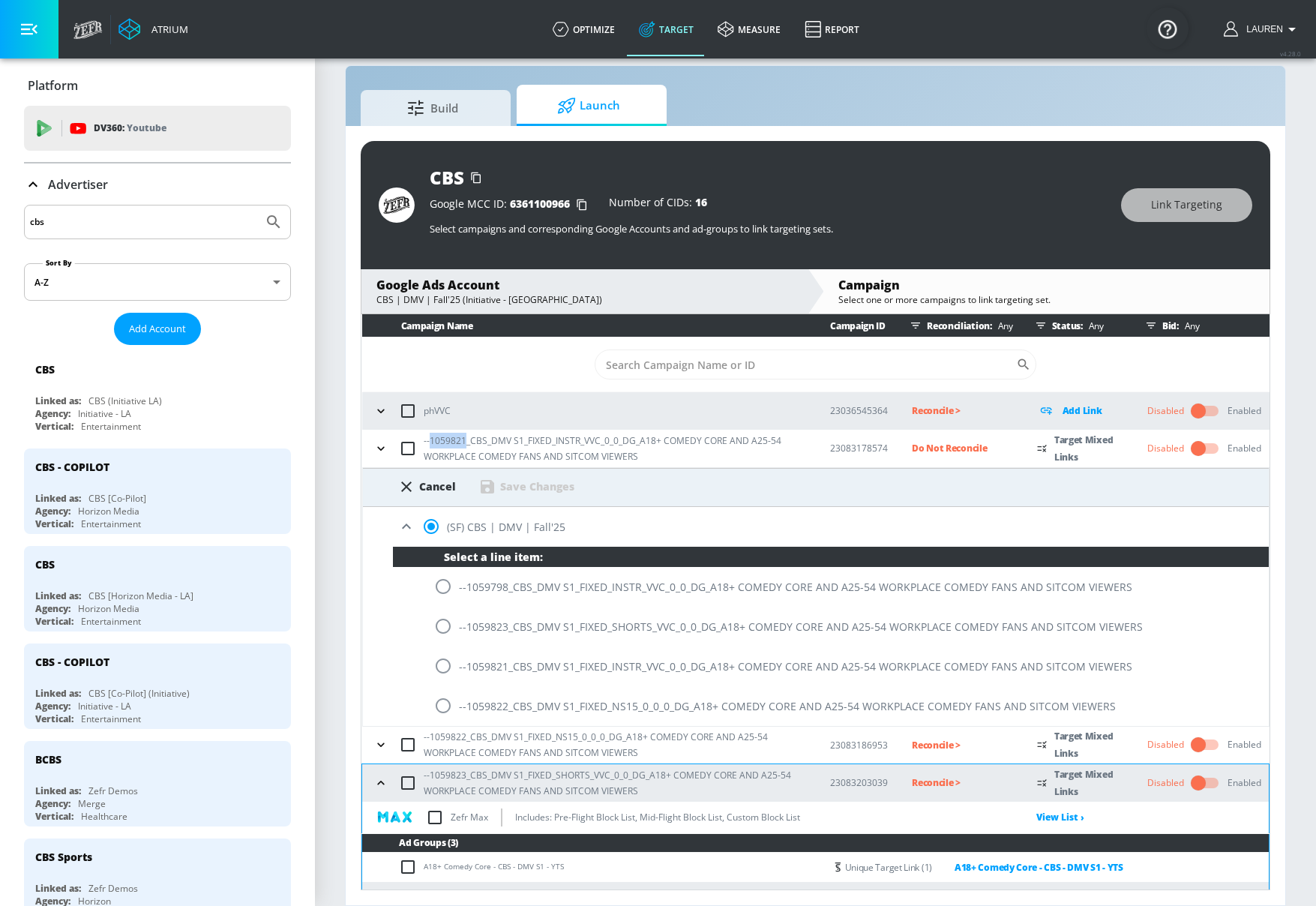
copy p "1059821"
click at [447, 666] on input "radio" at bounding box center [443, 667] width 32 height 32
radio input "true"
click at [557, 483] on div "Save Changes" at bounding box center [537, 486] width 74 height 14
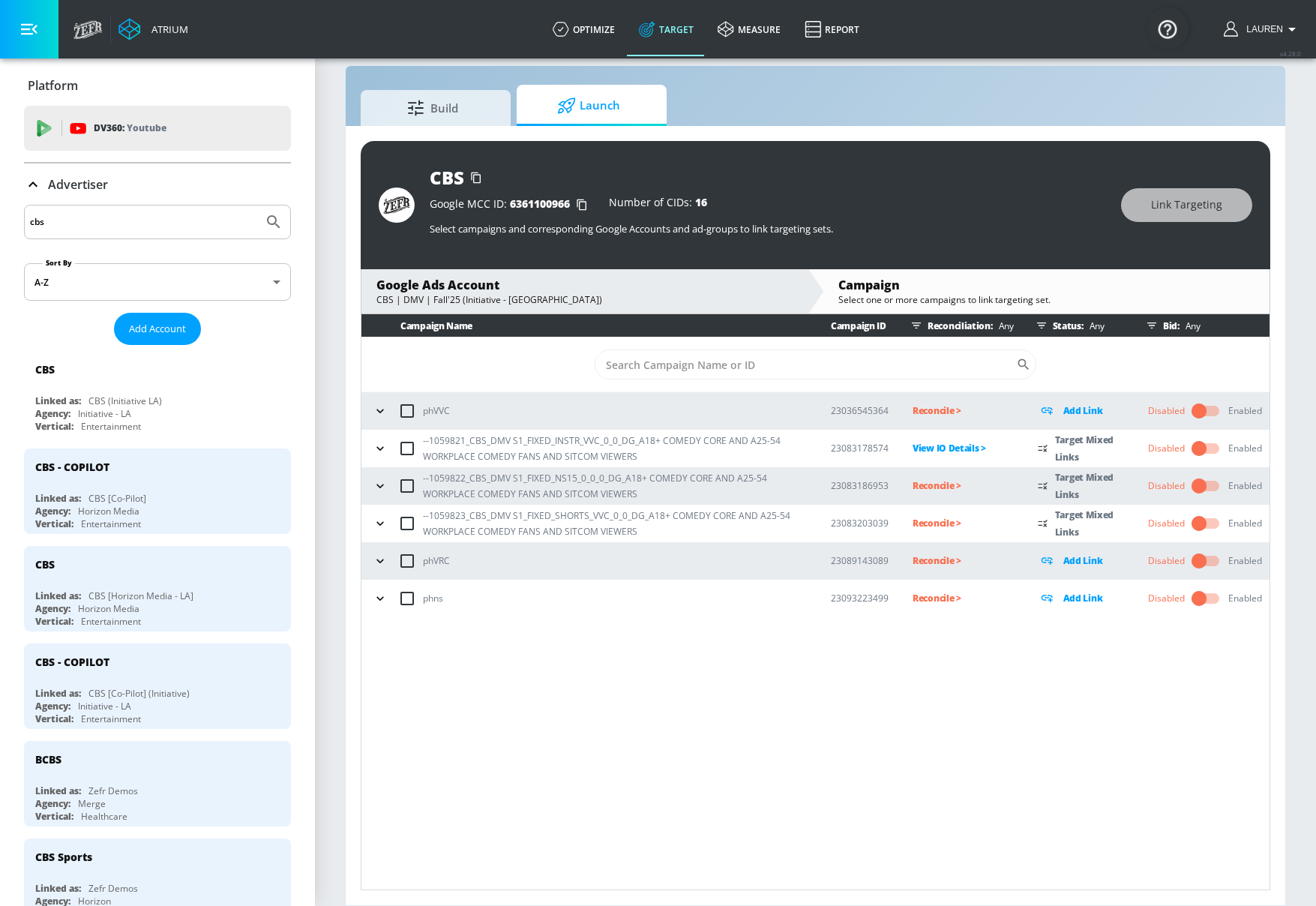
click at [388, 484] on button "button" at bounding box center [380, 486] width 23 height 23
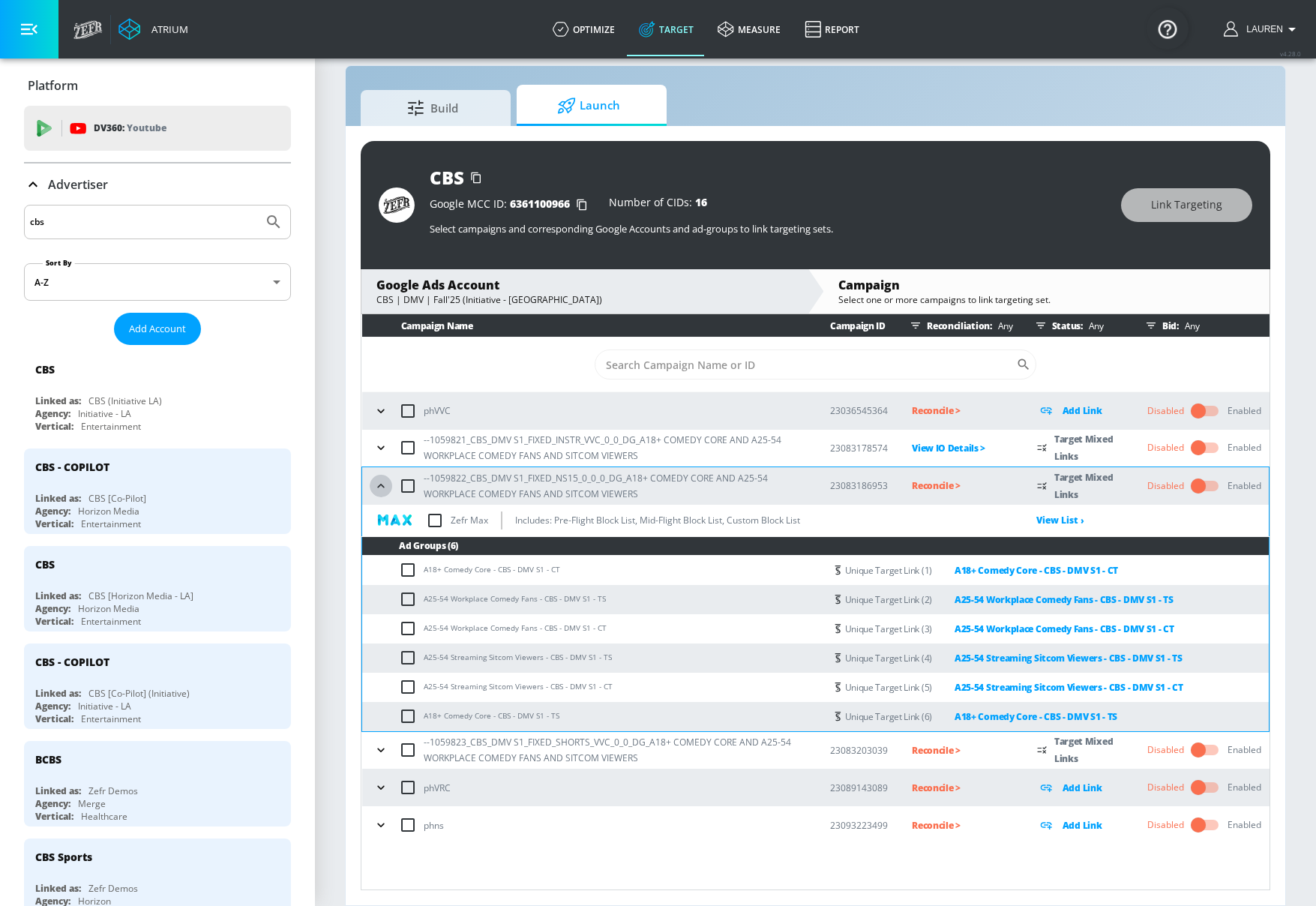
click at [379, 484] on icon "button" at bounding box center [381, 486] width 15 height 15
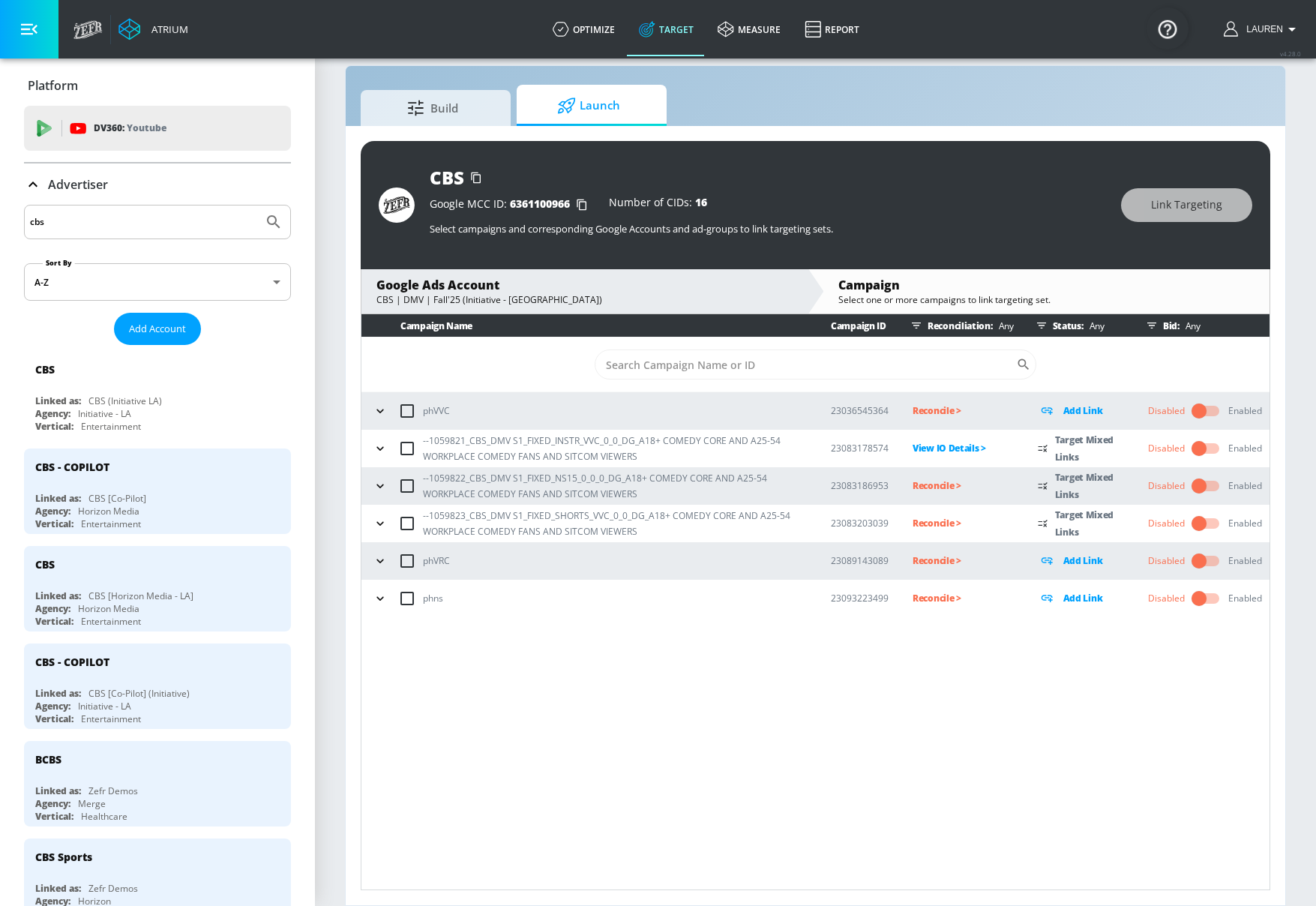
click at [940, 490] on p "Reconcile >" at bounding box center [963, 485] width 102 height 18
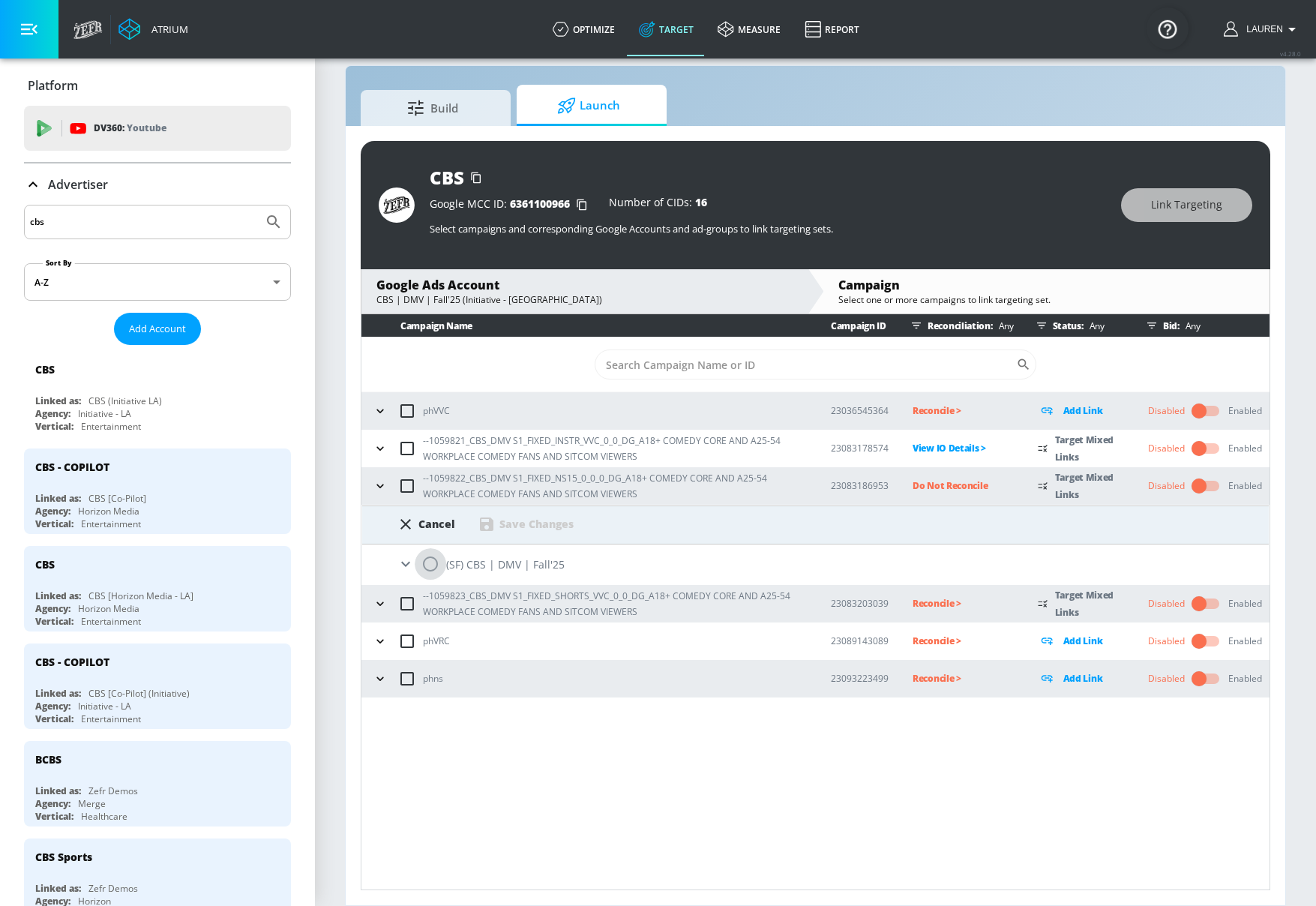
click at [441, 557] on input "radio" at bounding box center [431, 564] width 32 height 32
radio input "true"
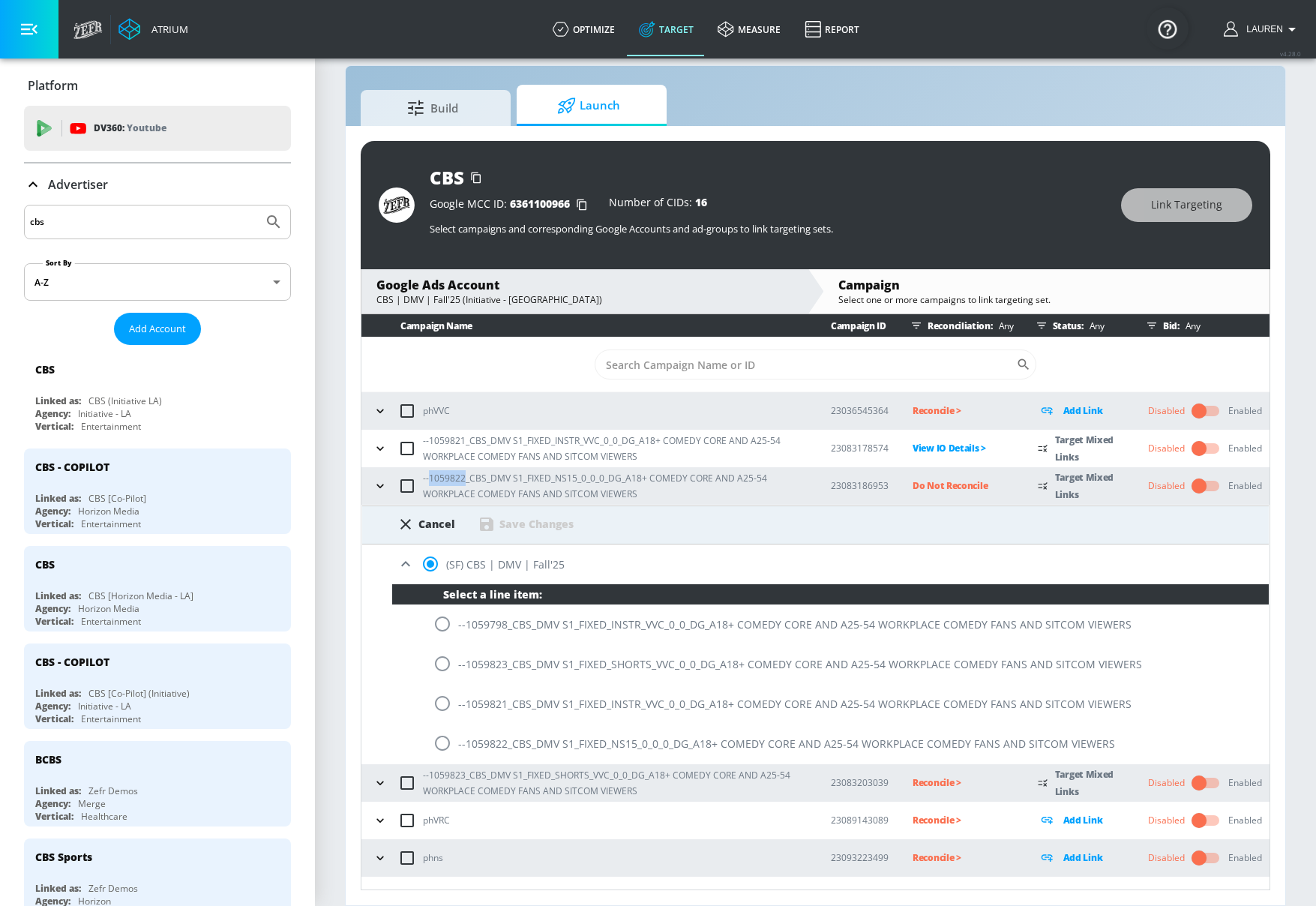
drag, startPoint x: 464, startPoint y: 477, endPoint x: 428, endPoint y: 477, distance: 36.0
click at [428, 477] on p "--1059822_CBS_DMV S1_FIXED_NS15_0_0_0_DG_A18+ COMEDY CORE AND A25-54 WORKPLACE …" at bounding box center [614, 486] width 384 height 32
copy p "1059822"
click at [447, 741] on input "radio" at bounding box center [442, 744] width 32 height 32
radio input "true"
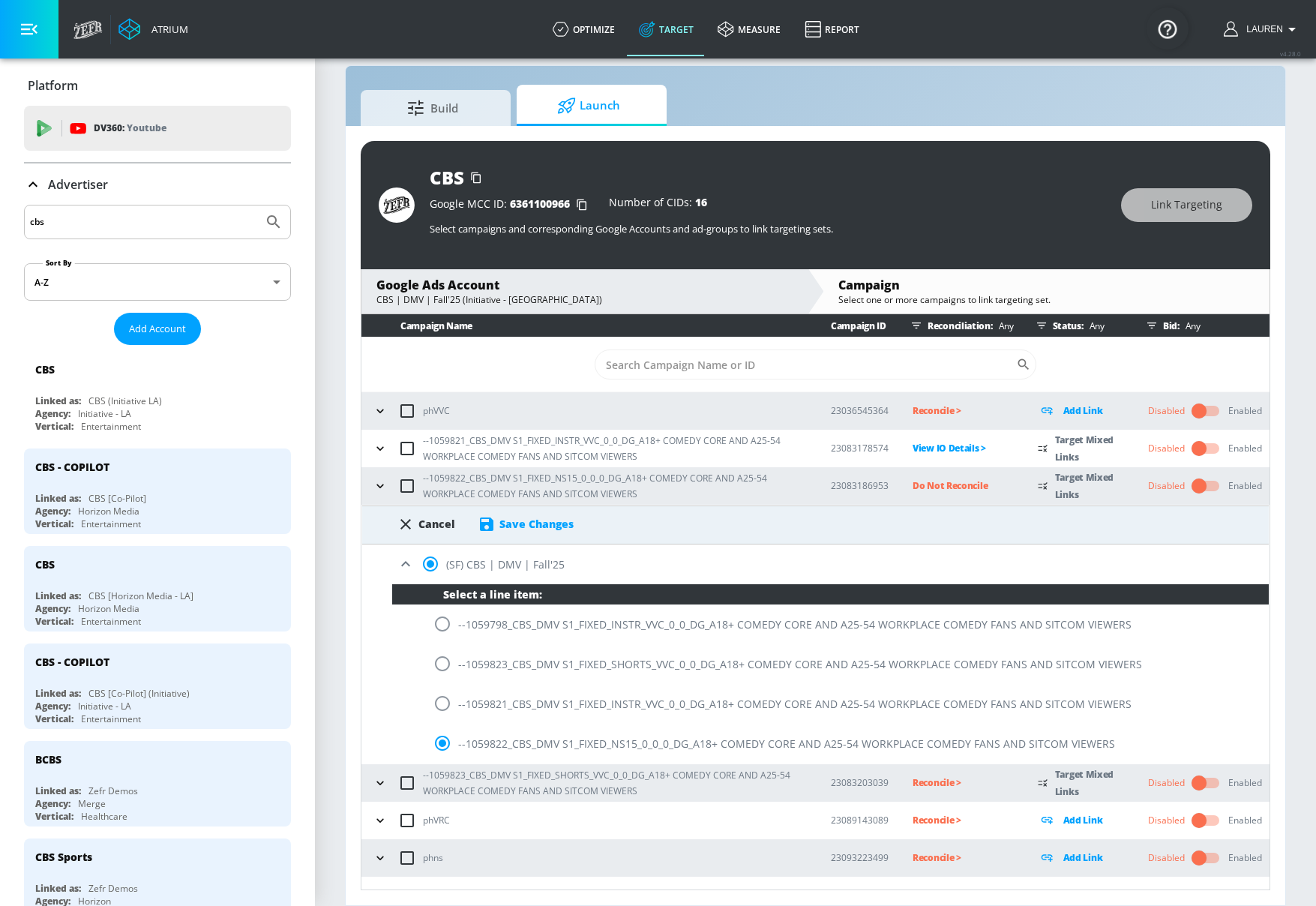
click at [518, 528] on div "Save Changes" at bounding box center [536, 524] width 74 height 14
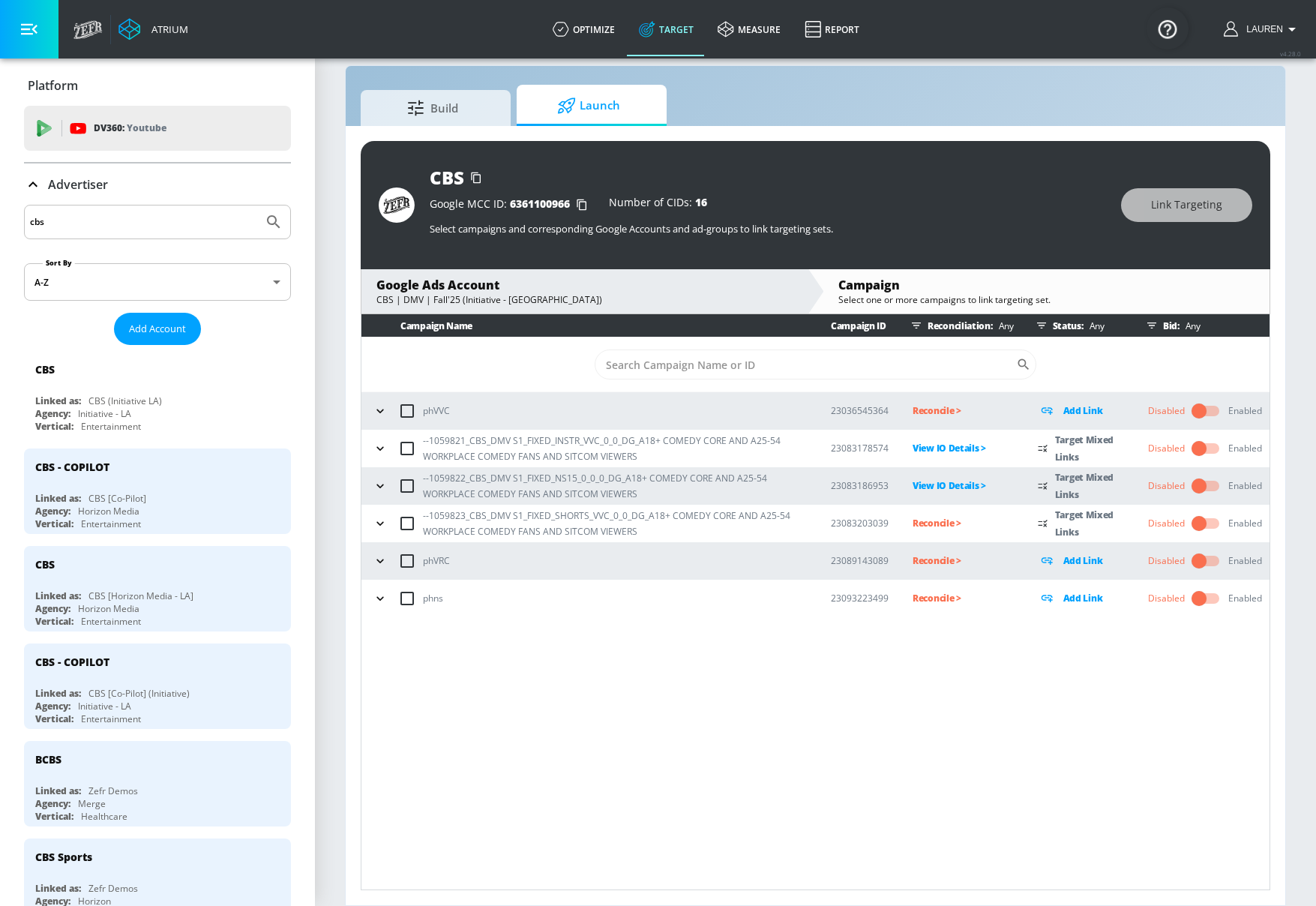
click at [384, 521] on icon "button" at bounding box center [380, 524] width 15 height 15
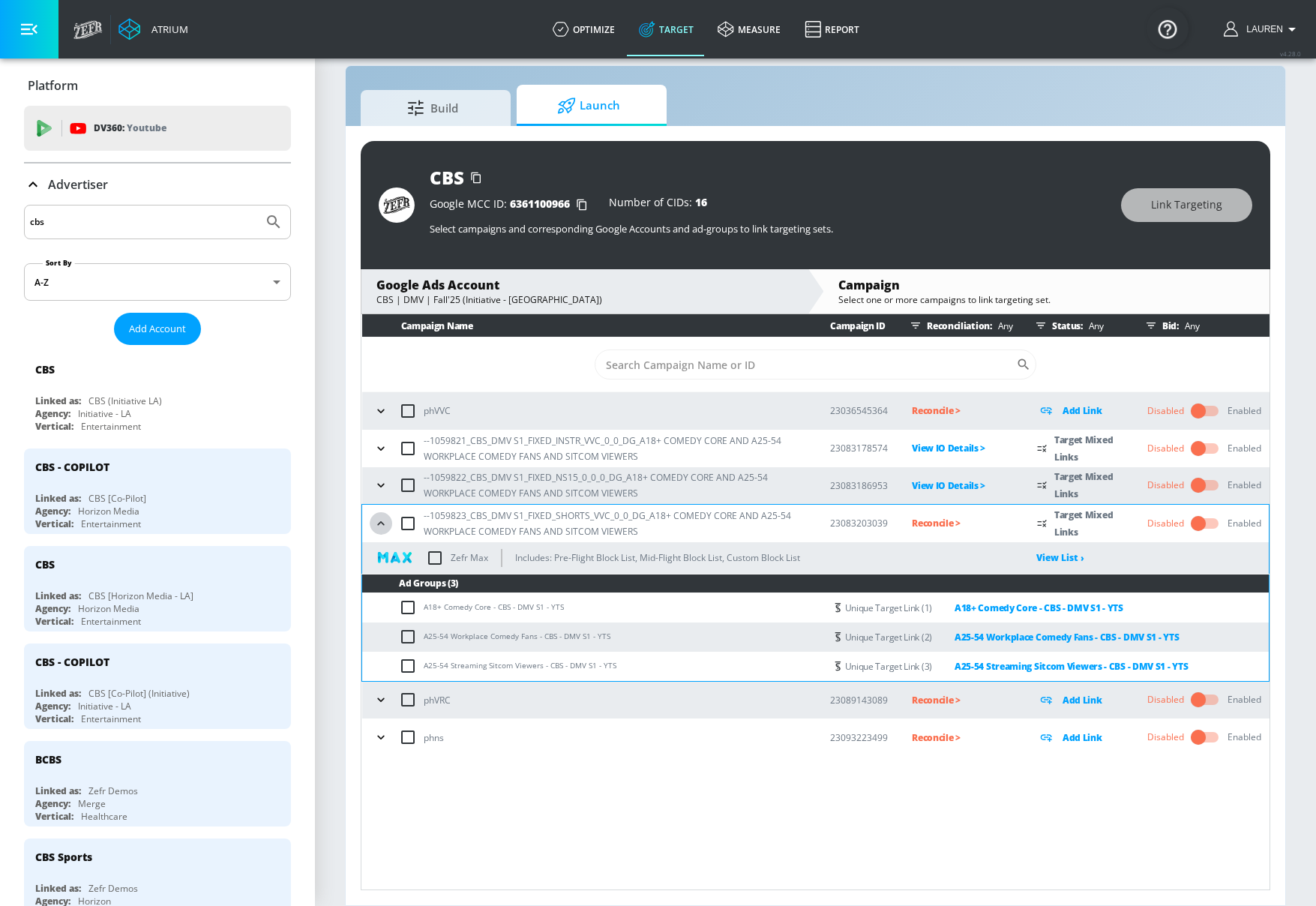
click at [375, 527] on icon "button" at bounding box center [381, 524] width 15 height 15
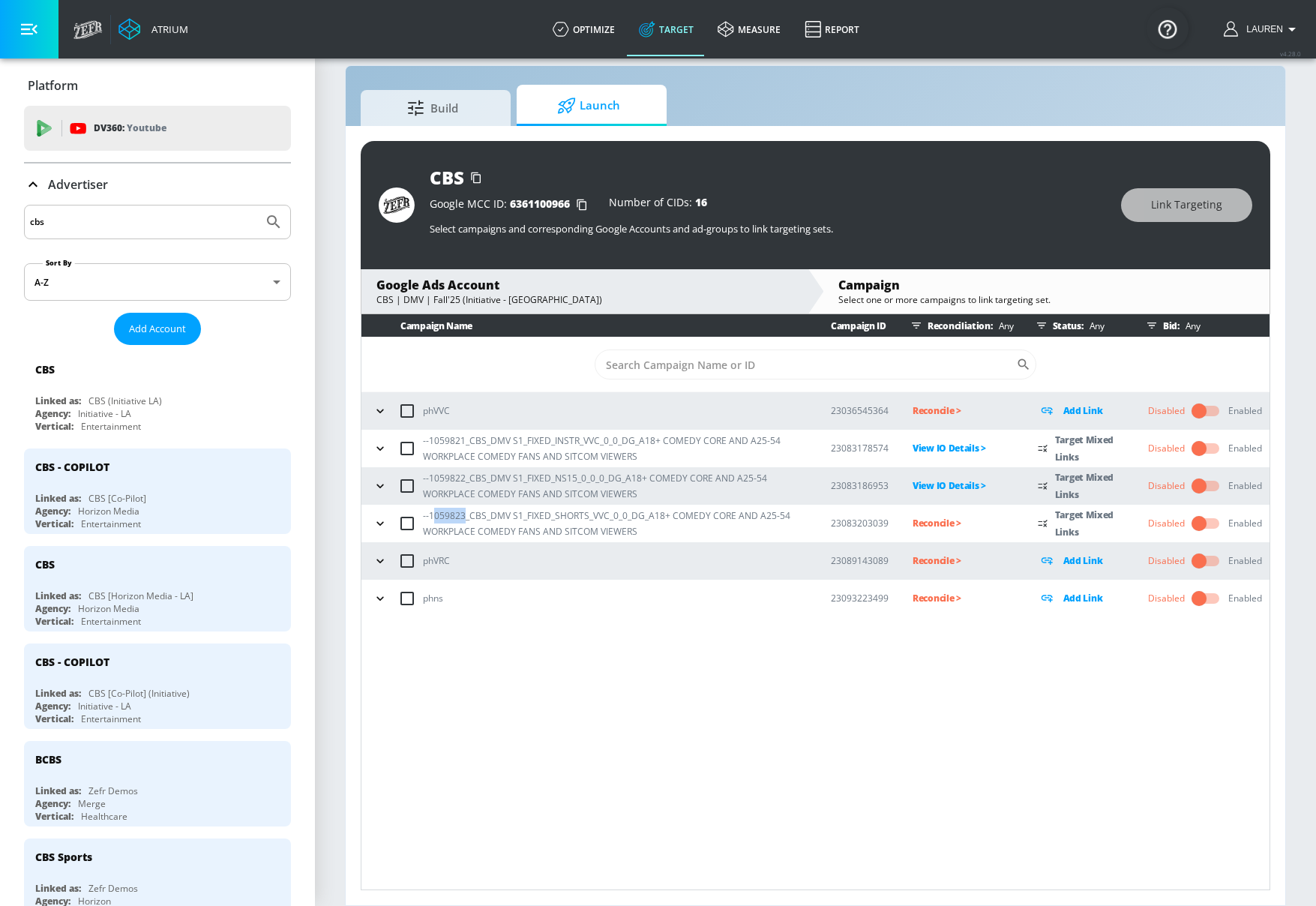
drag, startPoint x: 463, startPoint y: 519, endPoint x: 433, endPoint y: 519, distance: 30.0
click at [432, 519] on p "--1059823_CBS_DMV S1_FIXED_SHORTS_VVC_0_0_DG_A18+ COMEDY CORE AND A25-54 WORKPL…" at bounding box center [614, 524] width 384 height 32
click at [933, 519] on p "Reconcile >" at bounding box center [963, 523] width 102 height 18
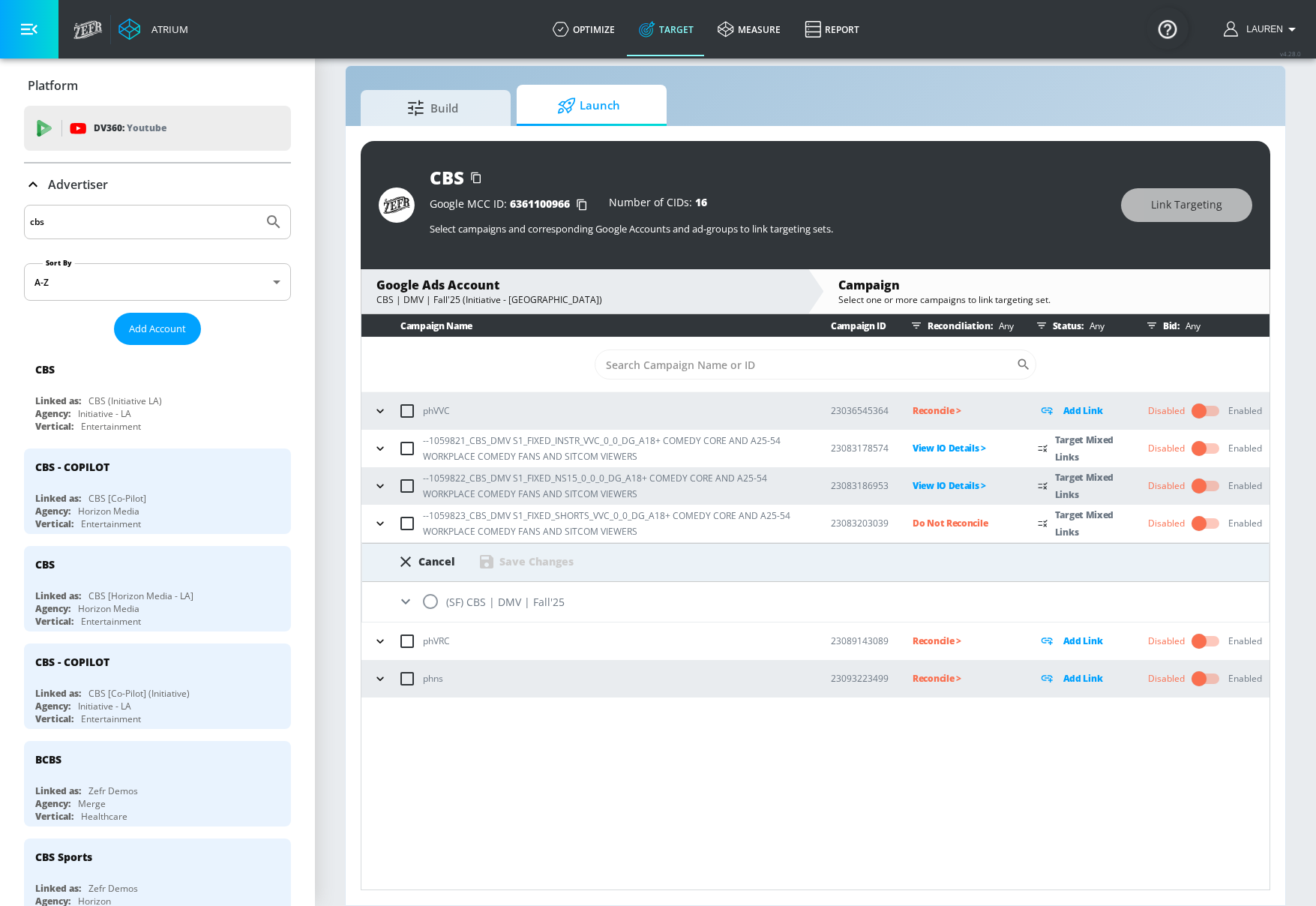
click at [456, 597] on div "(SF) CBS | DMV | Fall'25" at bounding box center [816, 601] width 906 height 39
click at [430, 597] on input "radio" at bounding box center [431, 602] width 32 height 32
radio input "true"
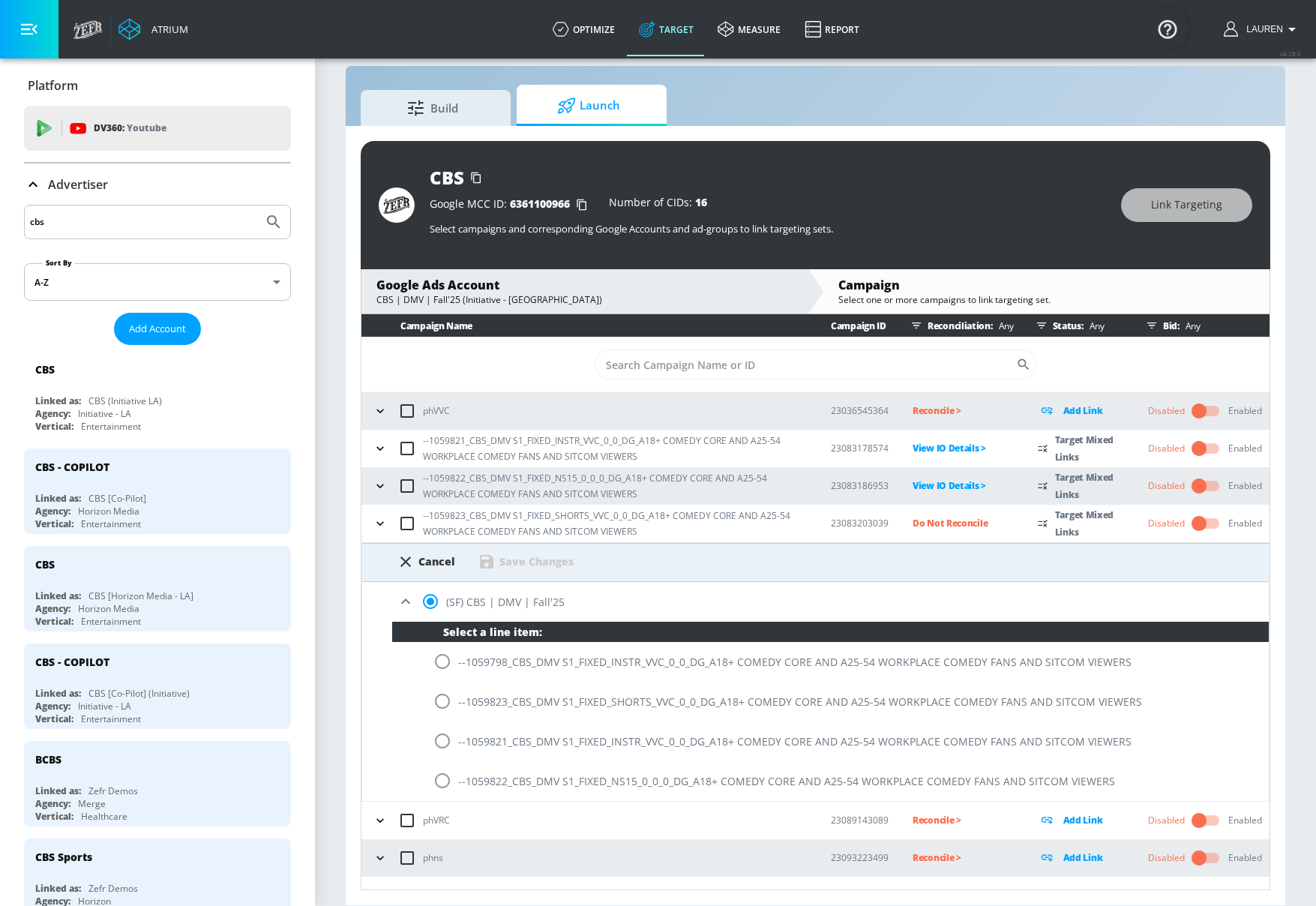
click at [441, 704] on input "radio" at bounding box center [442, 702] width 32 height 32
radio input "true"
click at [532, 559] on div "Save Changes" at bounding box center [536, 561] width 74 height 14
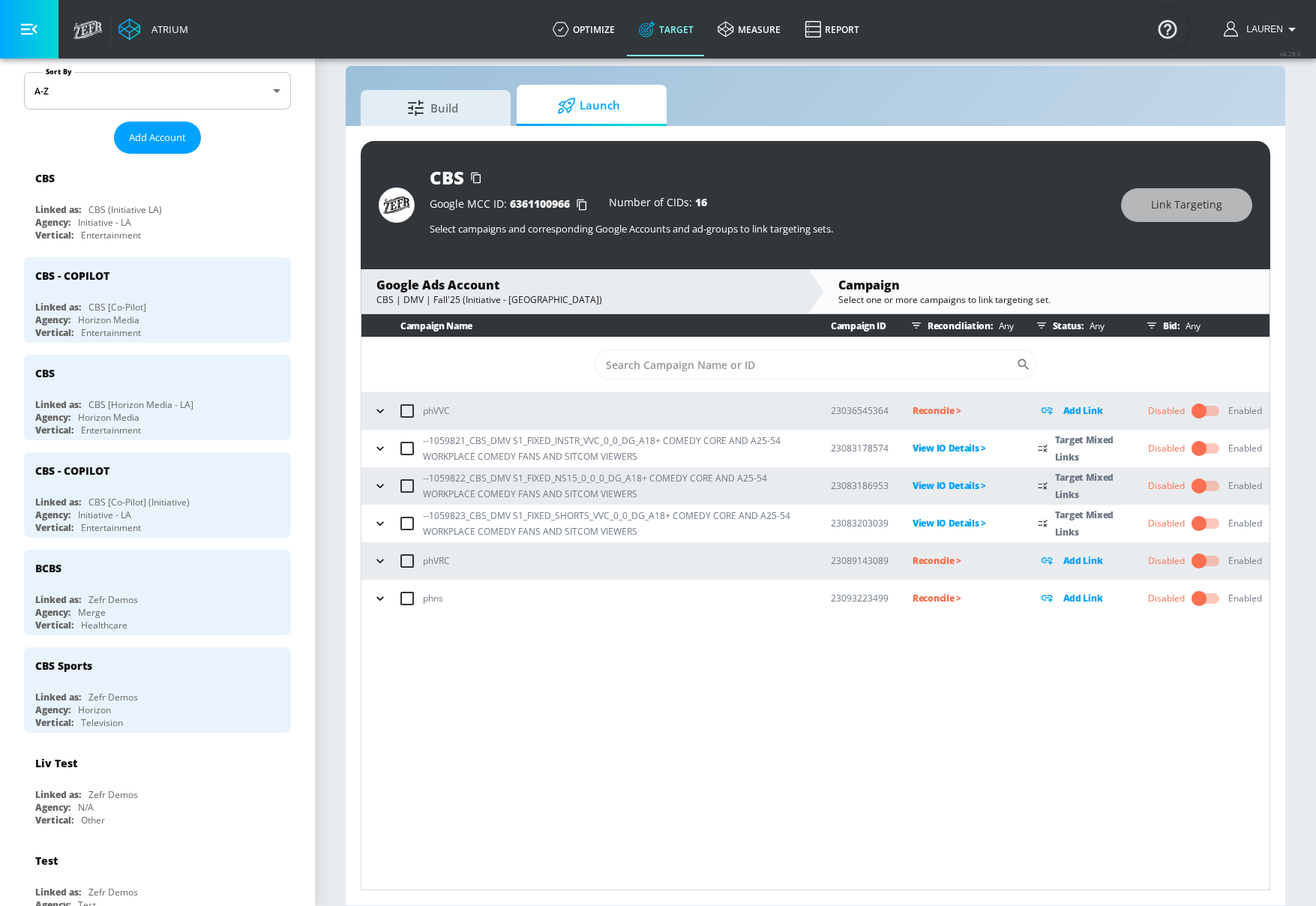
scroll to position [259, 0]
